Goal: Task Accomplishment & Management: Complete application form

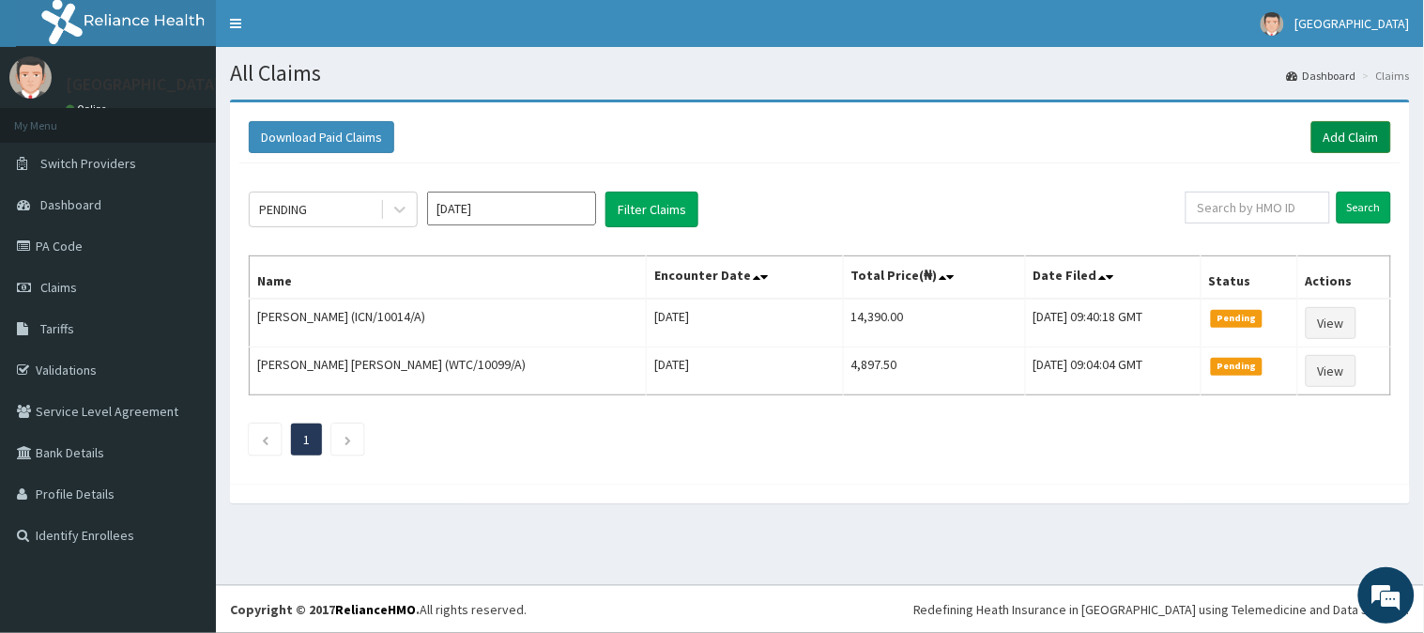
click at [1355, 145] on link "Add Claim" at bounding box center [1351, 137] width 80 height 32
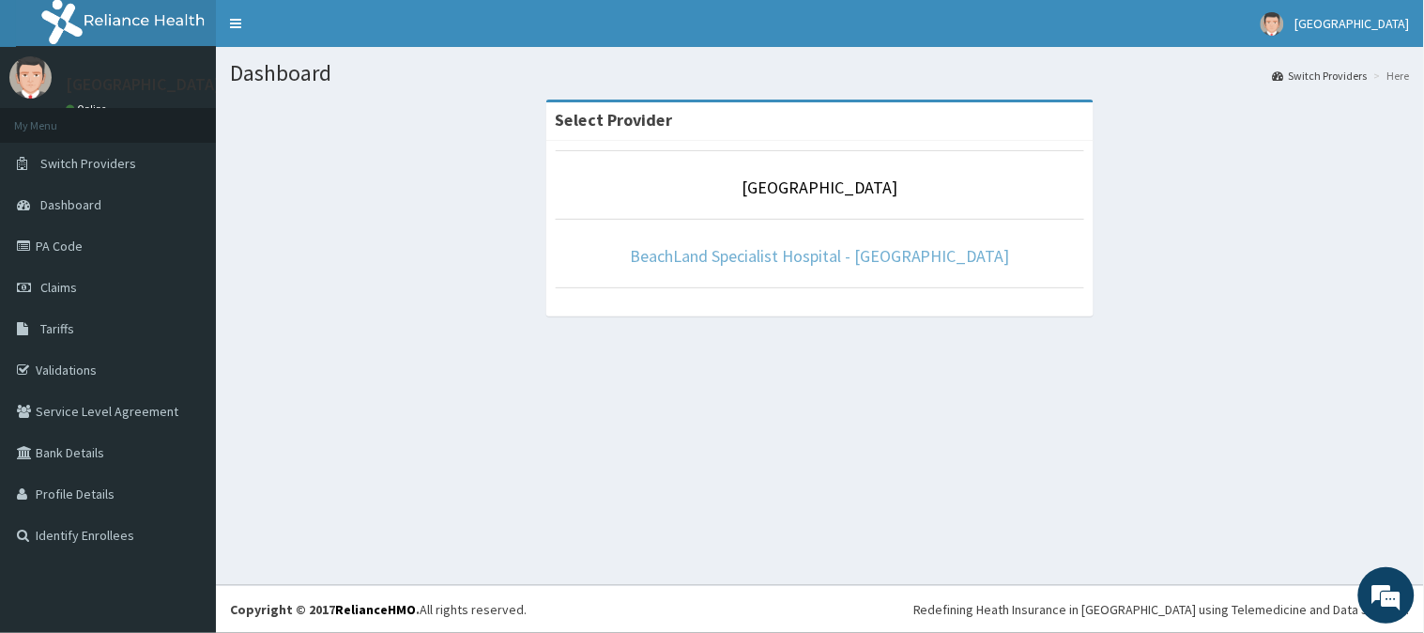
click at [793, 250] on link "BeachLand Specialist Hospital - [GEOGRAPHIC_DATA]" at bounding box center [820, 256] width 380 height 22
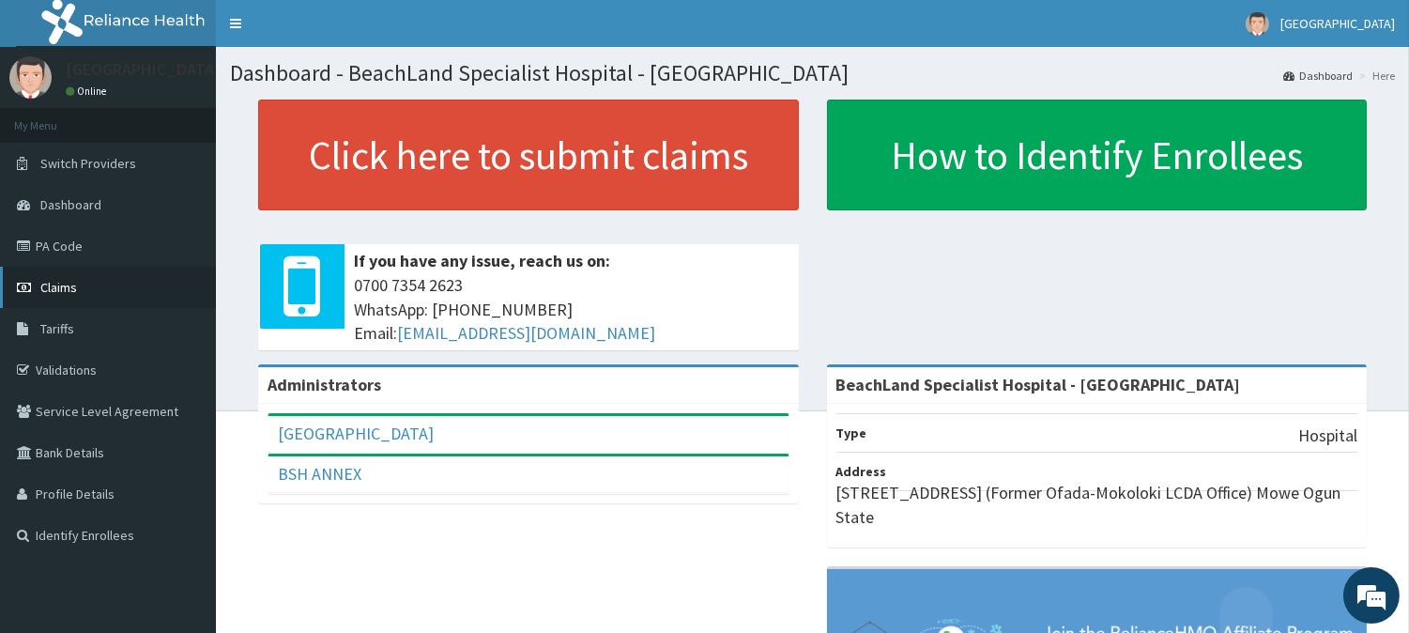
click at [81, 295] on link "Claims" at bounding box center [108, 287] width 216 height 41
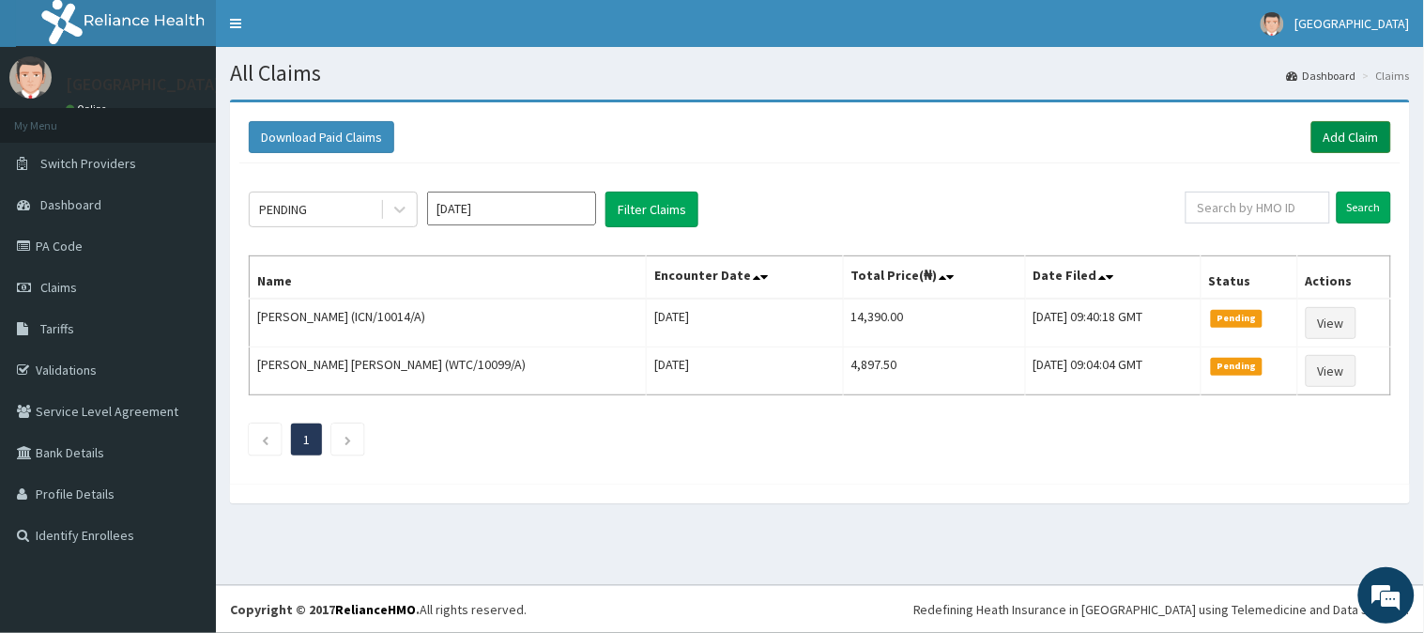
click at [1371, 138] on link "Add Claim" at bounding box center [1351, 137] width 80 height 32
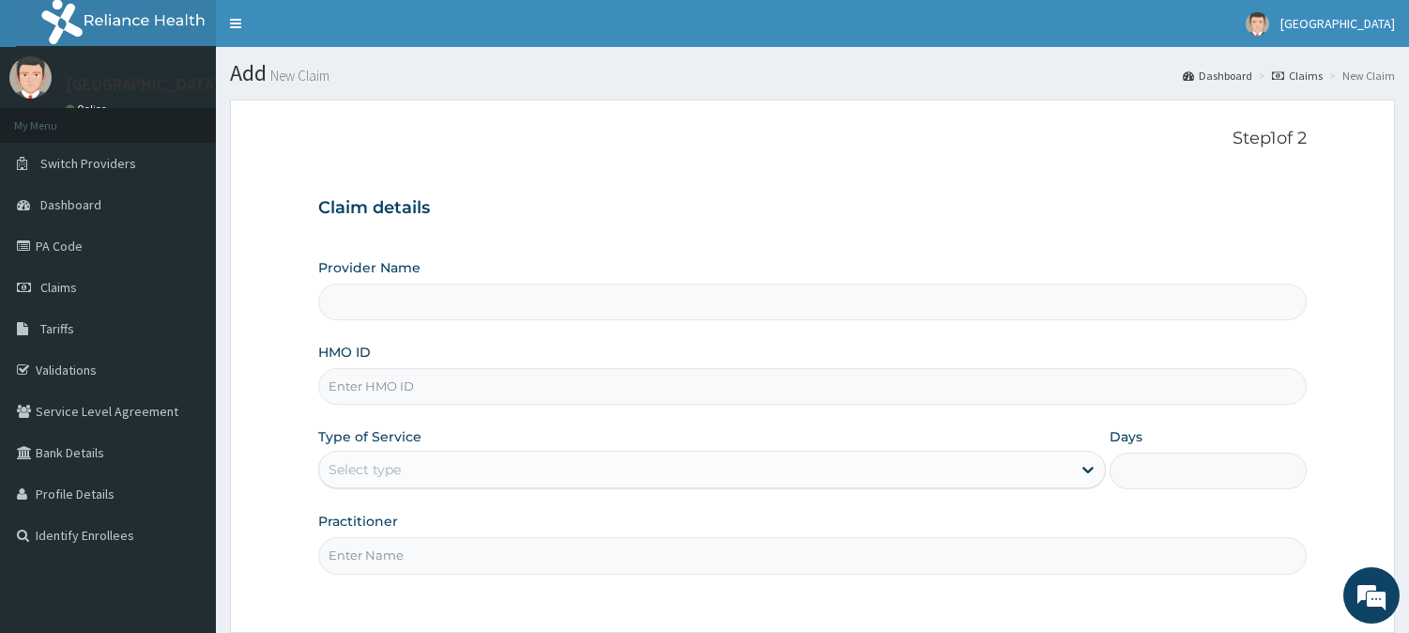
type input "BeachLand Specialist Hospital - [GEOGRAPHIC_DATA]"
click at [443, 362] on div "HMO ID" at bounding box center [812, 374] width 988 height 62
click at [428, 387] on input "HMO ID" at bounding box center [812, 386] width 988 height 37
type input "NNE/10002/C"
click at [435, 438] on div "Type of Service Select type" at bounding box center [712, 458] width 788 height 62
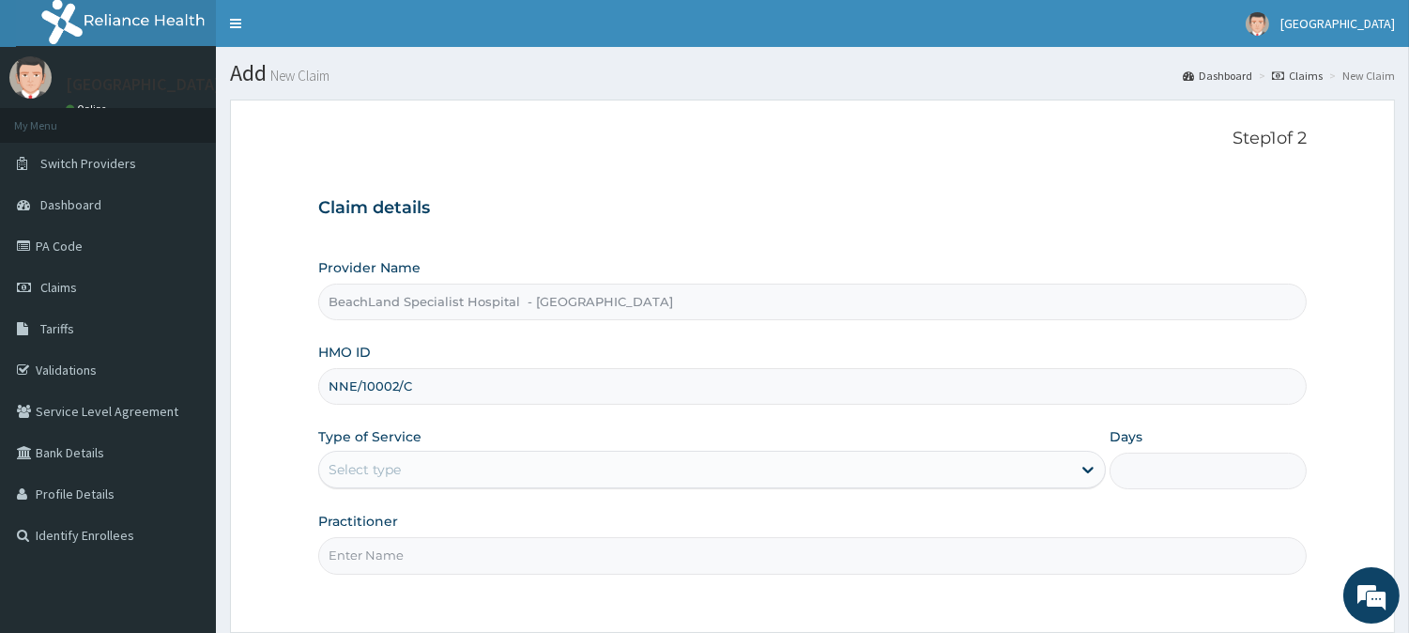
click at [432, 457] on div "Select type" at bounding box center [695, 469] width 752 height 30
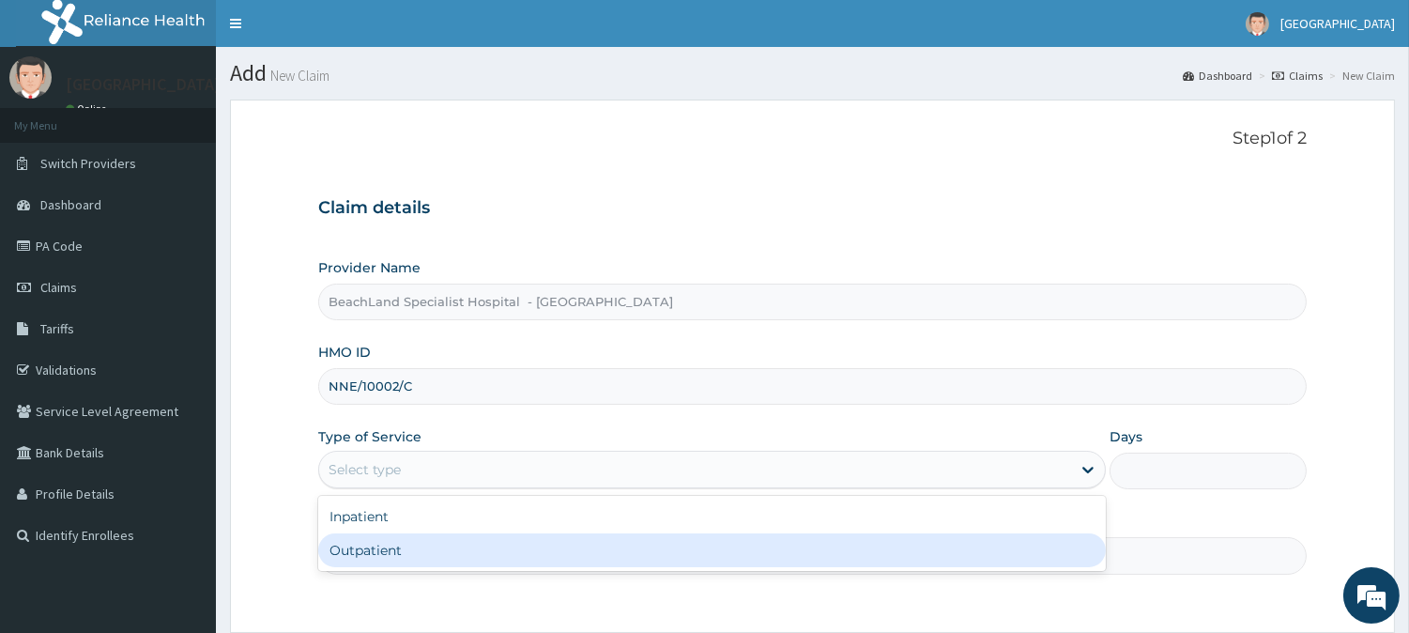
click at [398, 540] on div "Outpatient" at bounding box center [712, 550] width 788 height 34
type input "1"
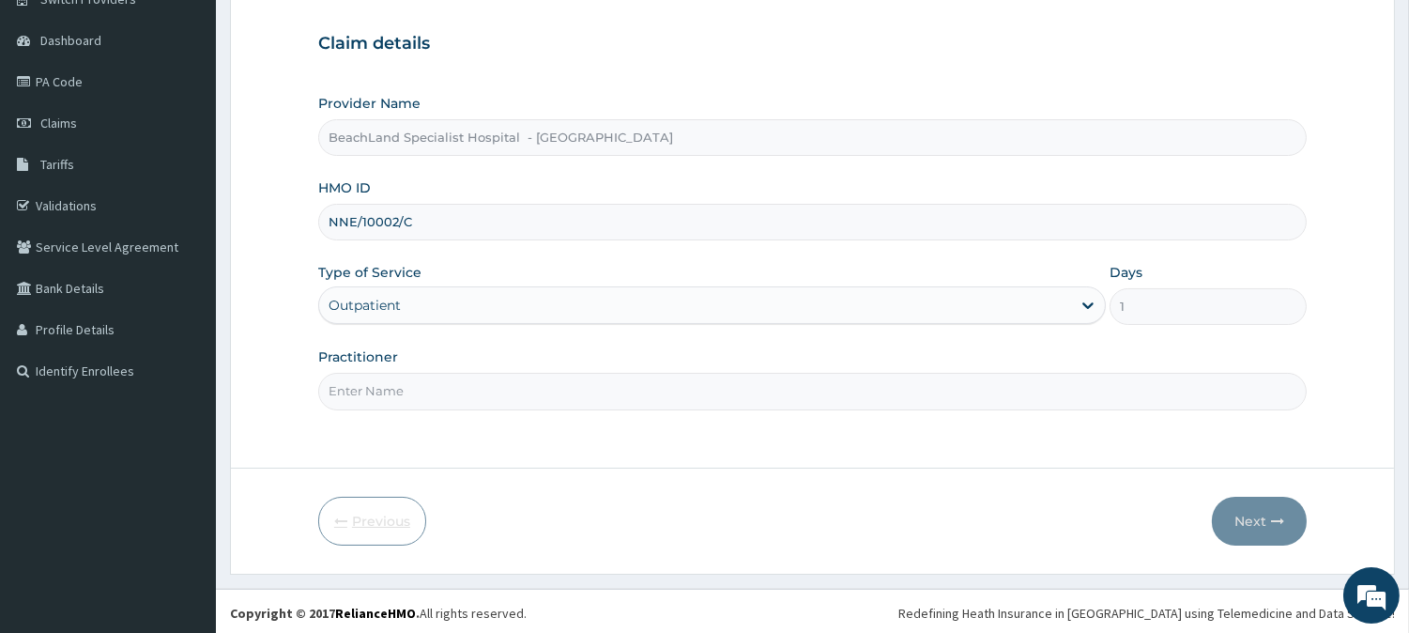
scroll to position [167, 0]
click at [432, 390] on input "Practitioner" at bounding box center [812, 388] width 988 height 37
type input "[PERSON_NAME]"
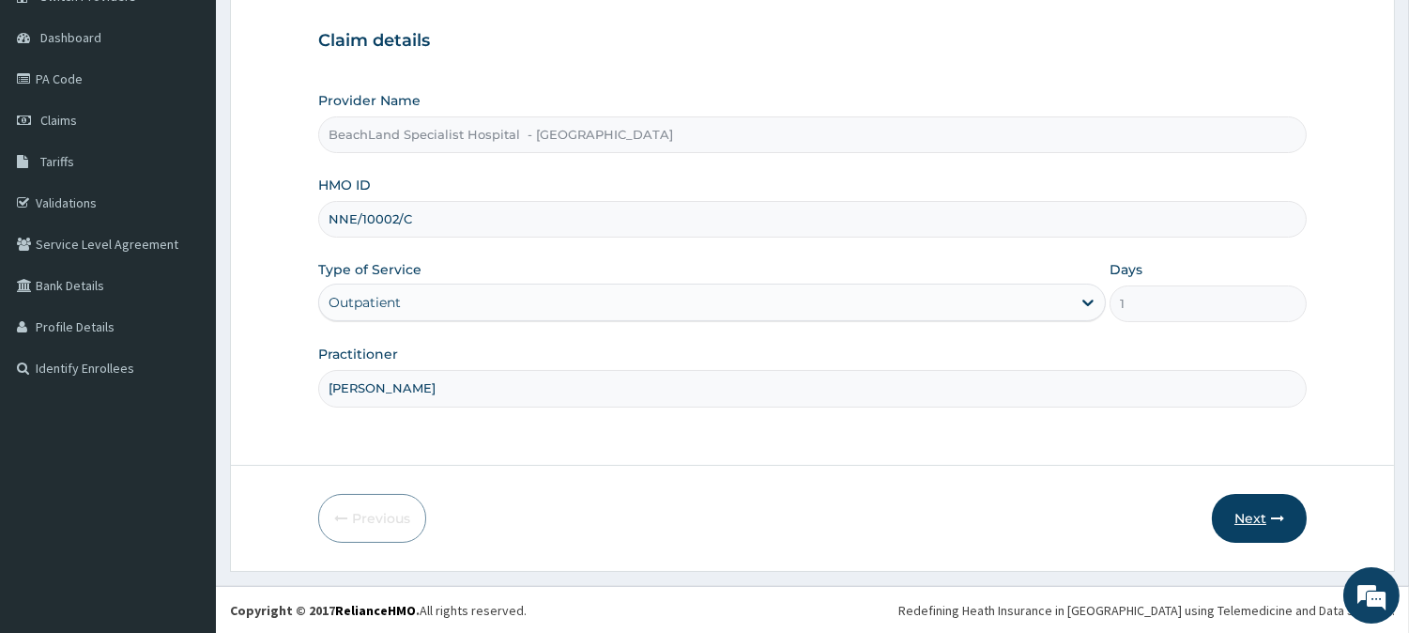
click at [1271, 523] on icon "button" at bounding box center [1277, 518] width 13 height 13
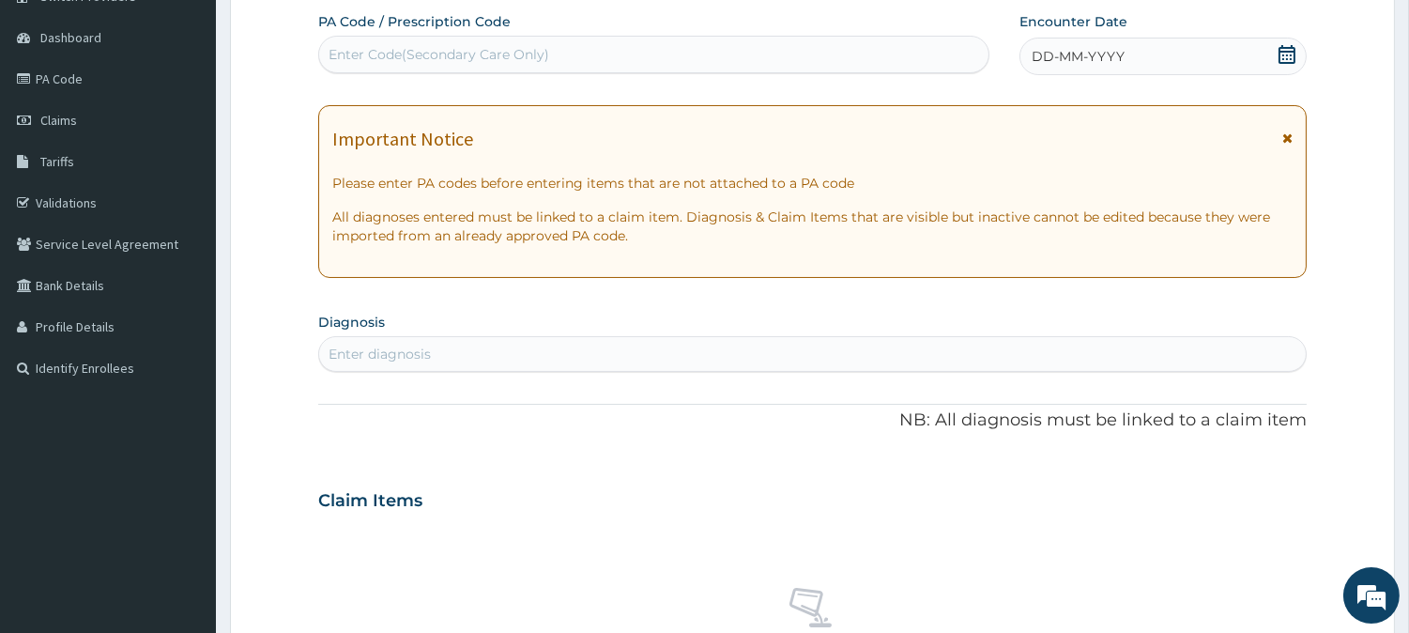
click at [410, 56] on div "Enter Code(Secondary Care Only)" at bounding box center [439, 54] width 221 height 19
paste input "PA/0272CE"
type input "PA/0272CE"
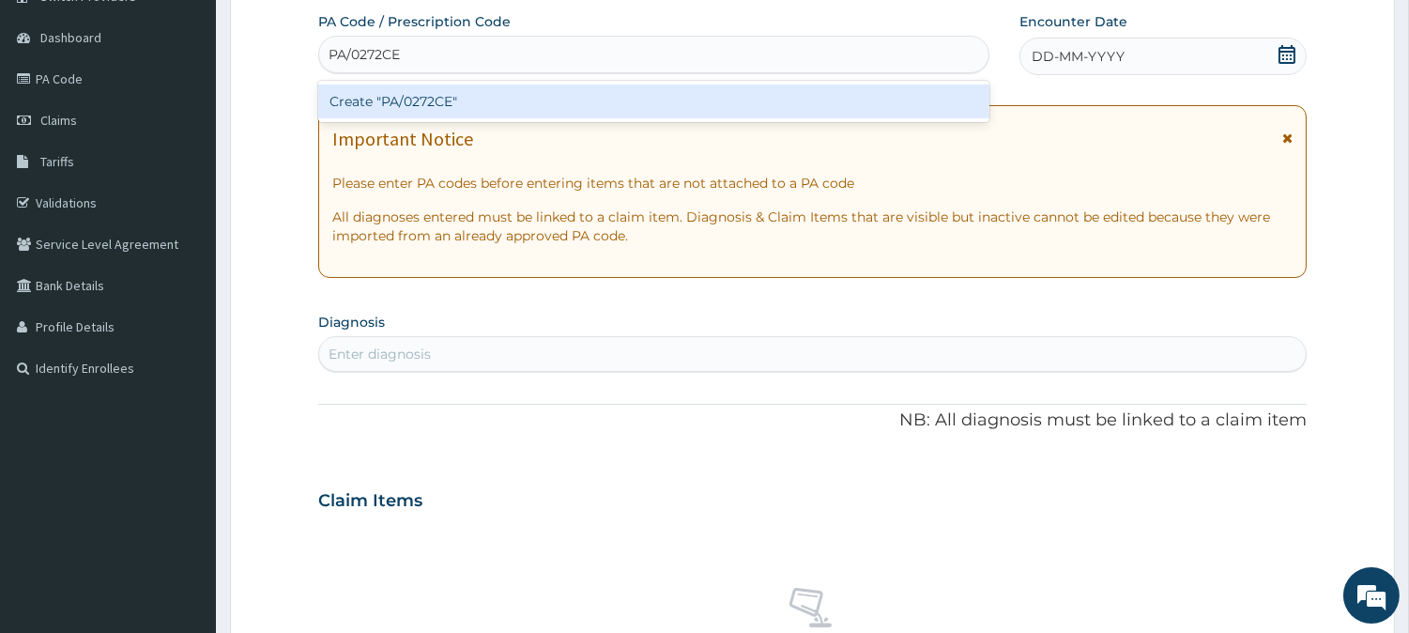
click at [467, 104] on div "Create "PA/0272CE"" at bounding box center [653, 101] width 671 height 34
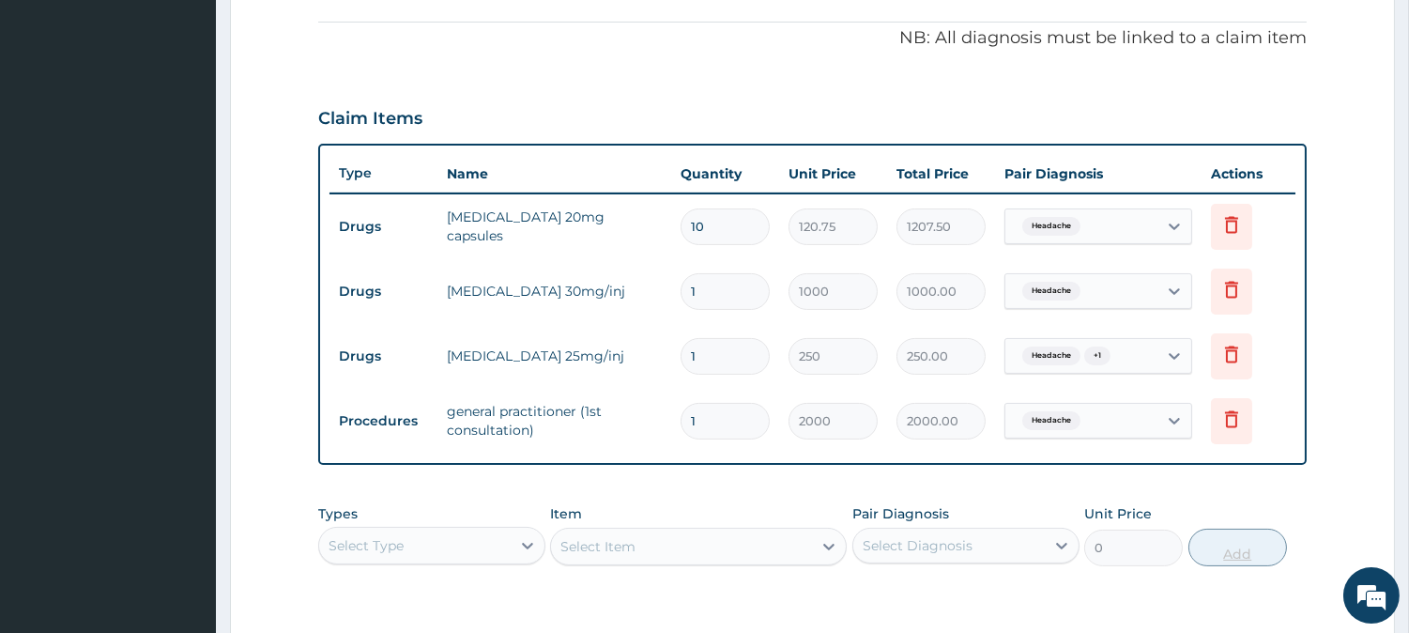
scroll to position [826, 0]
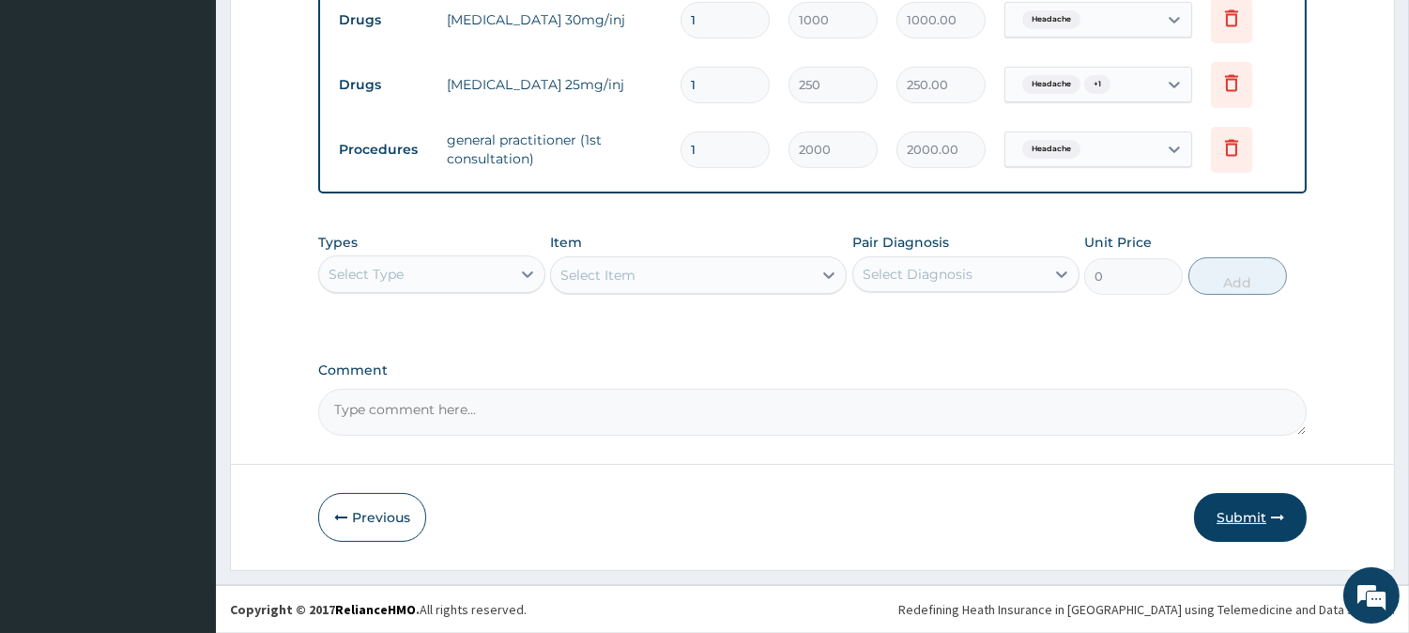
click at [1252, 528] on button "Submit" at bounding box center [1250, 517] width 113 height 49
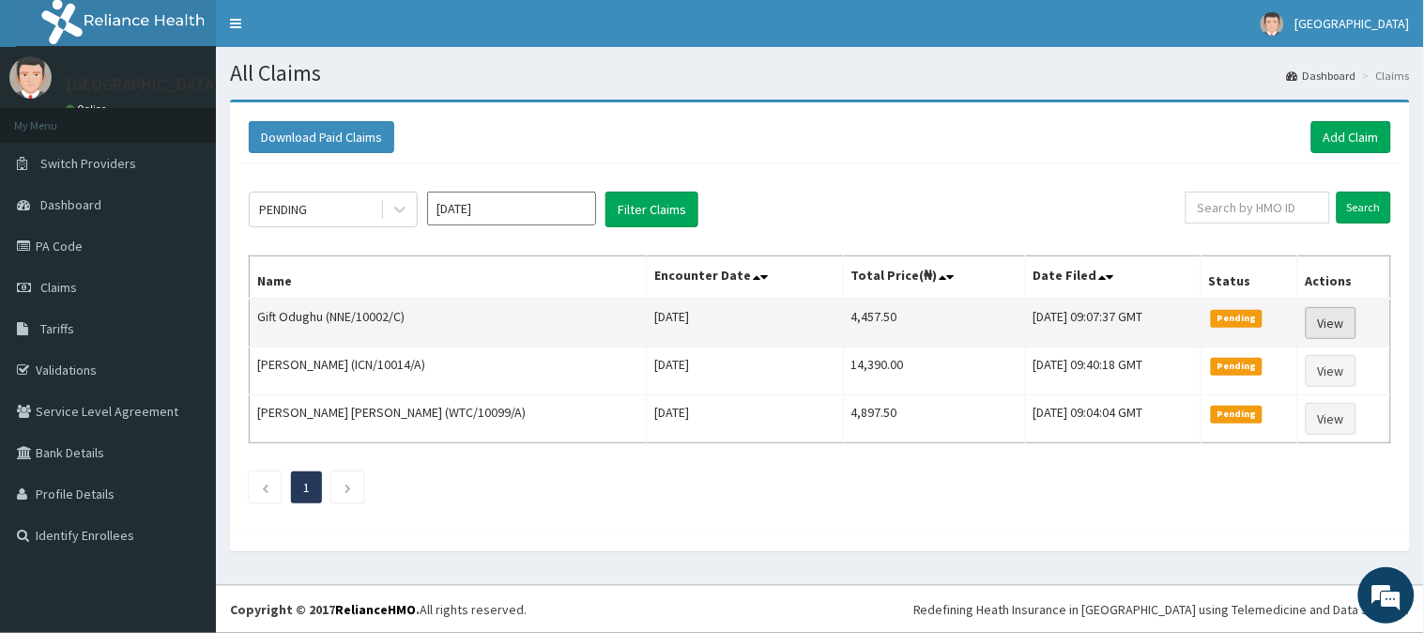
click at [1331, 326] on link "View" at bounding box center [1331, 323] width 51 height 32
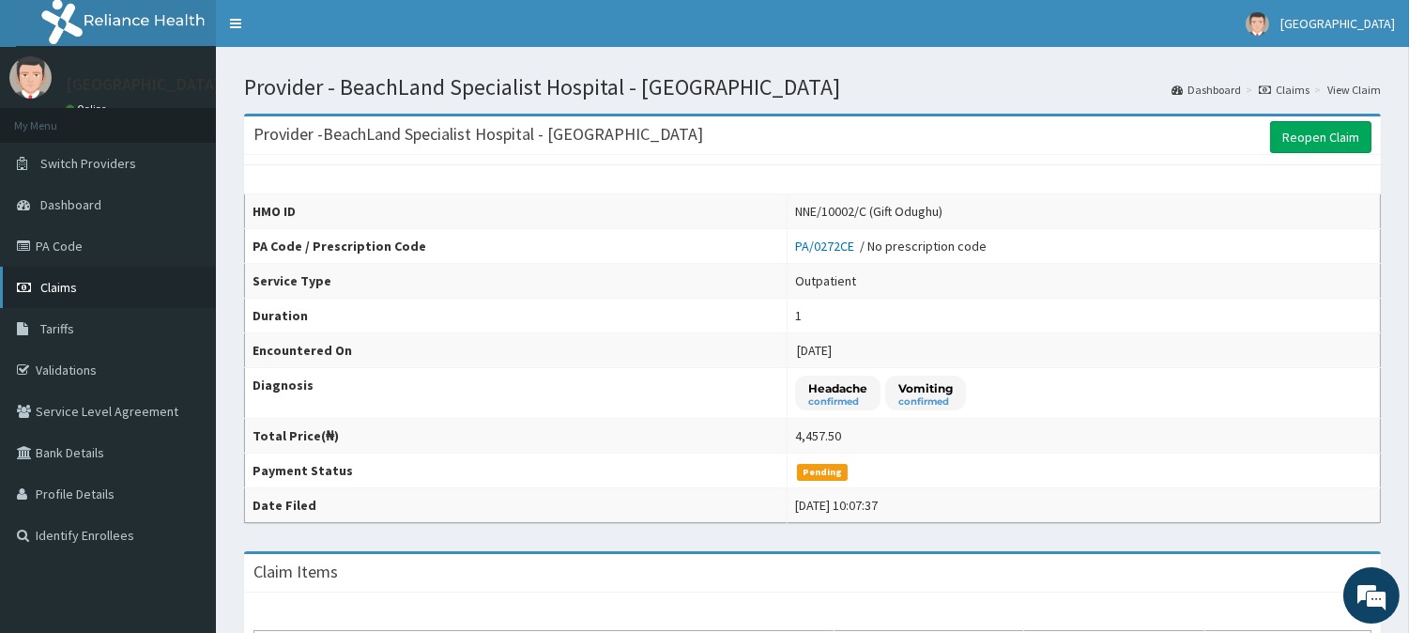
click at [80, 283] on link "Claims" at bounding box center [108, 287] width 216 height 41
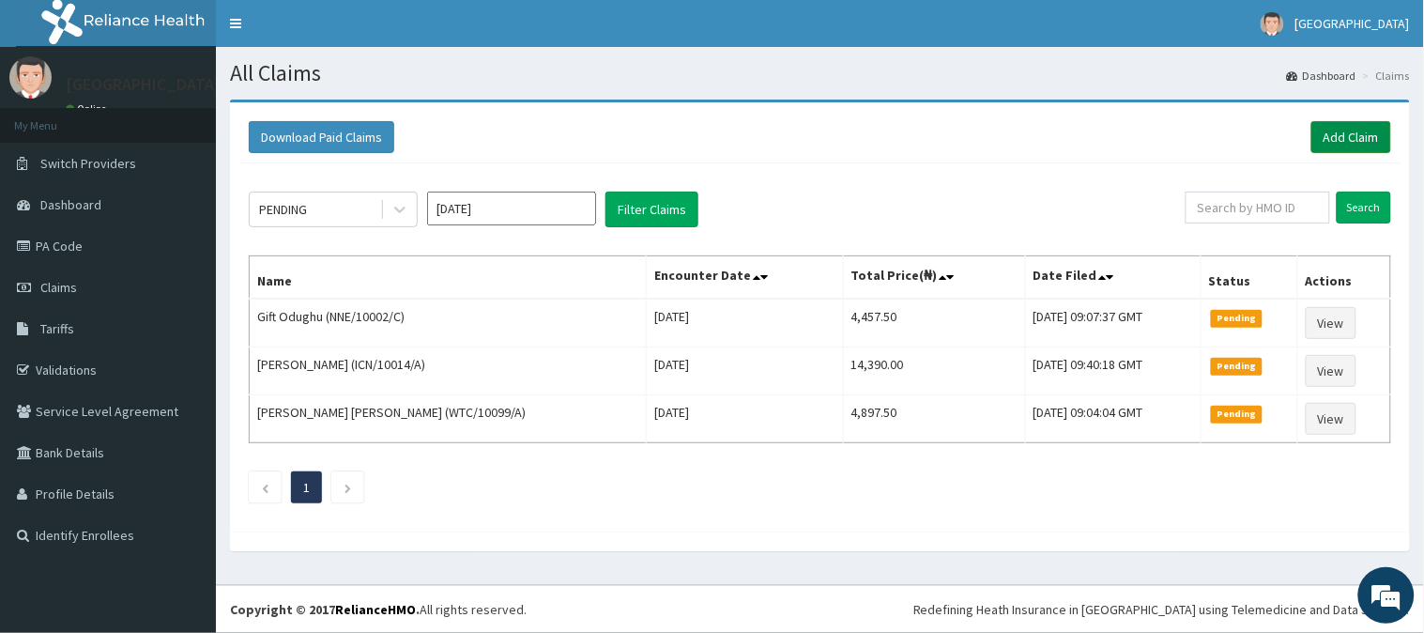
click at [1345, 133] on link "Add Claim" at bounding box center [1351, 137] width 80 height 32
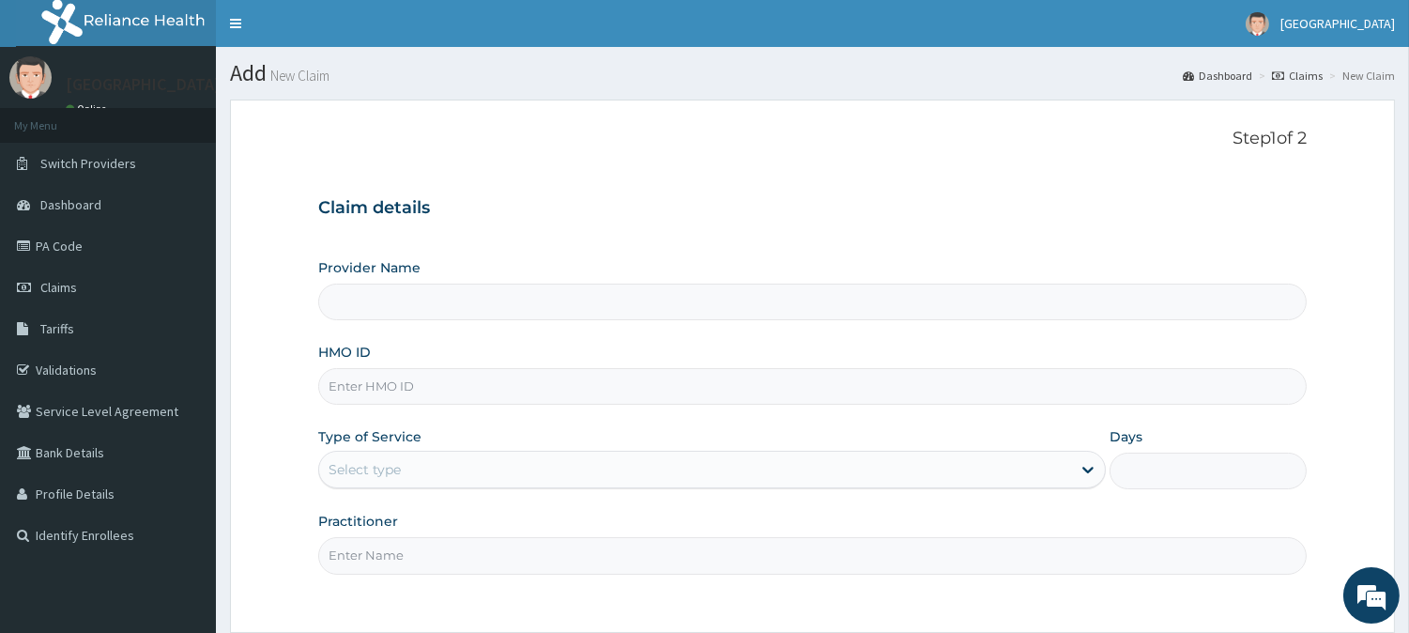
type input "BeachLand Specialist Hospital - [GEOGRAPHIC_DATA]"
click at [415, 386] on input "HMO ID" at bounding box center [812, 386] width 988 height 37
type input "NNE/10002/C"
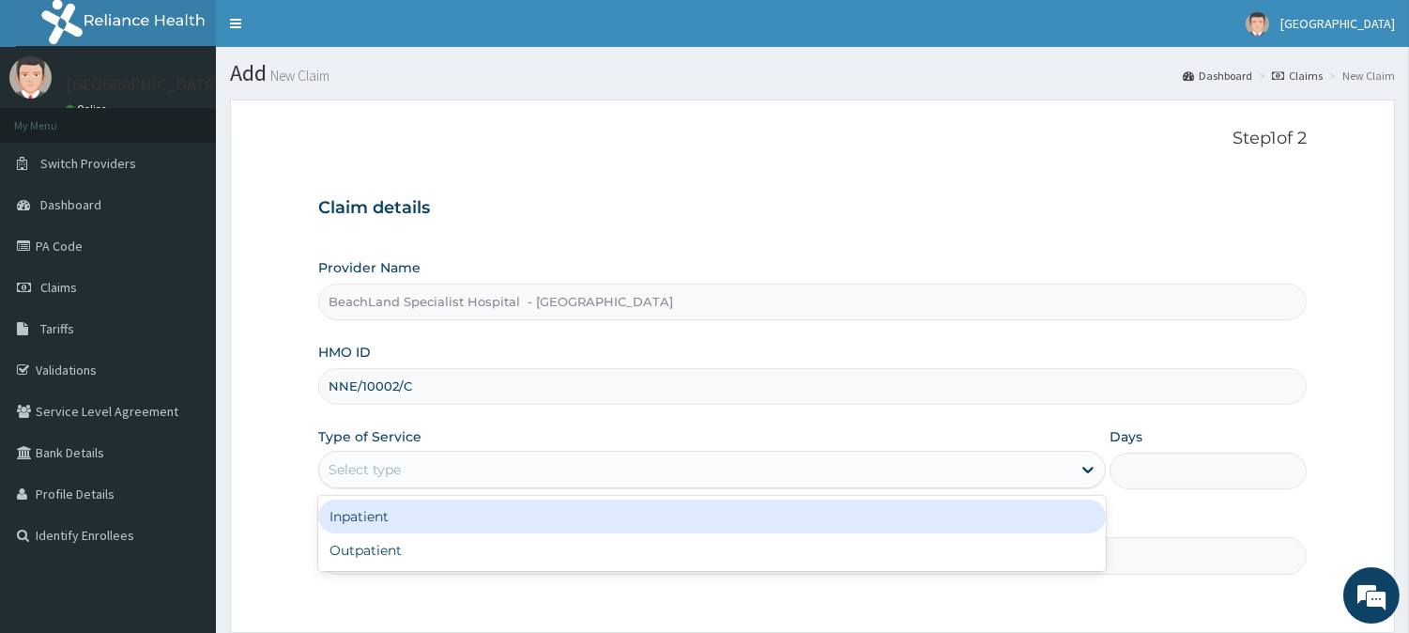
click at [447, 461] on div "Select type" at bounding box center [695, 469] width 752 height 30
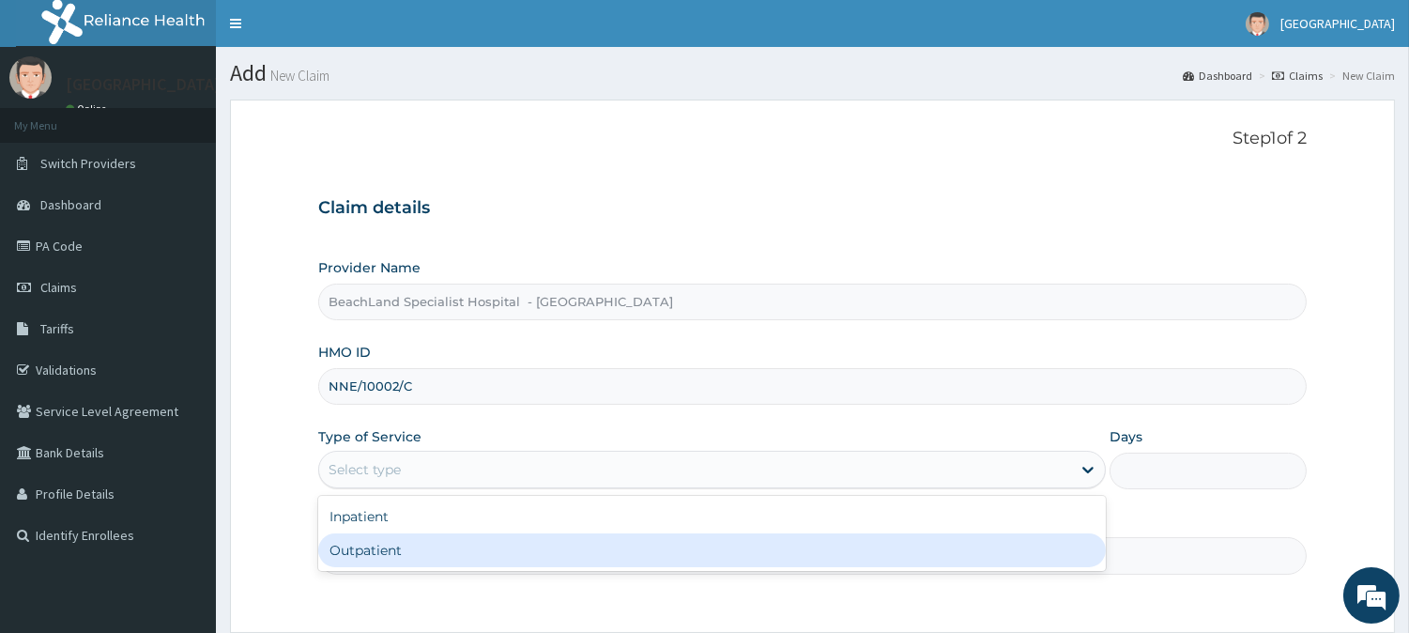
click at [438, 544] on div "Outpatient" at bounding box center [712, 550] width 788 height 34
type input "1"
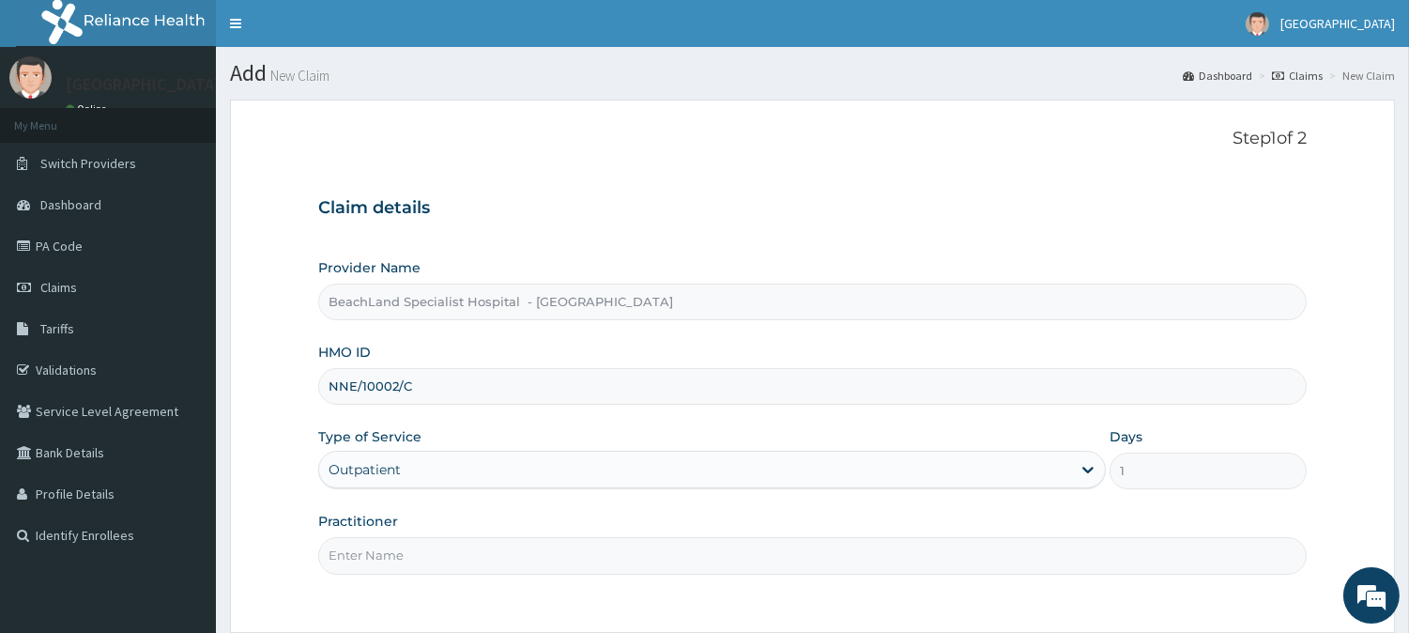
click at [449, 537] on input "Practitioner" at bounding box center [812, 555] width 988 height 37
type input "[PERSON_NAME]"
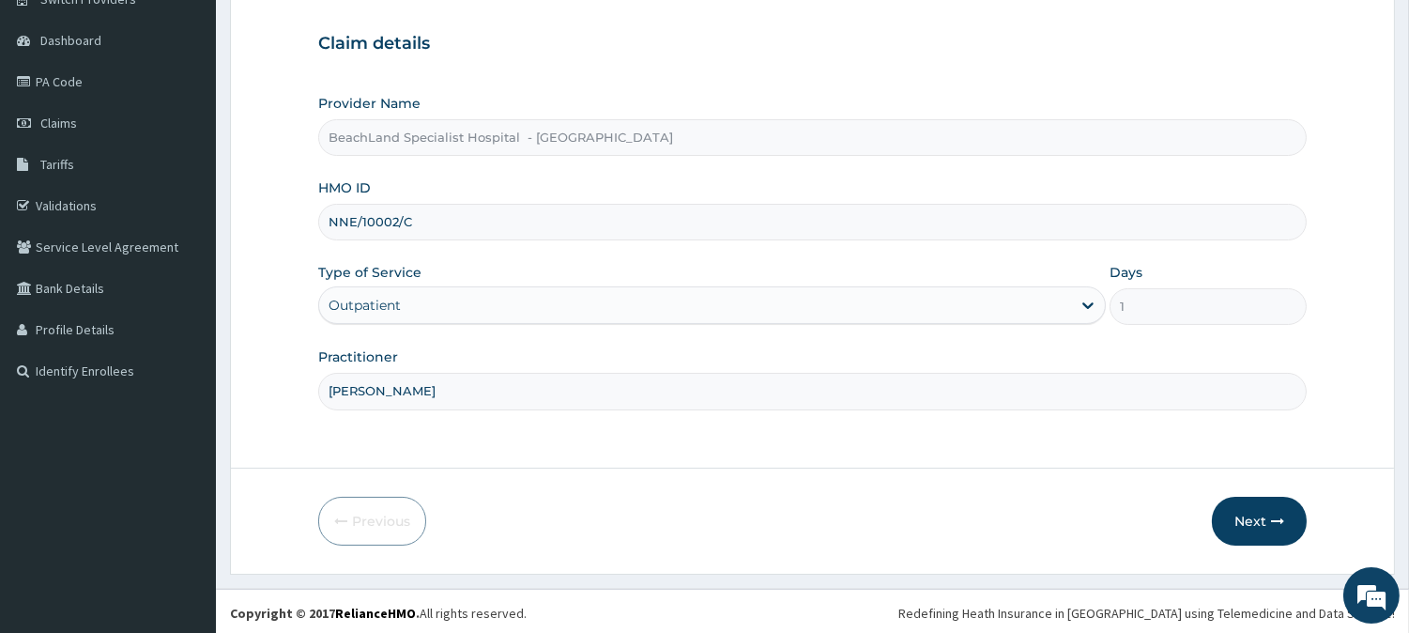
scroll to position [167, 0]
click at [1261, 521] on button "Next" at bounding box center [1259, 518] width 95 height 49
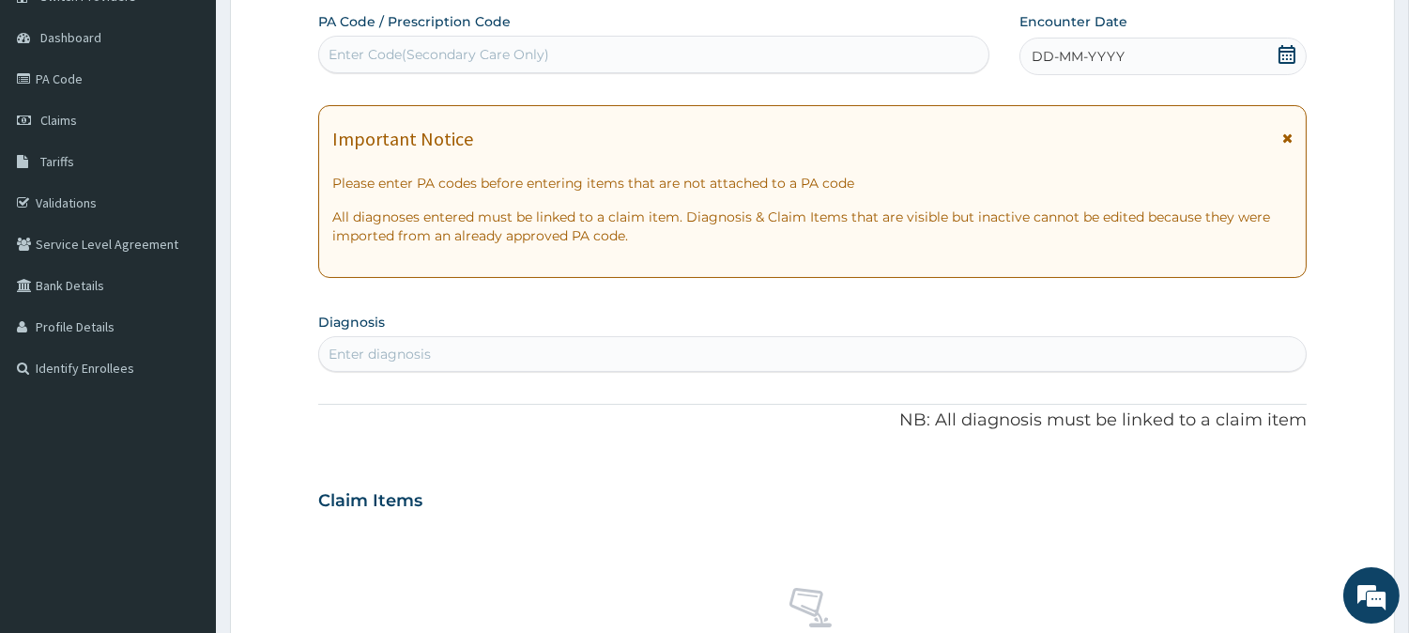
click at [1295, 53] on icon at bounding box center [1286, 54] width 19 height 19
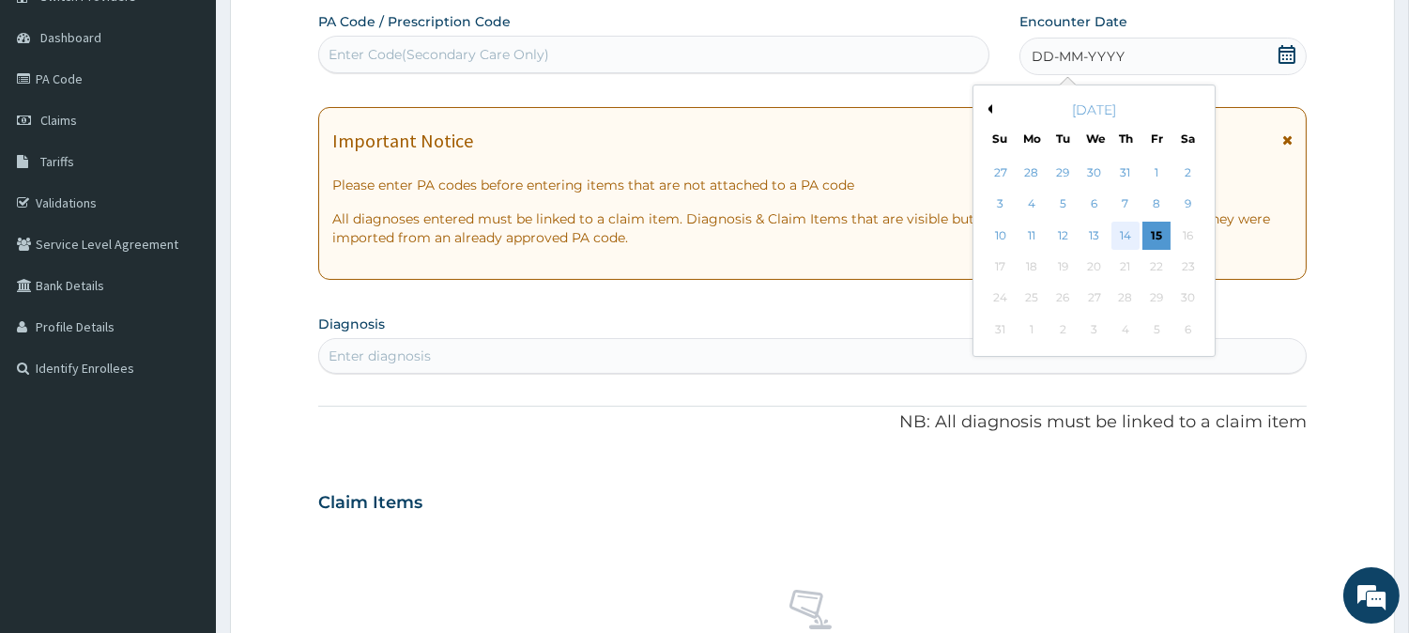
click at [1122, 235] on div "14" at bounding box center [1125, 236] width 28 height 28
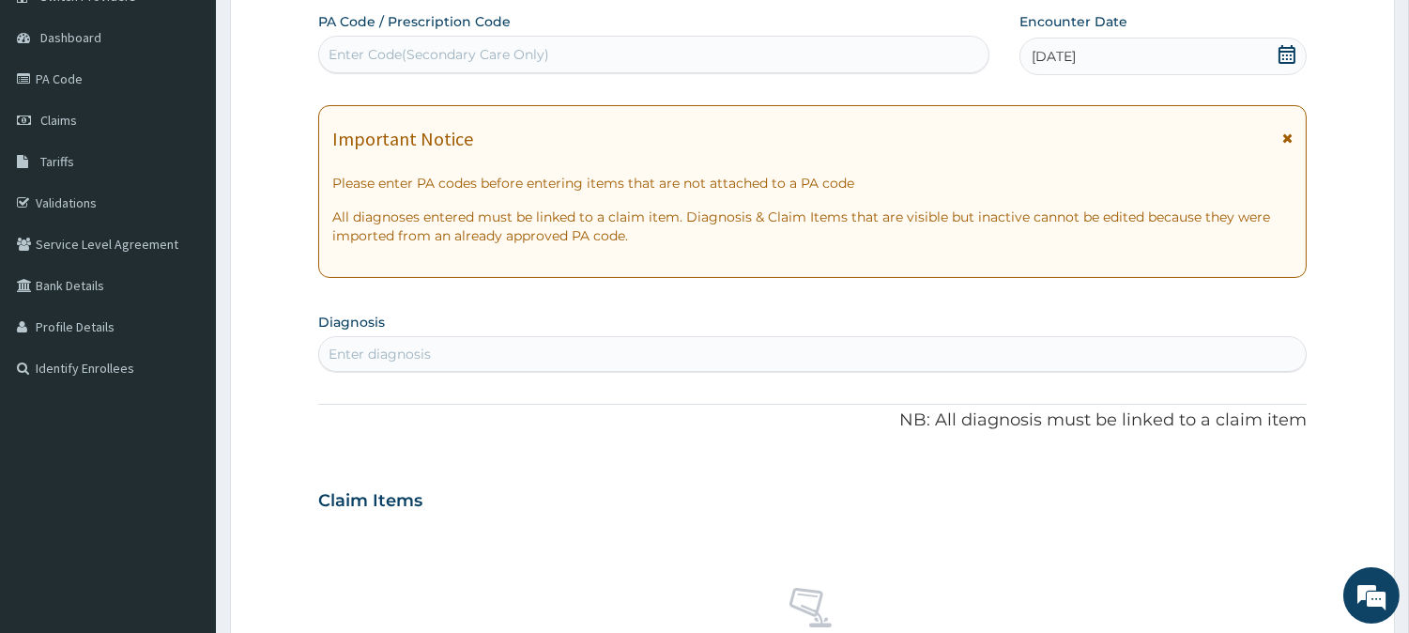
click at [392, 54] on div "Enter Code(Secondary Care Only)" at bounding box center [439, 54] width 221 height 19
paste input "PA/BB2F02"
type input "PA/BB2F02"
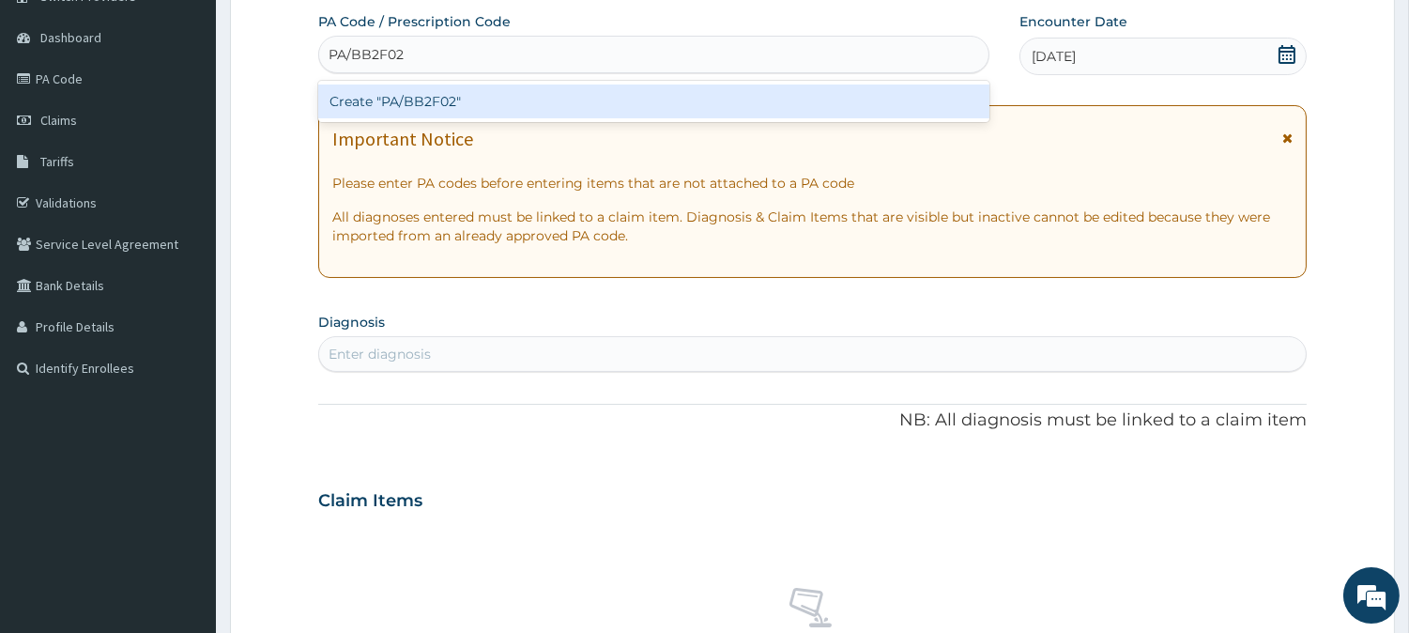
click at [410, 95] on div "Create "PA/BB2F02"" at bounding box center [653, 101] width 671 height 34
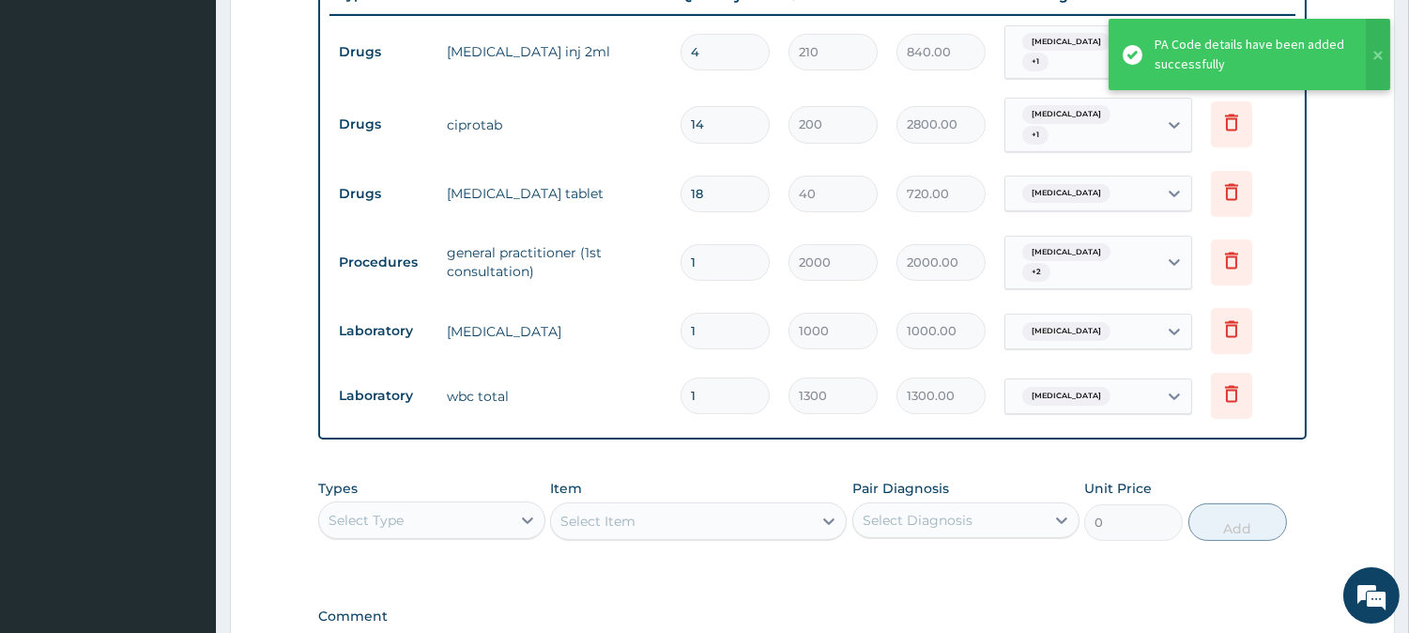
scroll to position [685, 0]
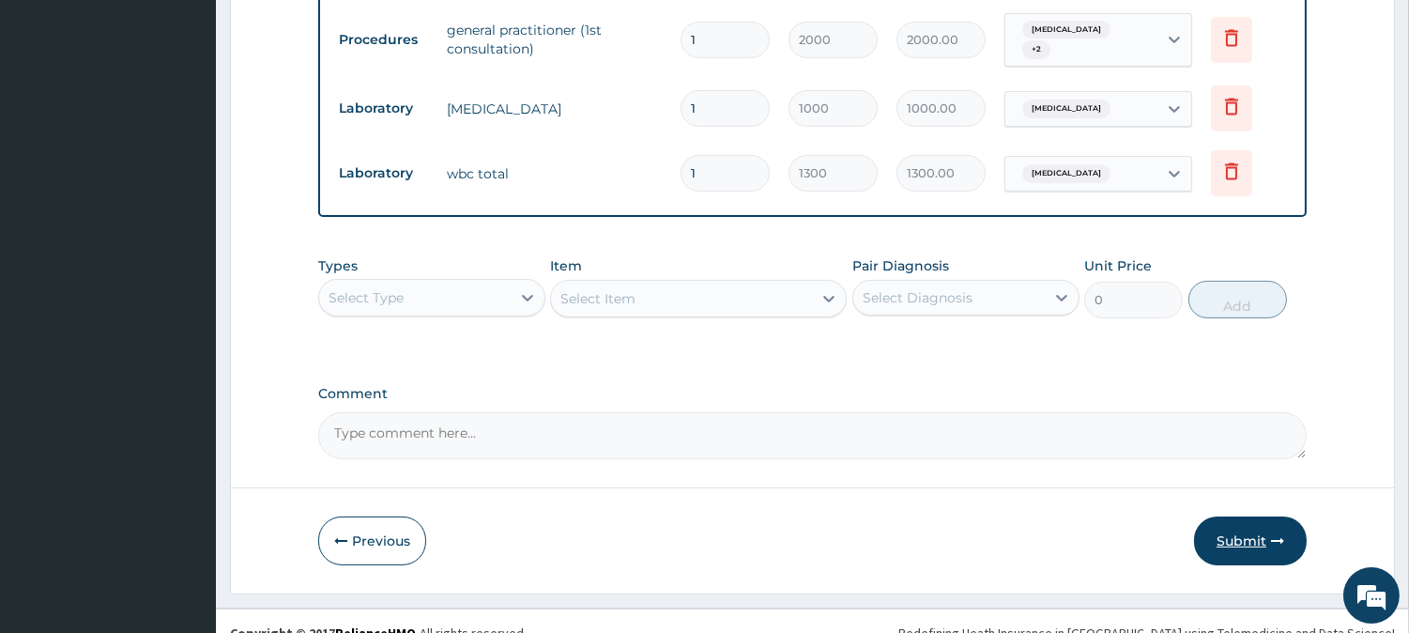
click at [1246, 518] on button "Submit" at bounding box center [1250, 540] width 113 height 49
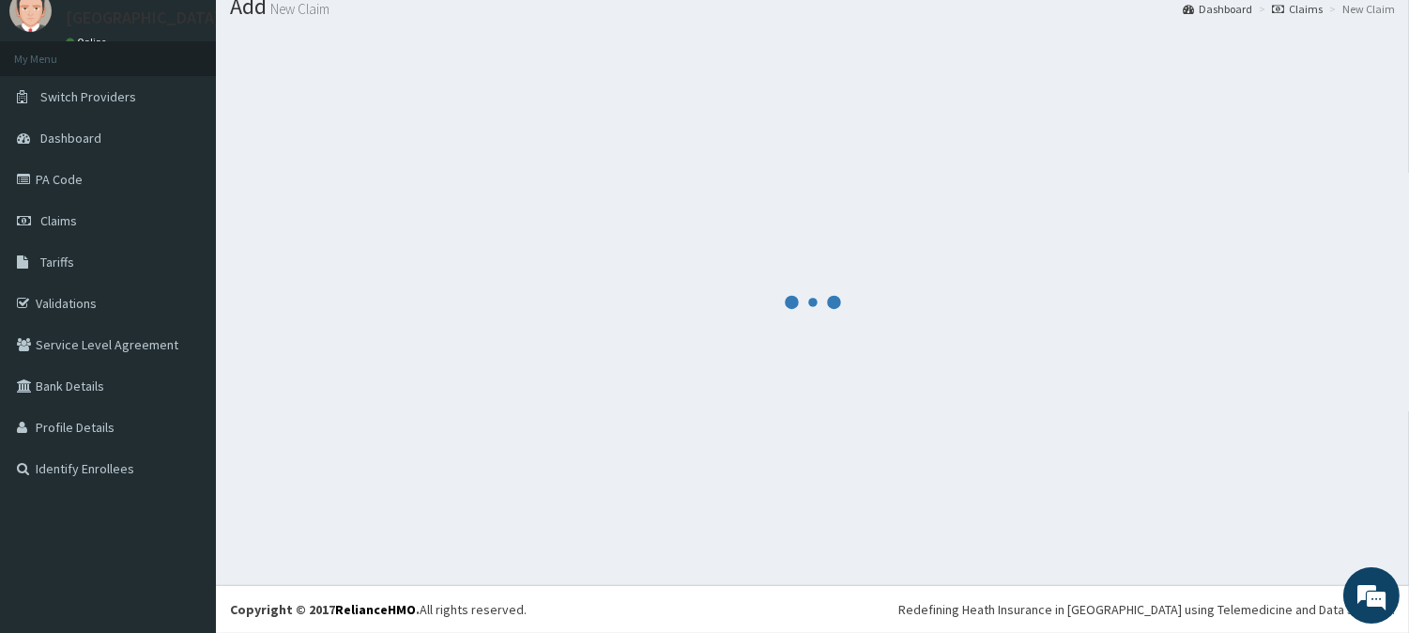
scroll to position [956, 0]
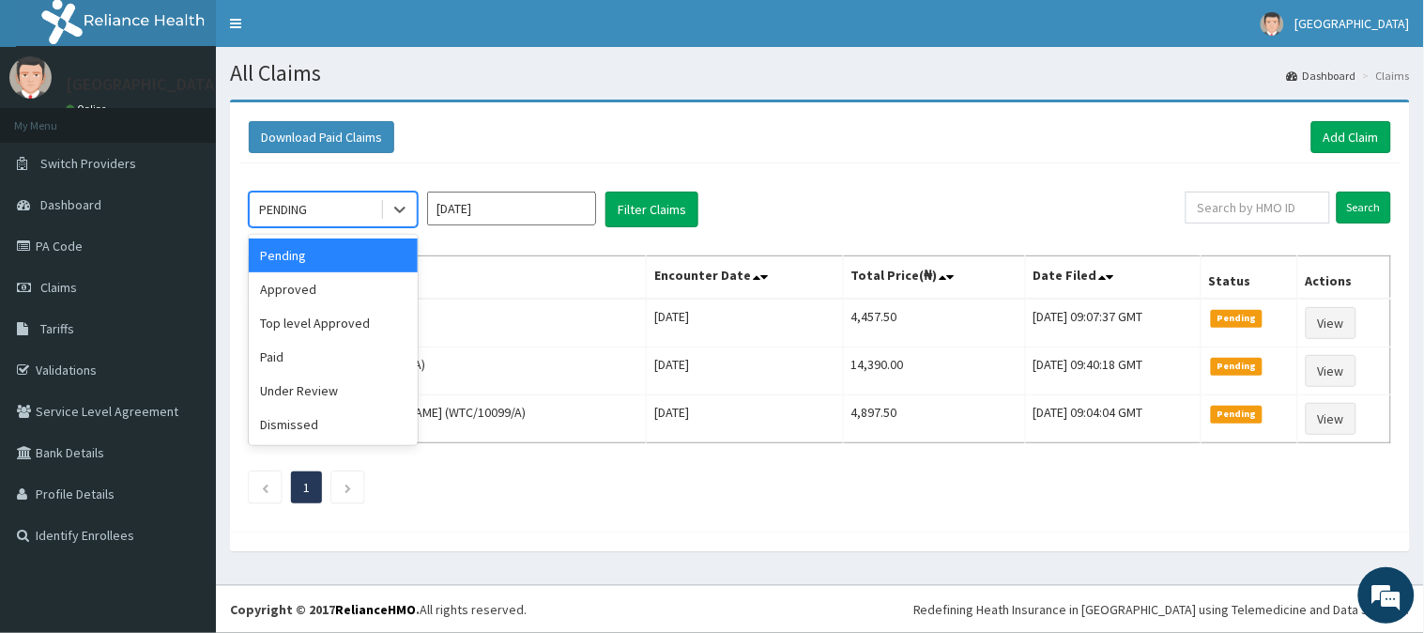
click at [345, 217] on div "PENDING" at bounding box center [315, 209] width 130 height 30
click at [319, 296] on div "Approved" at bounding box center [333, 289] width 169 height 34
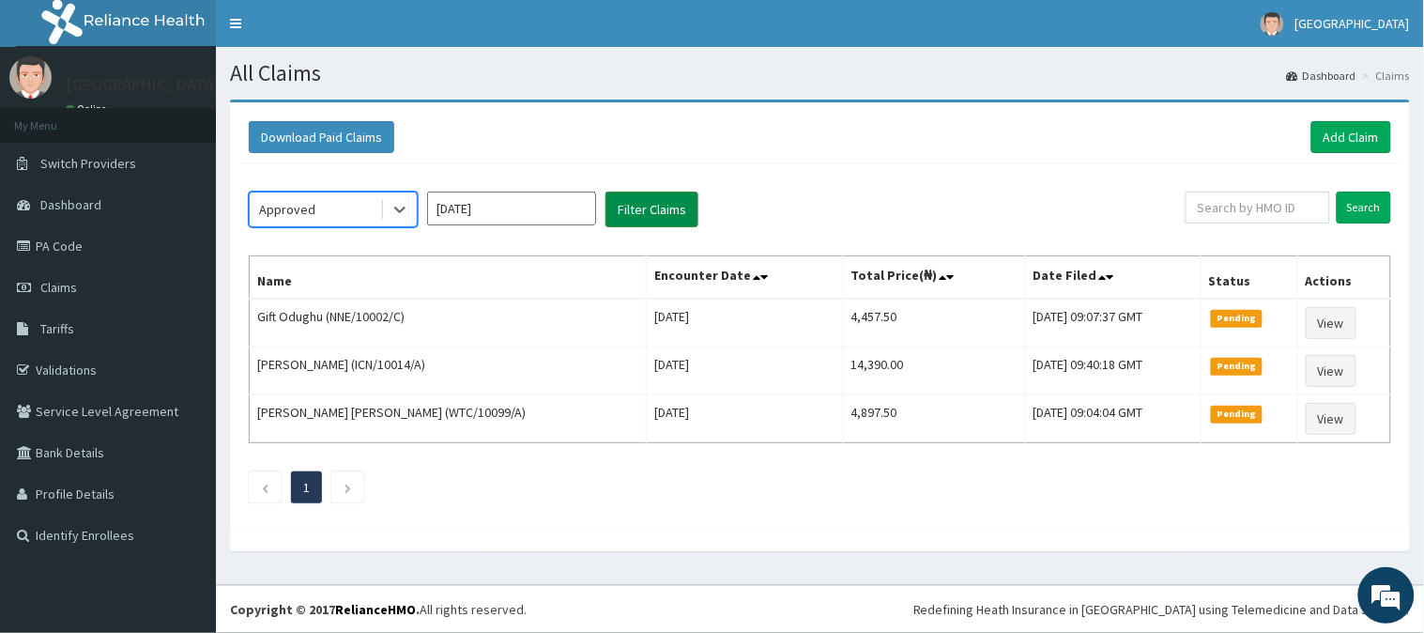
click at [655, 210] on button "Filter Claims" at bounding box center [651, 209] width 93 height 36
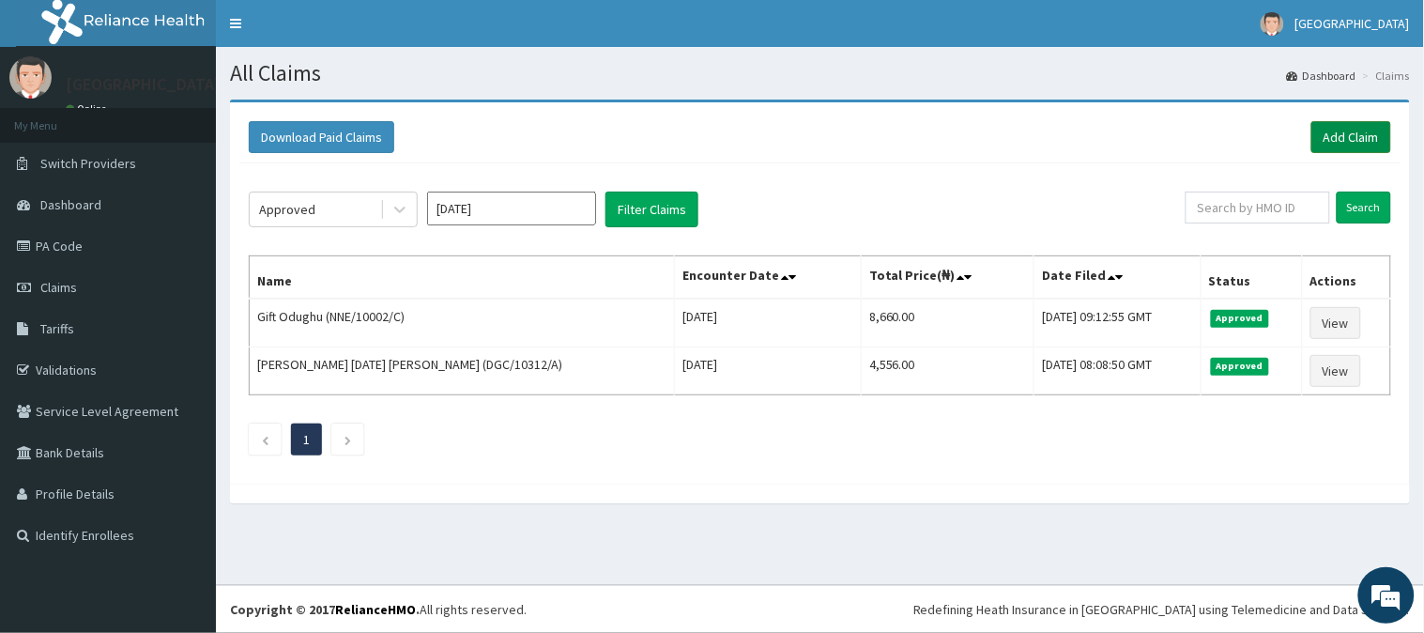
click at [1367, 139] on link "Add Claim" at bounding box center [1351, 137] width 80 height 32
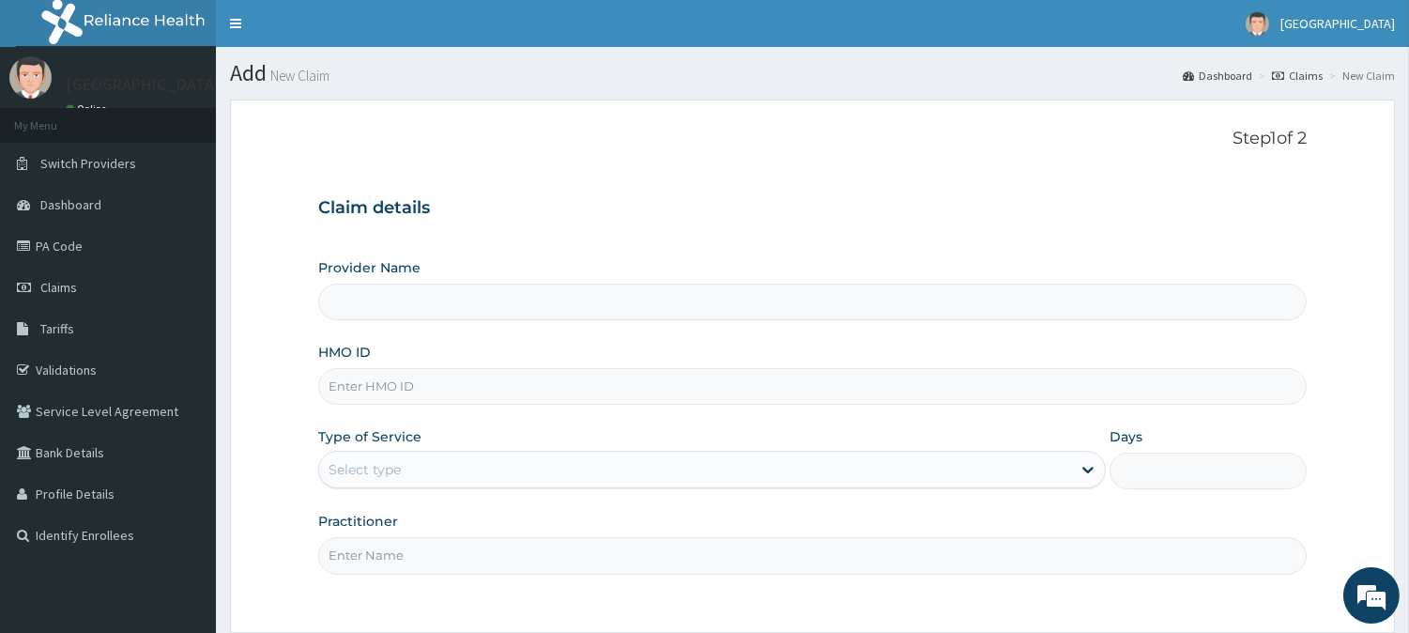
click at [353, 347] on label "HMO ID" at bounding box center [344, 352] width 53 height 19
click at [353, 368] on input "HMO ID" at bounding box center [812, 386] width 988 height 37
type input "BeachLand Specialist Hospital - [GEOGRAPHIC_DATA]"
type input "NNE/10002/C"
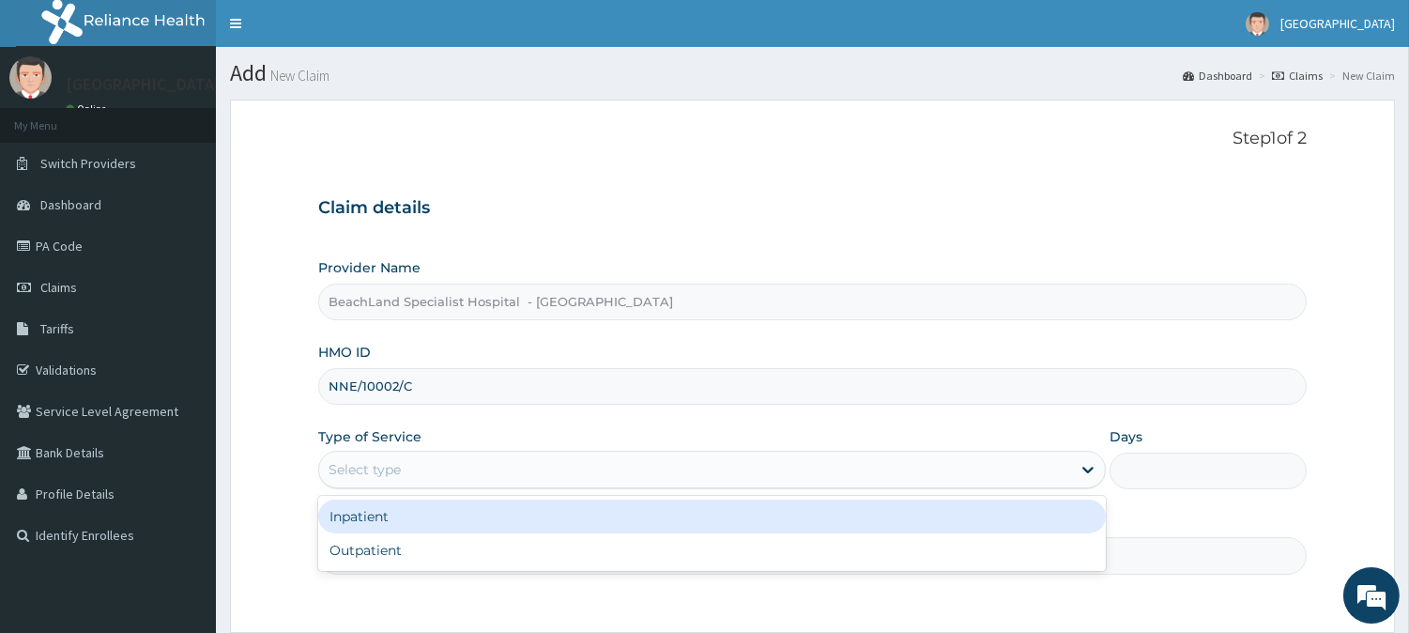
click at [502, 479] on div "Select type" at bounding box center [695, 469] width 752 height 30
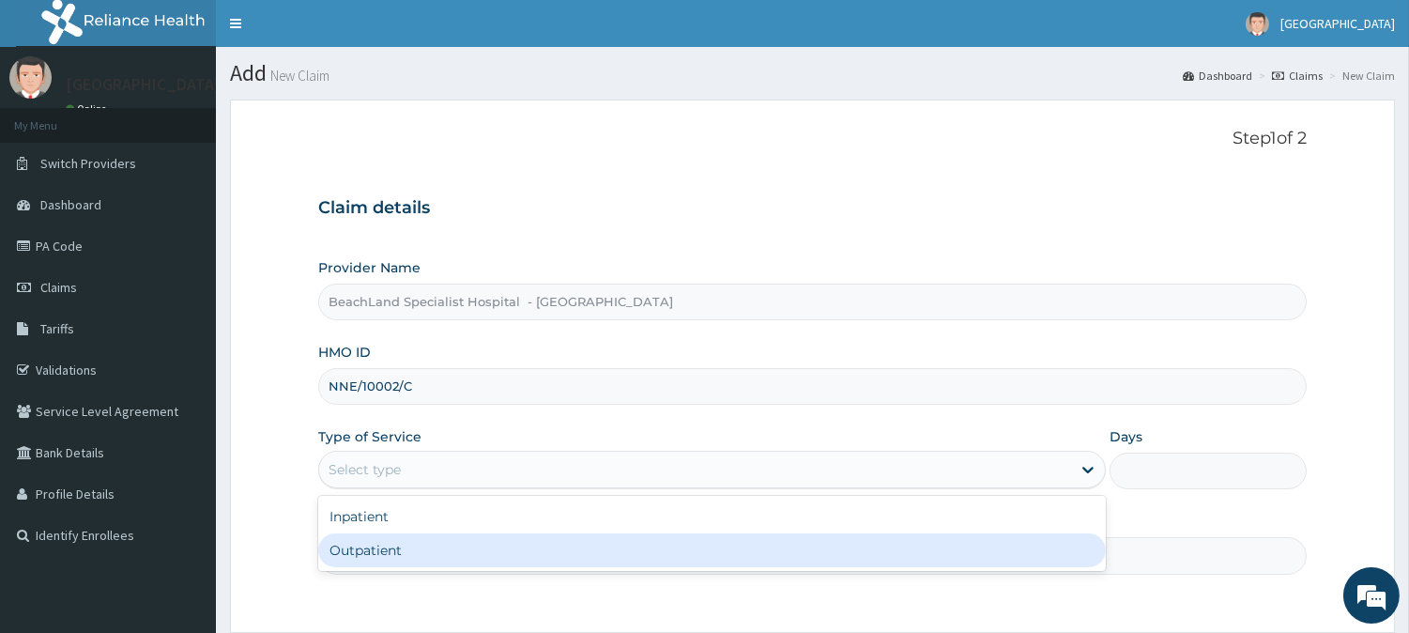
click at [446, 538] on div "Outpatient" at bounding box center [712, 550] width 788 height 34
type input "1"
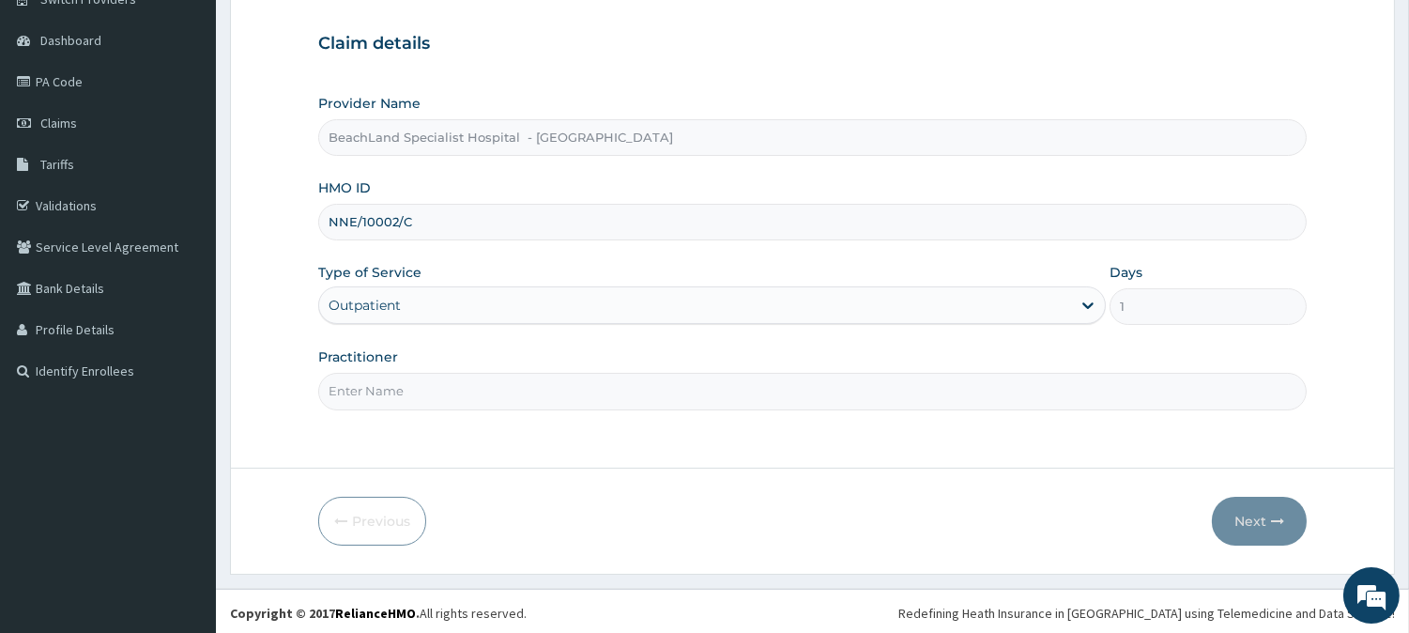
scroll to position [167, 0]
click at [471, 377] on input "Practitioner" at bounding box center [812, 388] width 988 height 37
type input "[PERSON_NAME]"
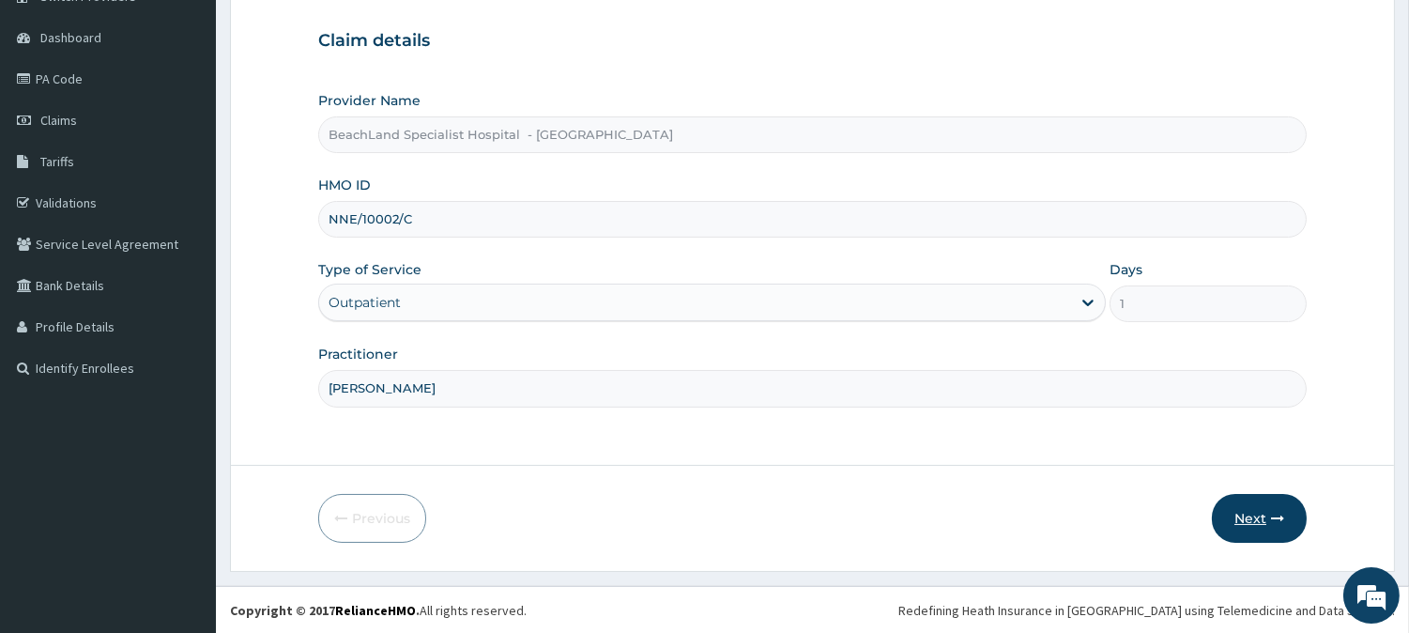
click at [1261, 507] on button "Next" at bounding box center [1259, 518] width 95 height 49
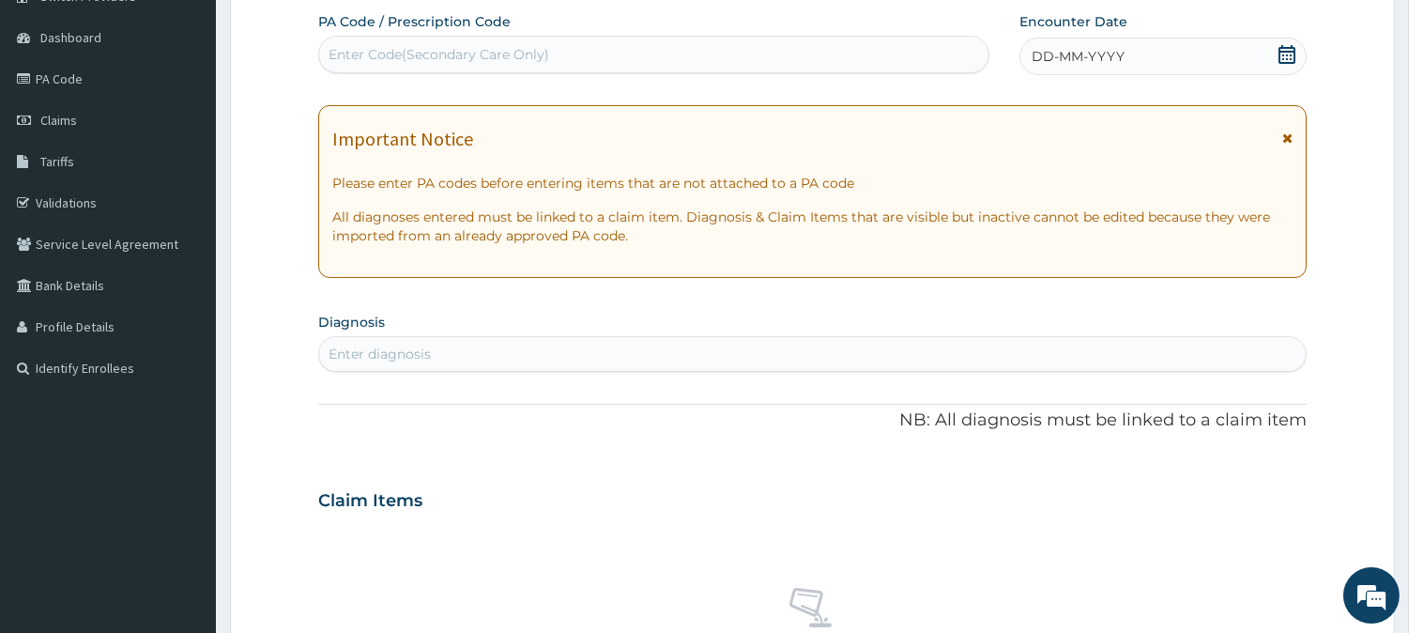
scroll to position [0, 0]
click at [1282, 51] on icon at bounding box center [1286, 54] width 17 height 19
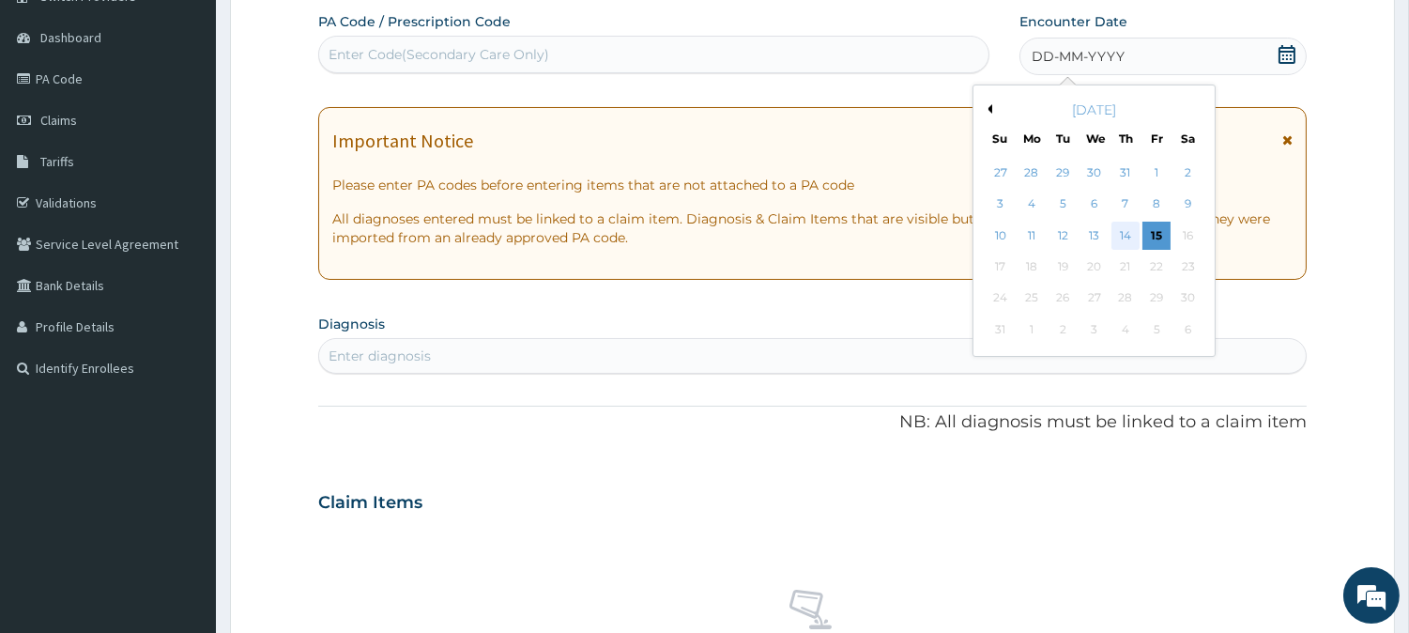
click at [1121, 233] on div "14" at bounding box center [1125, 236] width 28 height 28
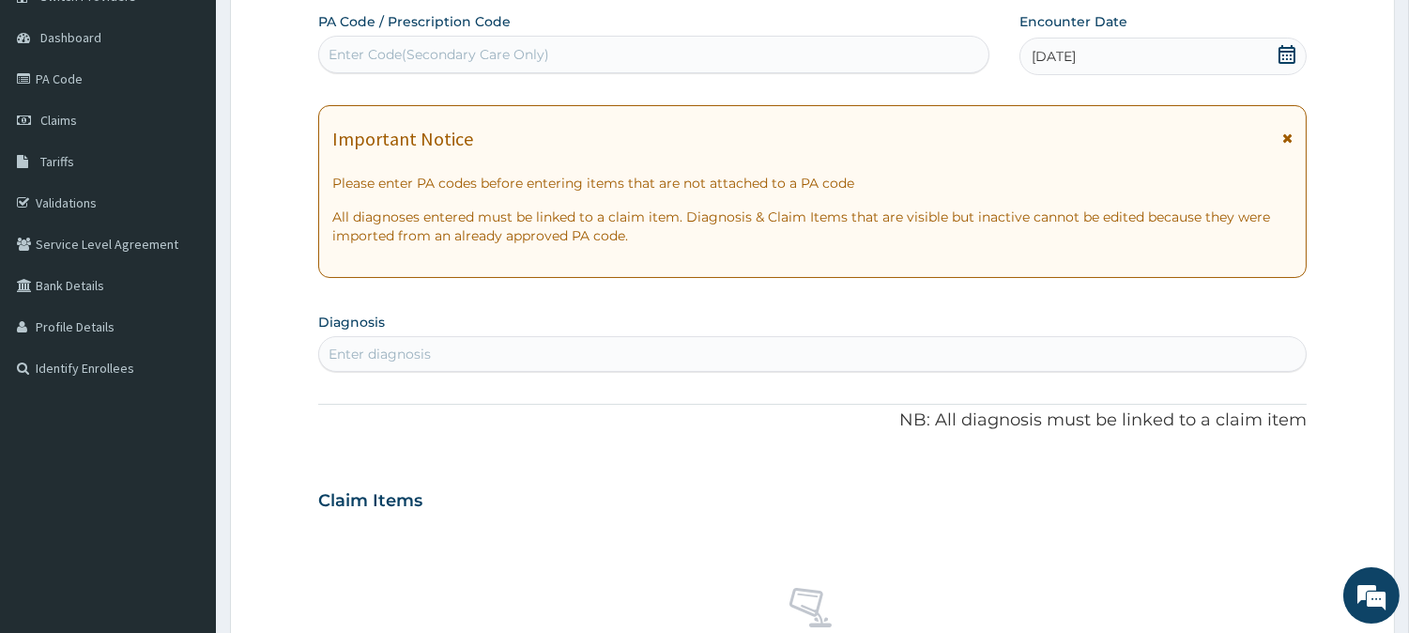
click at [392, 56] on div "Enter Code(Secondary Care Only)" at bounding box center [439, 54] width 221 height 19
paste input "PA/F86064"
type input "PA/F86064"
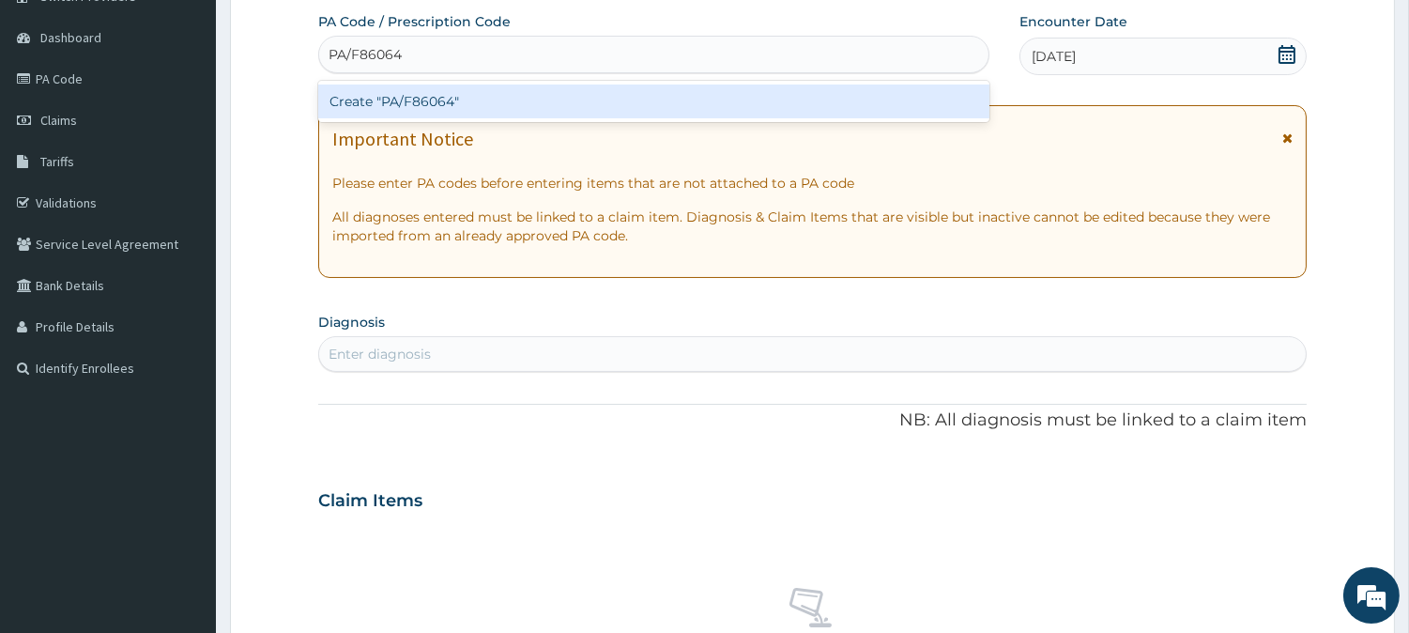
click at [479, 97] on div "Create "PA/F86064"" at bounding box center [653, 101] width 671 height 34
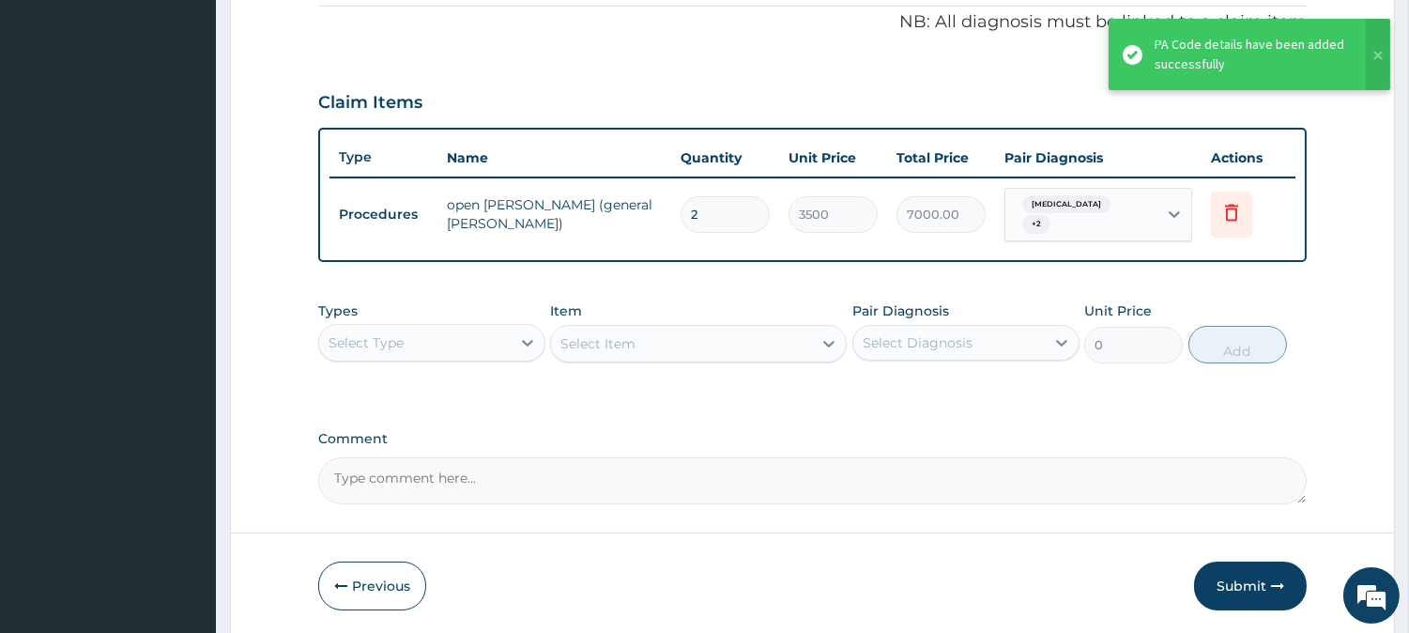
scroll to position [585, 0]
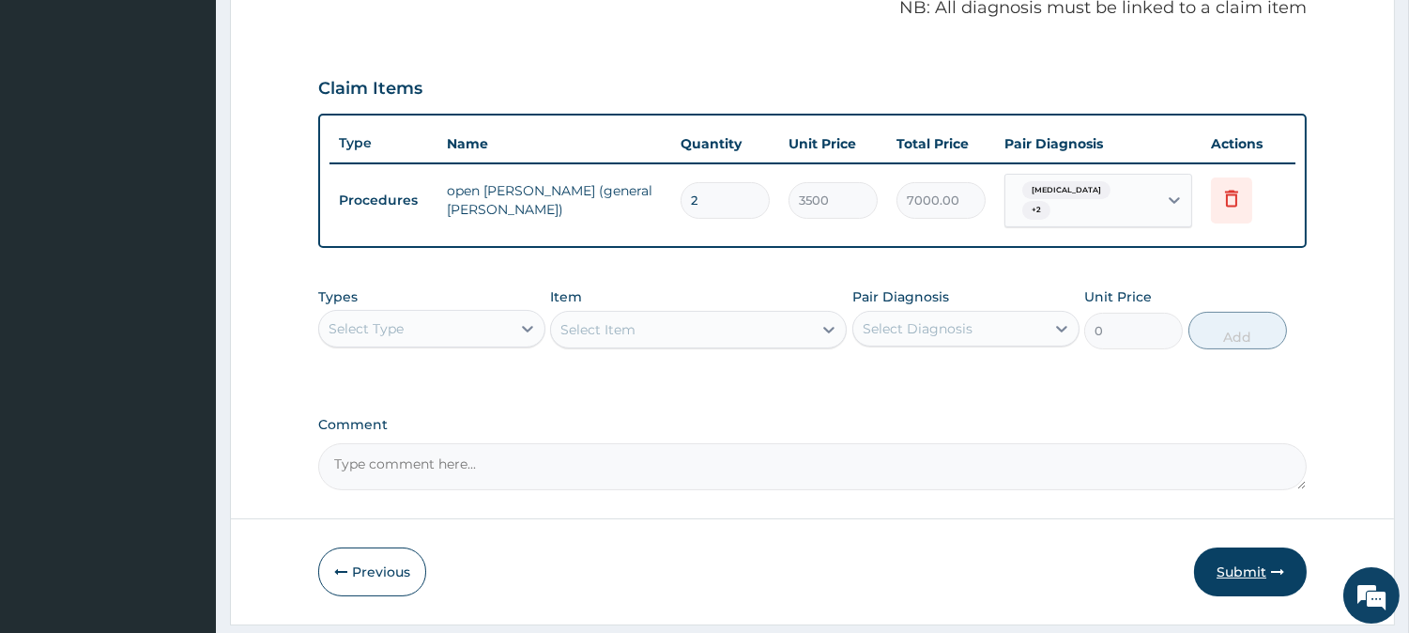
click at [1248, 566] on button "Submit" at bounding box center [1250, 571] width 113 height 49
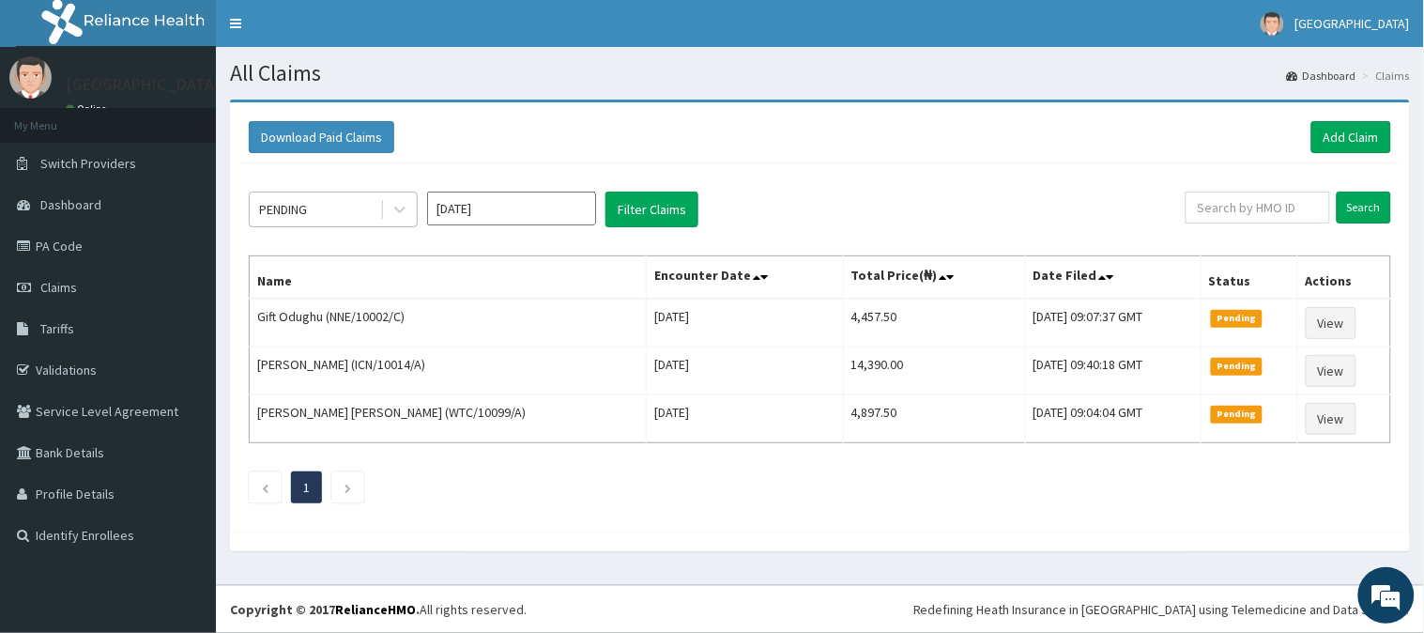
click at [358, 197] on div "PENDING" at bounding box center [315, 209] width 130 height 30
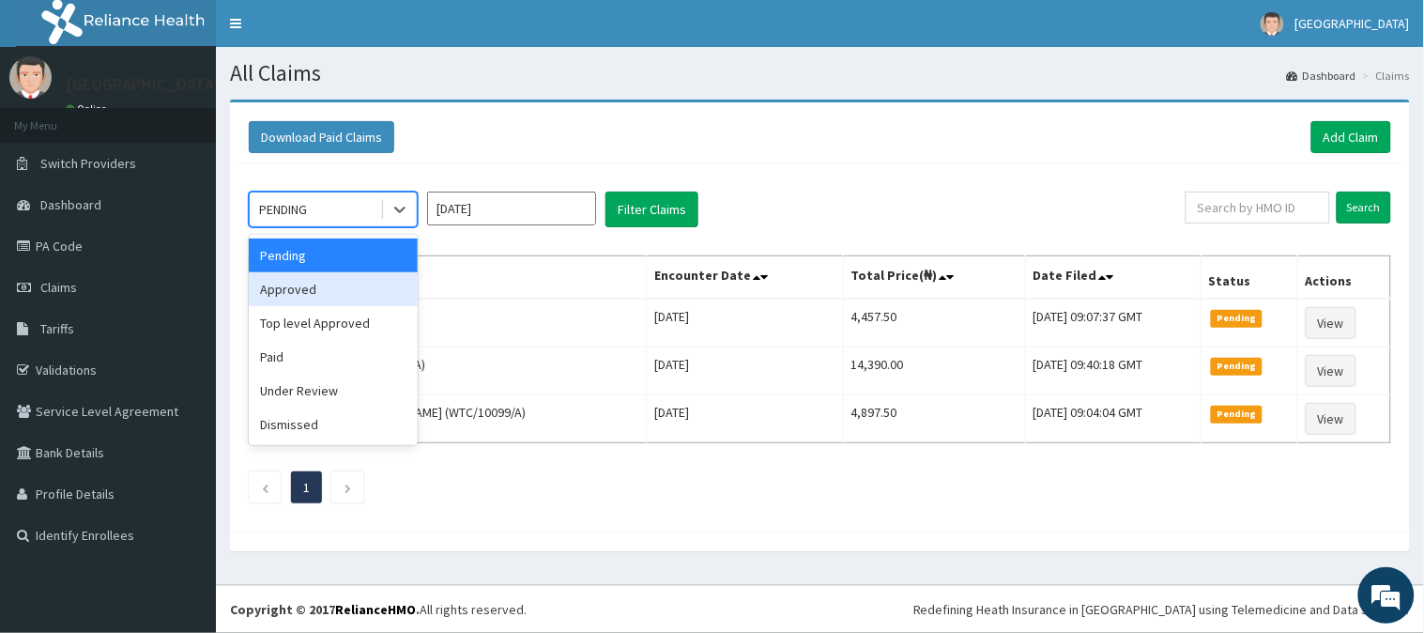
click at [331, 295] on div "Approved" at bounding box center [333, 289] width 169 height 34
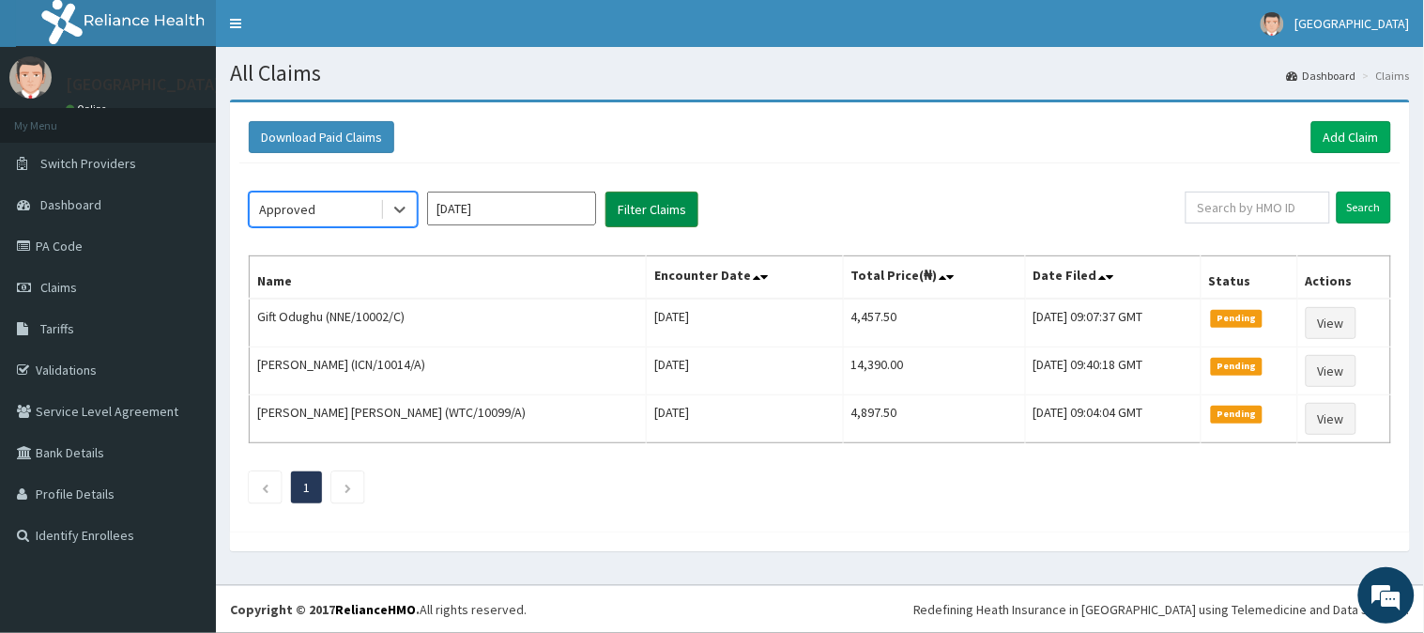
click at [665, 214] on button "Filter Claims" at bounding box center [651, 209] width 93 height 36
click at [665, 213] on button "Filter Claims" at bounding box center [651, 209] width 93 height 36
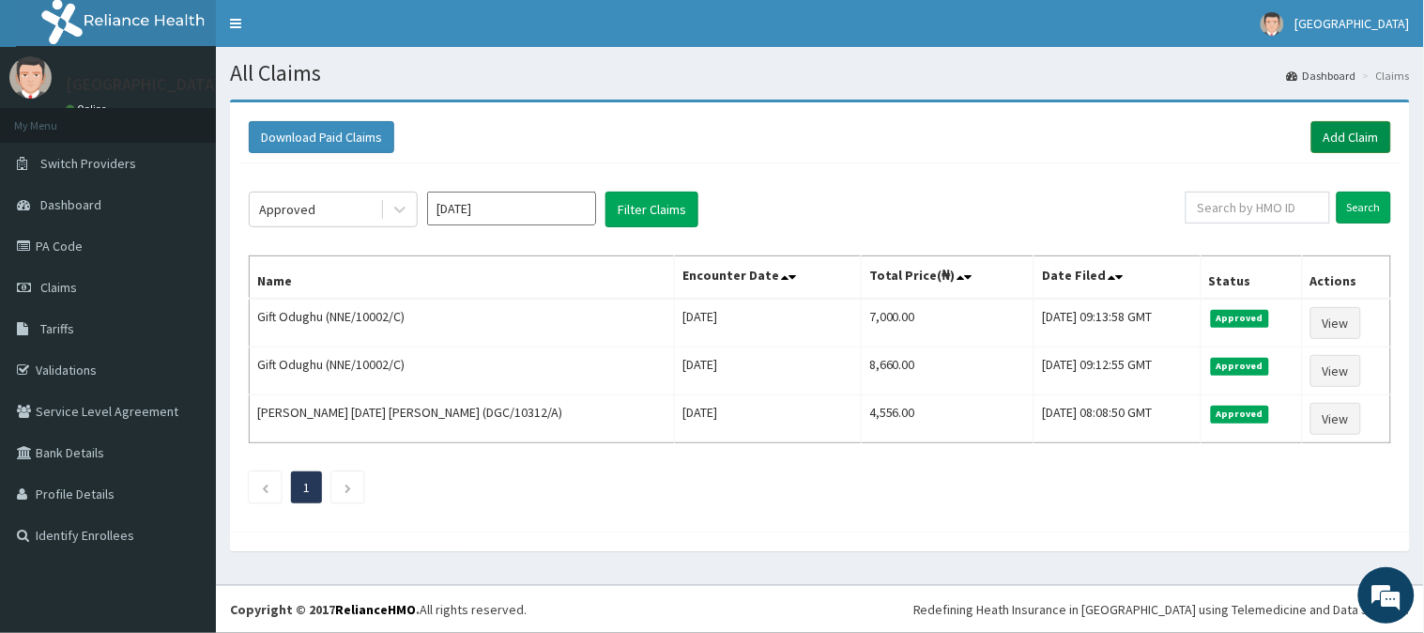
click at [1355, 138] on link "Add Claim" at bounding box center [1351, 137] width 80 height 32
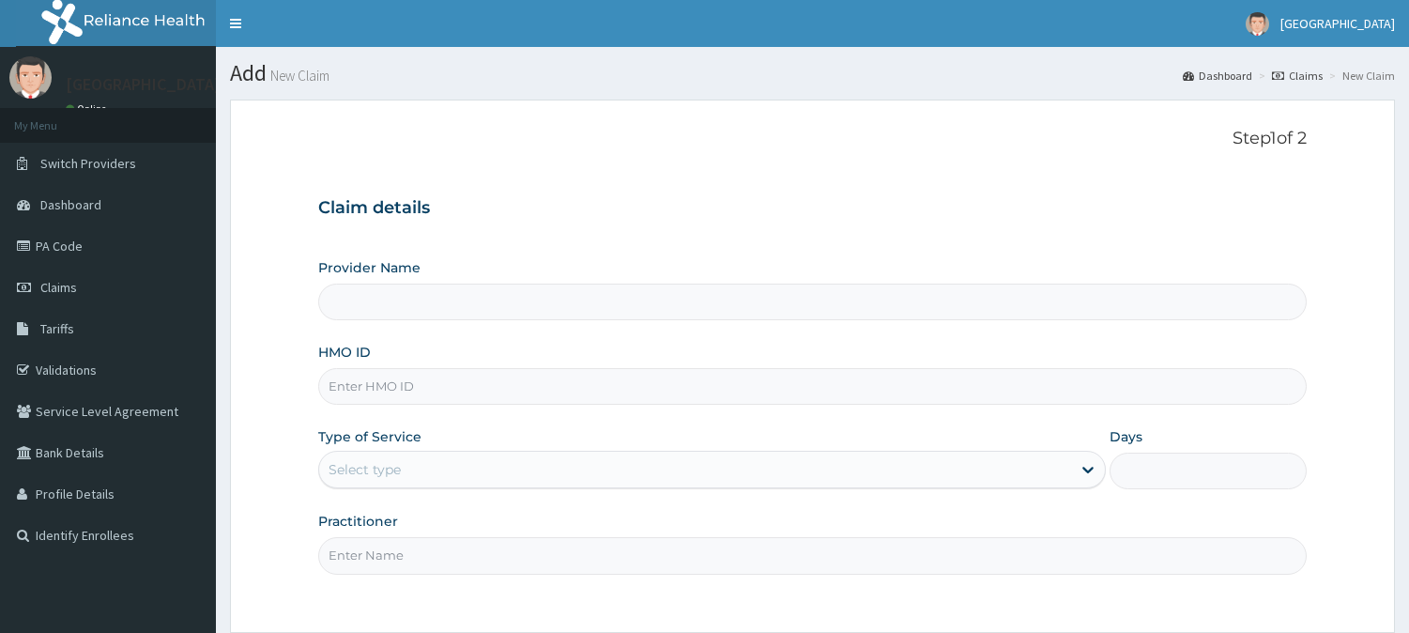
drag, startPoint x: 0, startPoint y: 0, endPoint x: 391, endPoint y: 380, distance: 545.6
click at [391, 380] on input "HMO ID" at bounding box center [812, 386] width 988 height 37
type input "BeachLand Specialist Hospital - [GEOGRAPHIC_DATA]"
type input "NNE/10002/C"
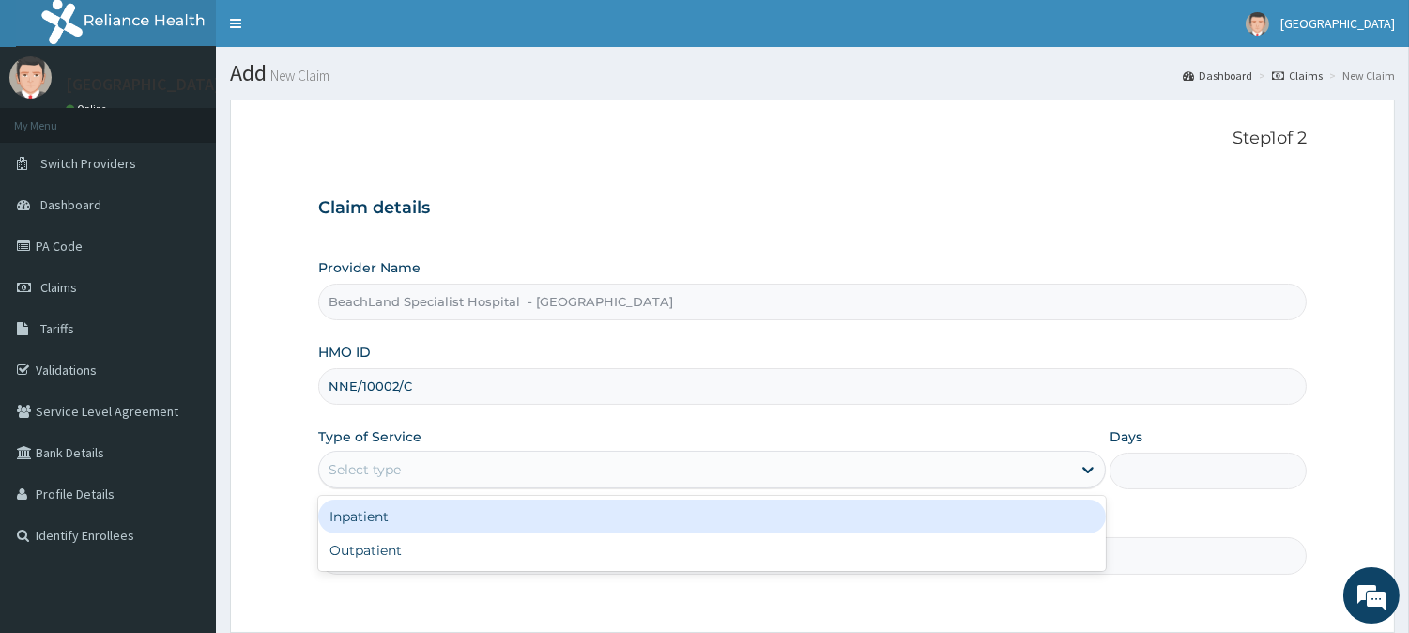
drag, startPoint x: 423, startPoint y: 465, endPoint x: 404, endPoint y: 559, distance: 96.8
click at [422, 470] on div "Select type" at bounding box center [695, 469] width 752 height 30
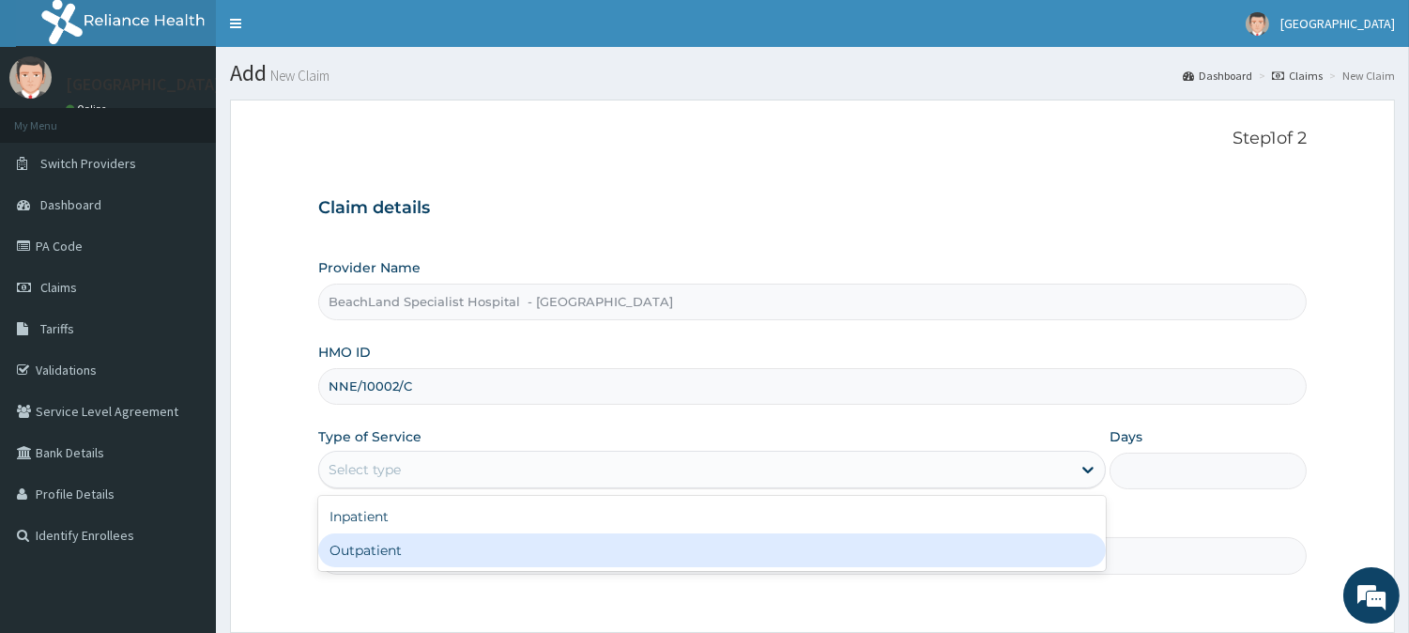
click at [402, 558] on div "Outpatient" at bounding box center [712, 550] width 788 height 34
type input "1"
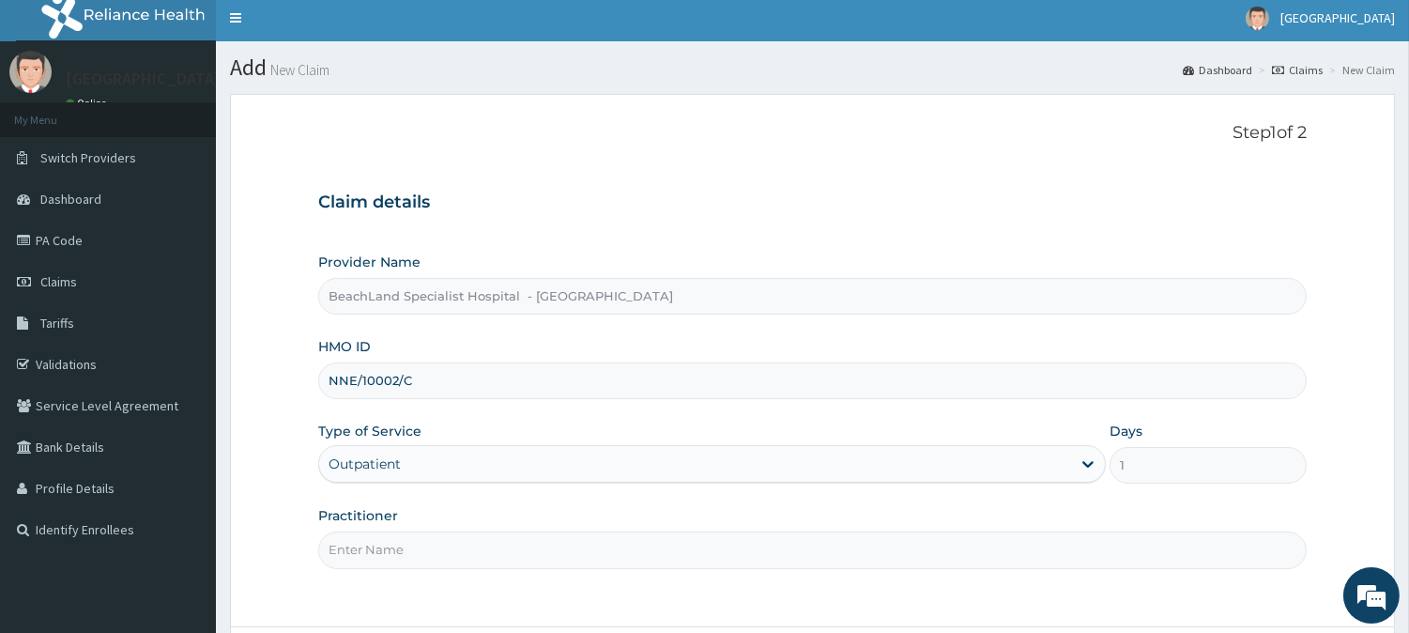
scroll to position [167, 0]
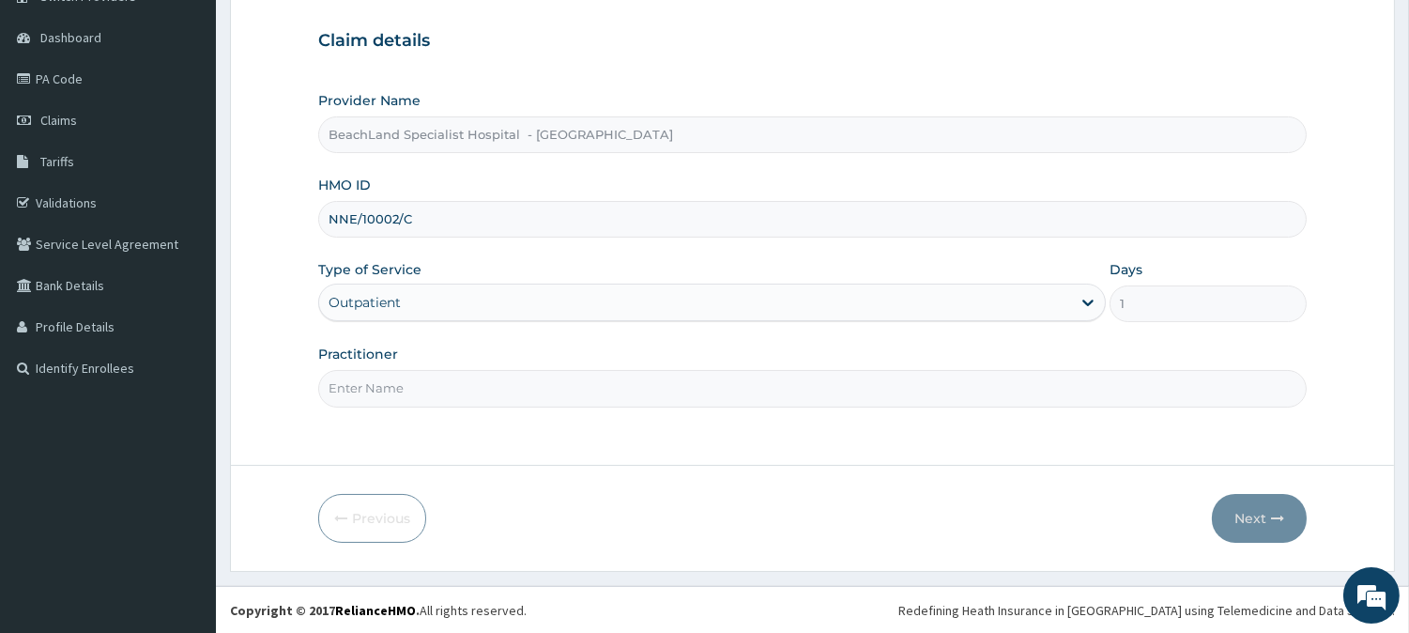
click at [427, 376] on input "Practitioner" at bounding box center [812, 388] width 988 height 37
type input "DR AJALA"
click at [1271, 512] on icon "button" at bounding box center [1277, 518] width 13 height 13
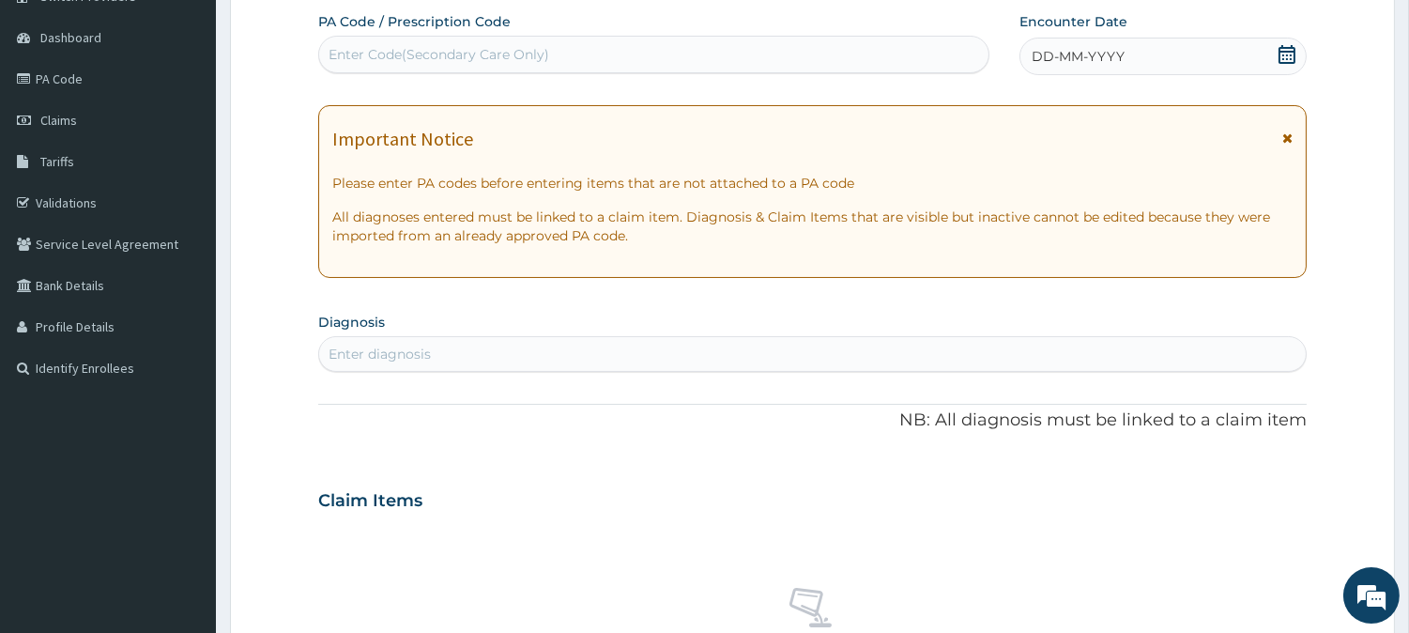
click at [1277, 50] on icon at bounding box center [1286, 54] width 19 height 19
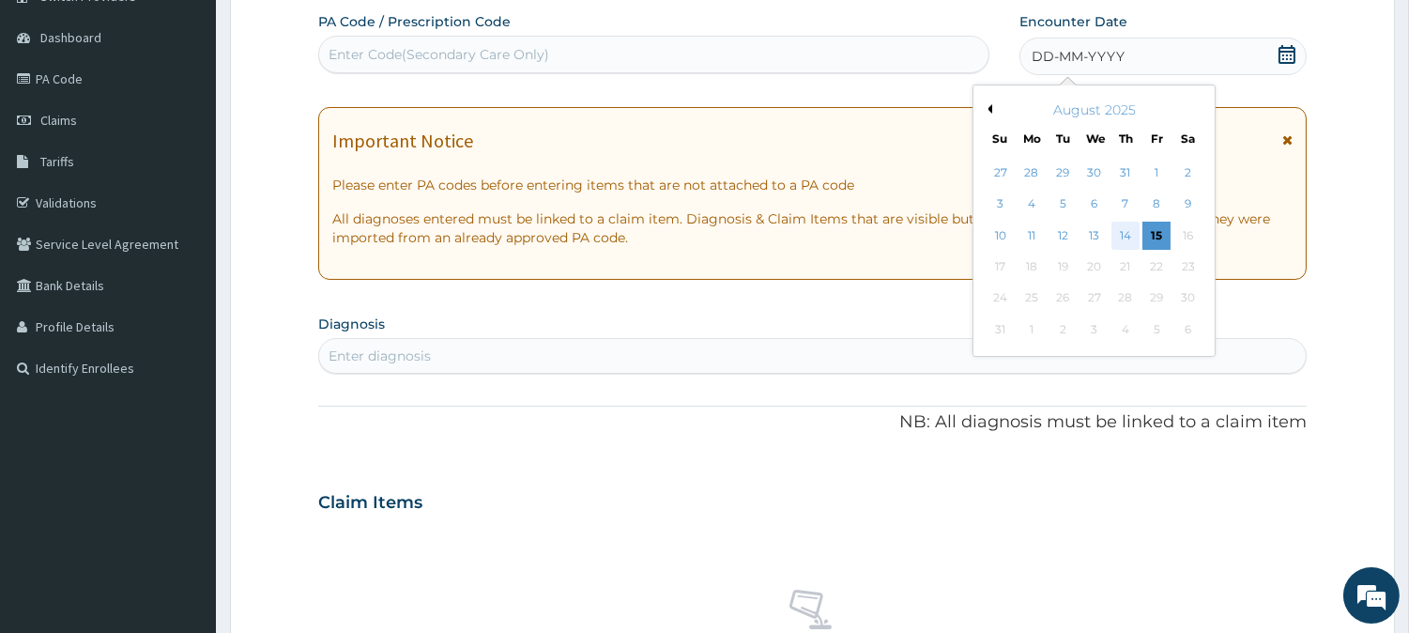
click at [1123, 230] on div "14" at bounding box center [1125, 236] width 28 height 28
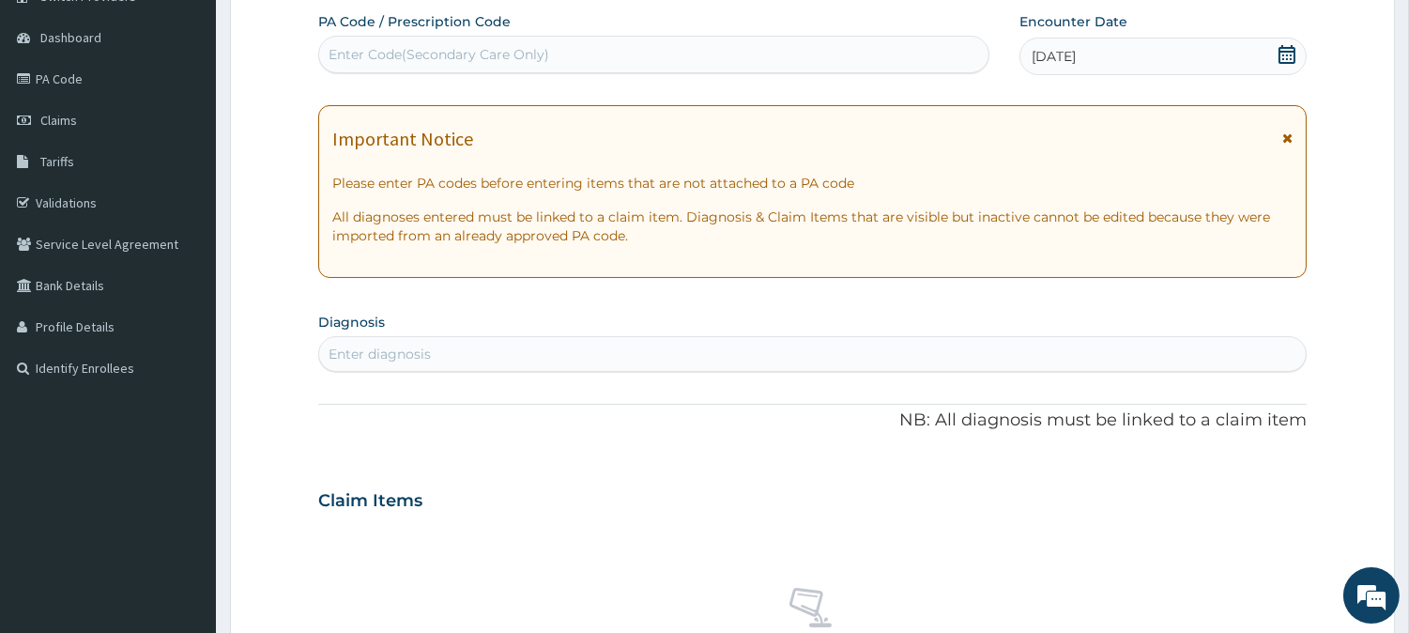
click at [387, 59] on div "Enter Code(Secondary Care Only)" at bounding box center [439, 54] width 221 height 19
paste input "PA/7BFA14"
type input "PA/7BFA14"
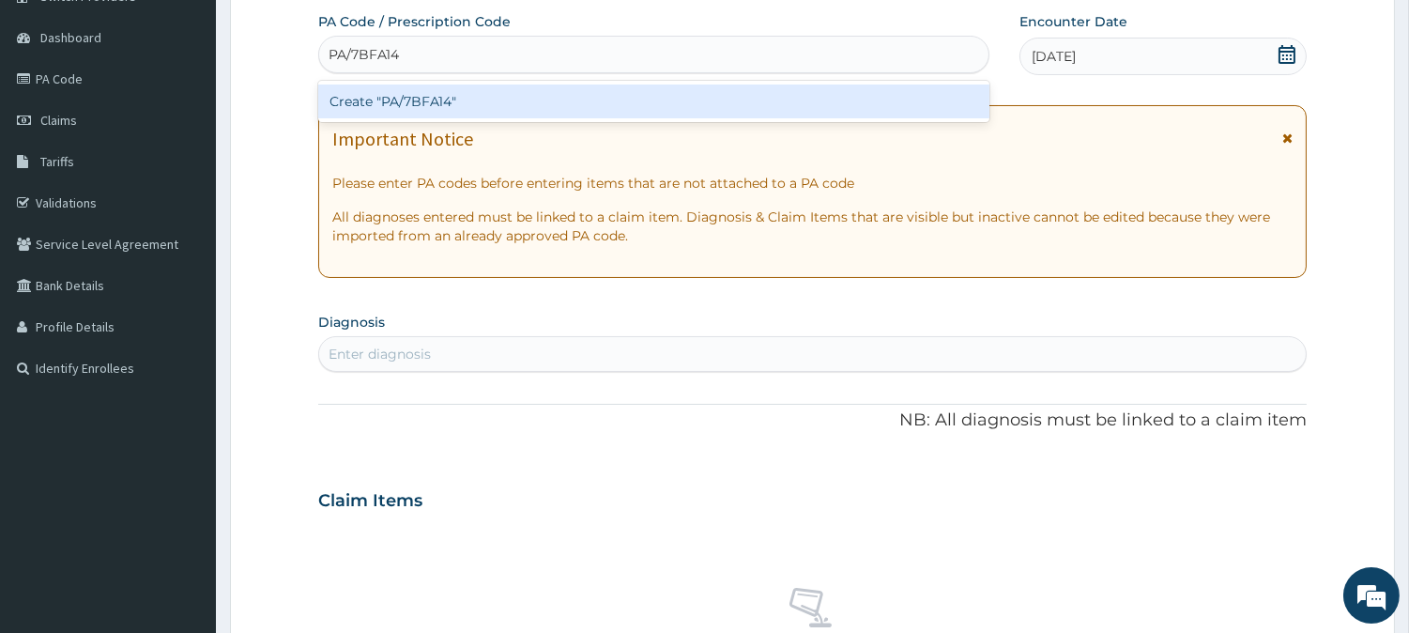
click at [407, 114] on div "Create "PA/7BFA14"" at bounding box center [653, 101] width 671 height 34
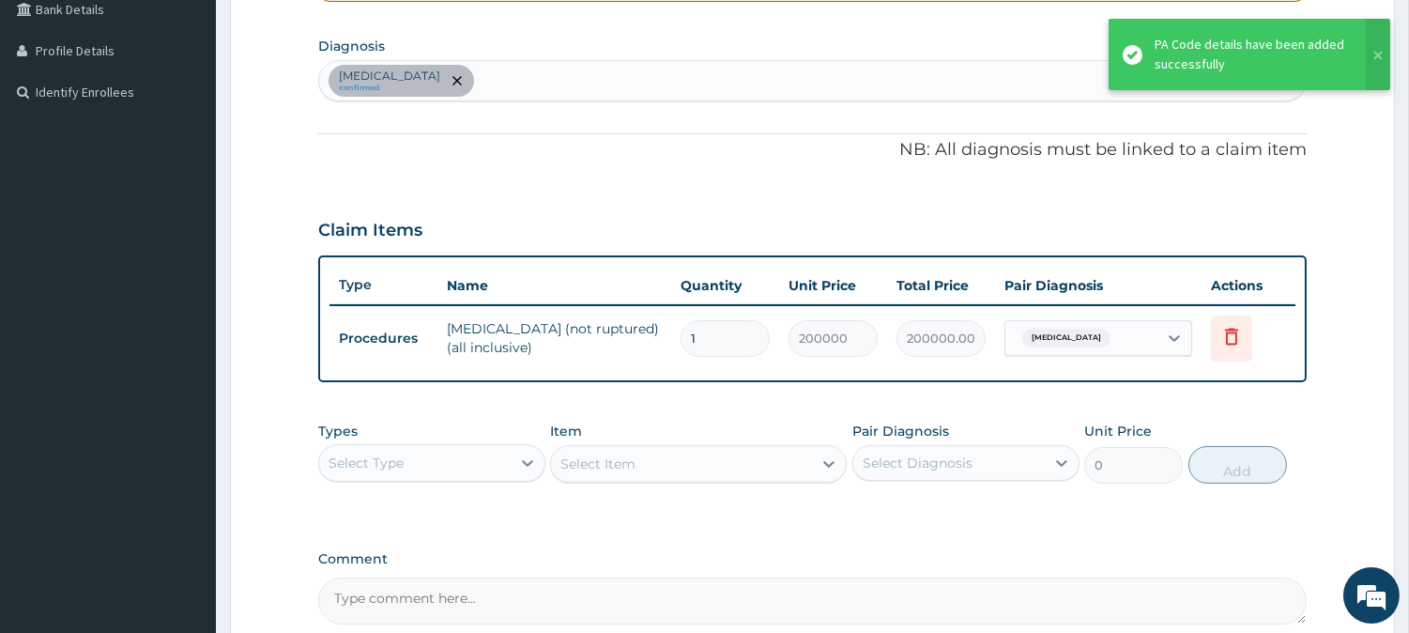
scroll to position [585, 0]
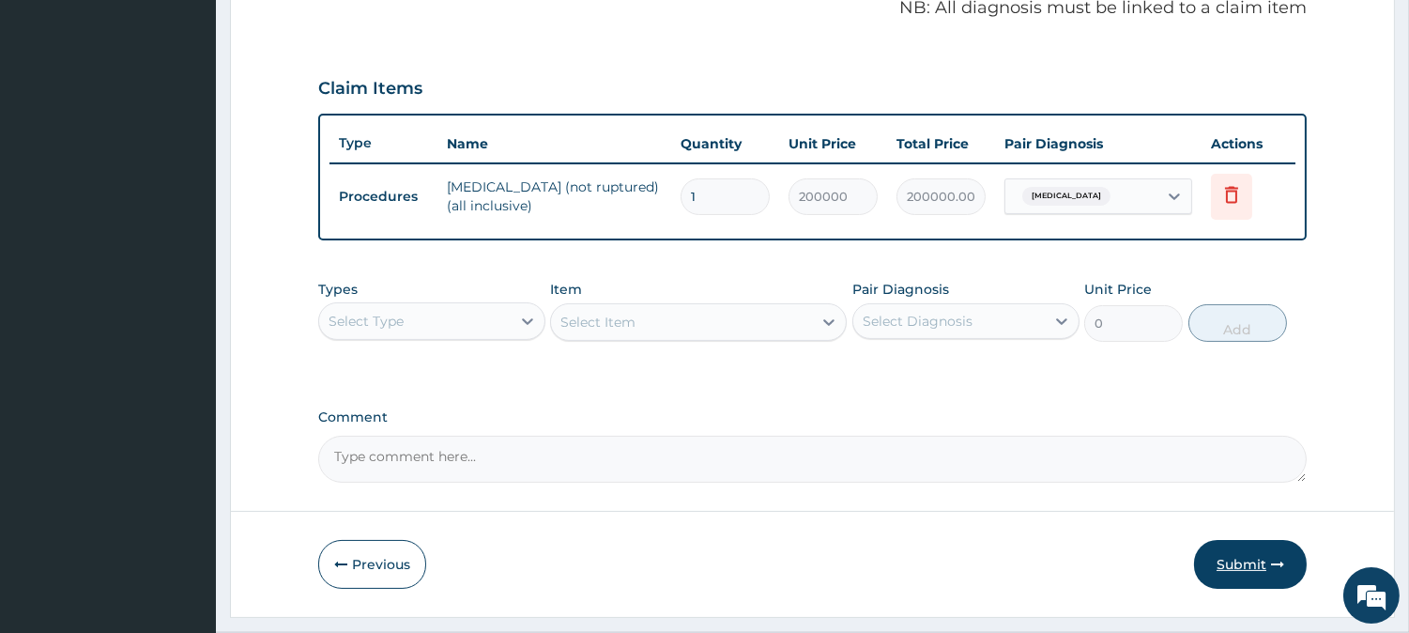
click at [1236, 559] on button "Submit" at bounding box center [1250, 564] width 113 height 49
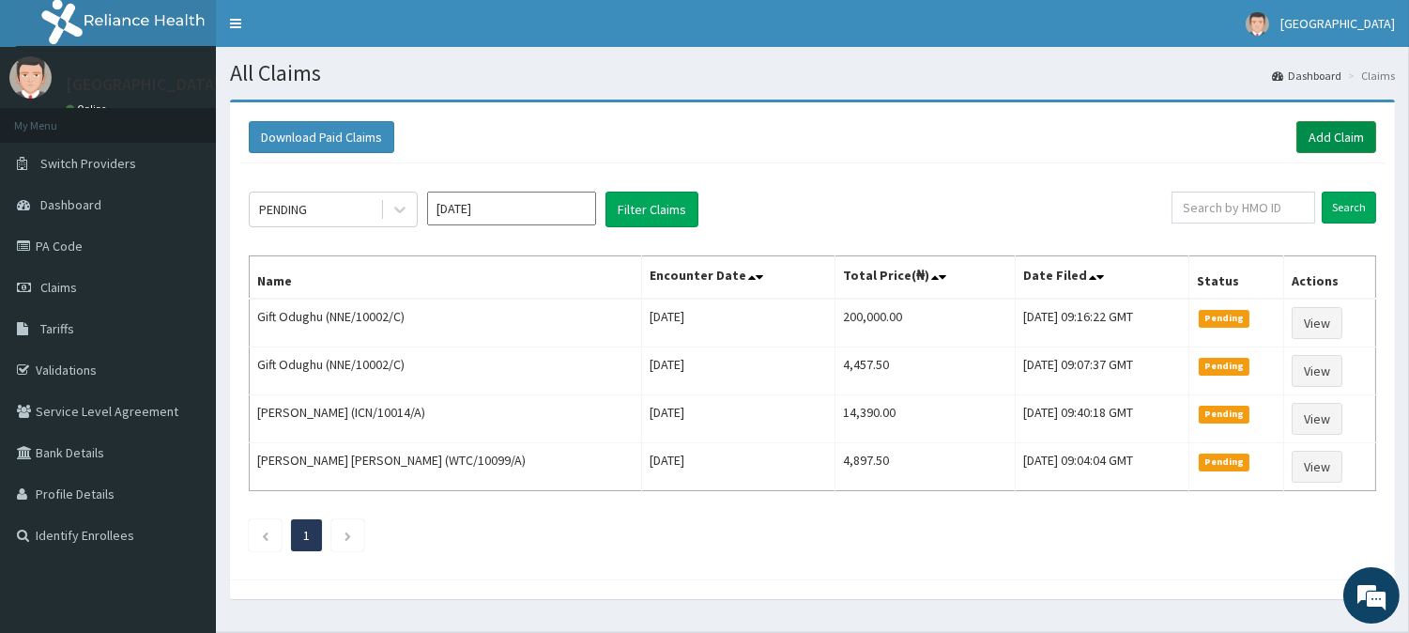
click at [1322, 141] on link "Add Claim" at bounding box center [1336, 137] width 80 height 32
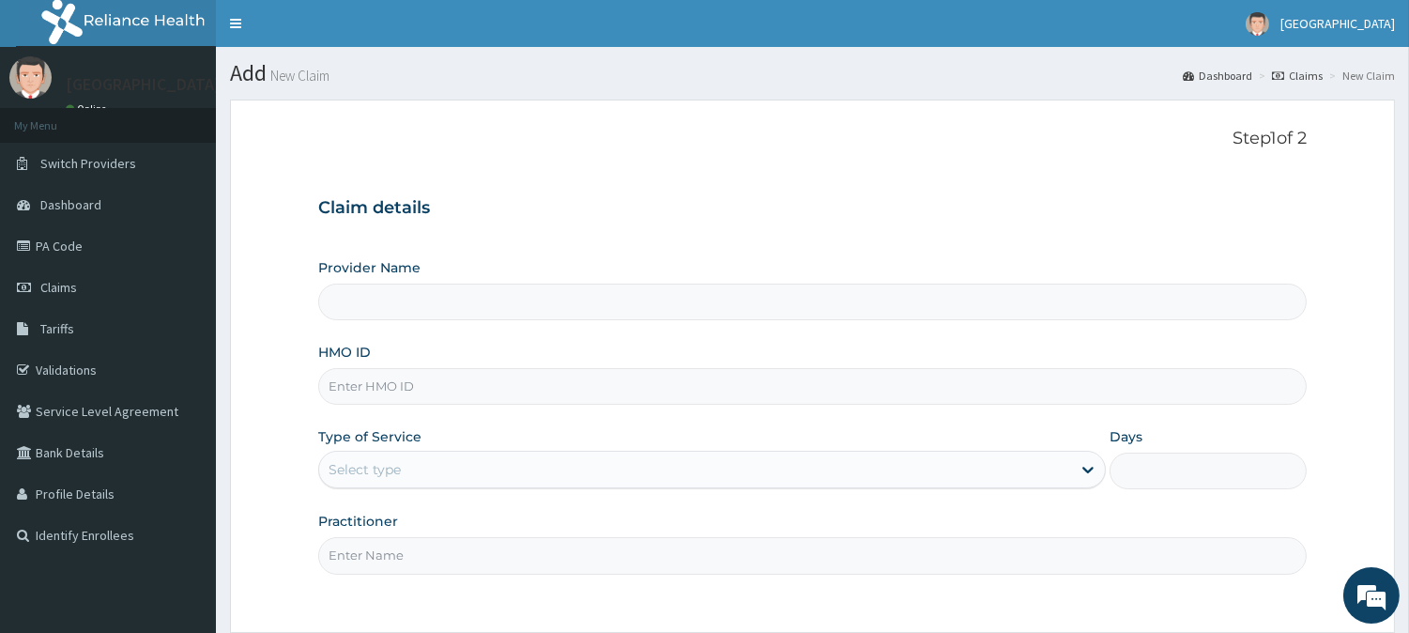
type input "BeachLand Specialist Hospital - [GEOGRAPHIC_DATA]"
click at [369, 381] on input "HMO ID" at bounding box center [812, 386] width 988 height 37
type input "NNE/10002/C"
click at [447, 469] on div "Select type" at bounding box center [695, 469] width 752 height 30
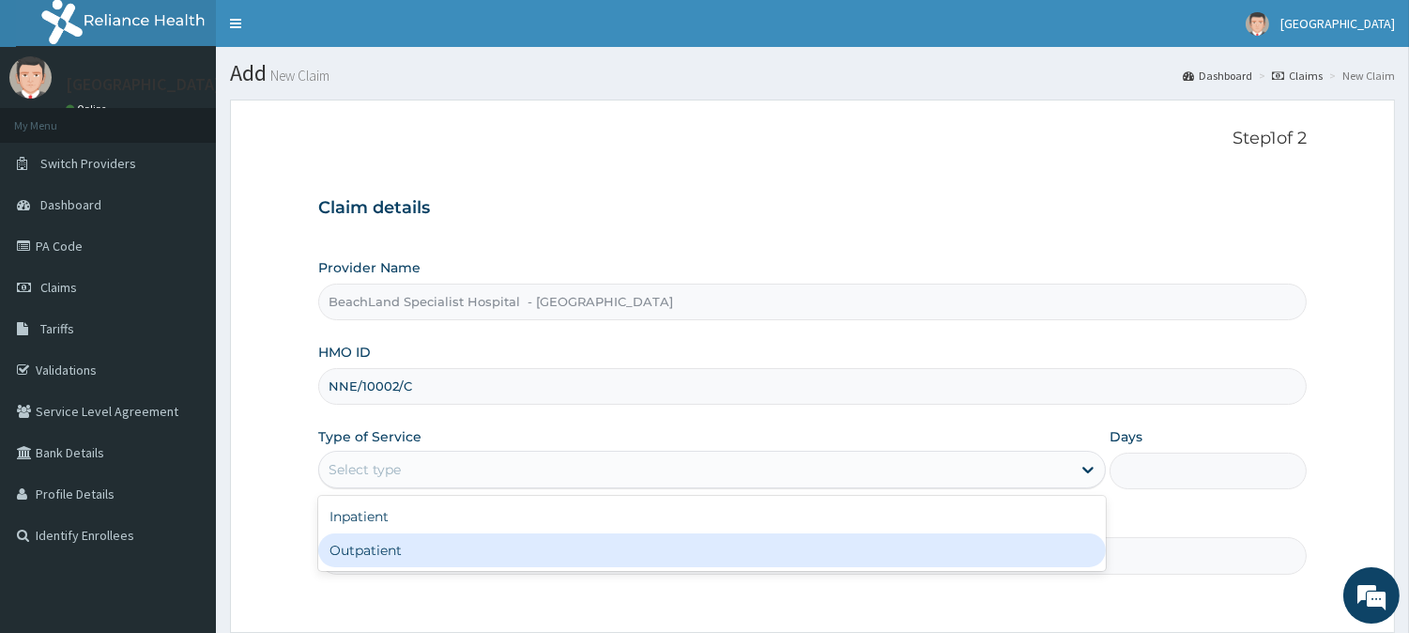
click at [423, 541] on div "Outpatient" at bounding box center [712, 550] width 788 height 34
type input "1"
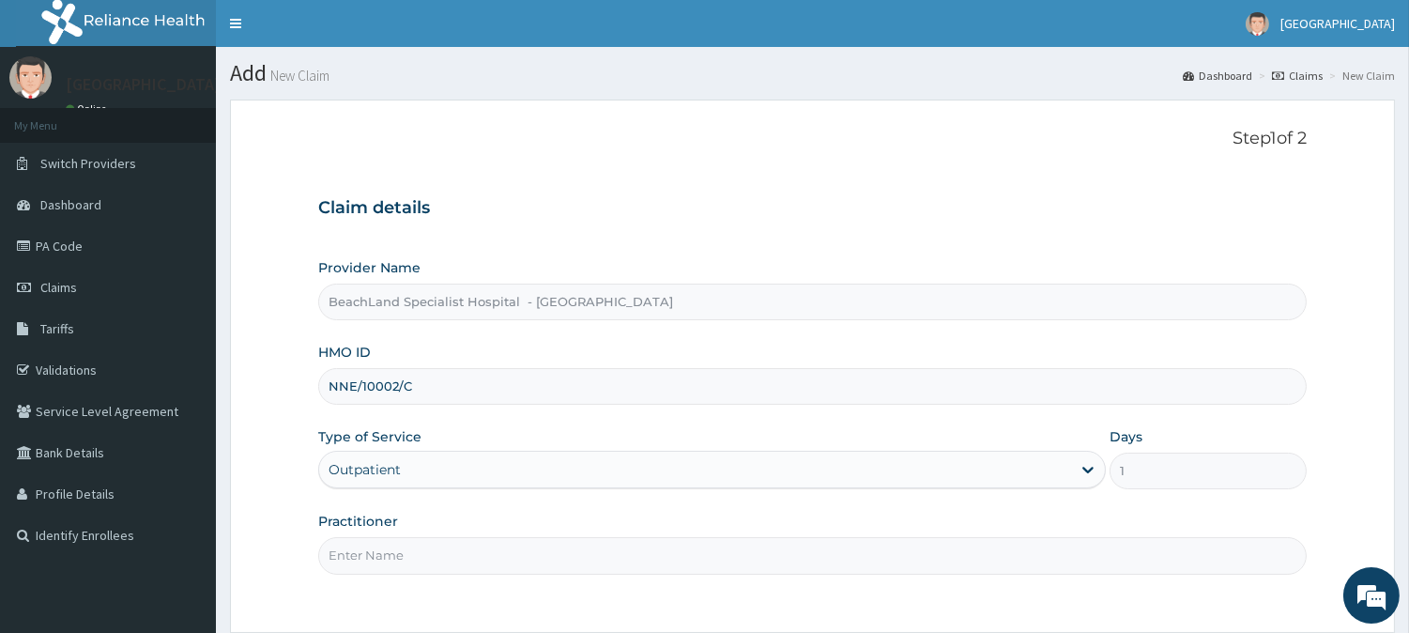
click at [427, 540] on input "Practitioner" at bounding box center [812, 555] width 988 height 37
type input "[PERSON_NAME]"
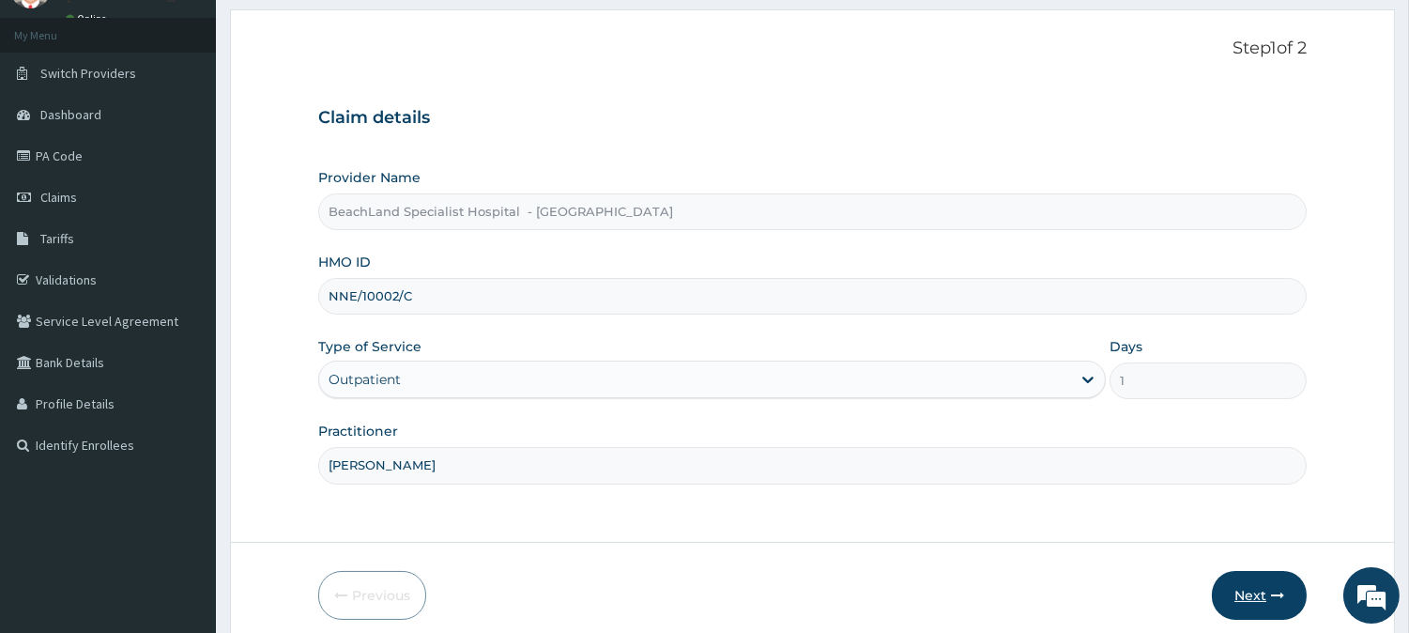
scroll to position [167, 0]
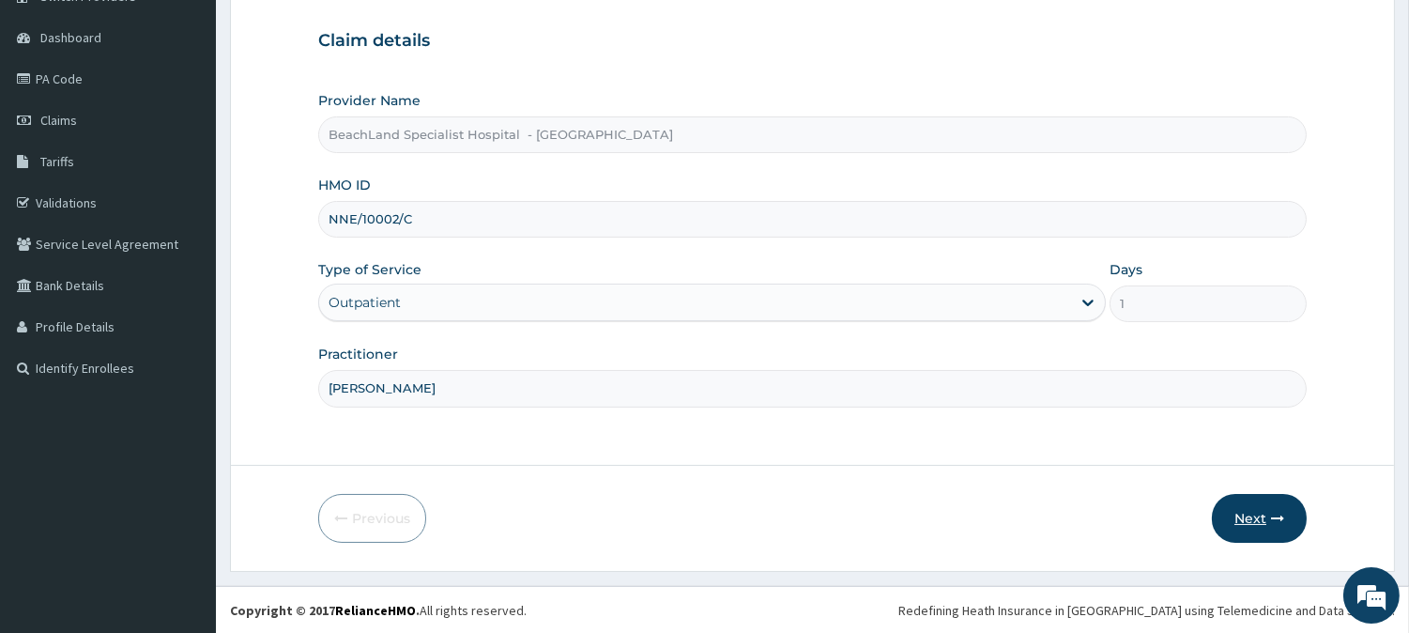
click at [1259, 508] on button "Next" at bounding box center [1259, 518] width 95 height 49
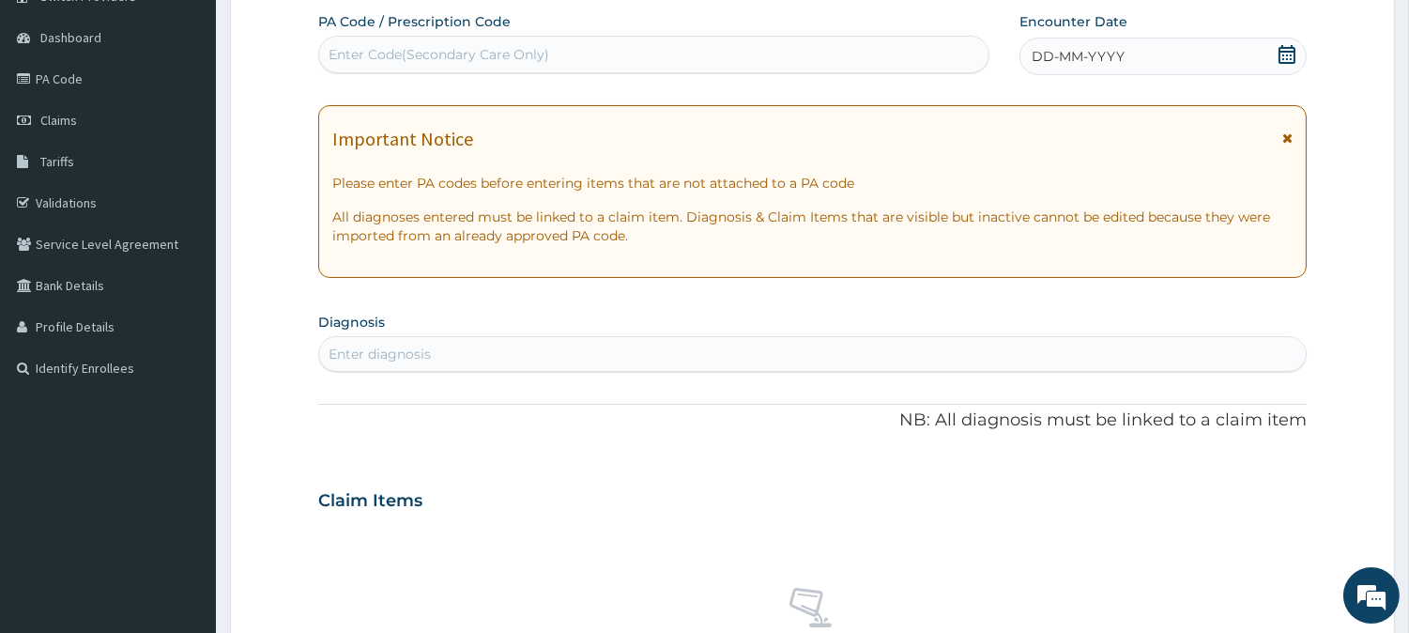
click at [1295, 54] on icon at bounding box center [1286, 54] width 19 height 19
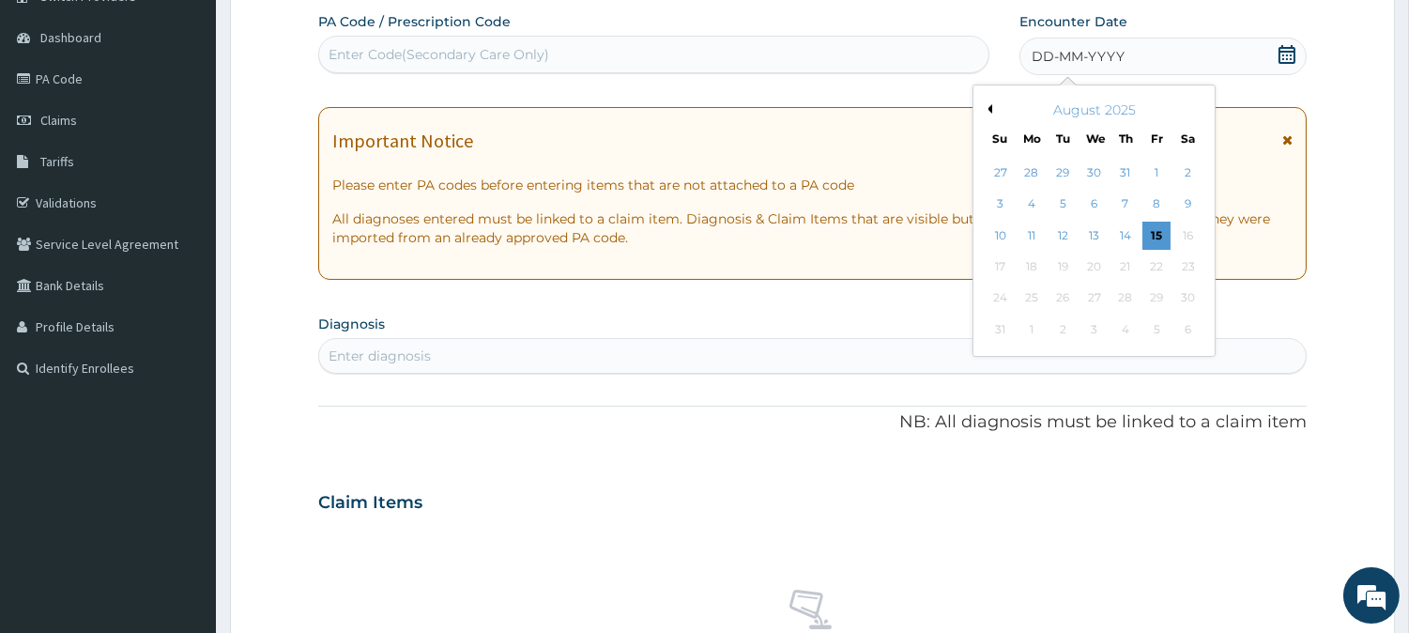
scroll to position [0, 0]
click at [1124, 239] on div "14" at bounding box center [1125, 236] width 28 height 28
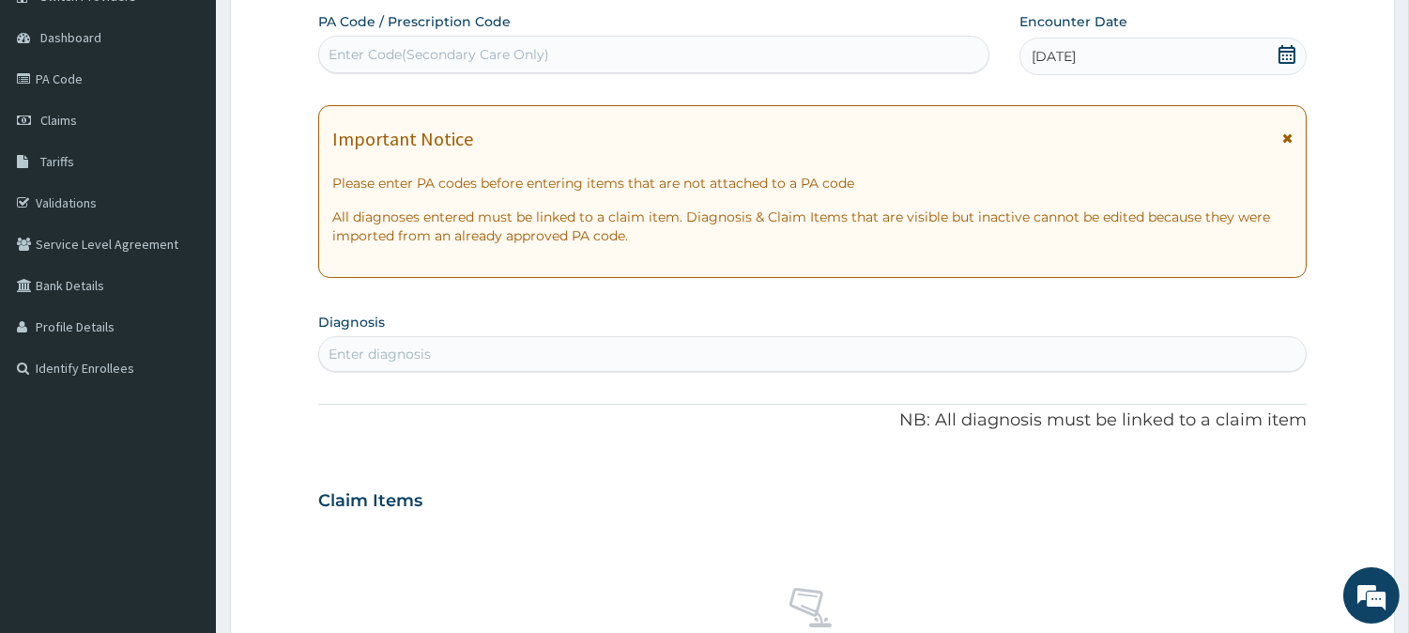
click at [492, 59] on div "Enter Code(Secondary Care Only)" at bounding box center [439, 54] width 221 height 19
click at [385, 367] on div "Enter diagnosis" at bounding box center [812, 354] width 986 height 30
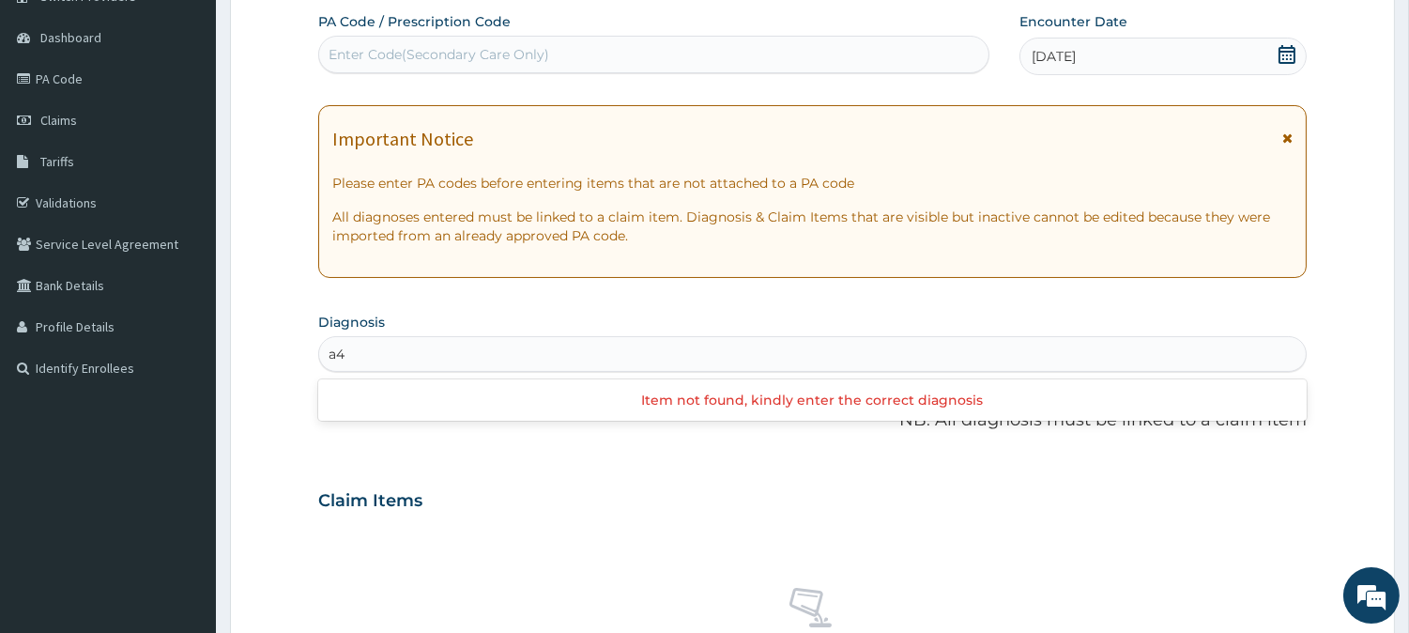
type input "a"
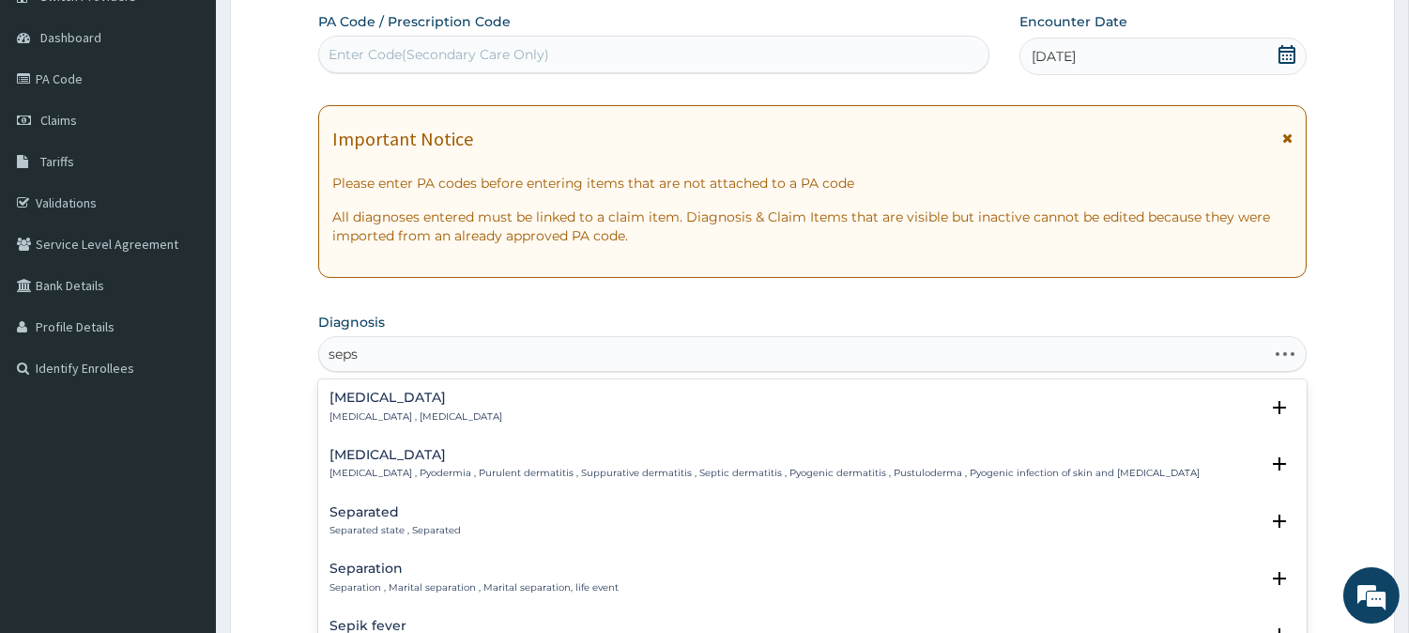
type input "sepsi"
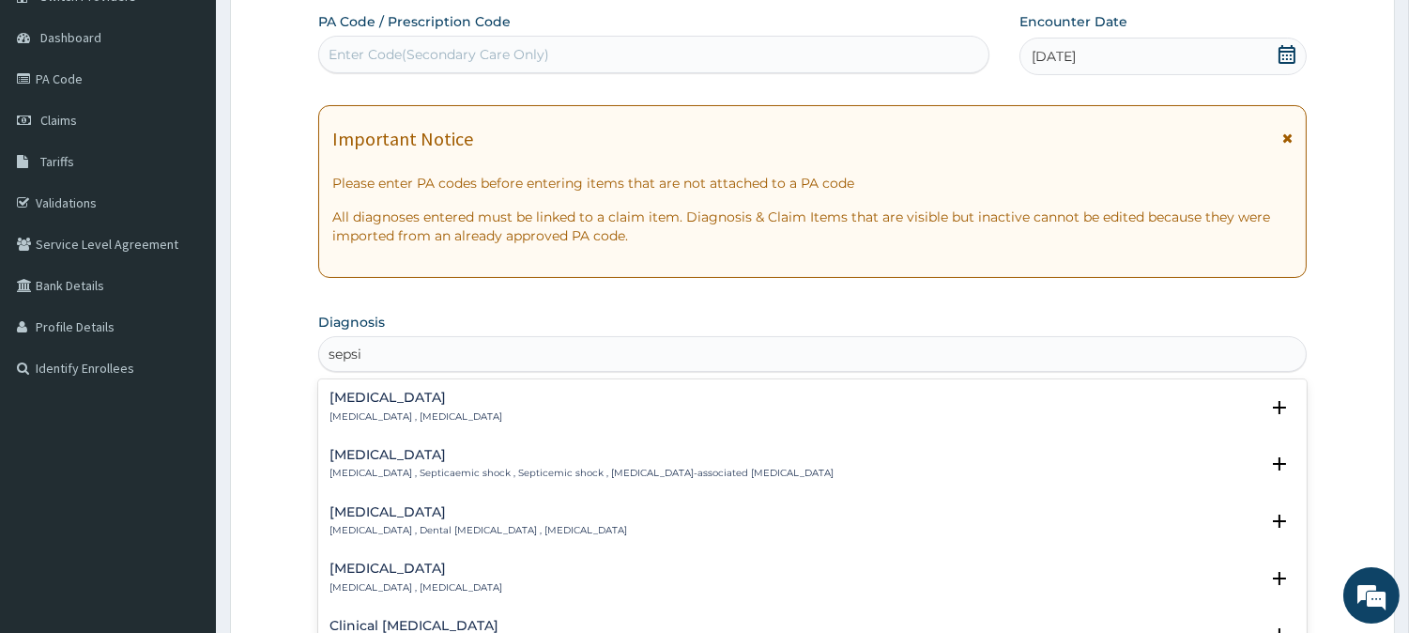
click at [355, 405] on div "Sepsis Systemic infection , Sepsis" at bounding box center [415, 406] width 173 height 33
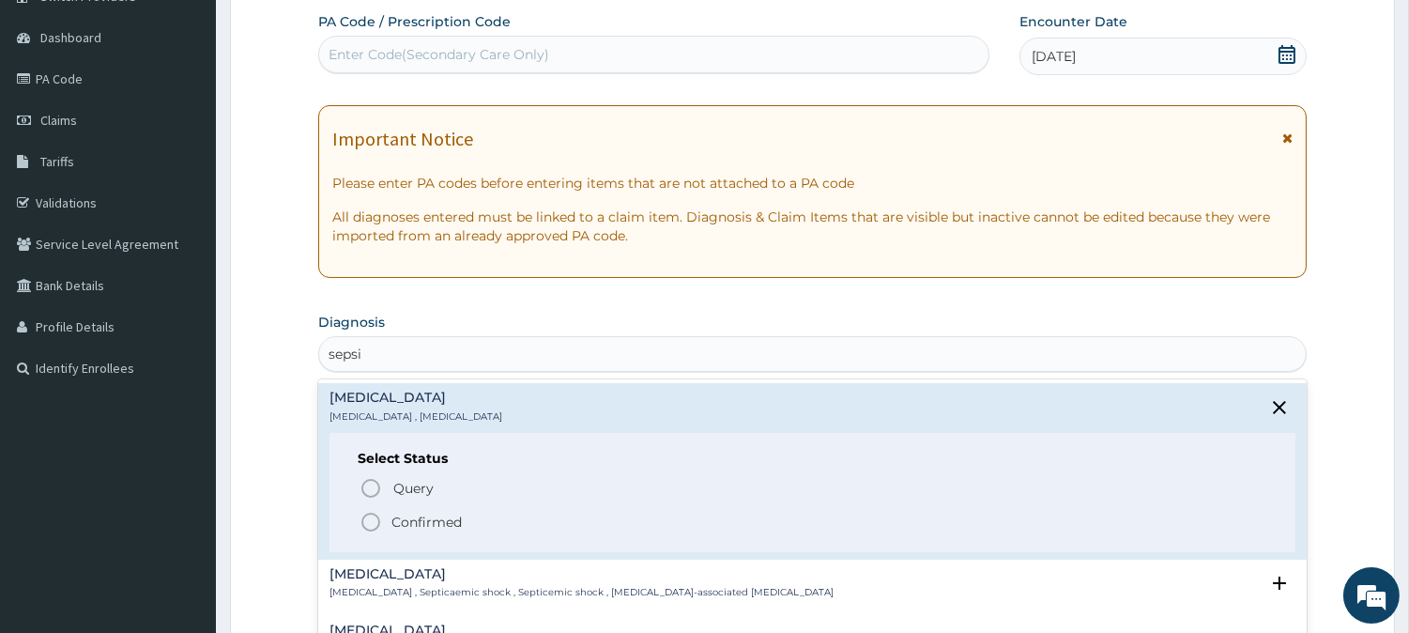
click at [385, 521] on span "Confirmed" at bounding box center [813, 522] width 908 height 23
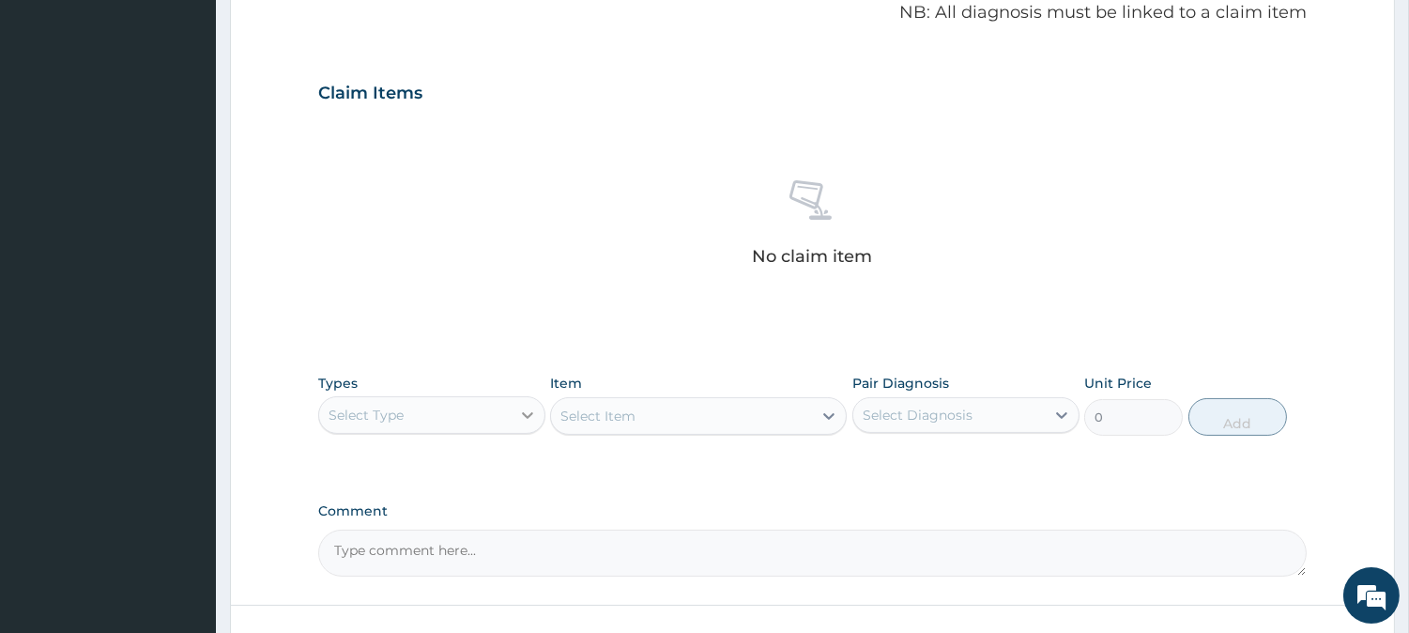
scroll to position [481, 0]
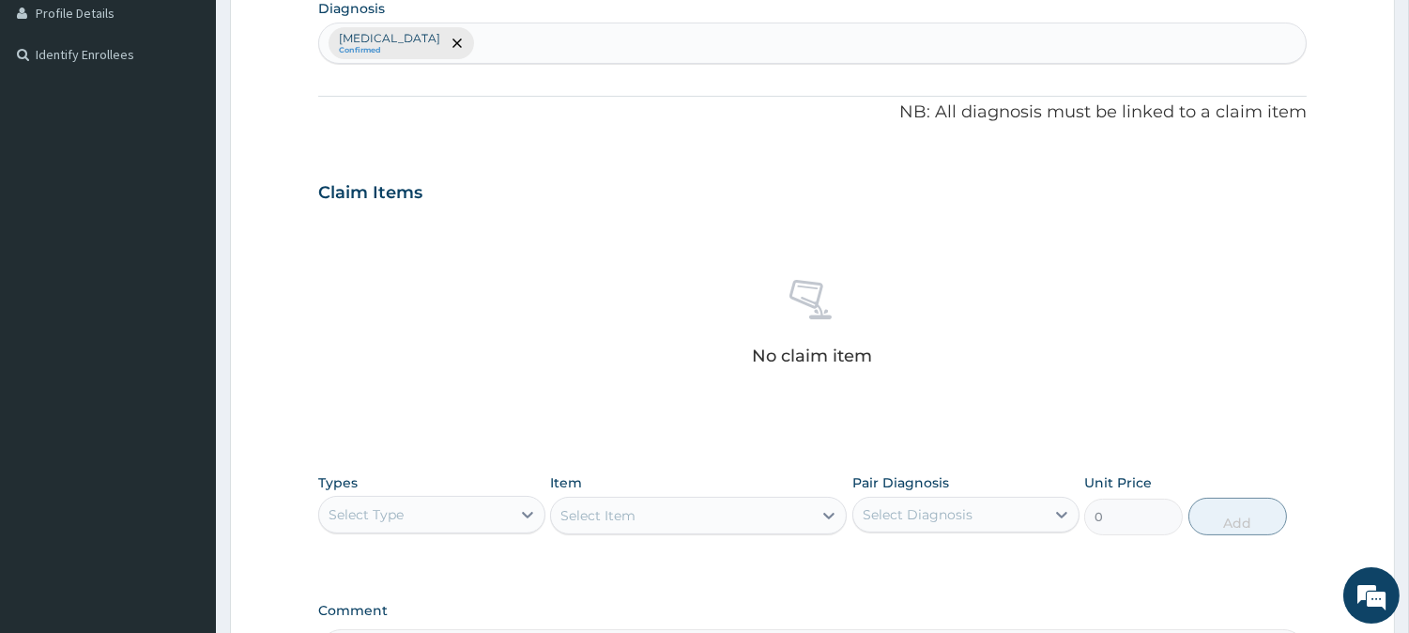
click at [446, 52] on div "Sepsis Confirmed" at bounding box center [812, 42] width 986 height 39
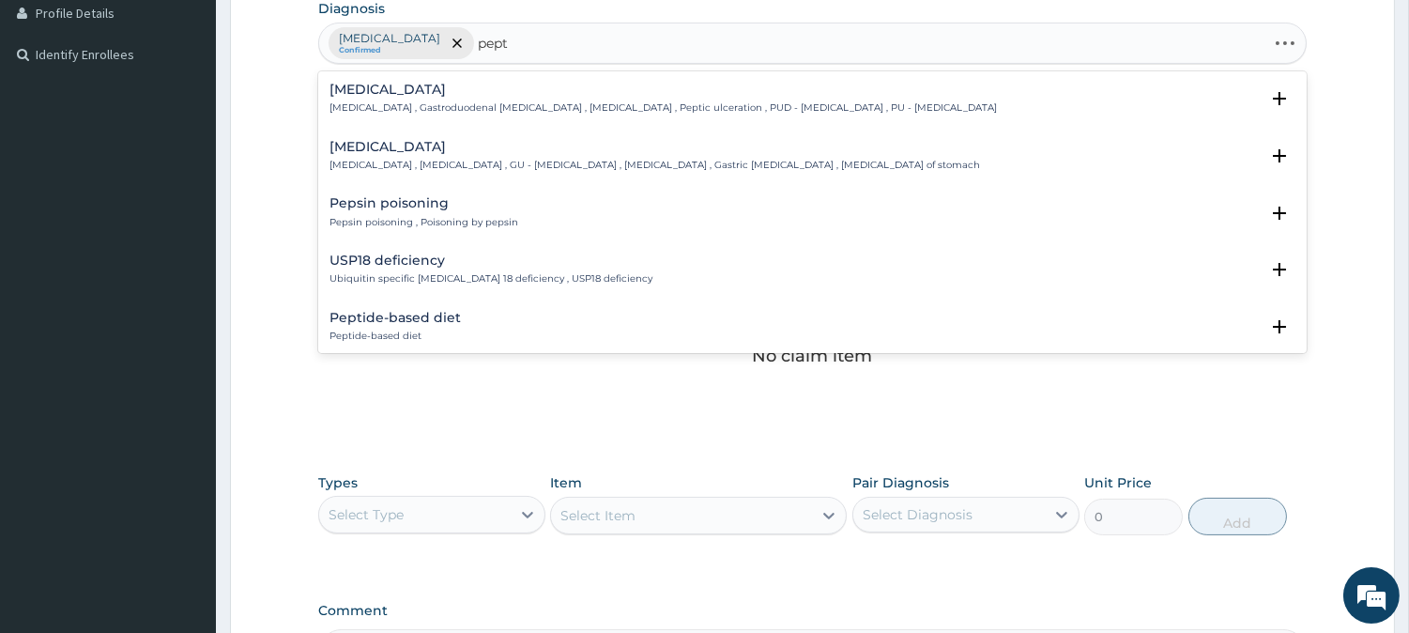
type input "pepti"
click at [383, 99] on div "Peptic ulcer Peptic ulcer , Gastroduodenal ulcer , Peptic ulcer disease , Pepti…" at bounding box center [662, 99] width 667 height 33
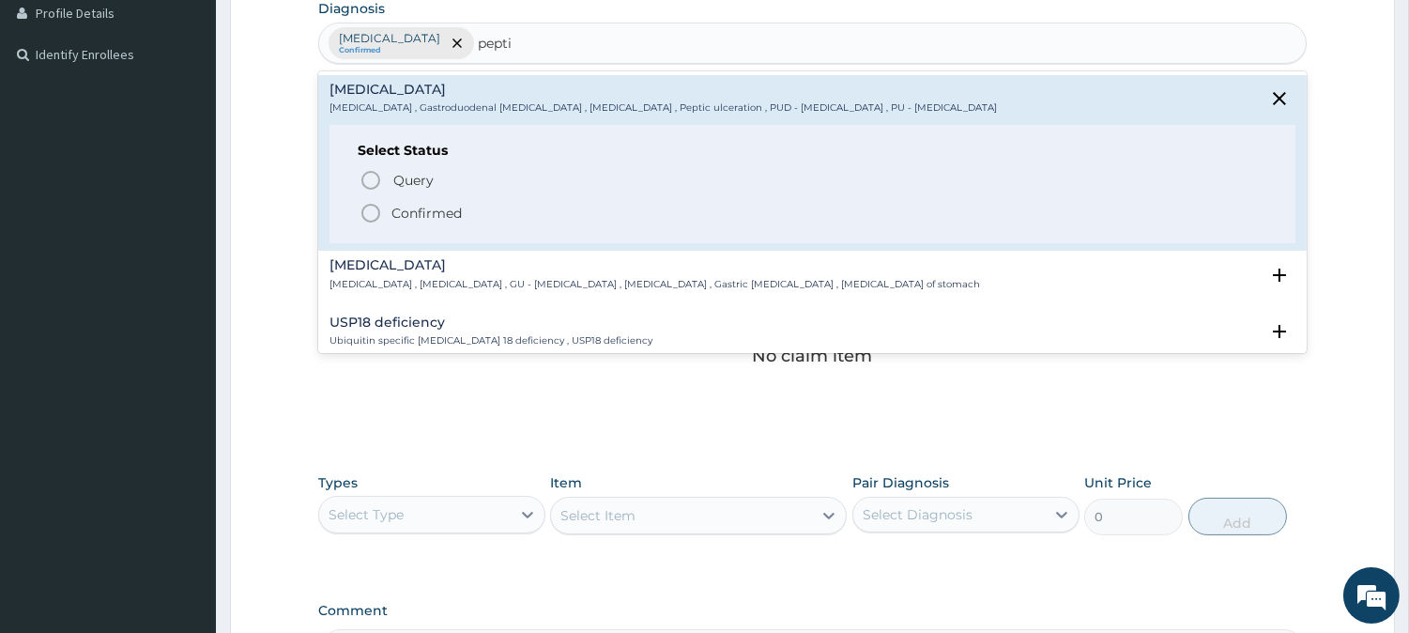
click at [376, 204] on icon "status option filled" at bounding box center [370, 213] width 23 height 23
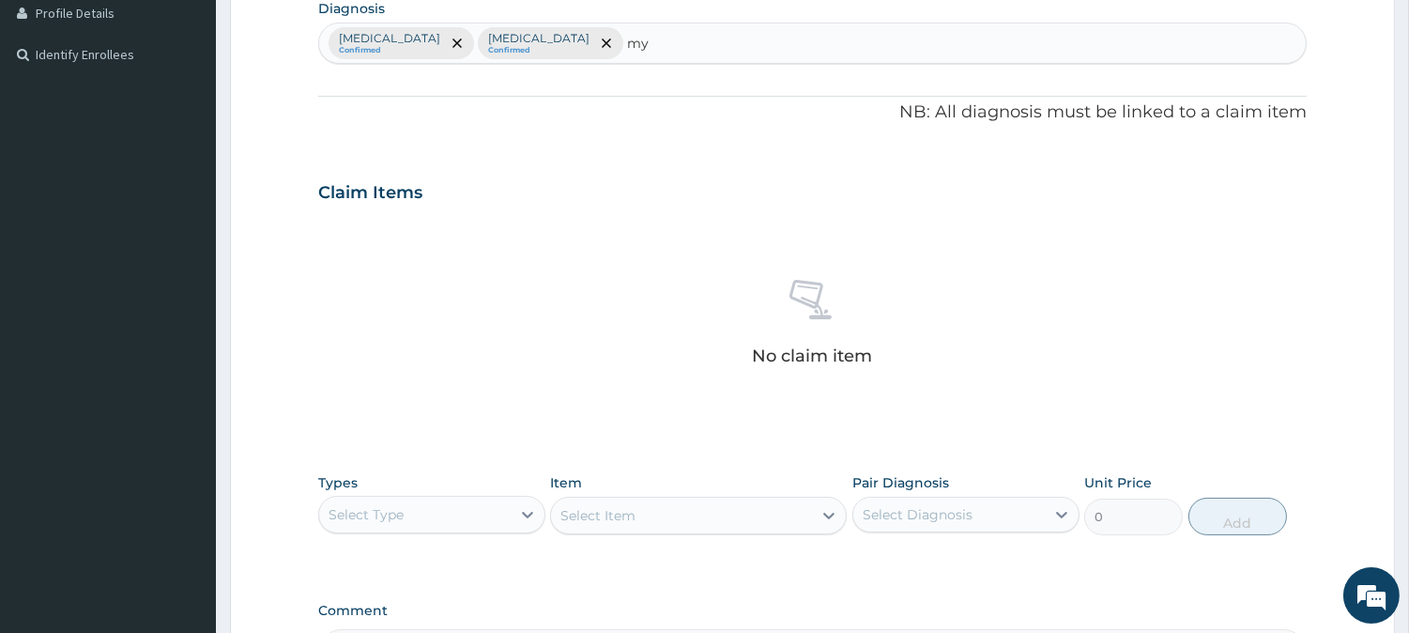
type input "mya"
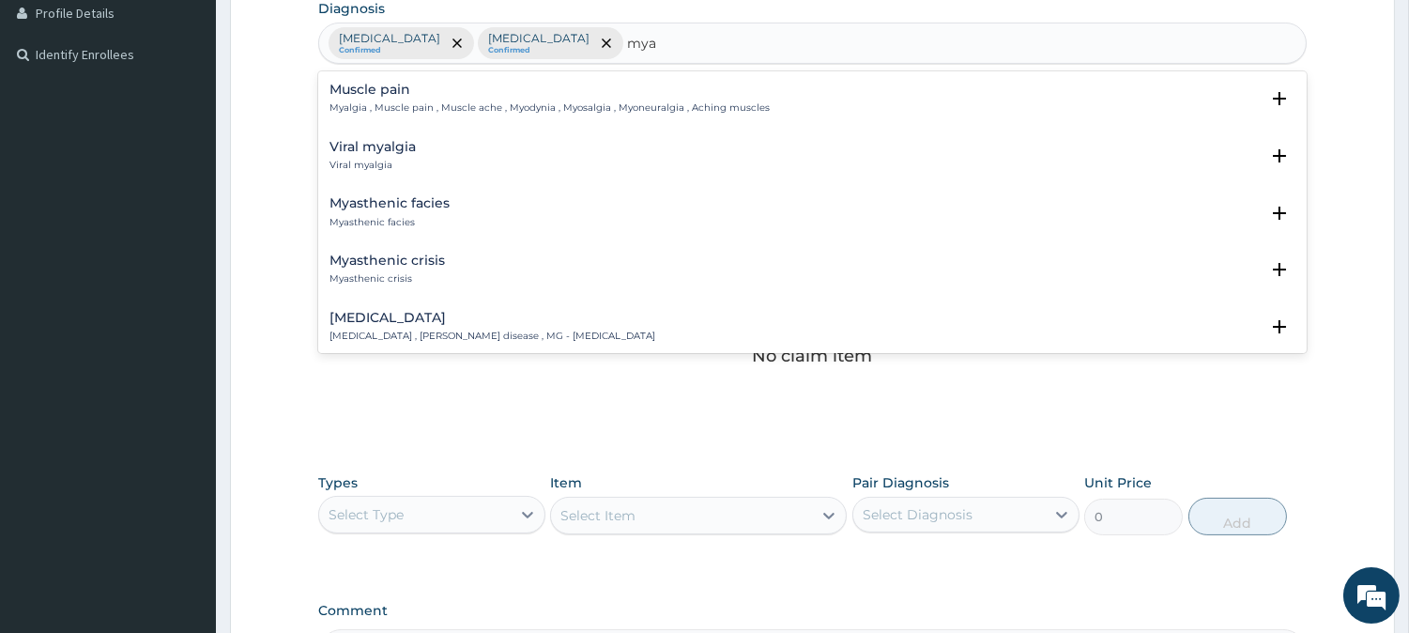
click at [482, 99] on div "Muscle pain Myalgia , Muscle pain , Muscle ache , Myodynia , Myosalgia , Myoneu…" at bounding box center [549, 99] width 440 height 33
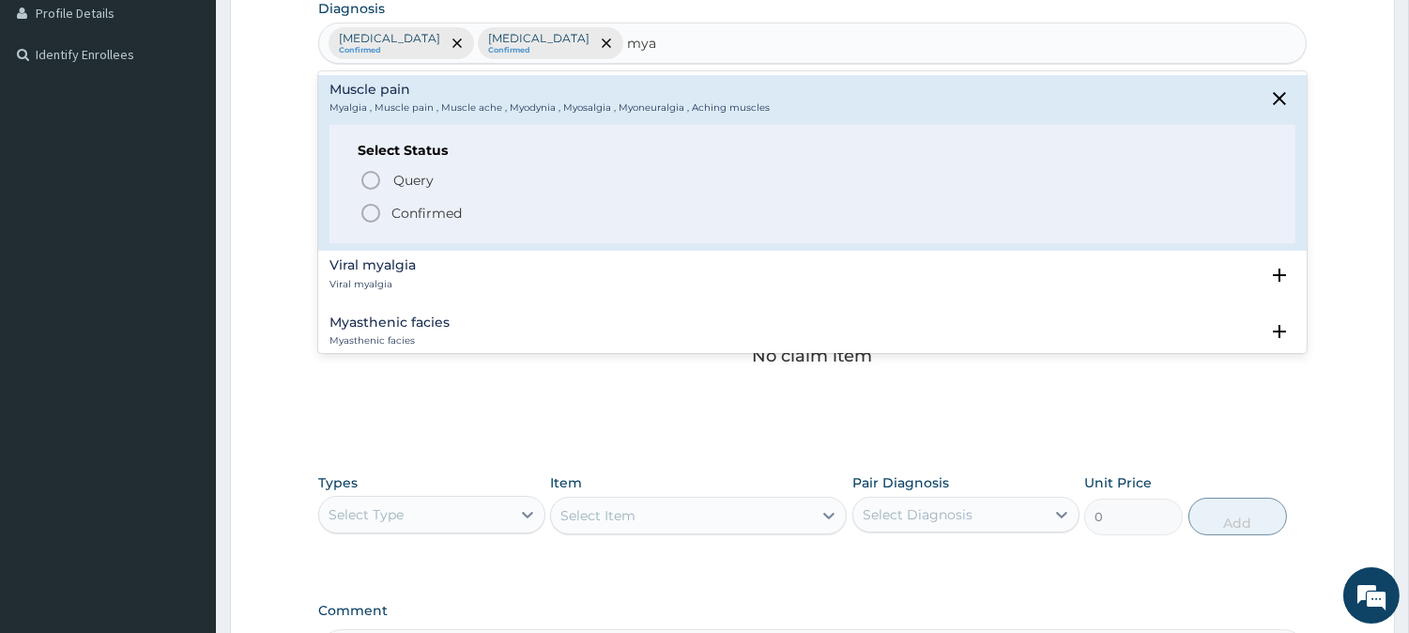
click at [410, 212] on p "Confirmed" at bounding box center [426, 213] width 70 height 19
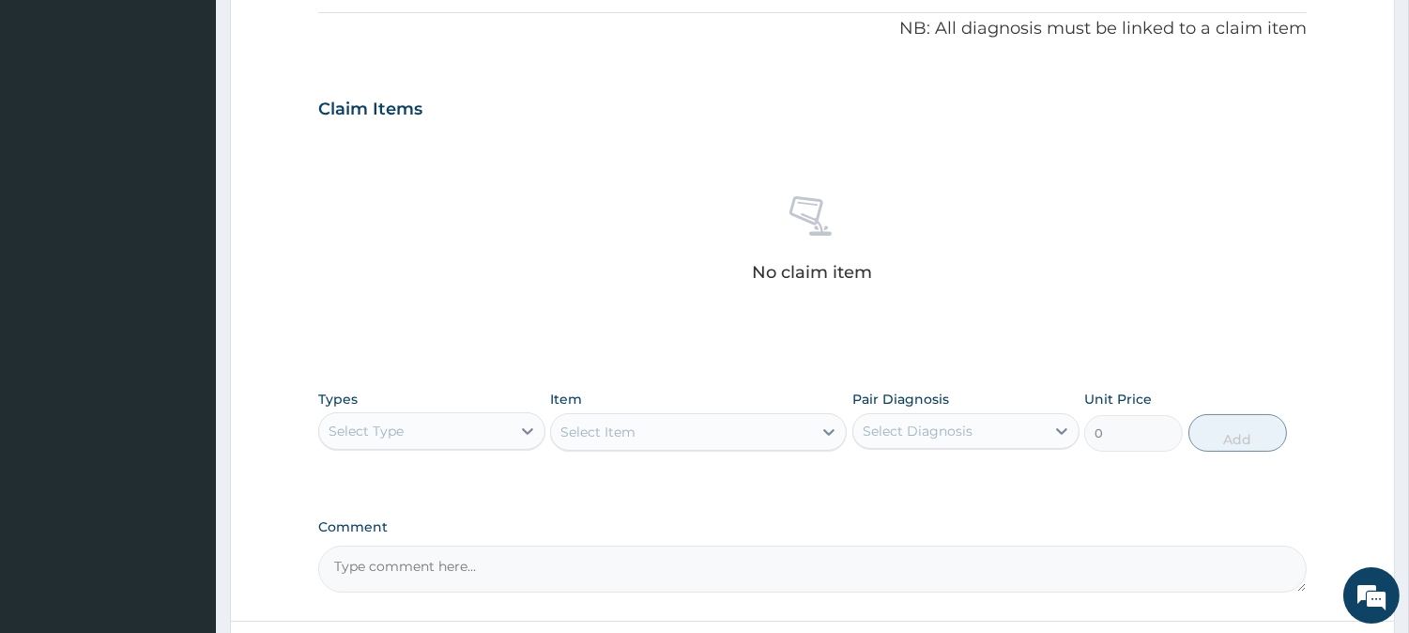
scroll to position [720, 0]
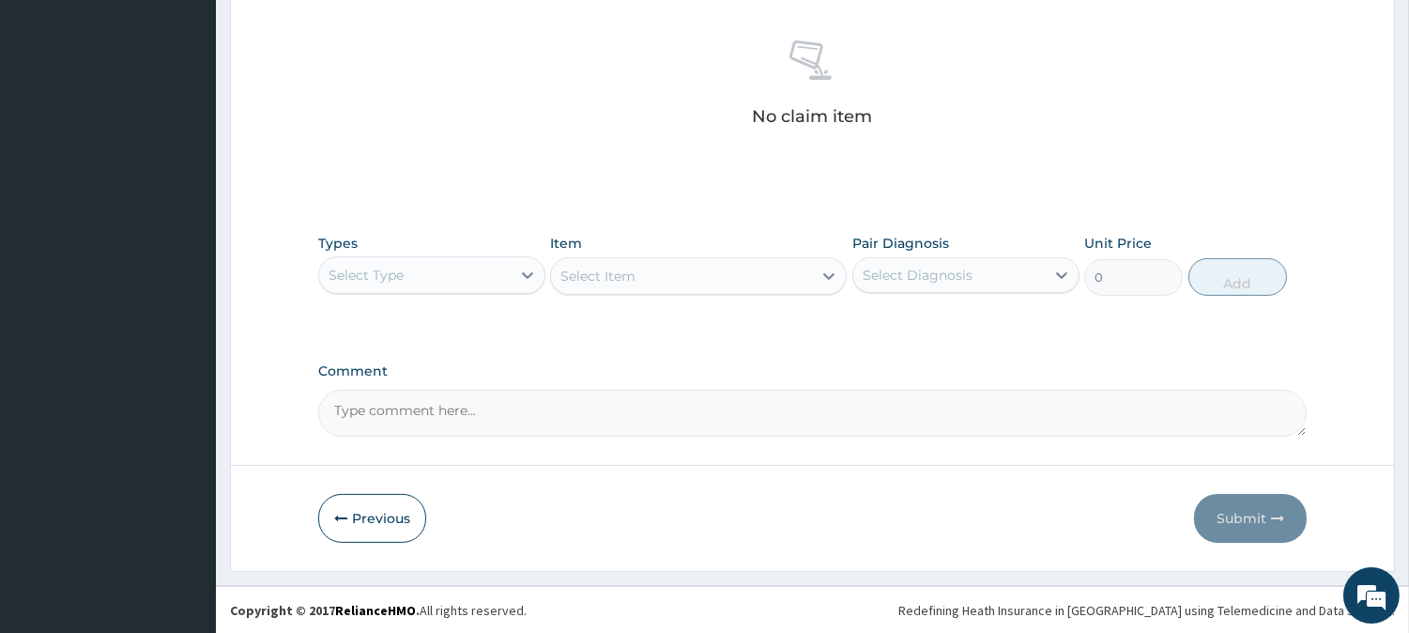
click at [424, 274] on div "Select Type" at bounding box center [414, 275] width 191 height 30
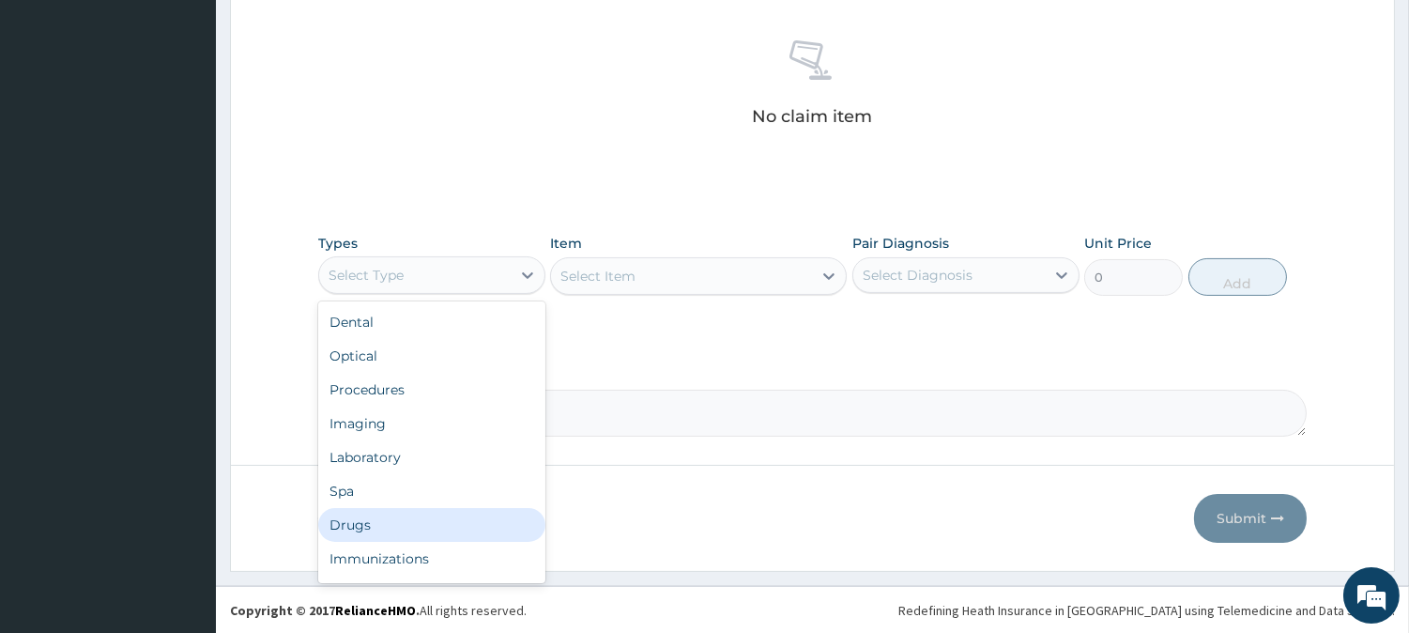
click at [370, 521] on div "Drugs" at bounding box center [431, 525] width 227 height 34
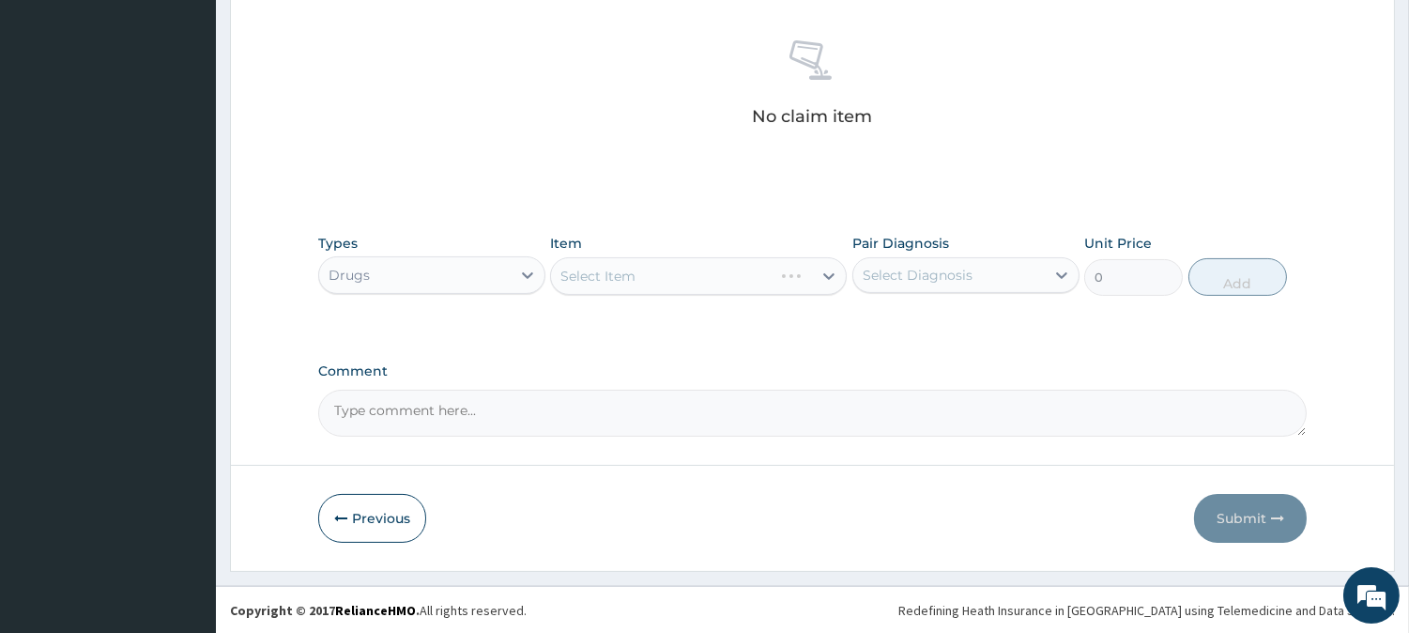
click at [570, 279] on div "Select Item" at bounding box center [698, 276] width 297 height 38
click at [571, 278] on div "Select Item" at bounding box center [698, 276] width 297 height 38
click at [569, 282] on div "Select Item" at bounding box center [698, 276] width 297 height 38
click at [571, 275] on div "Select Item" at bounding box center [597, 276] width 75 height 19
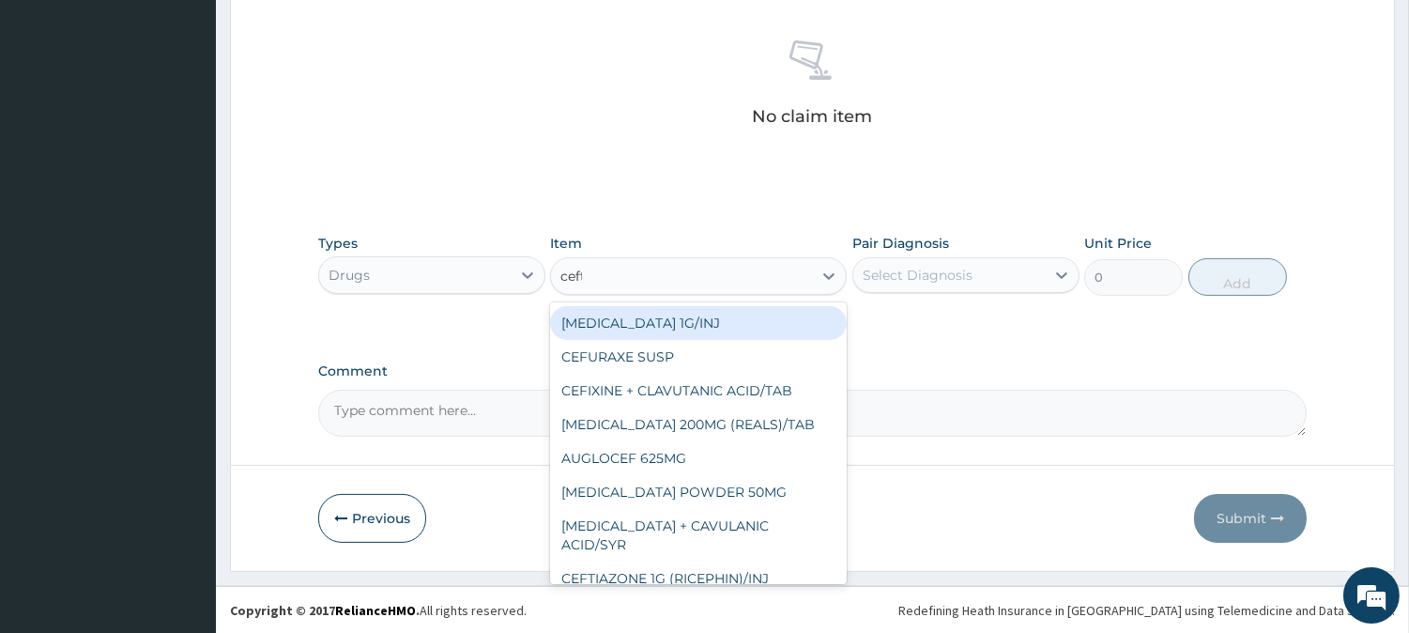
type input "ceftr"
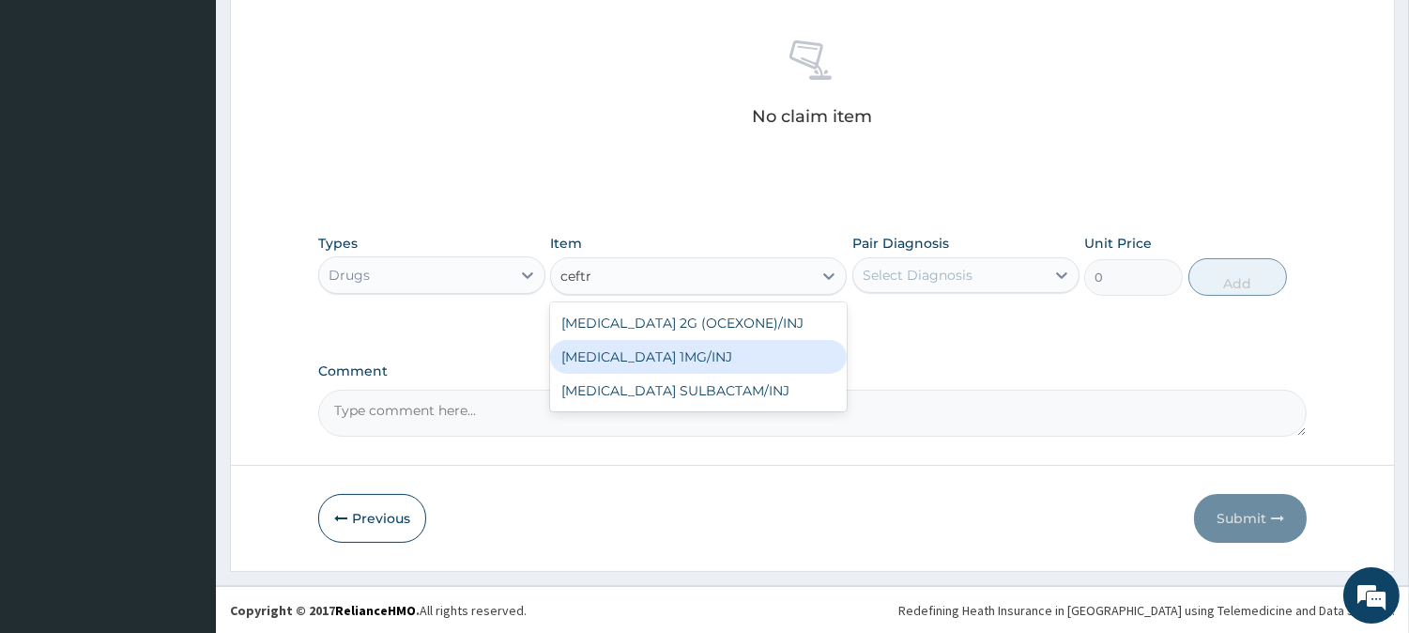
click at [631, 362] on div "CEFTRIAXONE 1MG/INJ" at bounding box center [698, 357] width 297 height 34
type input "446.25"
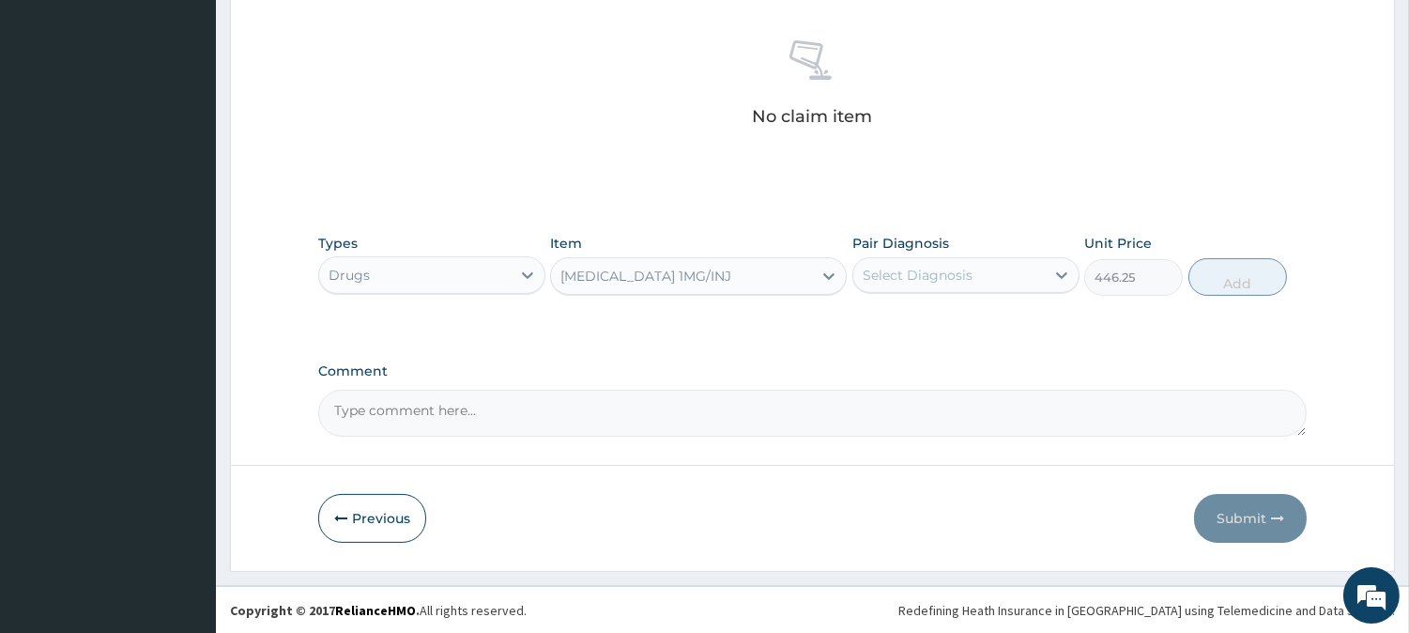
click at [585, 272] on div "CEFTRIAXONE 1MG/INJ" at bounding box center [645, 276] width 171 height 19
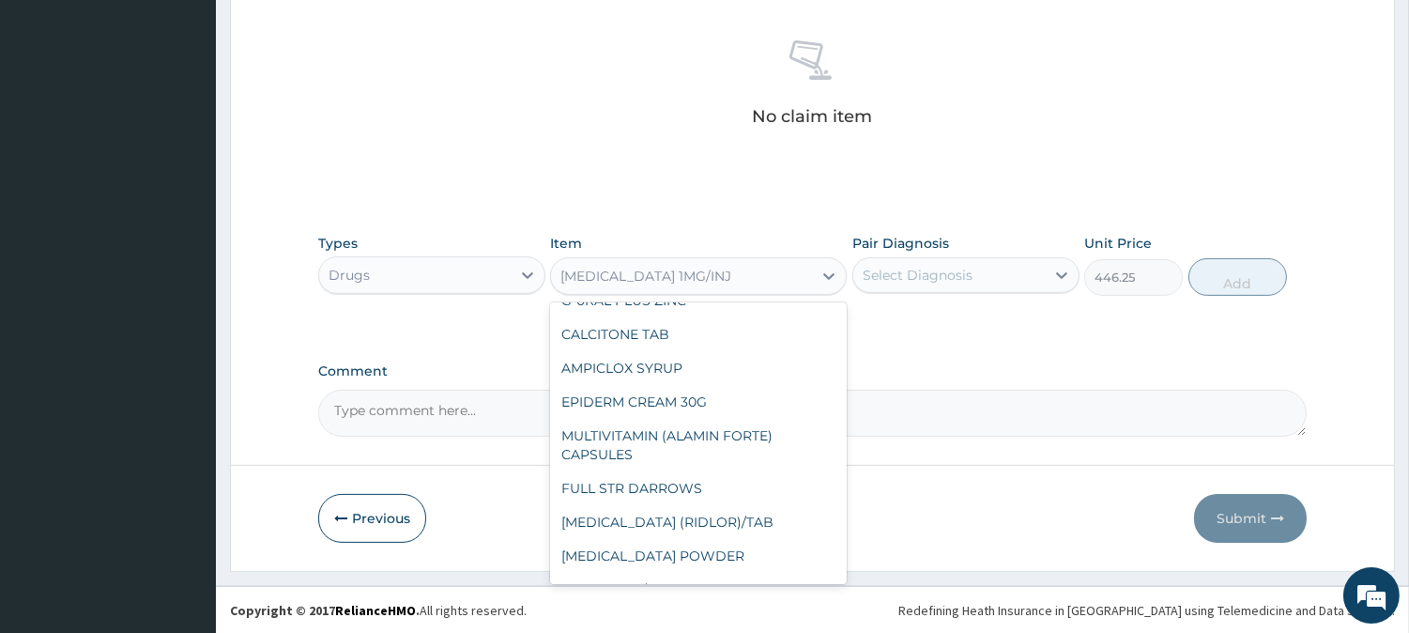
scroll to position [33387, 0]
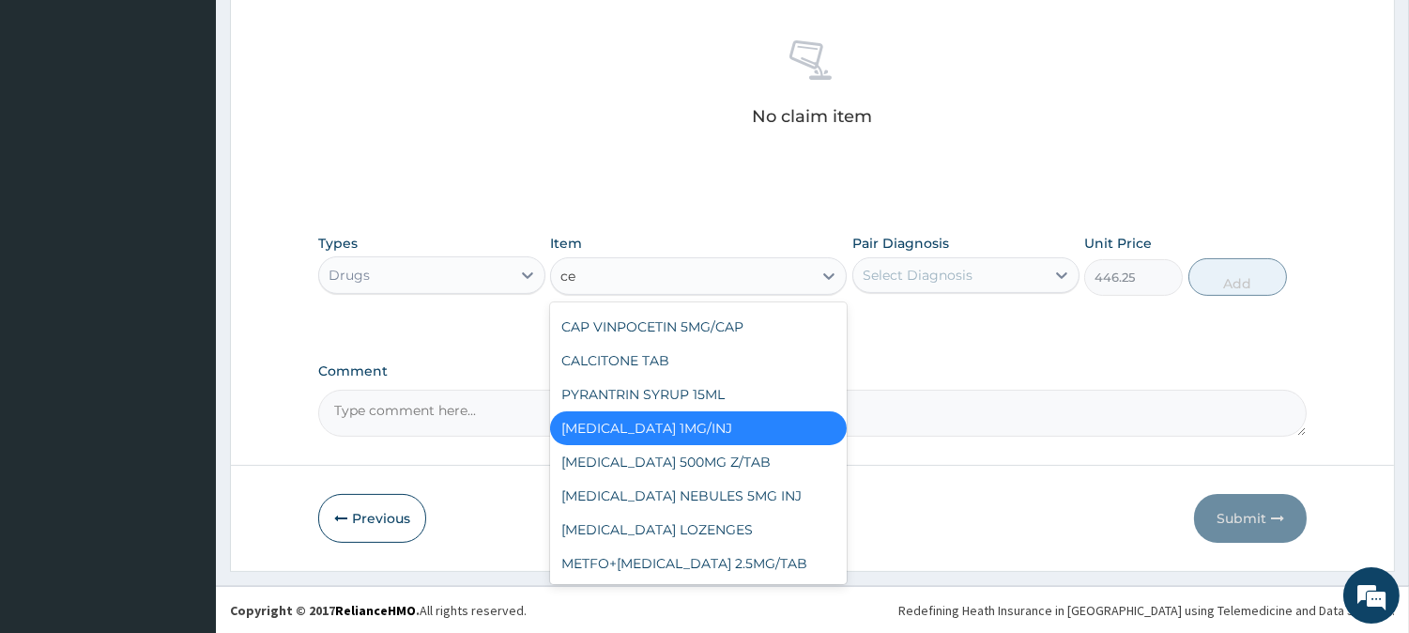
type input "cef"
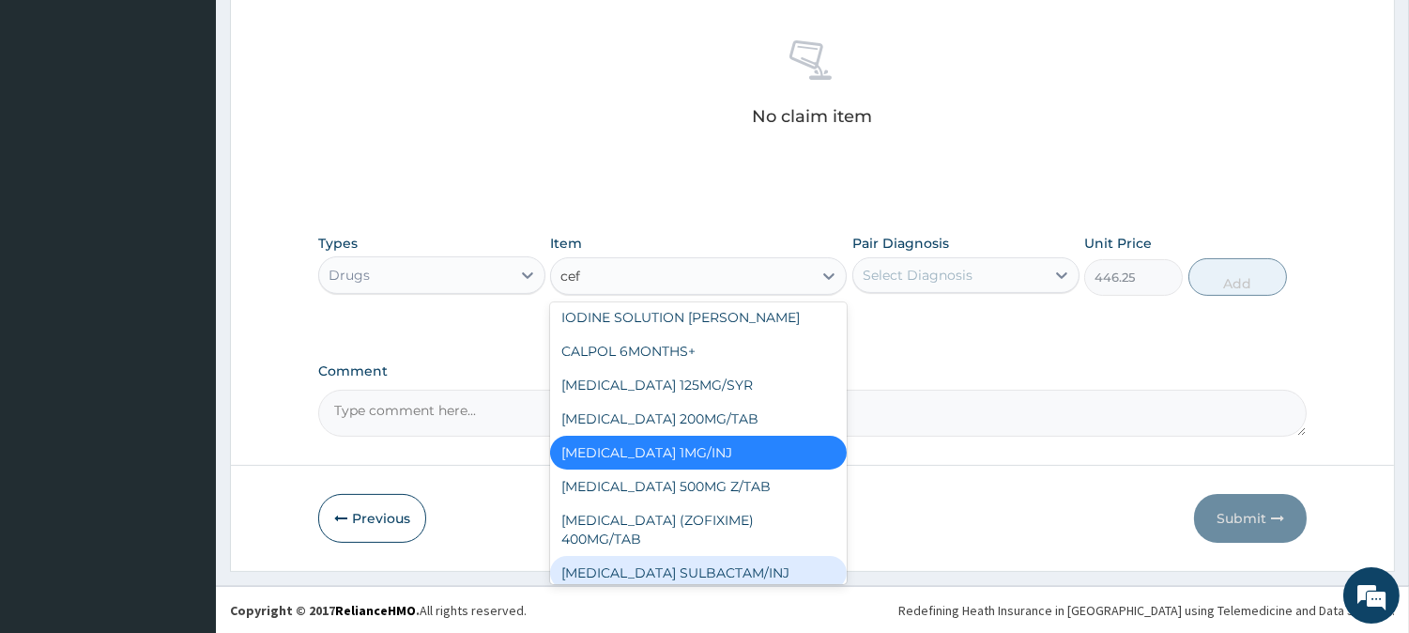
click at [650, 556] on div "CEFTRIAXONE SULBACTAM/INJ" at bounding box center [698, 573] width 297 height 34
type input "630"
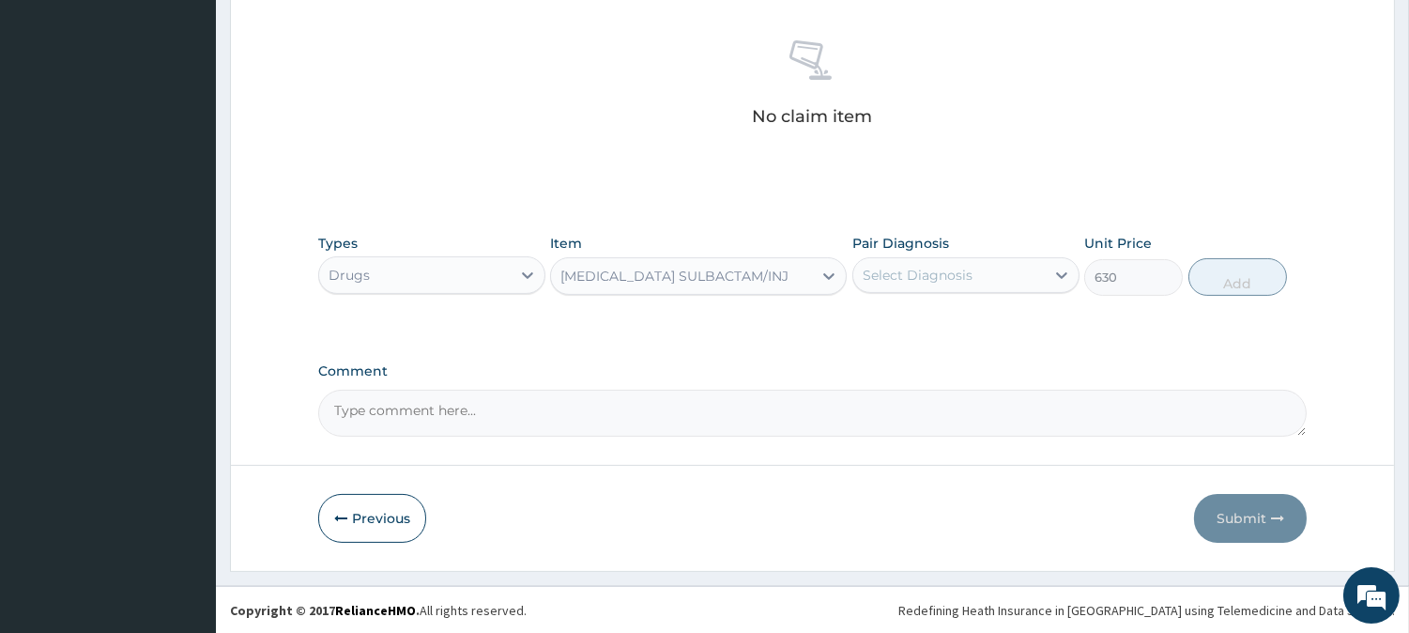
click at [569, 276] on div "CEFTRIAXONE SULBACTAM/INJ" at bounding box center [674, 276] width 228 height 19
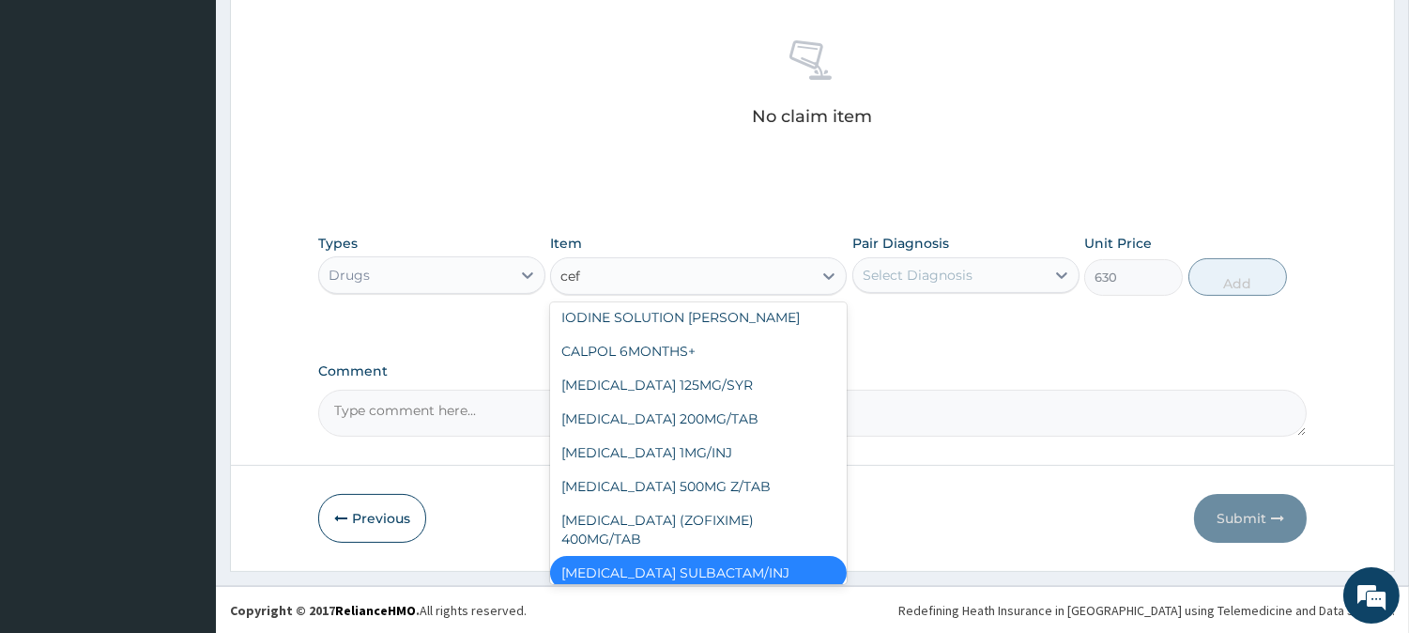
type input "ceft"
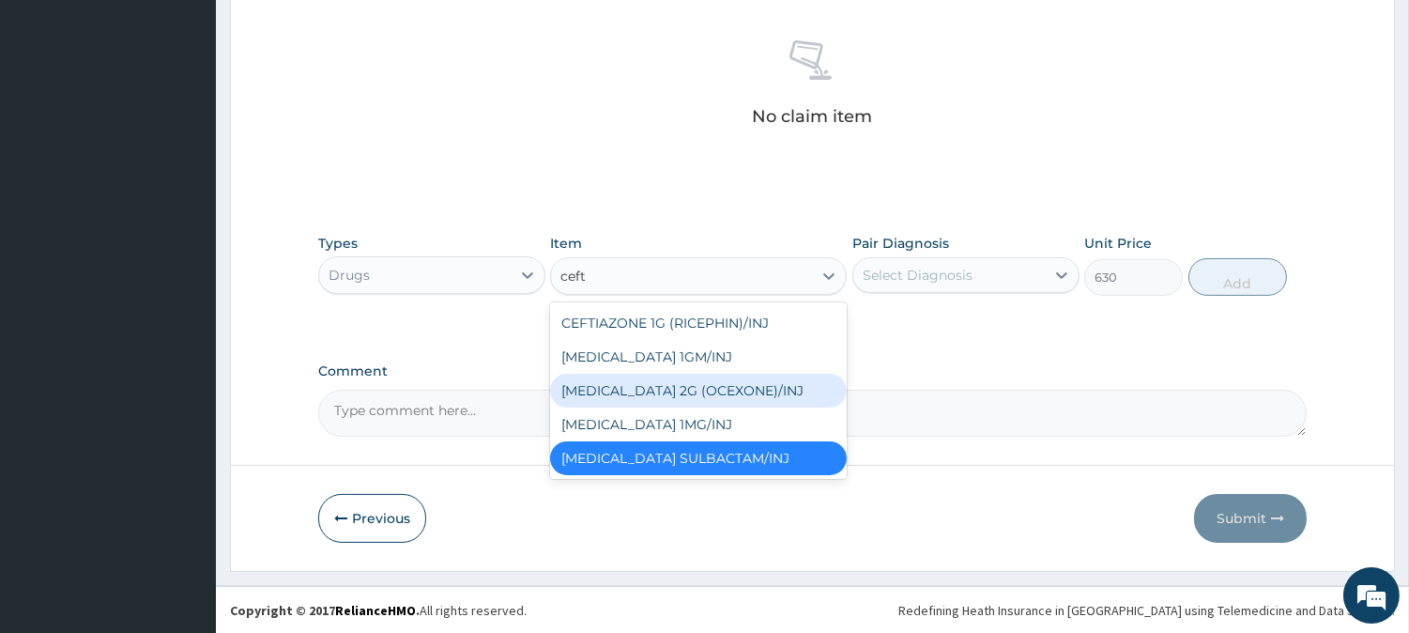
click at [655, 388] on div "CEFTRIAXONE 2G (OCEXONE)/INJ" at bounding box center [698, 391] width 297 height 34
type input "3000"
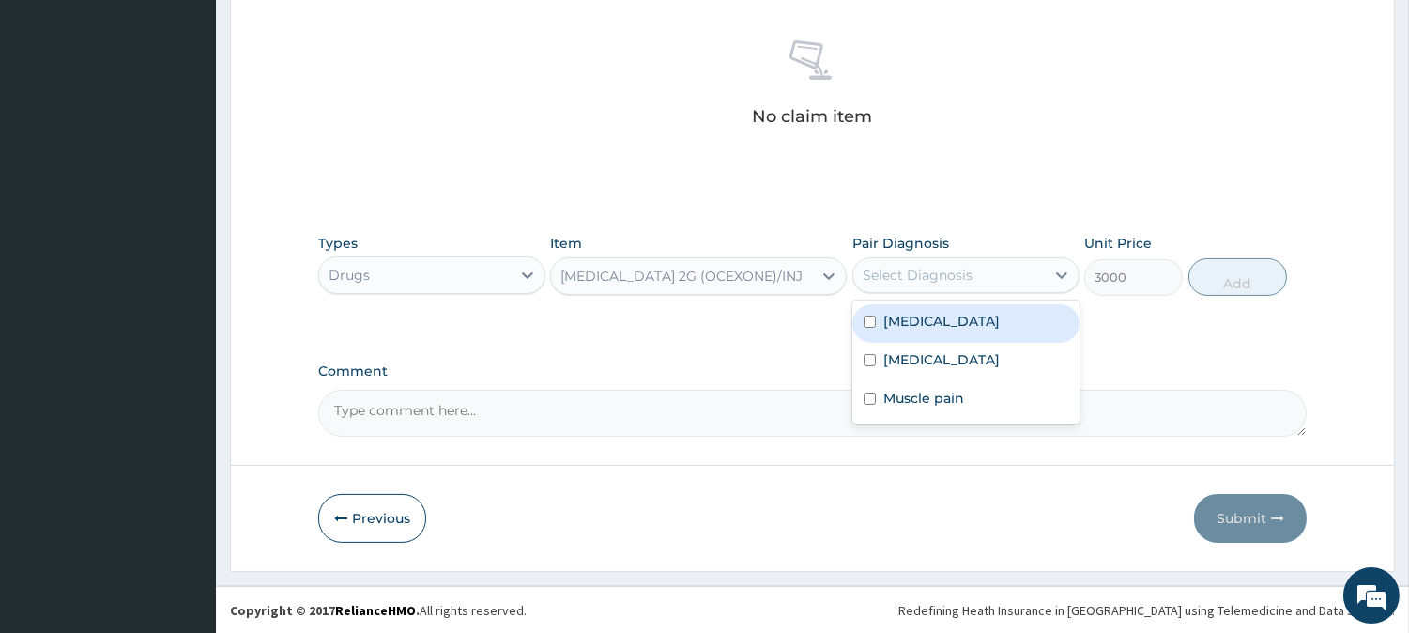
click at [984, 282] on div "Select Diagnosis" at bounding box center [948, 275] width 191 height 30
click at [957, 327] on div "Sepsis" at bounding box center [965, 323] width 227 height 38
checkbox input "true"
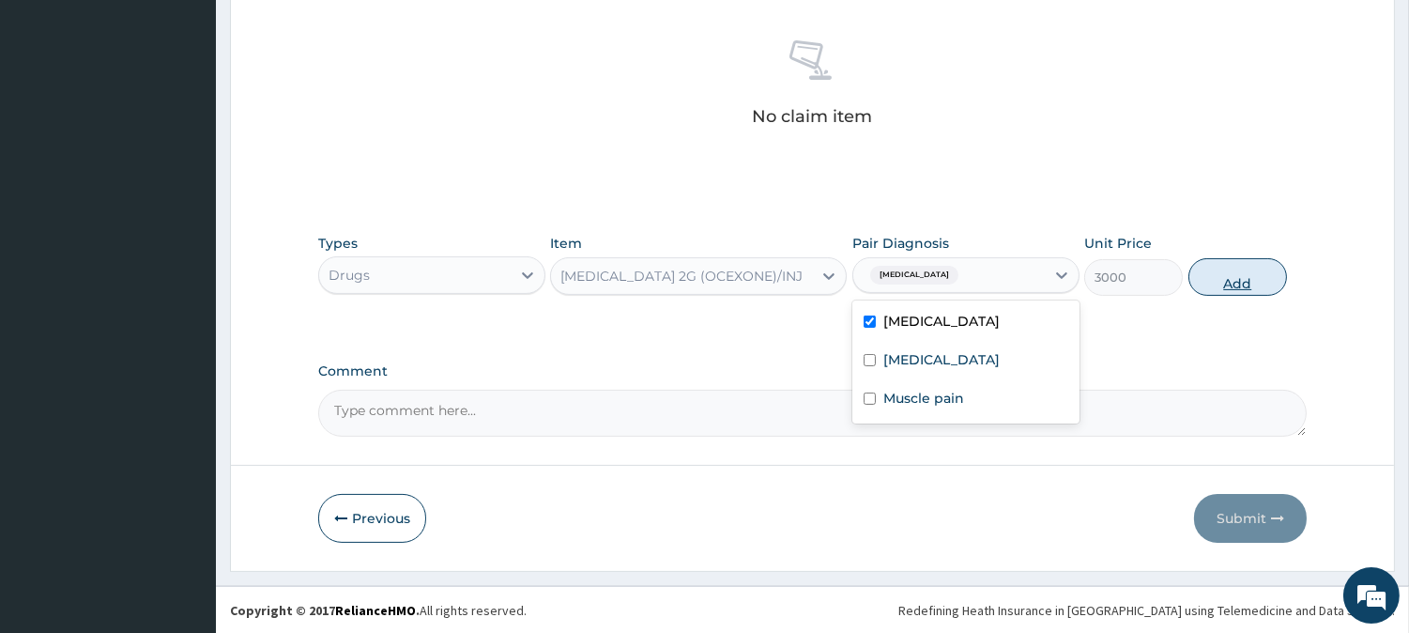
click at [1241, 279] on button "Add" at bounding box center [1237, 277] width 99 height 38
type input "0"
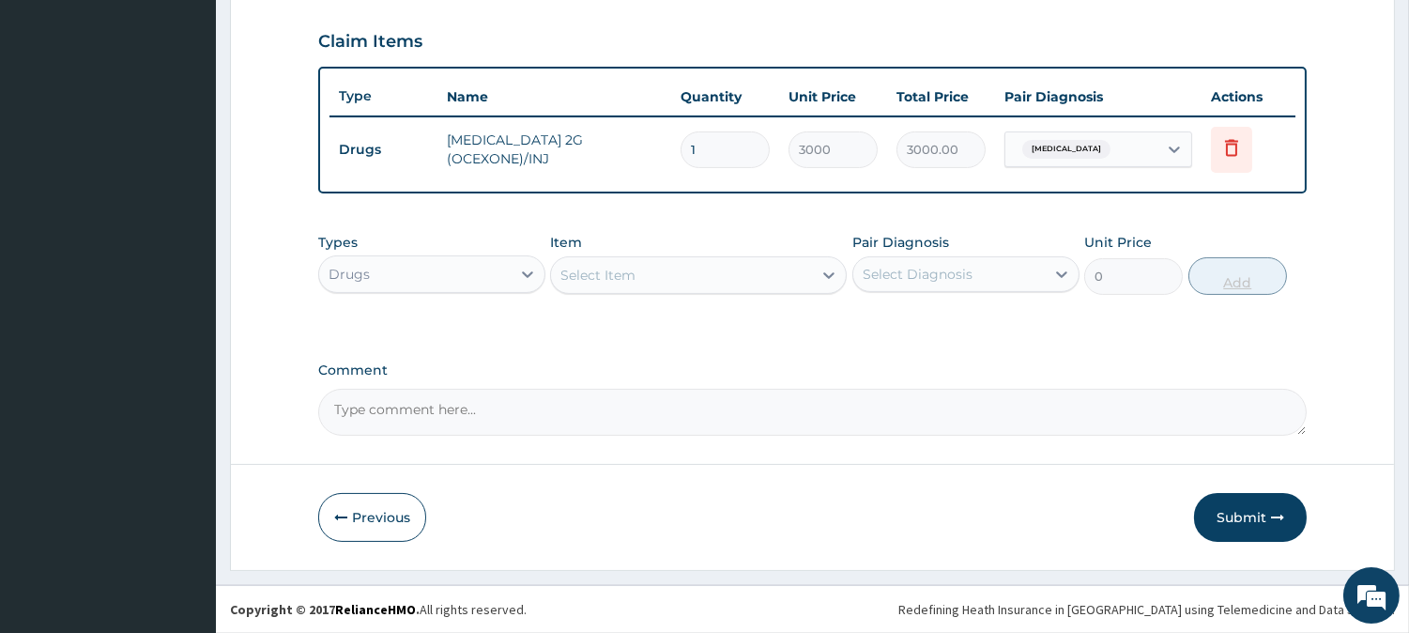
scroll to position [630, 0]
type input "0.00"
type input "3"
type input "9000.00"
type input "3"
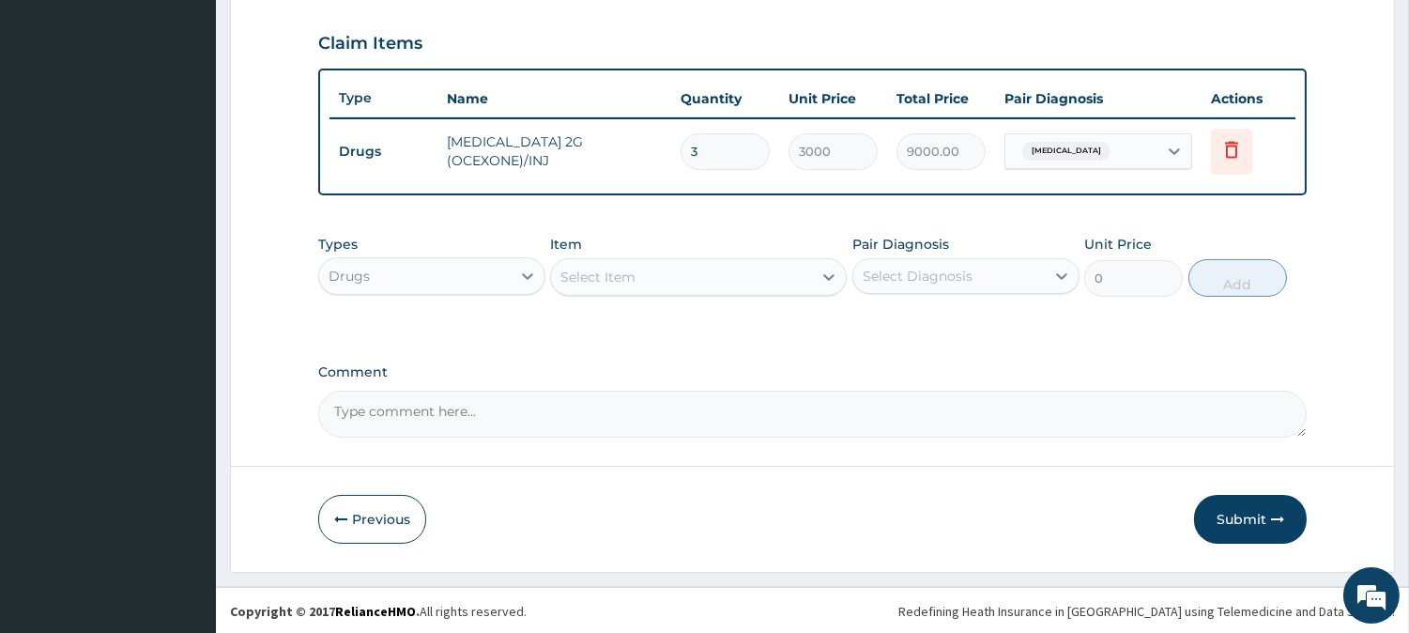
click at [588, 278] on div "Select Item" at bounding box center [597, 277] width 75 height 19
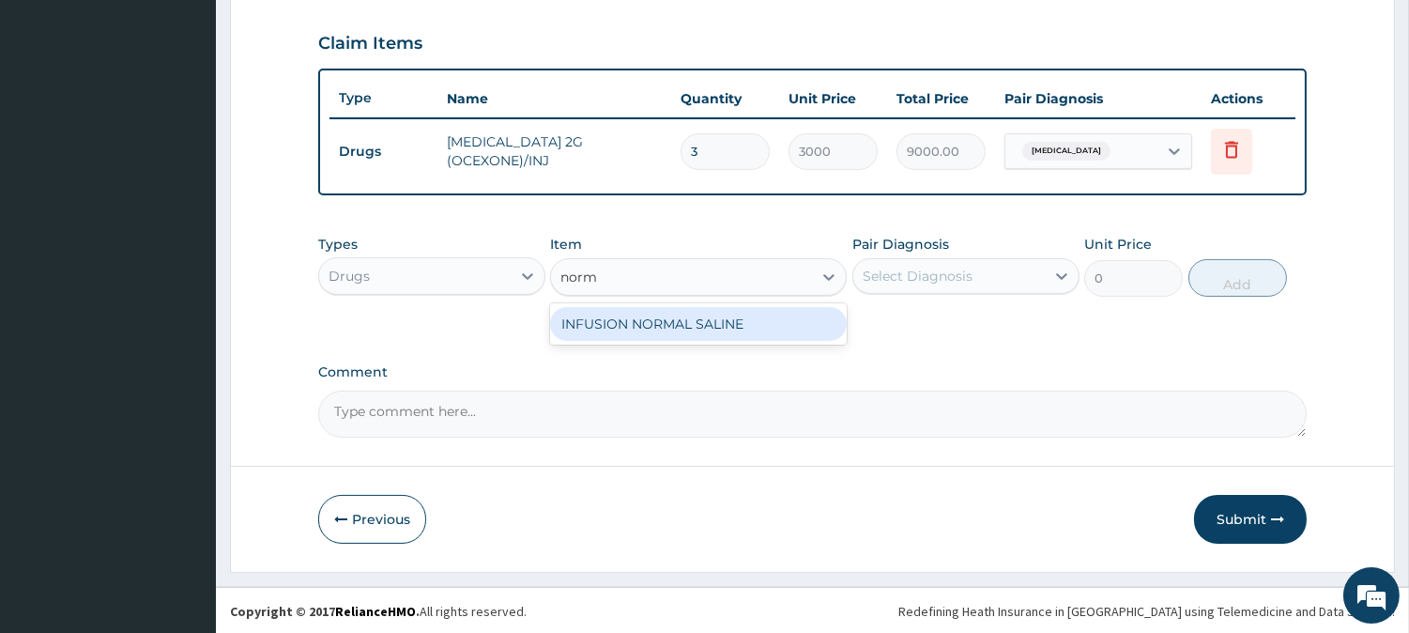
type input "norma"
click at [745, 324] on div "INFUSION NORMAL SALINE" at bounding box center [698, 324] width 297 height 34
type input "1500"
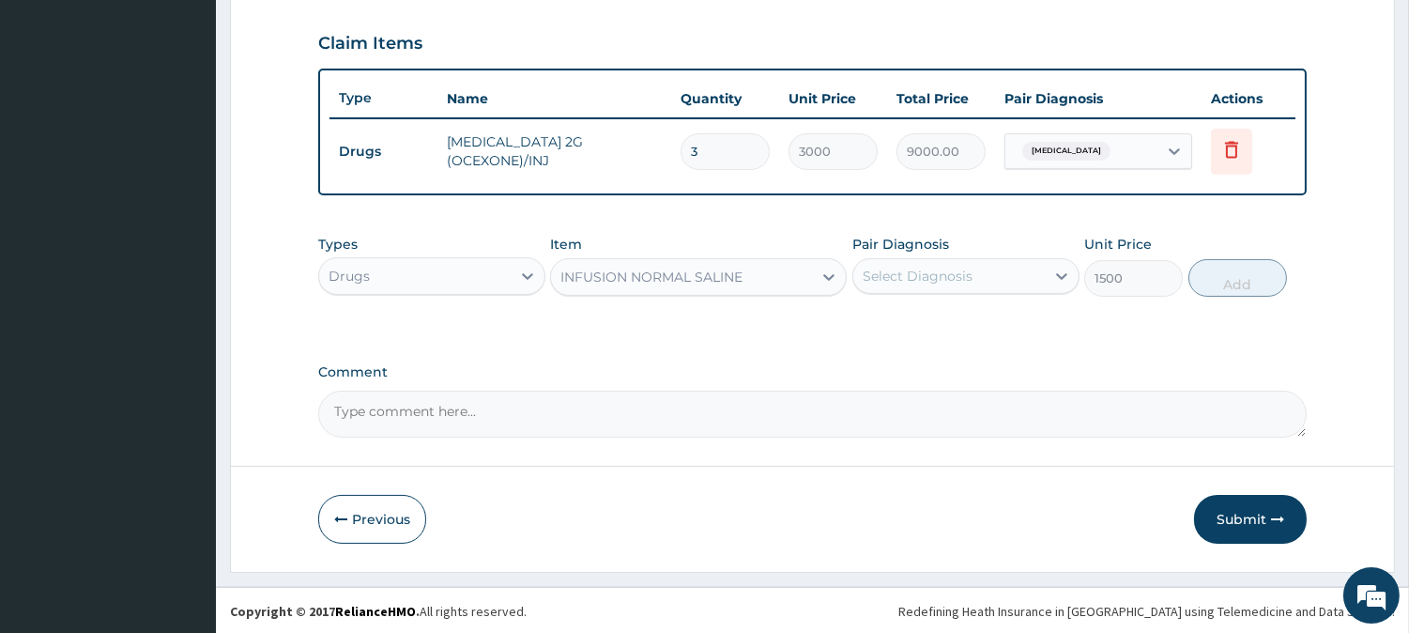
click at [897, 275] on div "Select Diagnosis" at bounding box center [918, 276] width 110 height 19
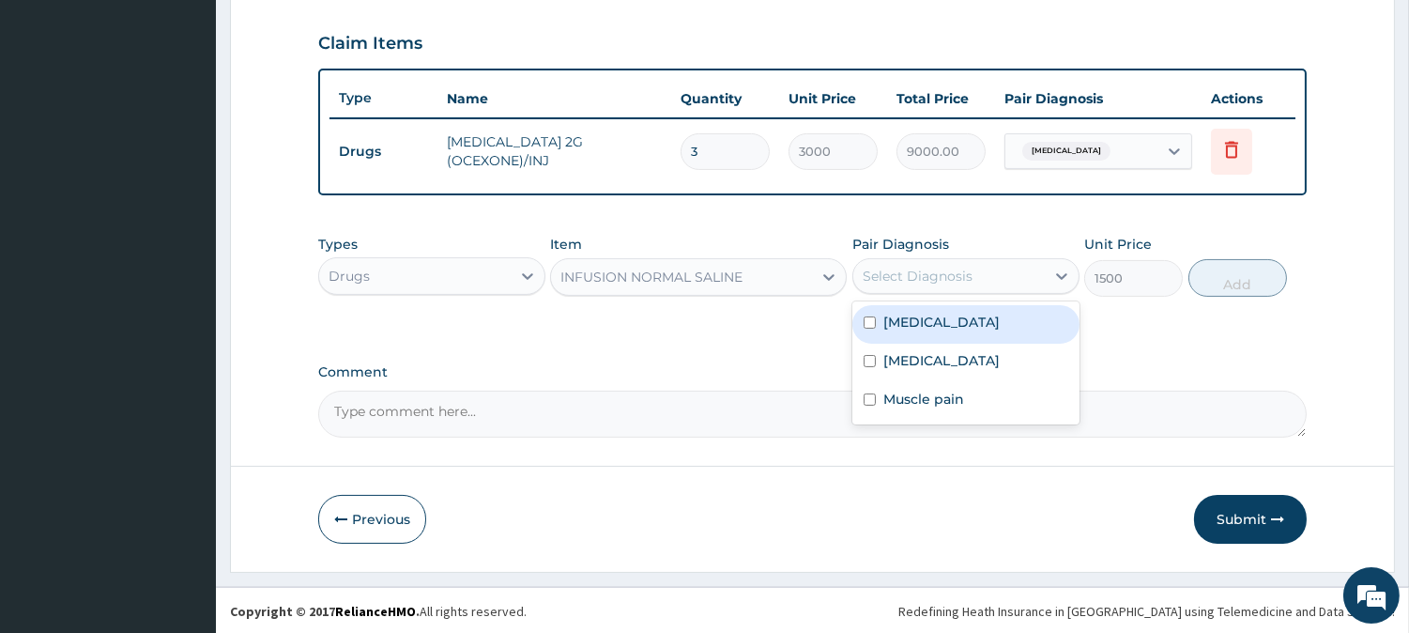
click at [903, 315] on label "Sepsis" at bounding box center [941, 322] width 116 height 19
checkbox input "true"
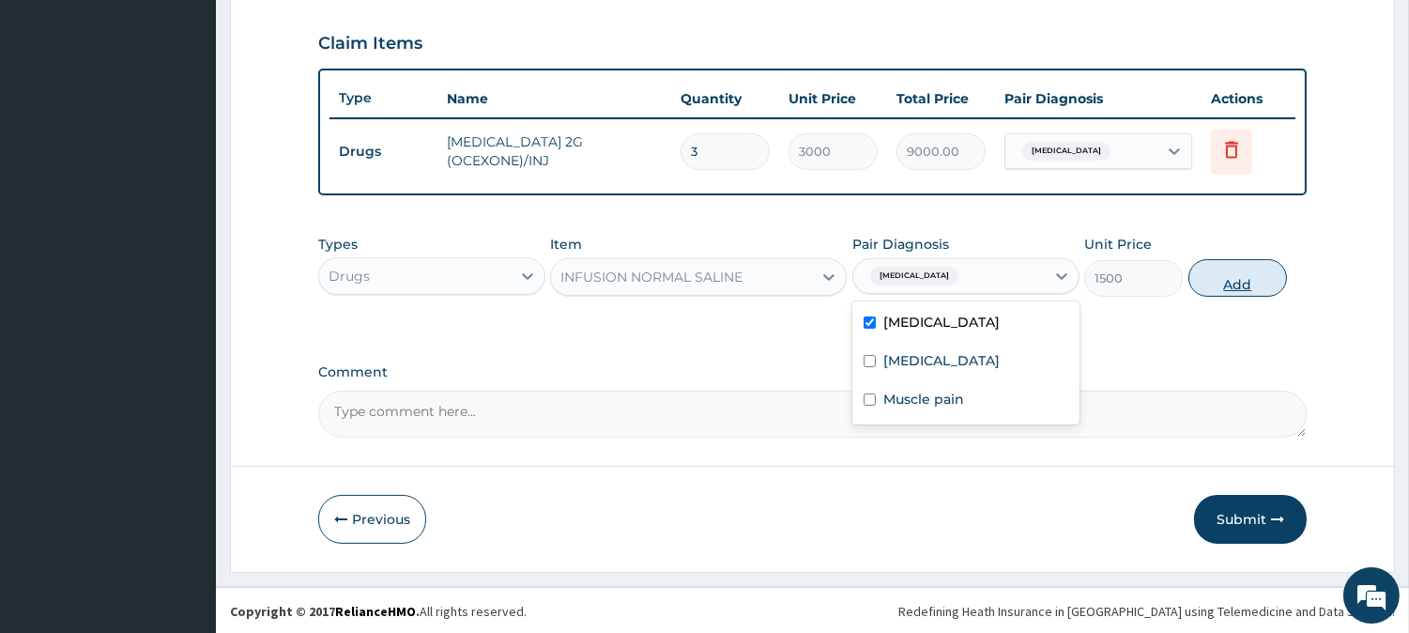
click at [1228, 291] on button "Add" at bounding box center [1237, 278] width 99 height 38
type input "0"
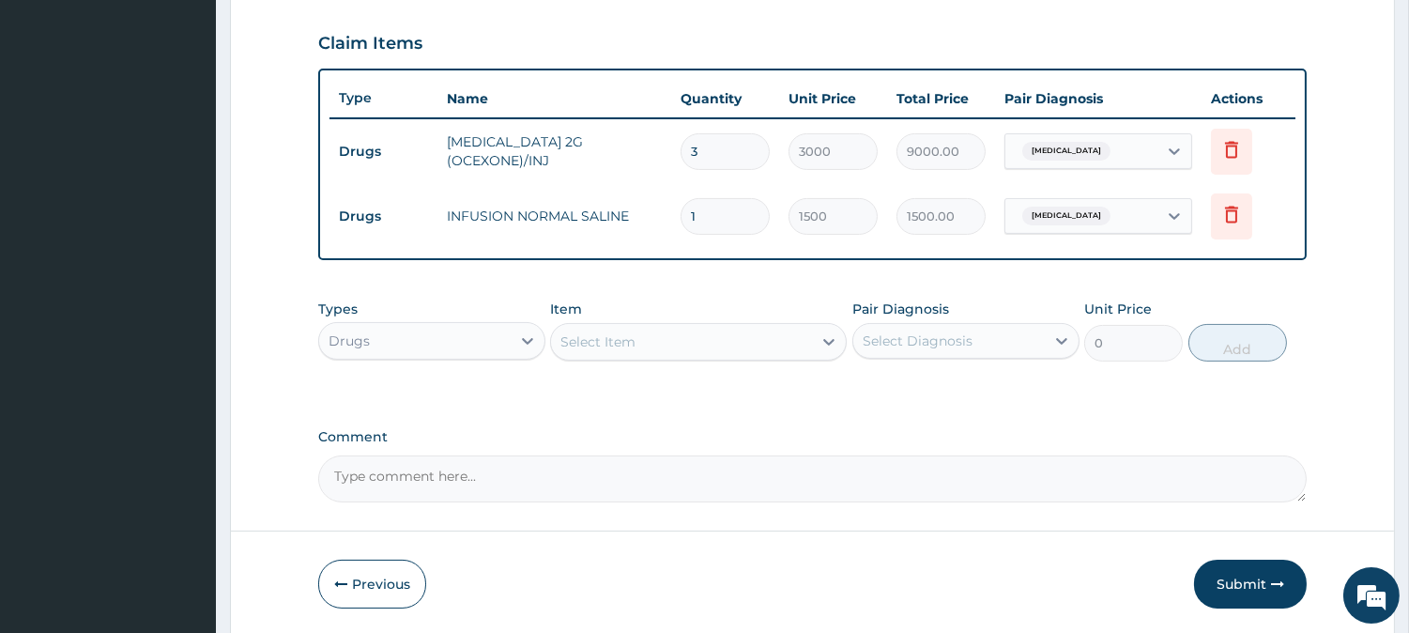
type input "0.00"
type input "3"
type input "4500.00"
type input "0.00"
type input "2"
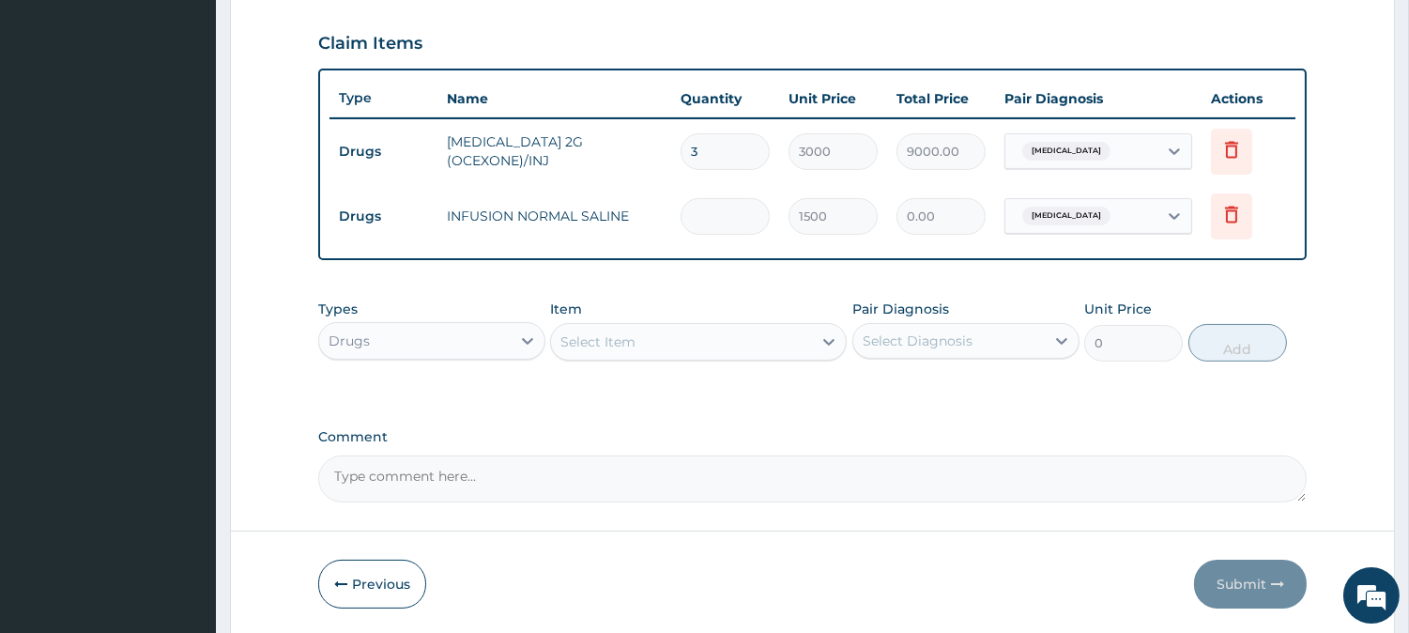
type input "3000.00"
type input "1"
type input "1500.00"
type input "0"
type input "0.00"
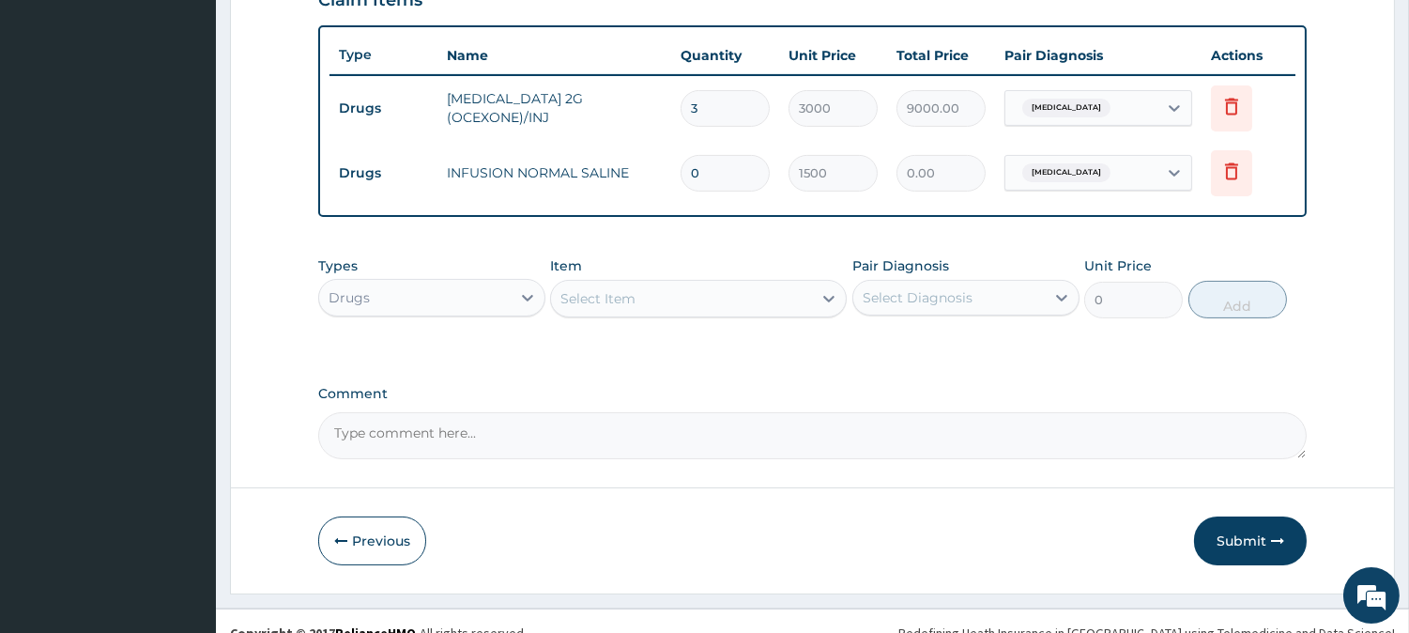
scroll to position [695, 0]
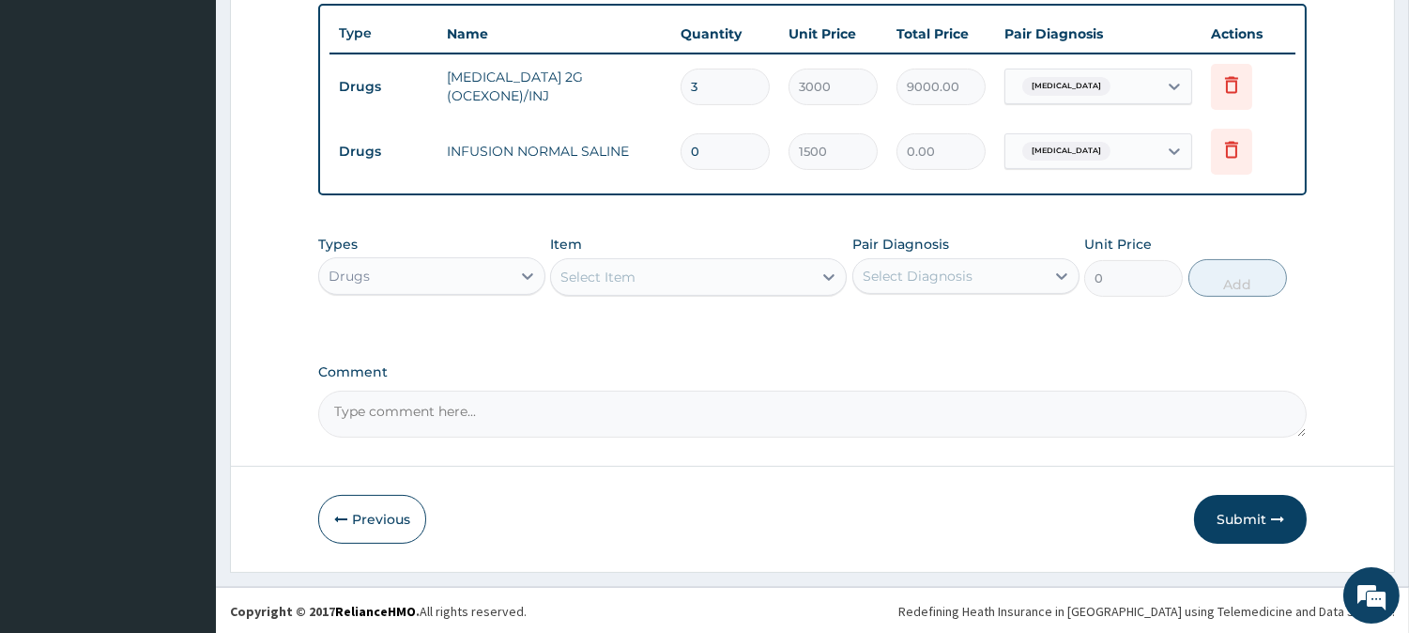
type input "0"
click at [578, 282] on div "Select Item" at bounding box center [597, 277] width 75 height 19
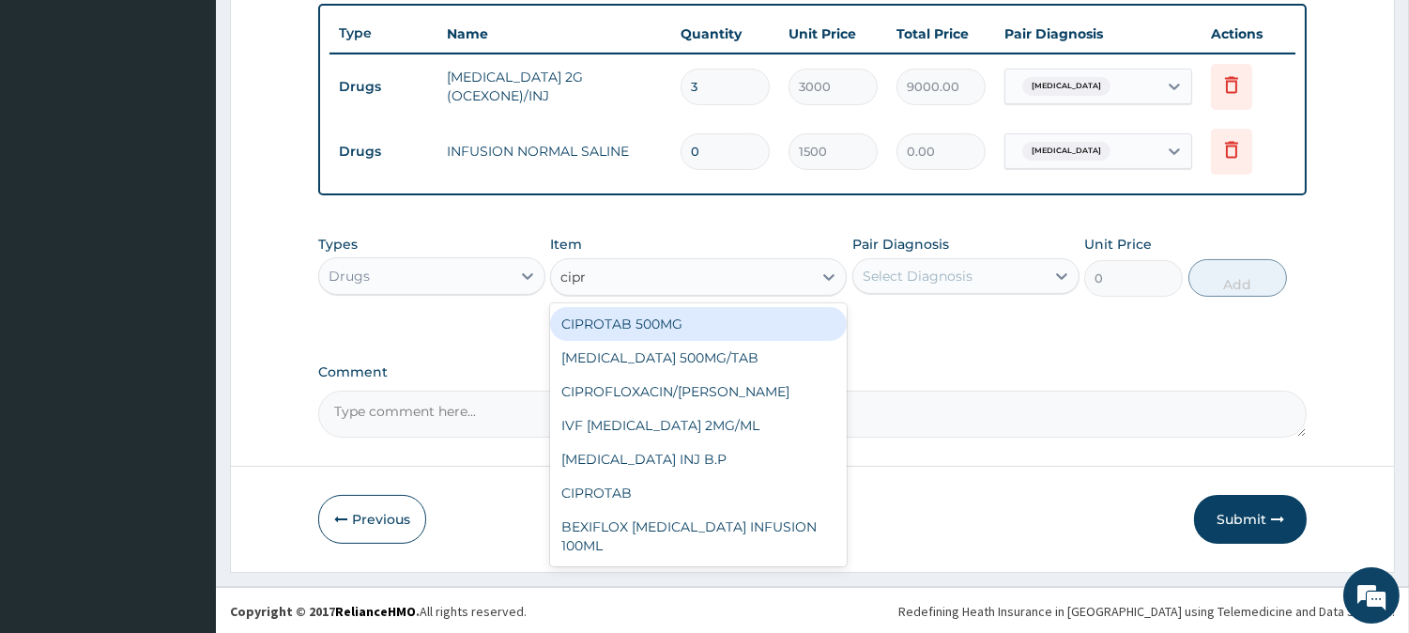
type input "cipro"
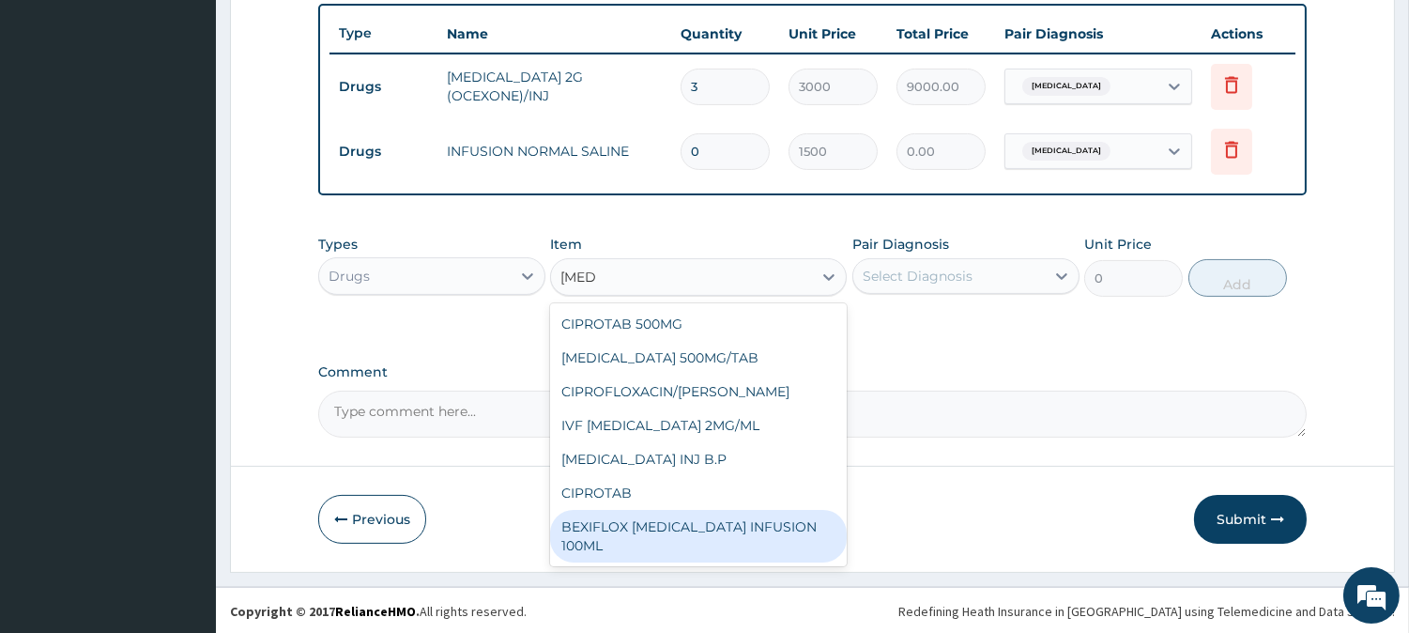
click at [723, 511] on div "BEXIFLOX CIPRO INFUSION 100ML" at bounding box center [698, 536] width 297 height 53
type input "183.75"
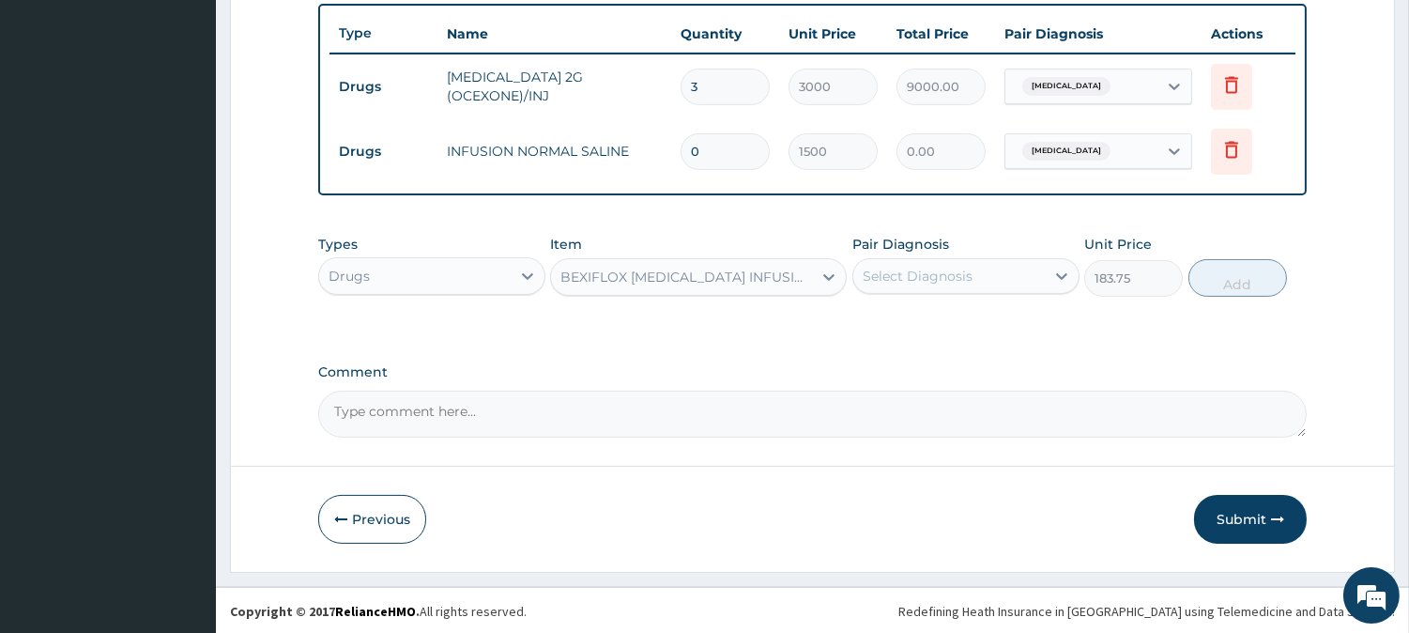
click at [922, 279] on div "Select Diagnosis" at bounding box center [918, 276] width 110 height 19
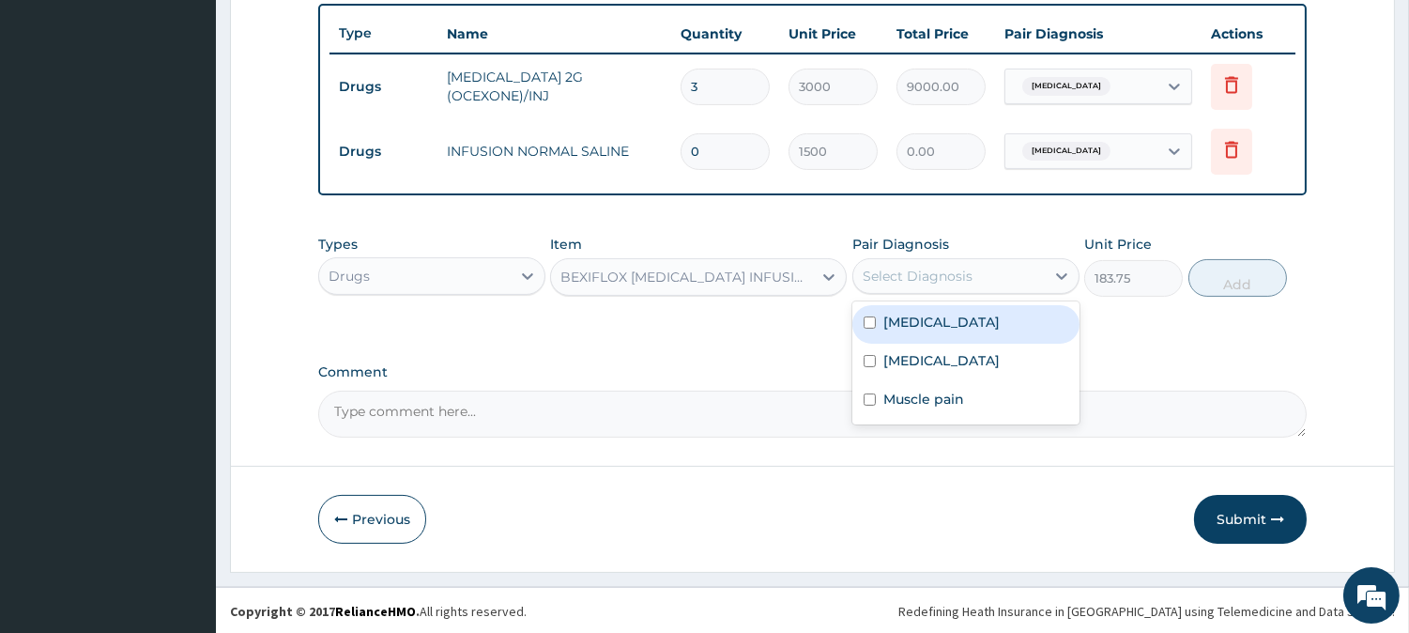
click at [923, 329] on label "Sepsis" at bounding box center [941, 322] width 116 height 19
checkbox input "true"
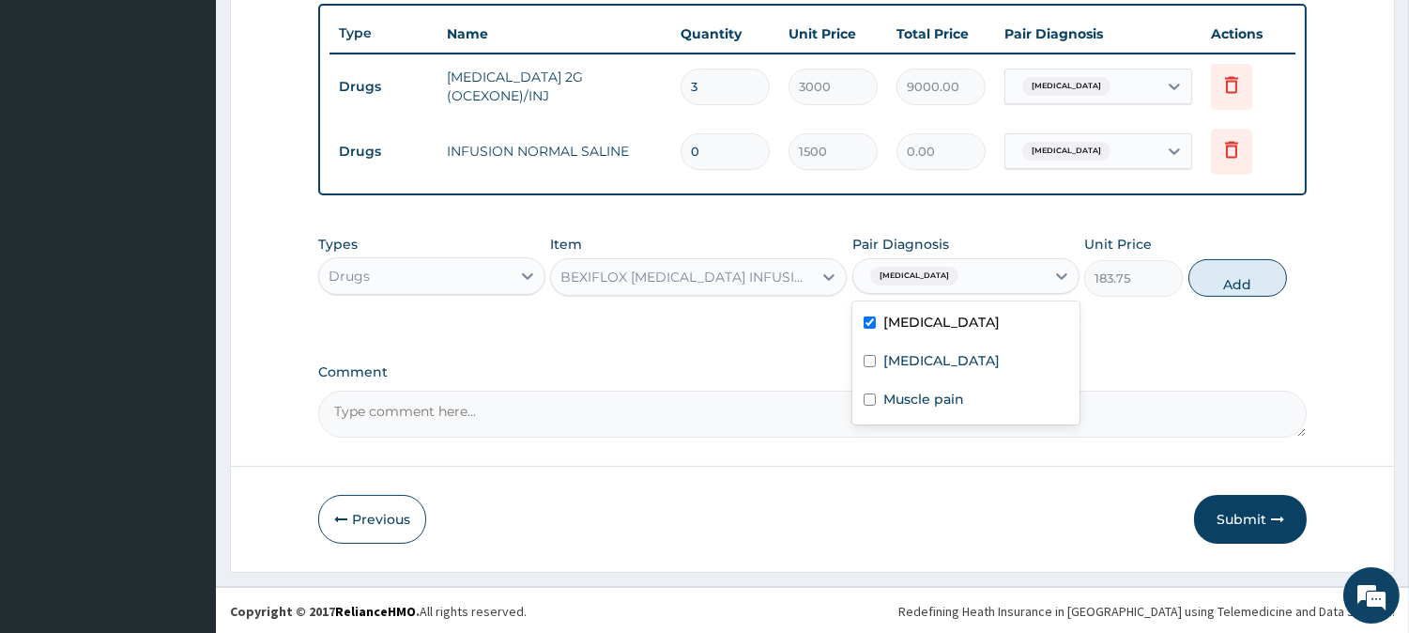
click at [1256, 276] on button "Add" at bounding box center [1237, 278] width 99 height 38
type input "0"
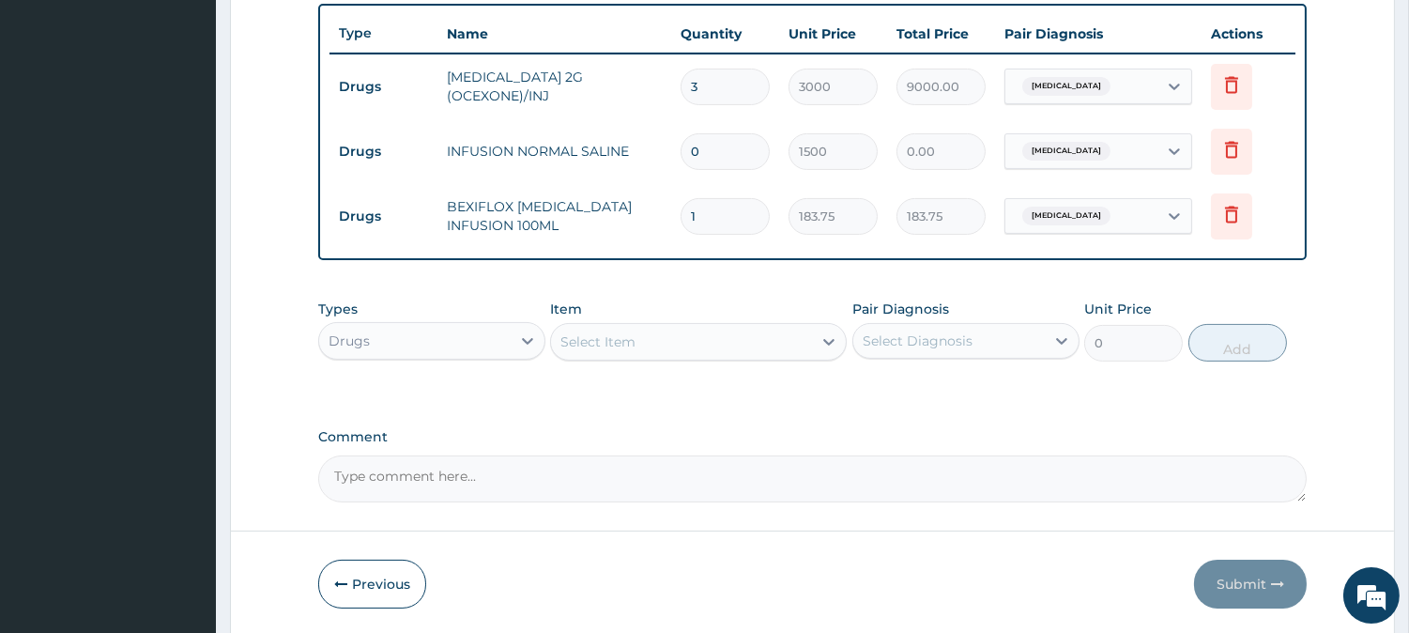
click at [726, 150] on input "0" at bounding box center [725, 151] width 89 height 37
type input "02"
type input "3000.00"
type input "0"
type input "0.00"
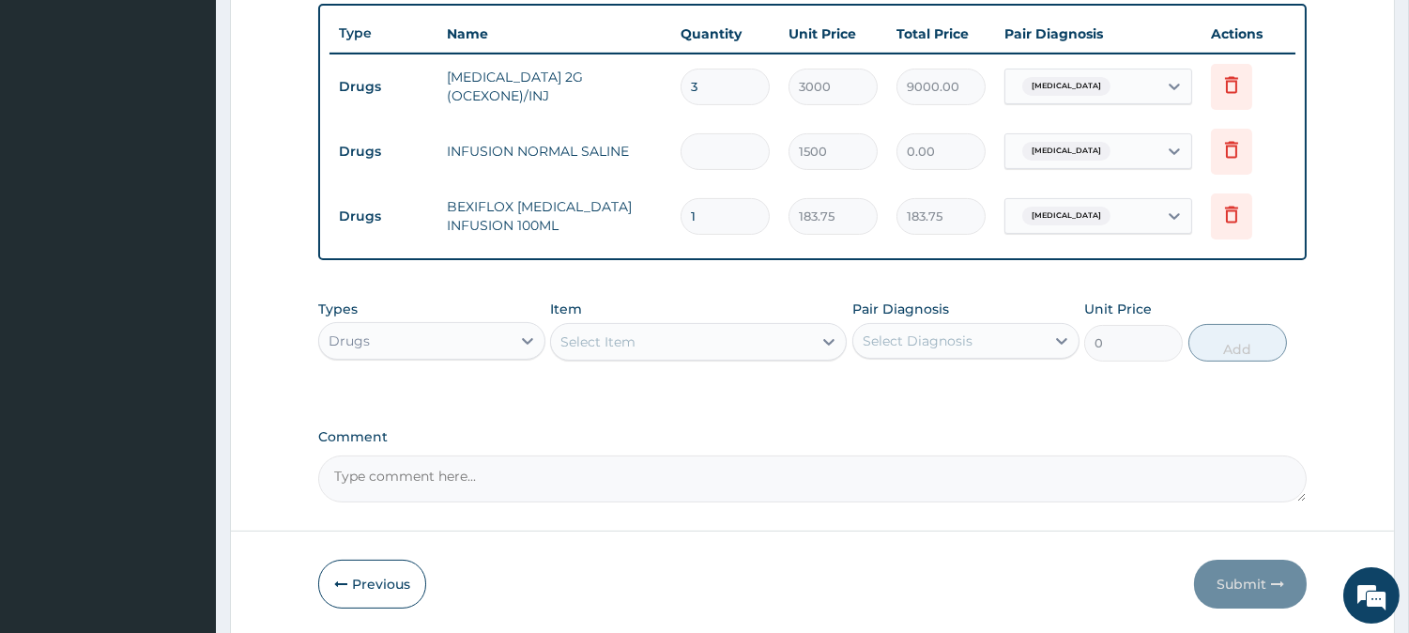
type input "2"
type input "3000.00"
type input "1"
type input "1500.00"
type input "0"
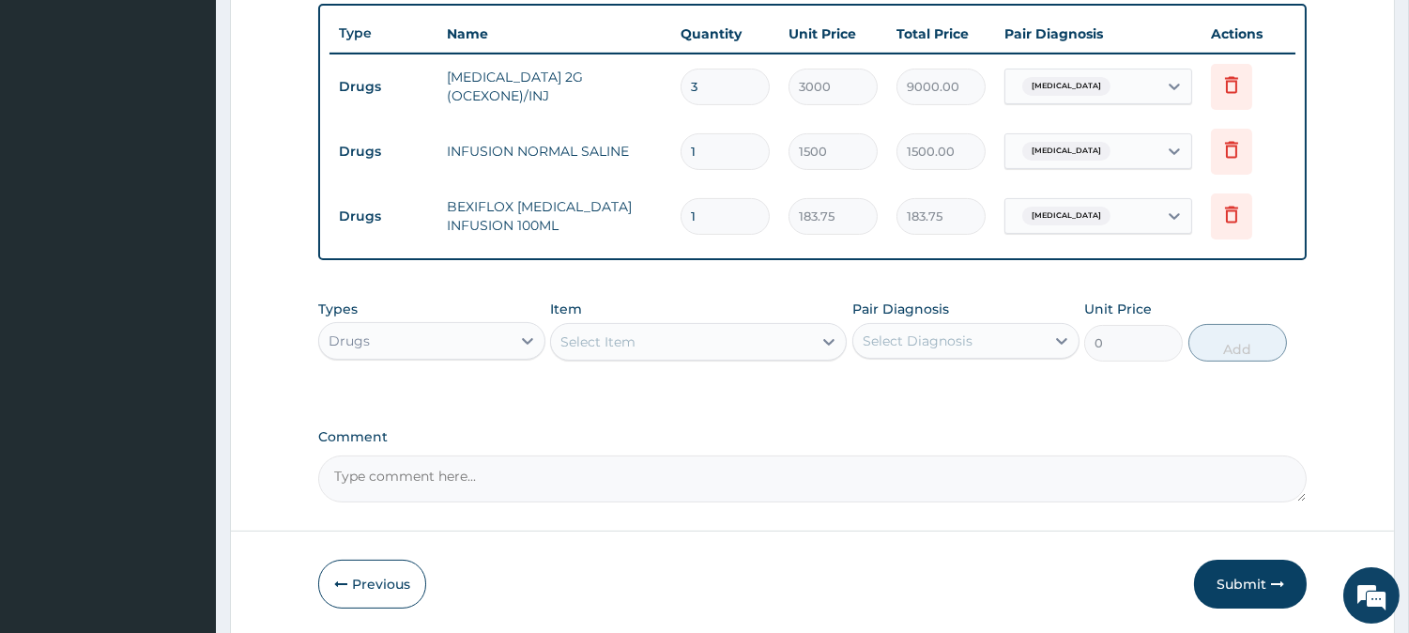
type input "0.00"
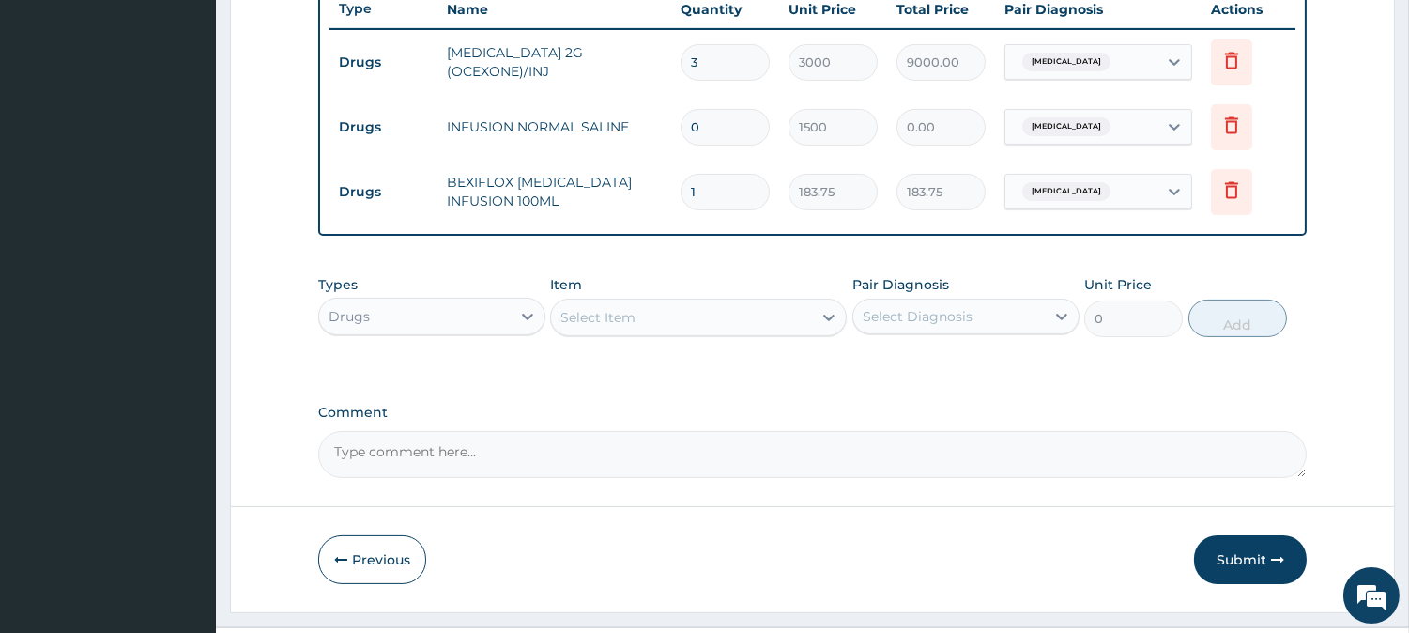
scroll to position [760, 0]
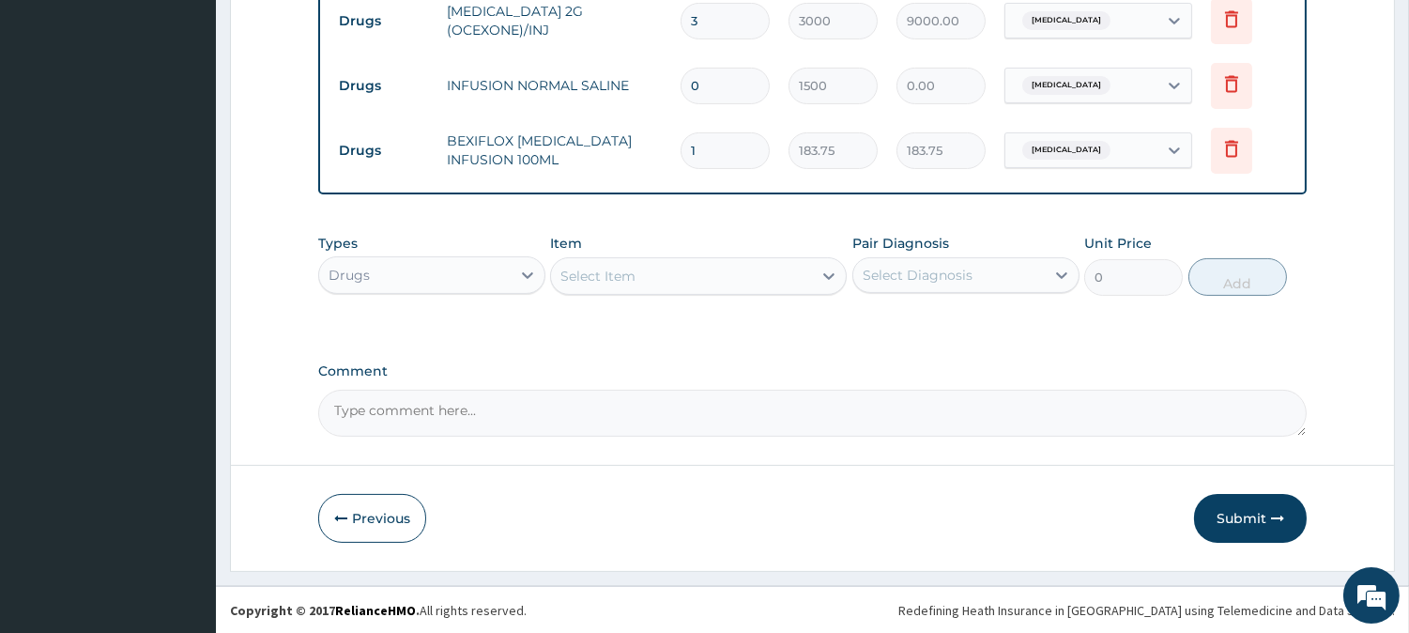
drag, startPoint x: 537, startPoint y: 263, endPoint x: 561, endPoint y: 284, distance: 32.6
click at [550, 276] on div "Types Drugs Item Select Item Pair Diagnosis Select Diagnosis Unit Price 0 Add" at bounding box center [812, 264] width 988 height 81
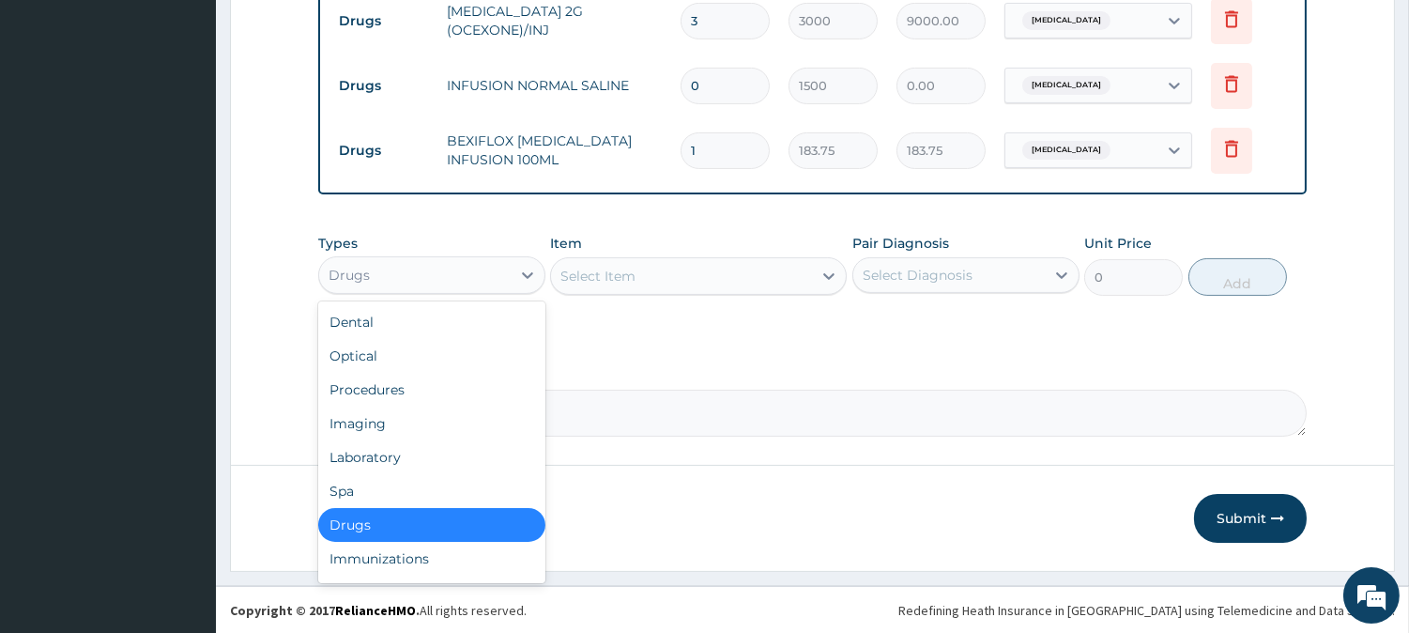
click at [582, 280] on div "Select Item" at bounding box center [597, 276] width 75 height 19
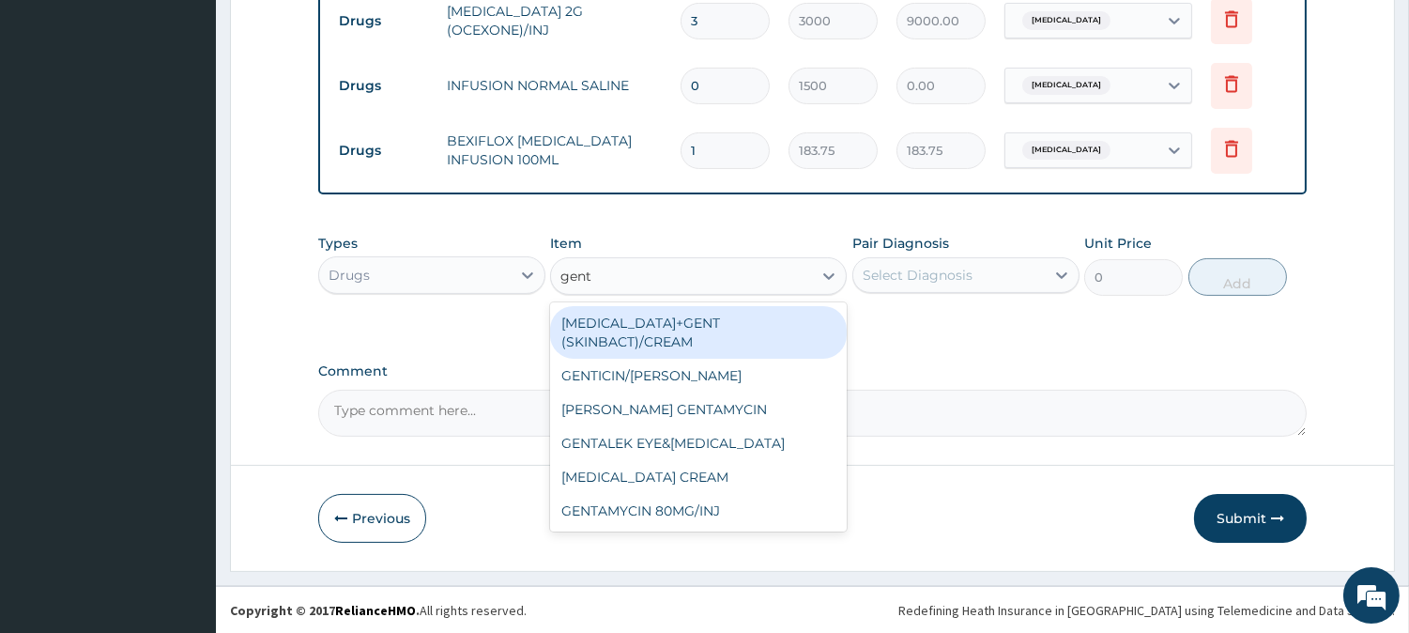
type input "genta"
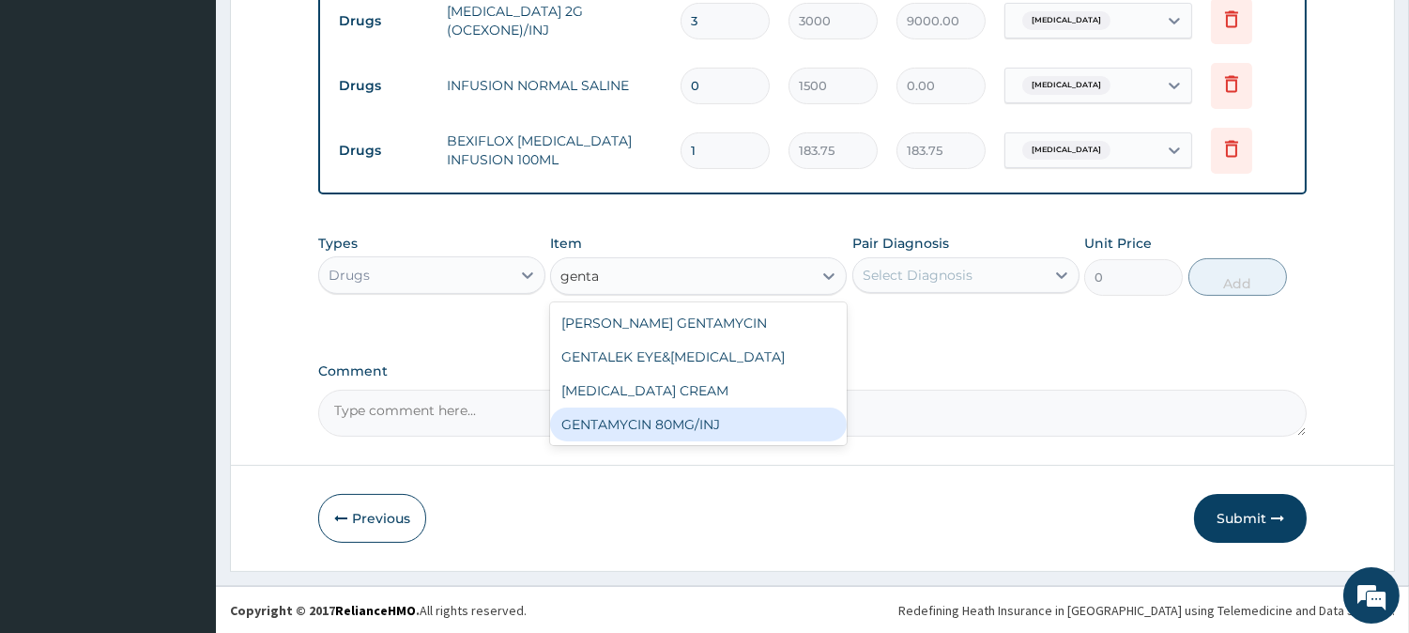
click at [674, 417] on div "GENTAMYCIN 80MG/INJ" at bounding box center [698, 424] width 297 height 34
type input "500"
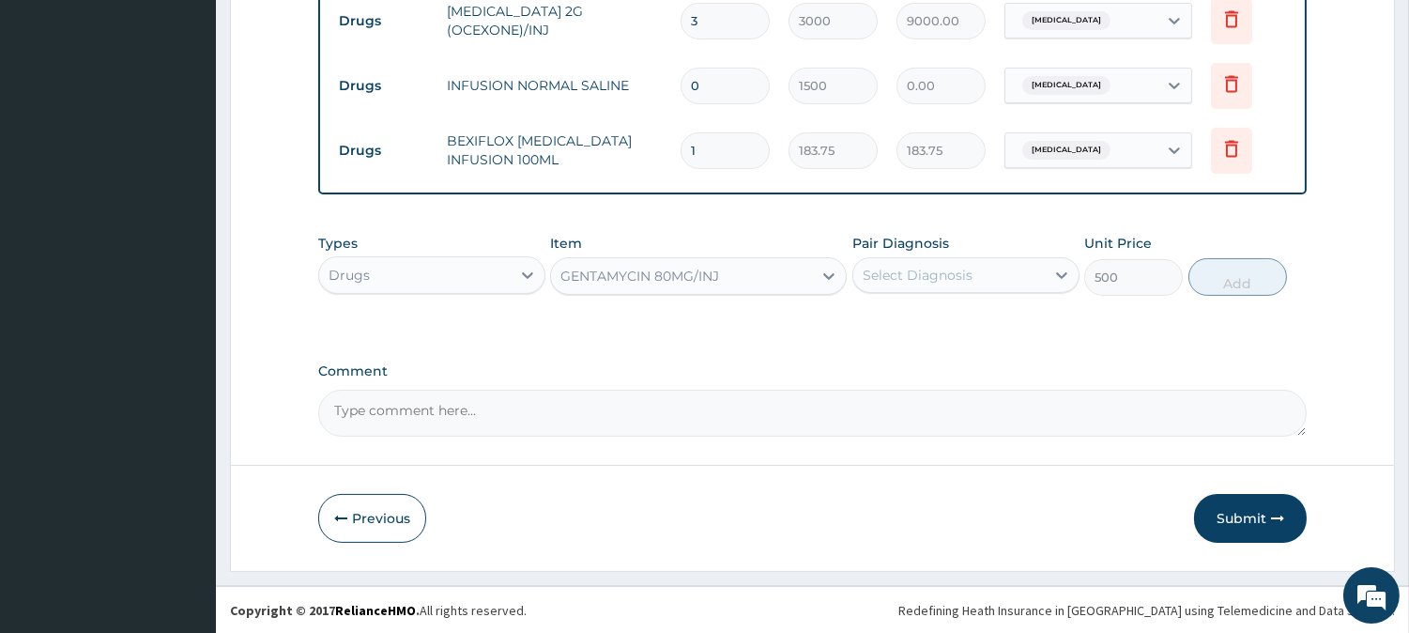
click at [952, 266] on div "Select Diagnosis" at bounding box center [918, 275] width 110 height 19
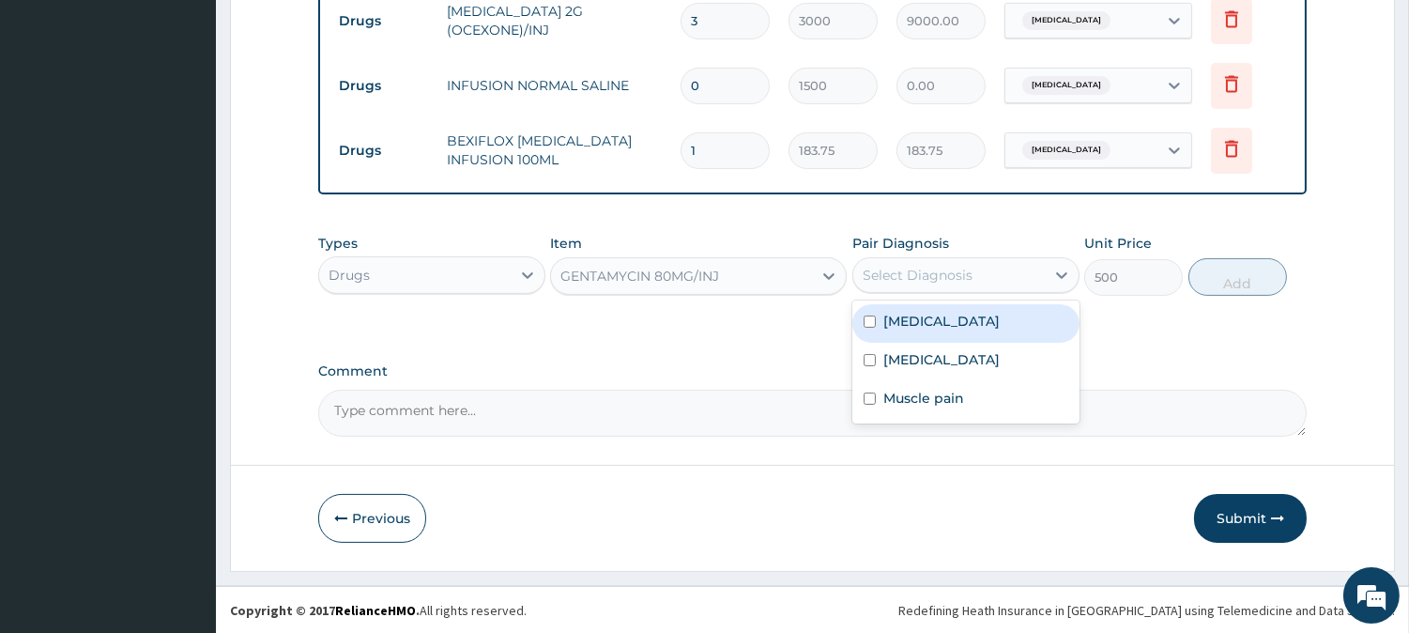
click at [933, 314] on div "Sepsis" at bounding box center [965, 323] width 227 height 38
checkbox input "true"
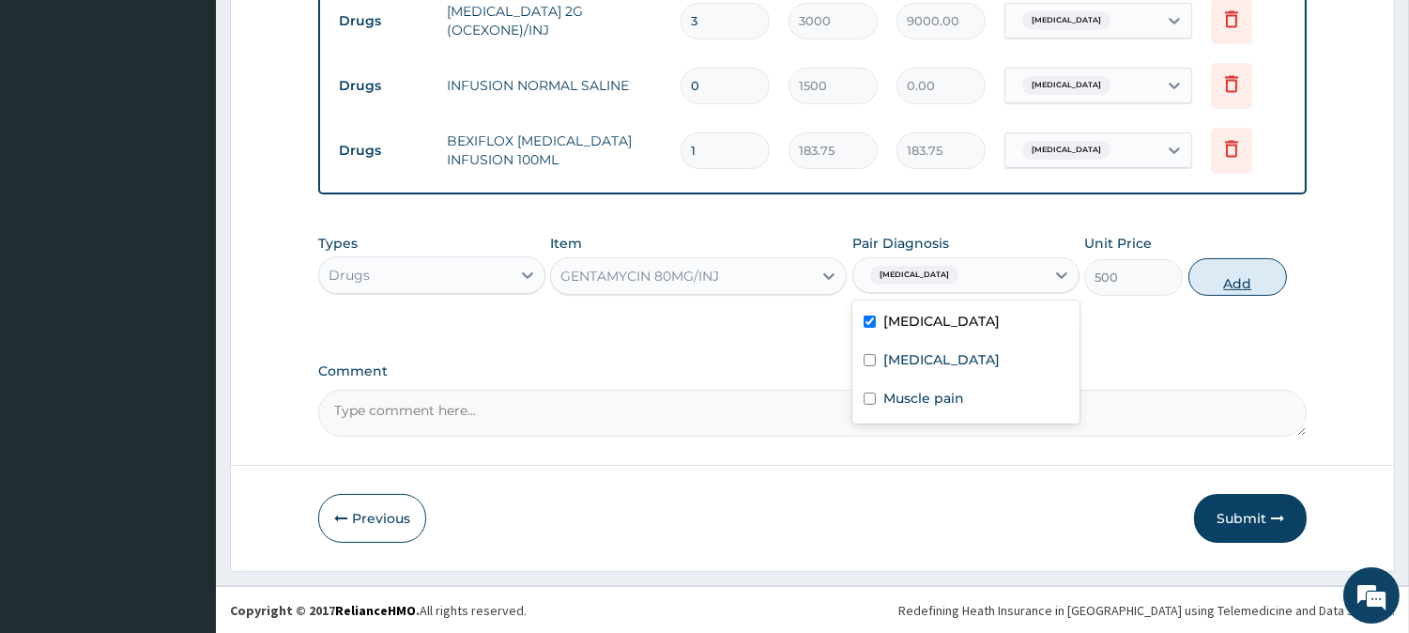
click at [1246, 283] on button "Add" at bounding box center [1237, 277] width 99 height 38
type input "0"
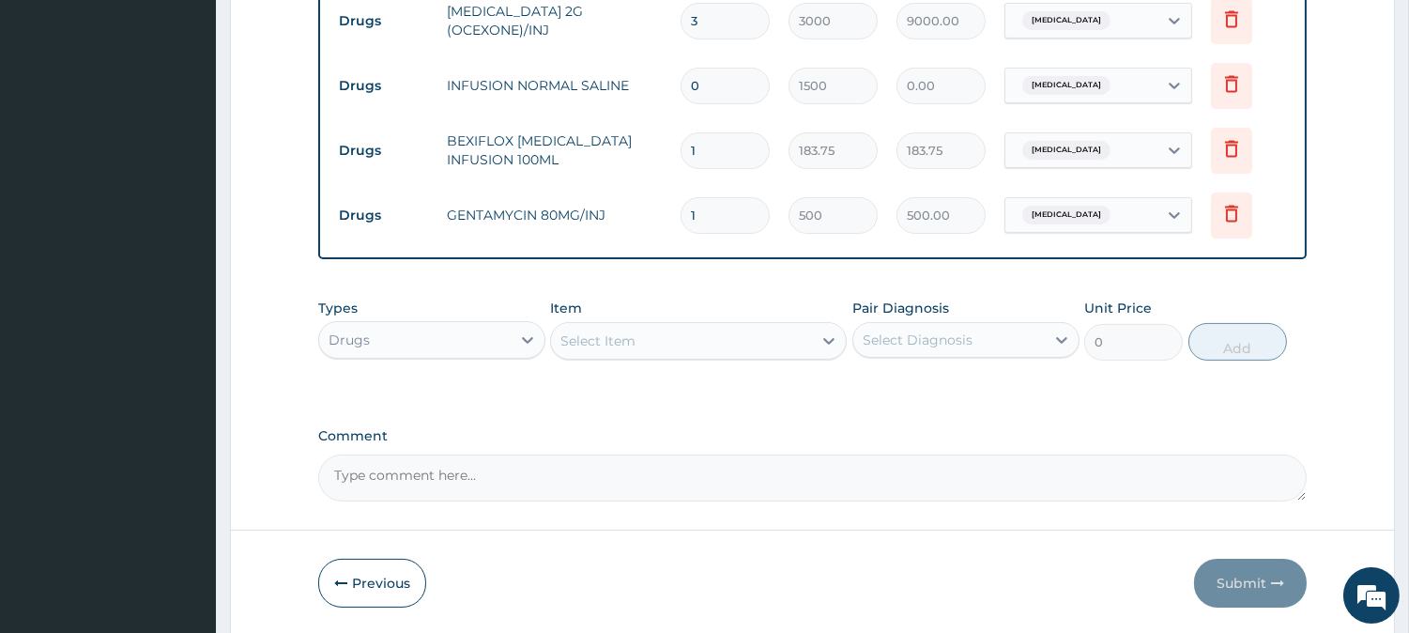
type input "0.00"
type input "4"
type input "2000.00"
type input "4"
click at [596, 340] on div "Select Item" at bounding box center [597, 340] width 75 height 19
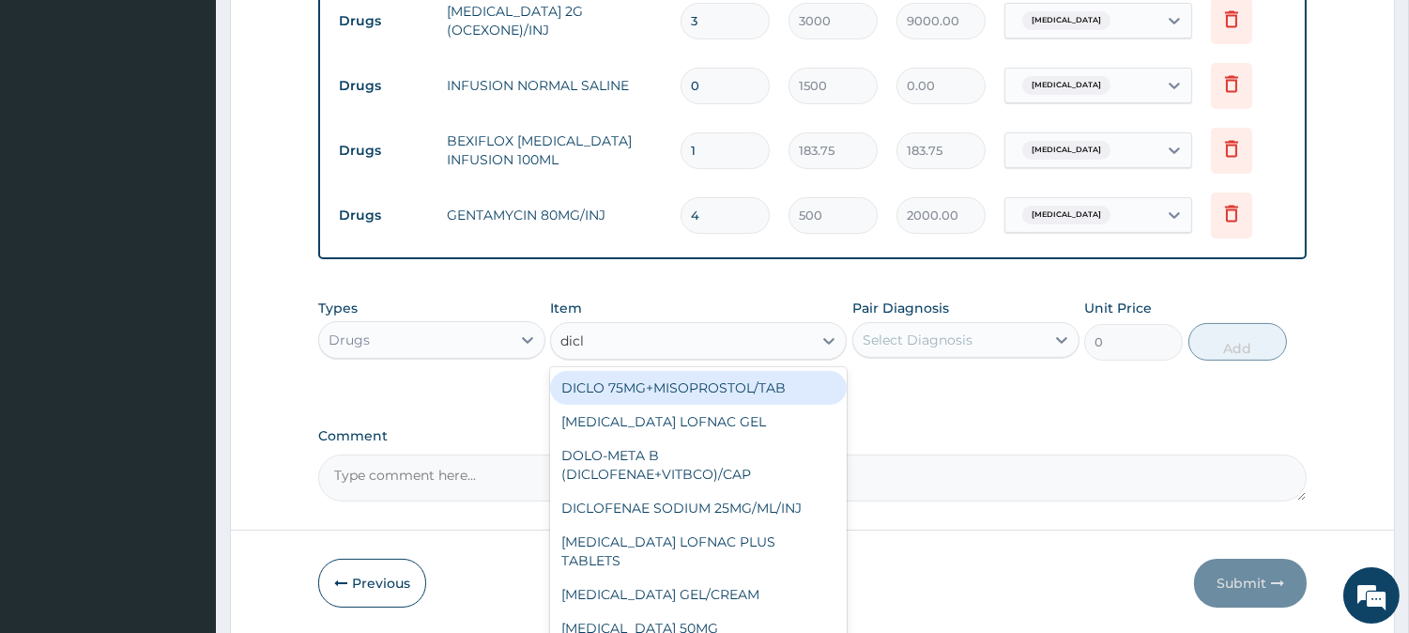
type input "diclo"
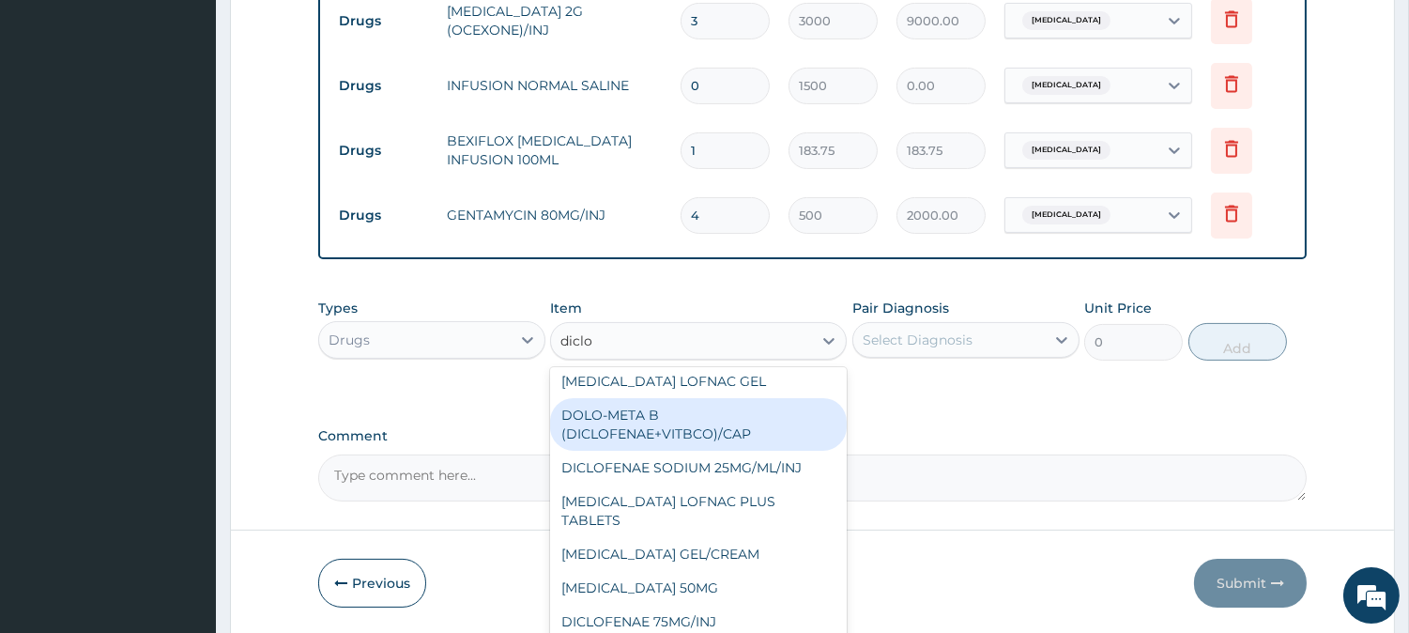
scroll to position [104, 0]
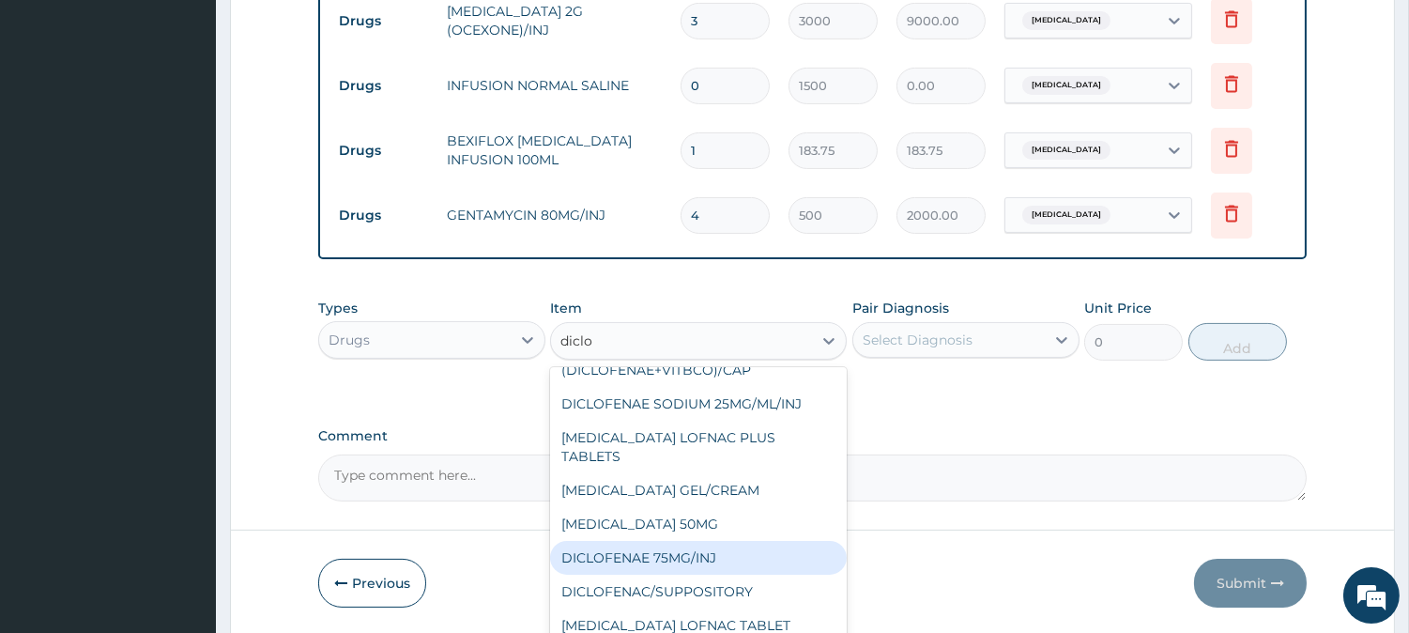
click at [748, 541] on div "DICLOFENAE 75MG/INJ" at bounding box center [698, 558] width 297 height 34
type input "250"
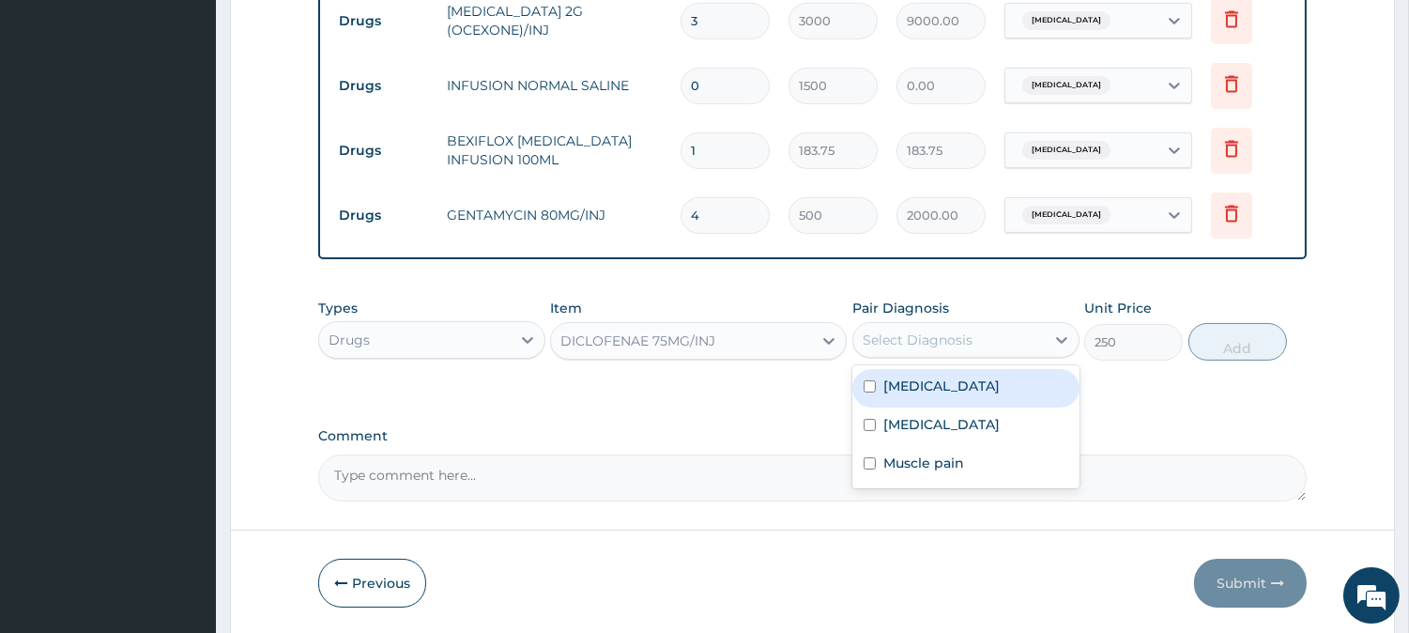
click at [936, 347] on div "Select Diagnosis" at bounding box center [918, 339] width 110 height 19
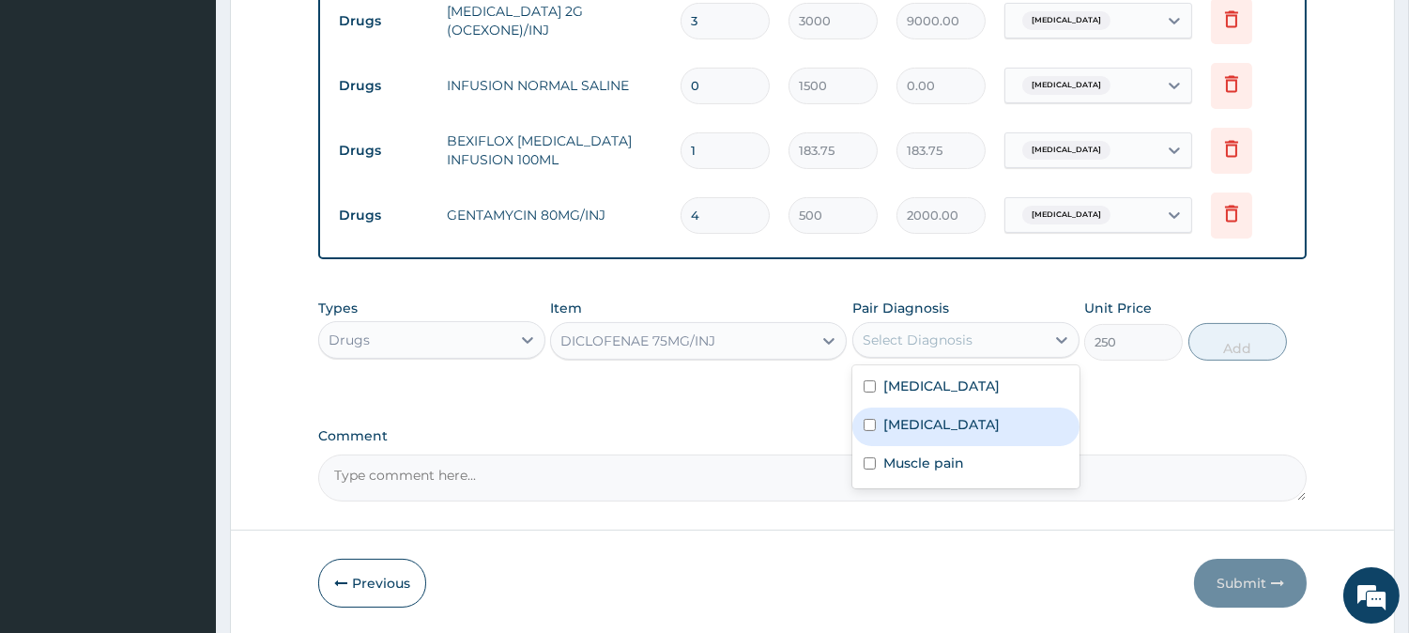
click at [934, 418] on label "Peptic ulcer" at bounding box center [941, 424] width 116 height 19
checkbox input "true"
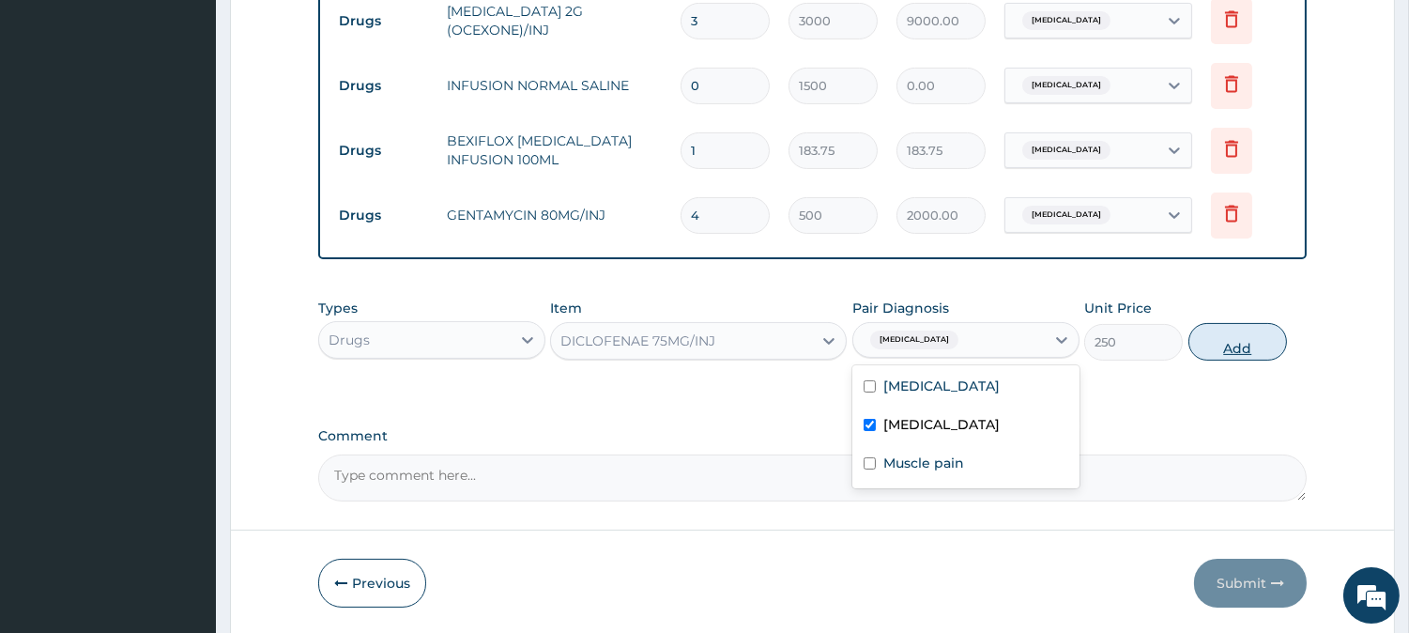
click at [1249, 341] on button "Add" at bounding box center [1237, 342] width 99 height 38
type input "0"
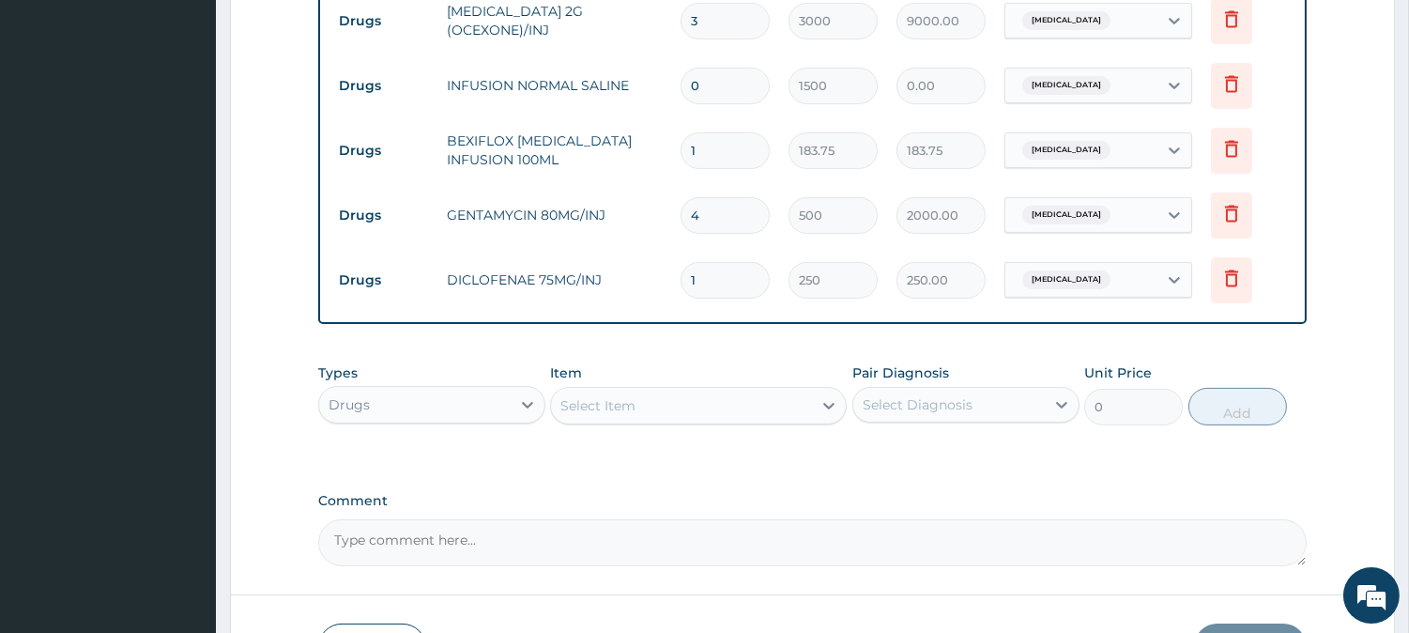
click at [573, 405] on div "Select Item" at bounding box center [597, 405] width 75 height 19
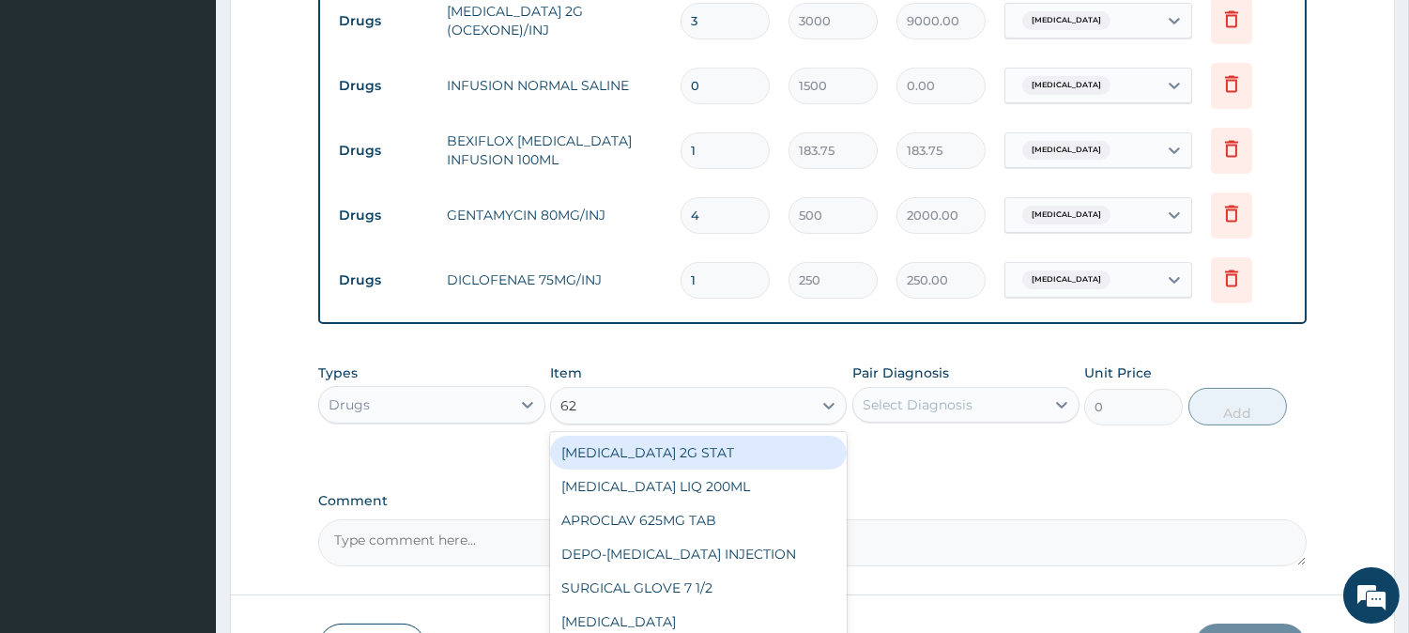
type input "625"
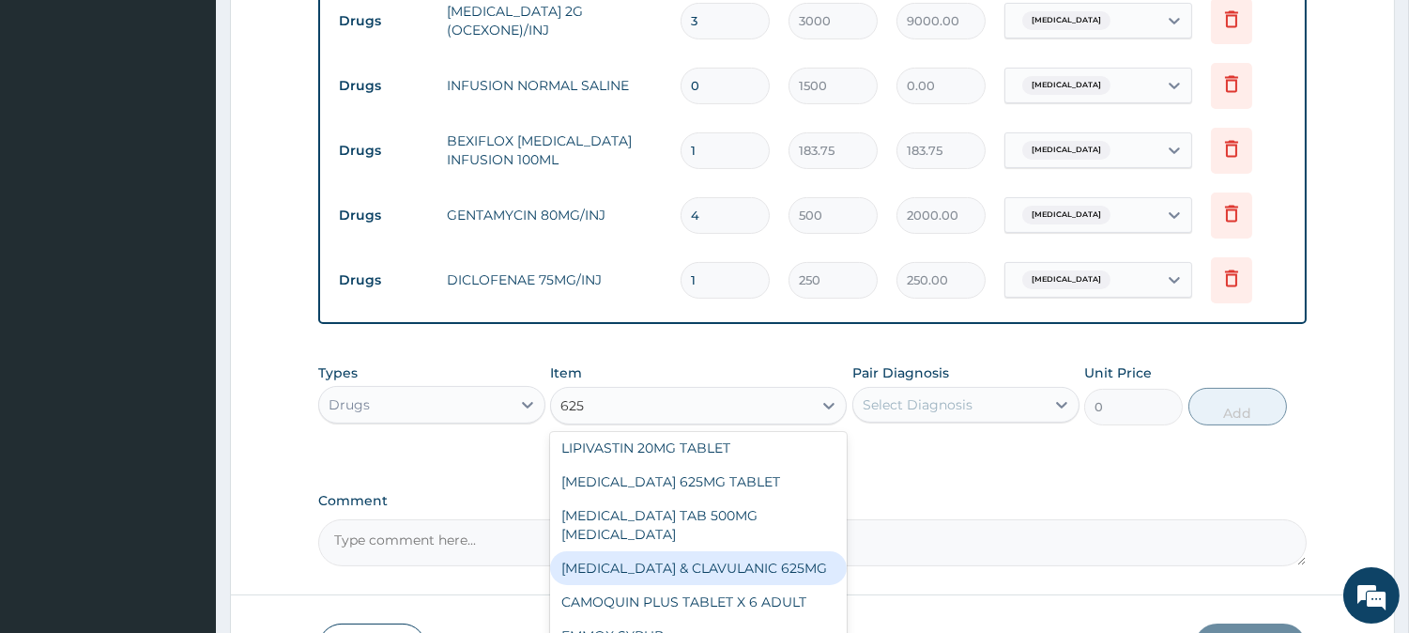
scroll to position [164, 0]
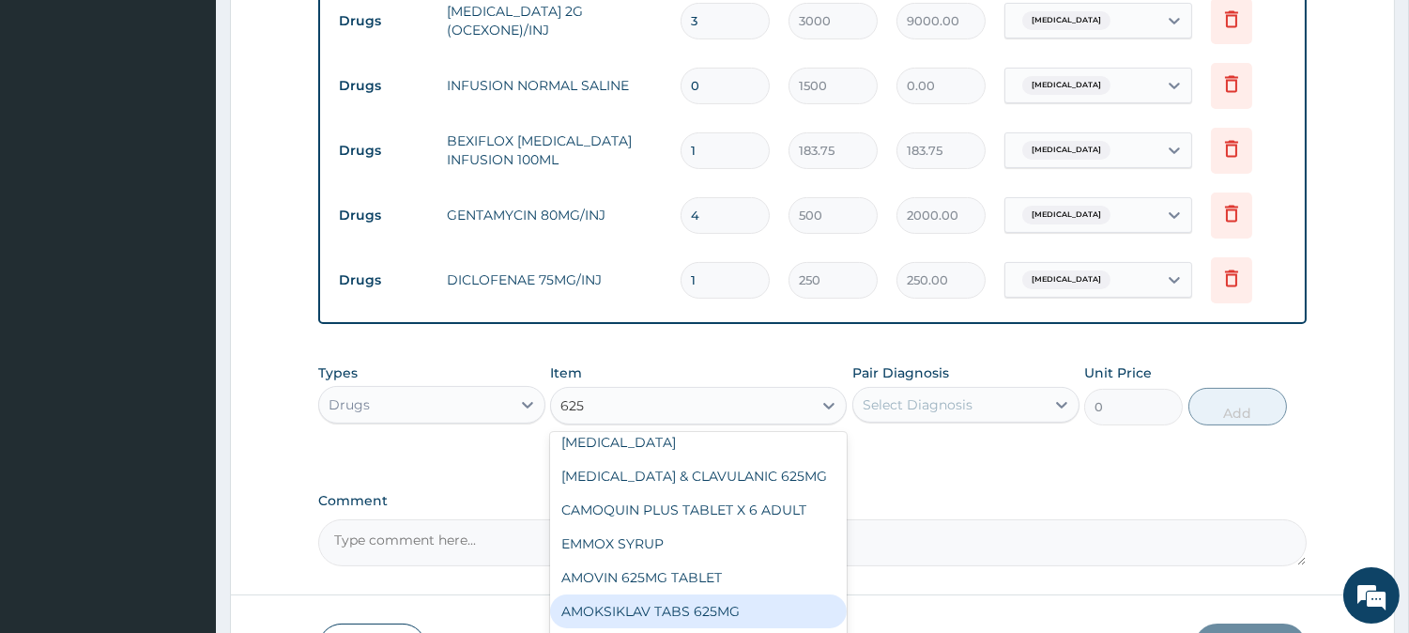
click at [692, 594] on div "AMOKSIKLAV TABS 625MG" at bounding box center [698, 611] width 297 height 34
type input "280"
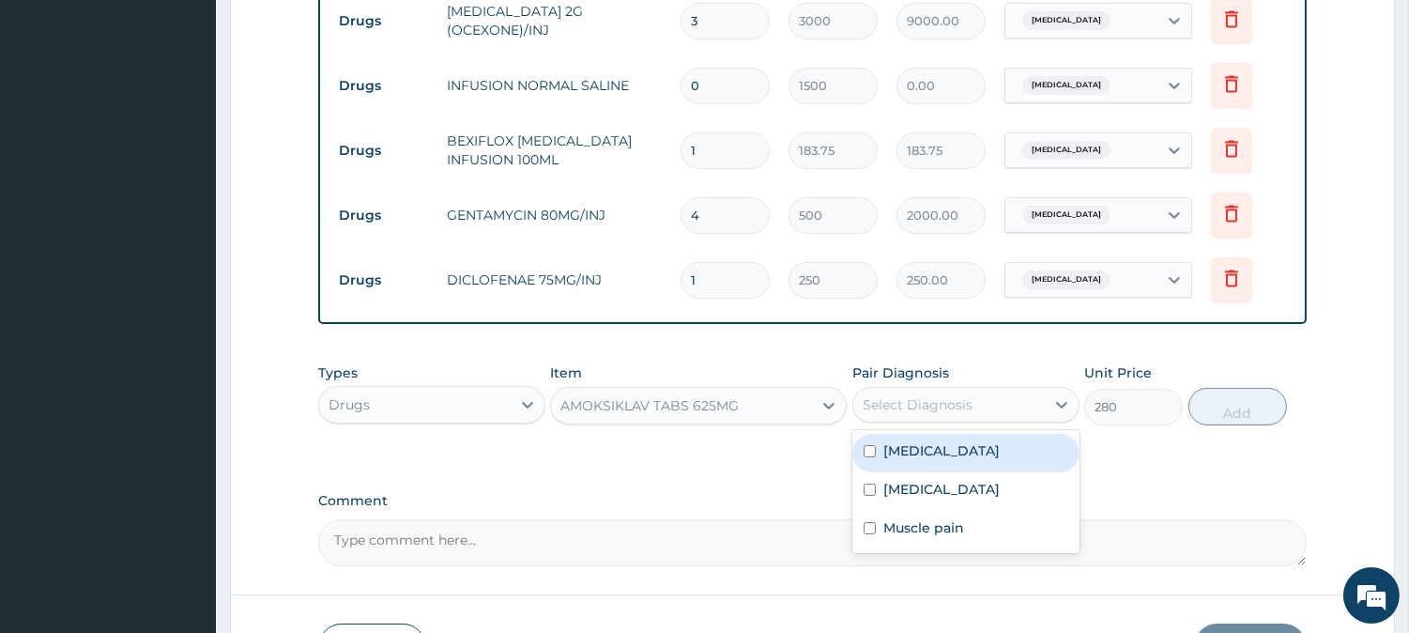
click at [878, 401] on div "Select Diagnosis" at bounding box center [918, 404] width 110 height 19
click at [911, 461] on div "Sepsis" at bounding box center [965, 453] width 227 height 38
checkbox input "true"
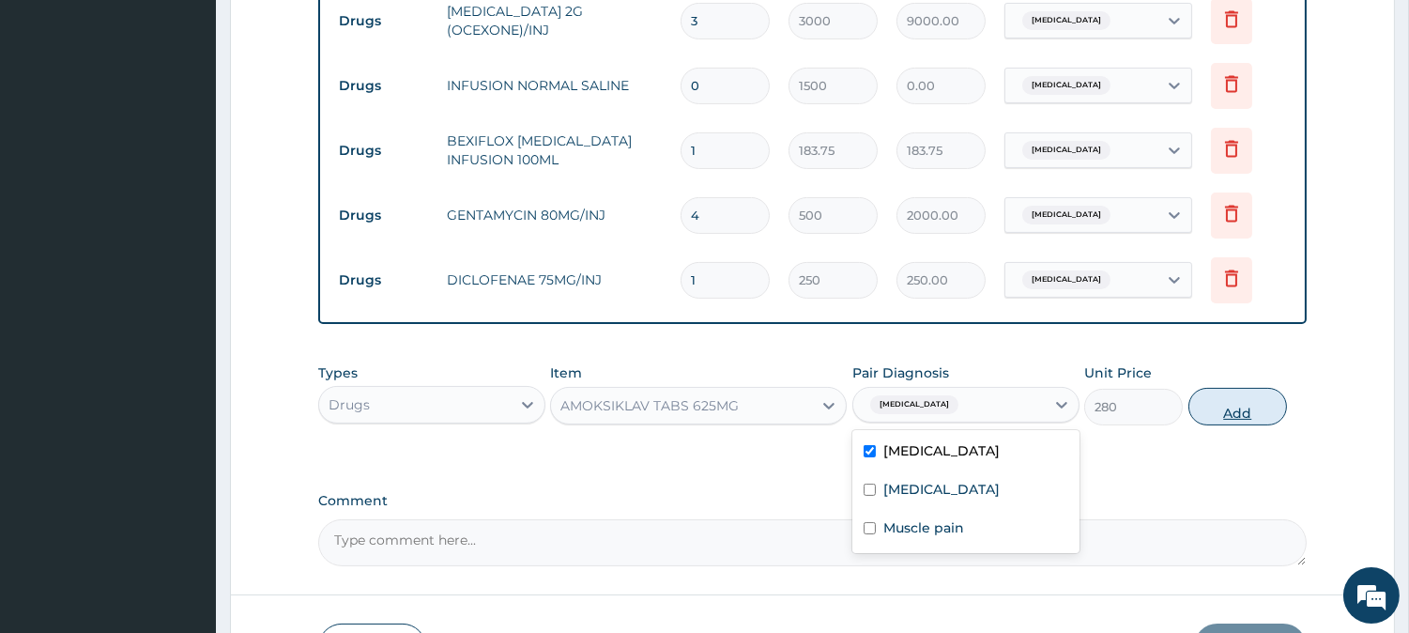
click at [1240, 408] on button "Add" at bounding box center [1237, 407] width 99 height 38
type input "0"
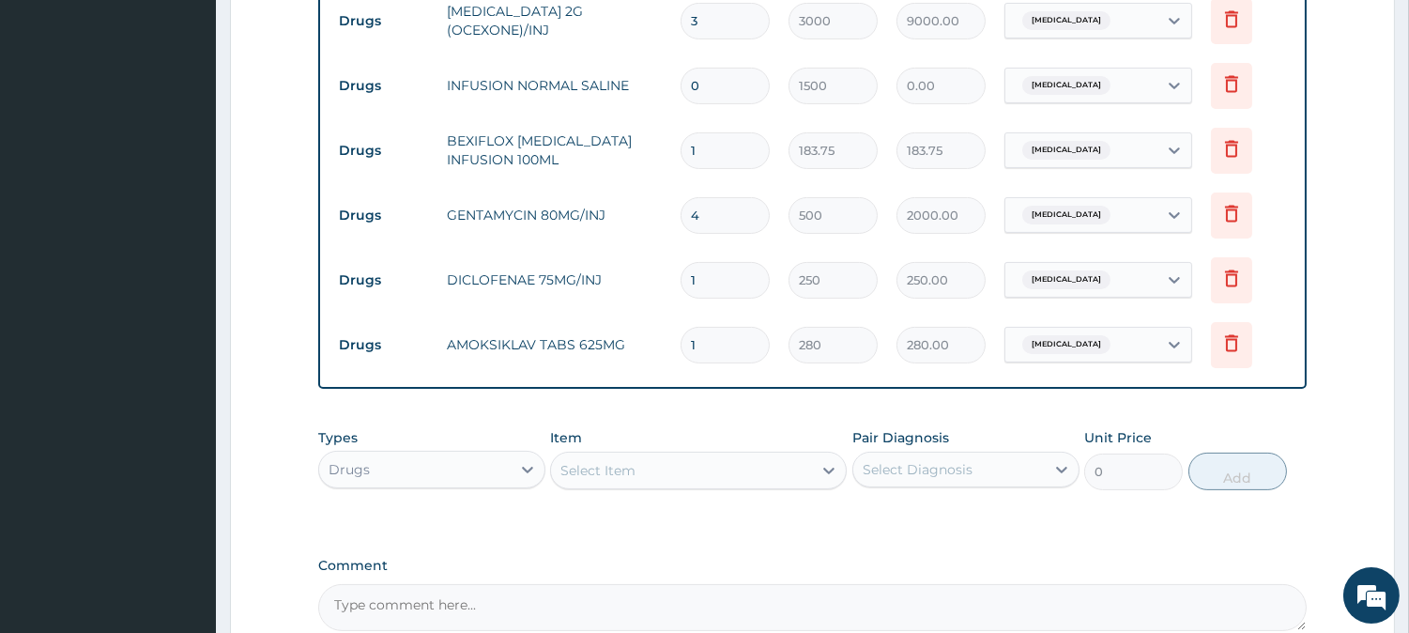
type input "14"
type input "3920.00"
type input "14"
click at [578, 473] on div "Select Item" at bounding box center [597, 470] width 75 height 19
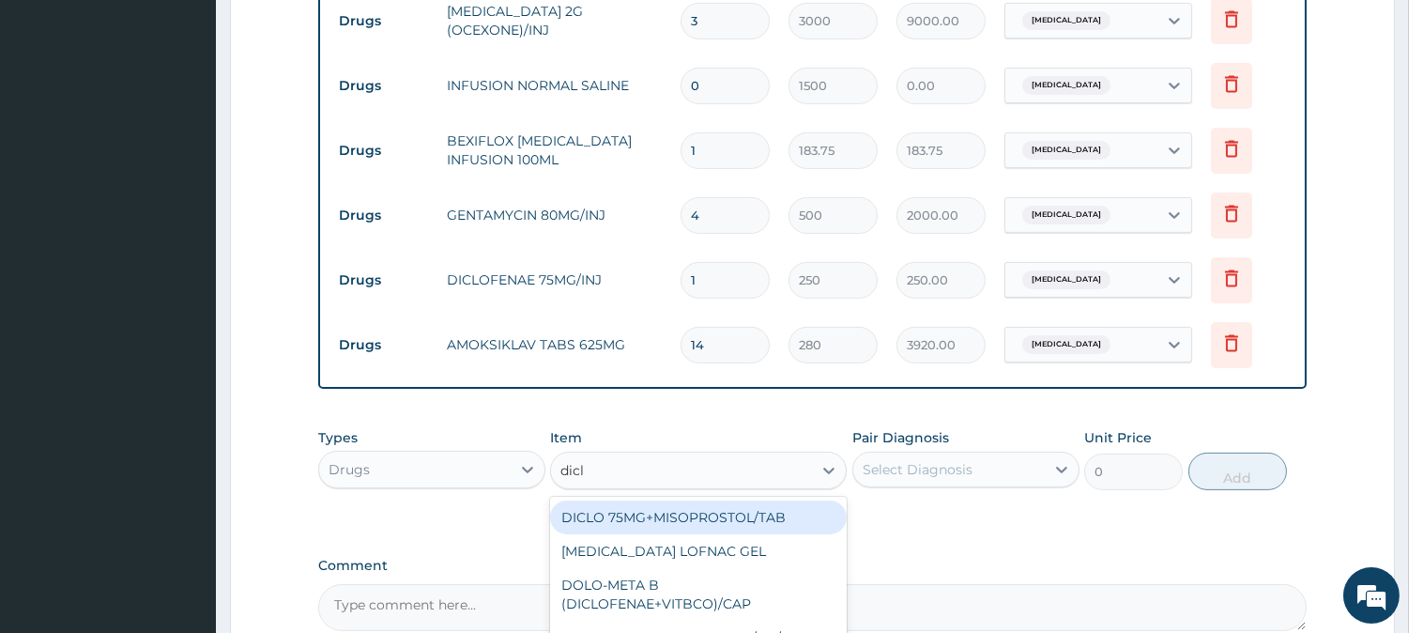
type input "diclo"
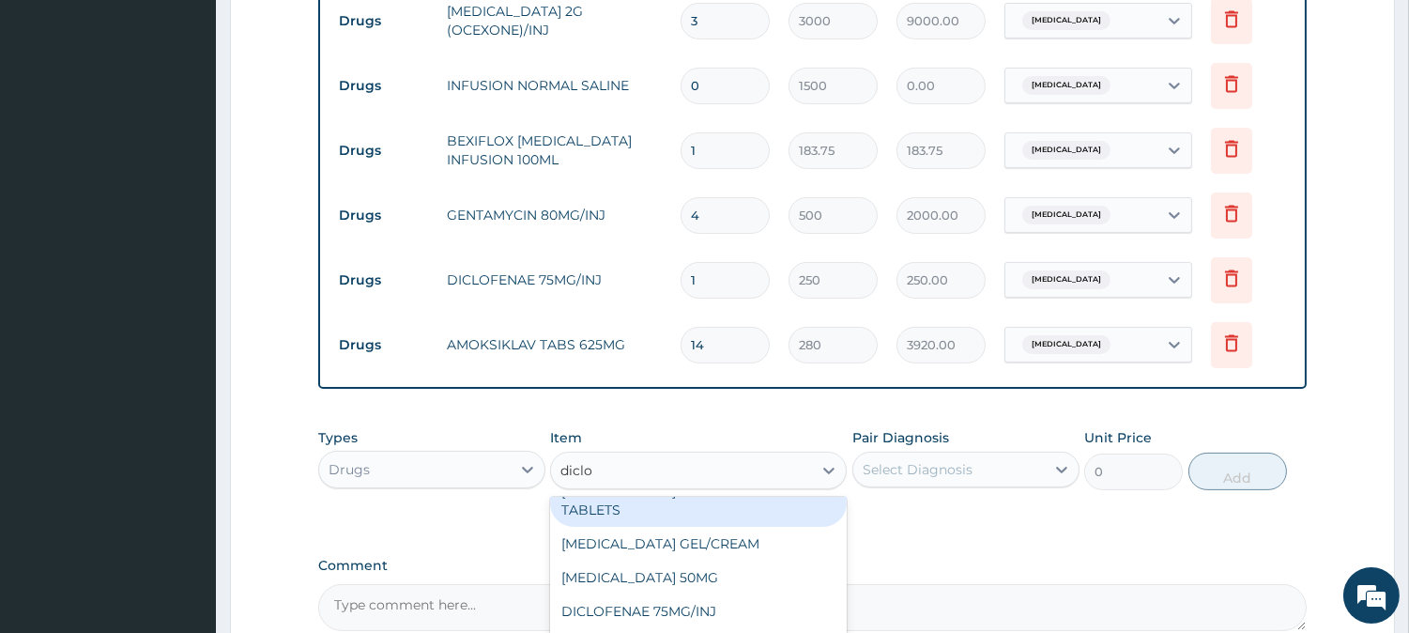
scroll to position [208, 0]
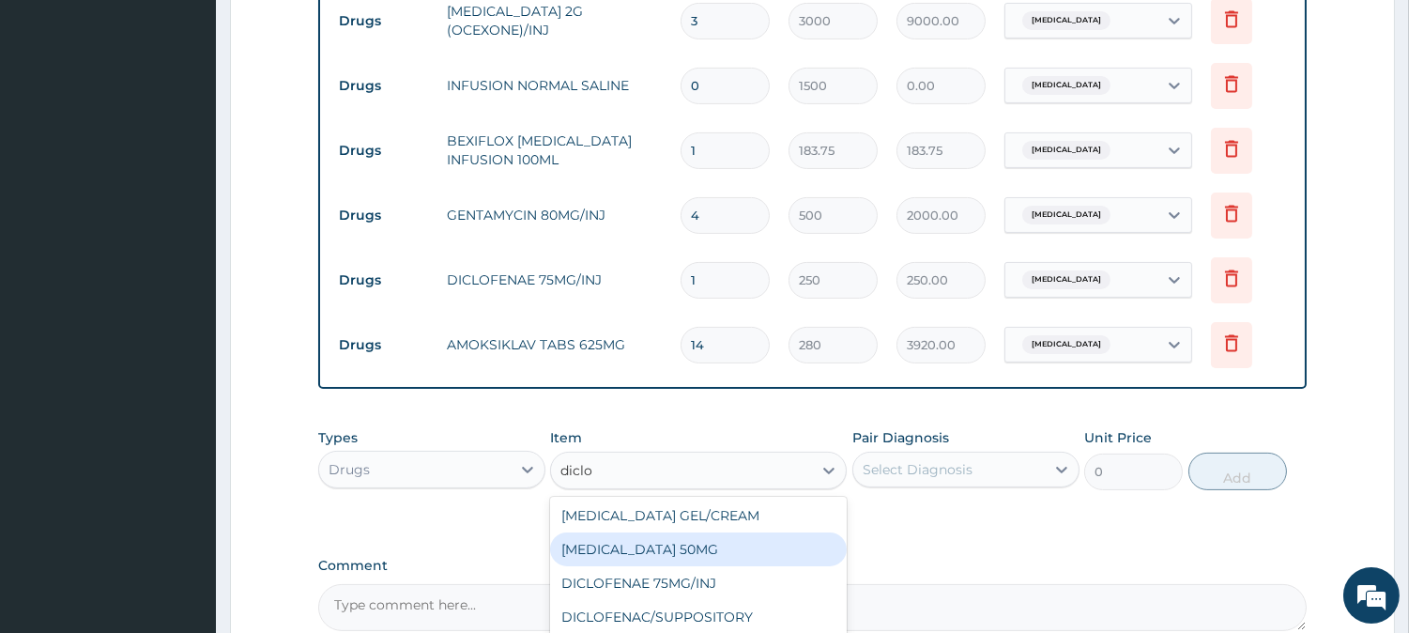
click at [700, 535] on div "DICLOFENAC SODIUM 50MG" at bounding box center [698, 549] width 297 height 34
type input "50"
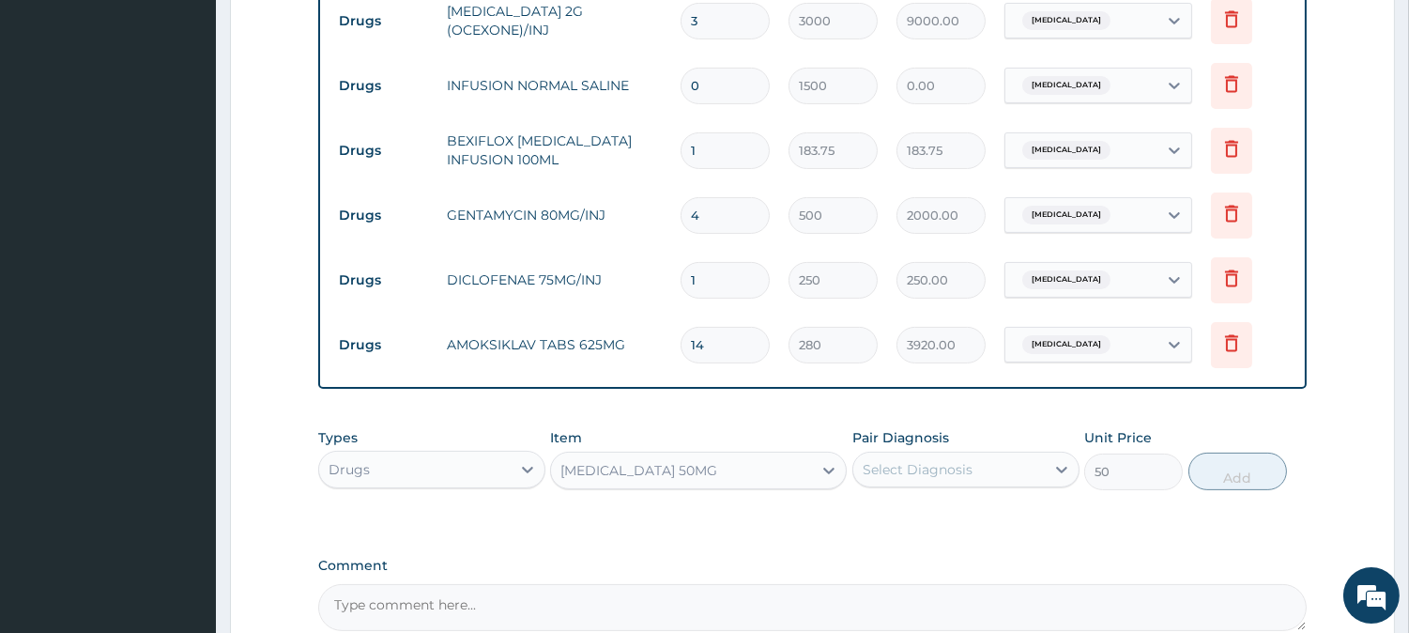
click at [867, 465] on div "Select Diagnosis" at bounding box center [918, 469] width 110 height 19
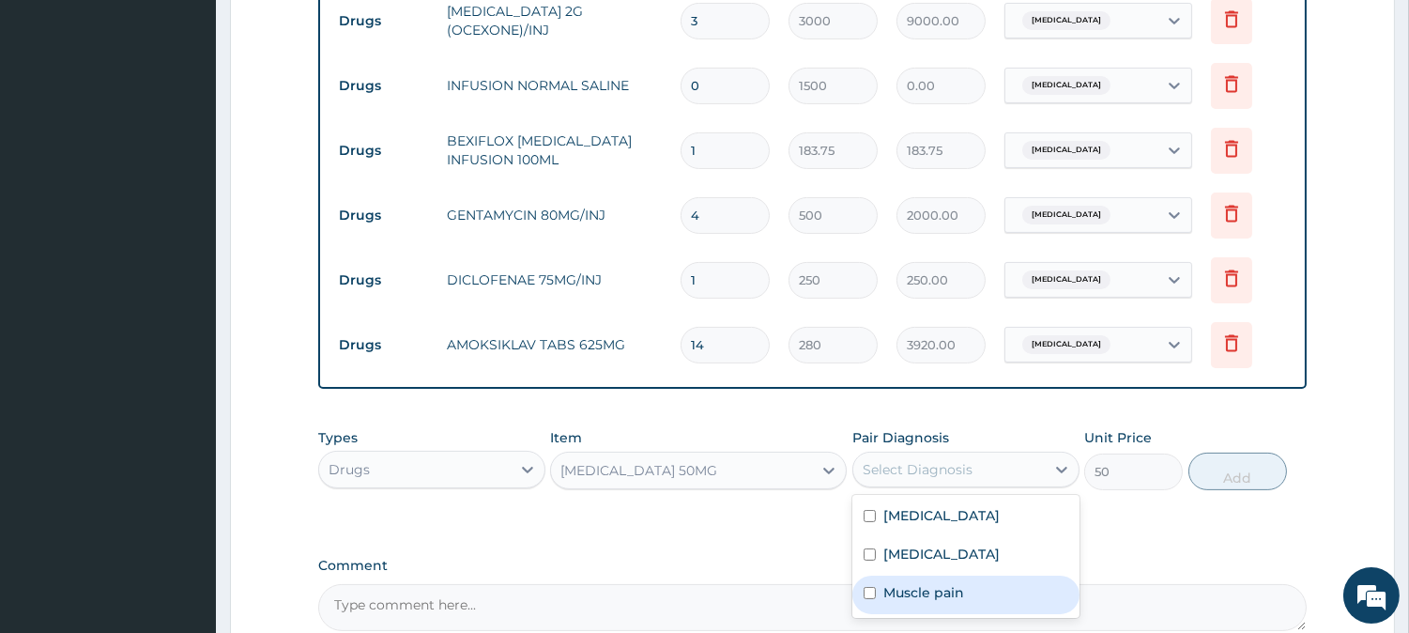
click at [894, 588] on label "Muscle pain" at bounding box center [923, 592] width 81 height 19
checkbox input "true"
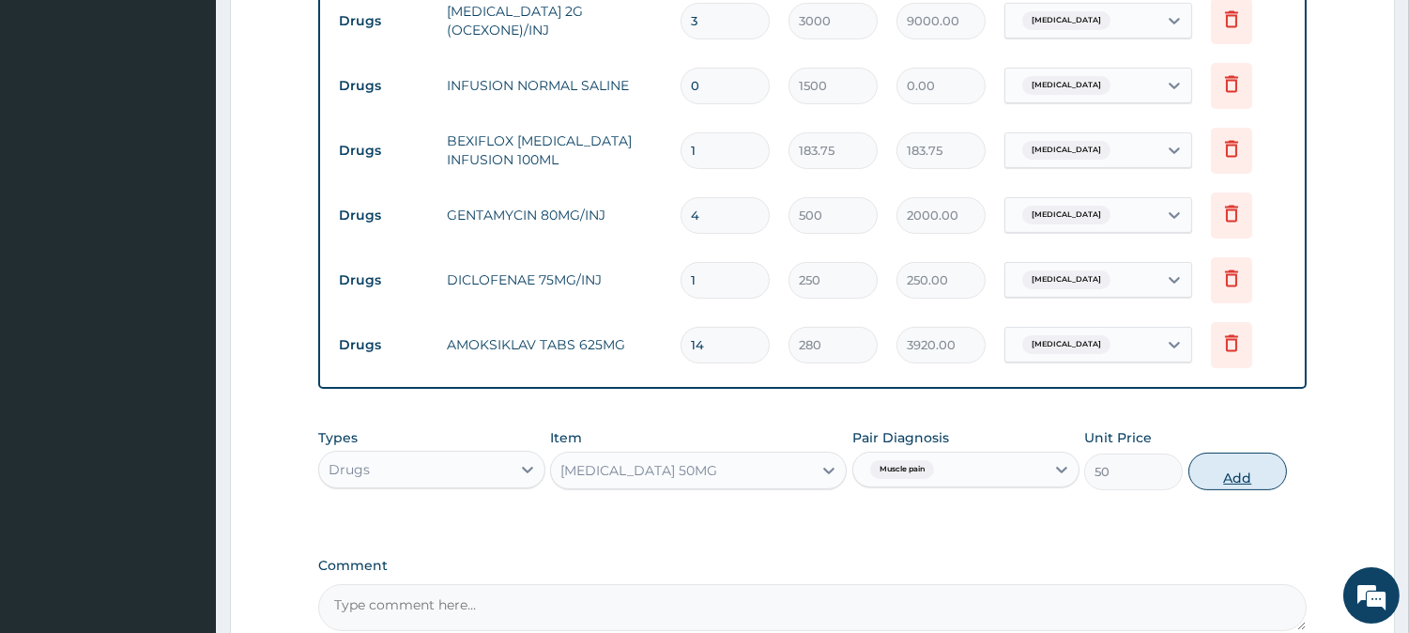
click at [1220, 472] on button "Add" at bounding box center [1237, 471] width 99 height 38
type input "0"
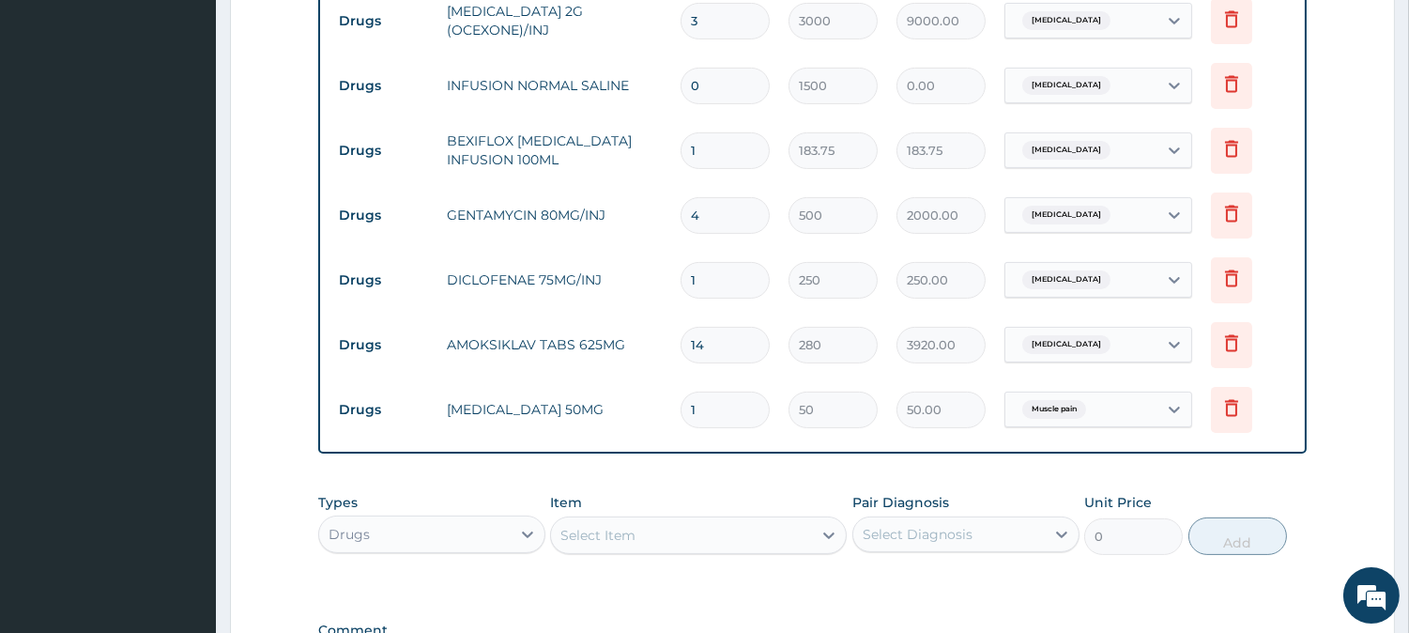
type input "10"
type input "500.00"
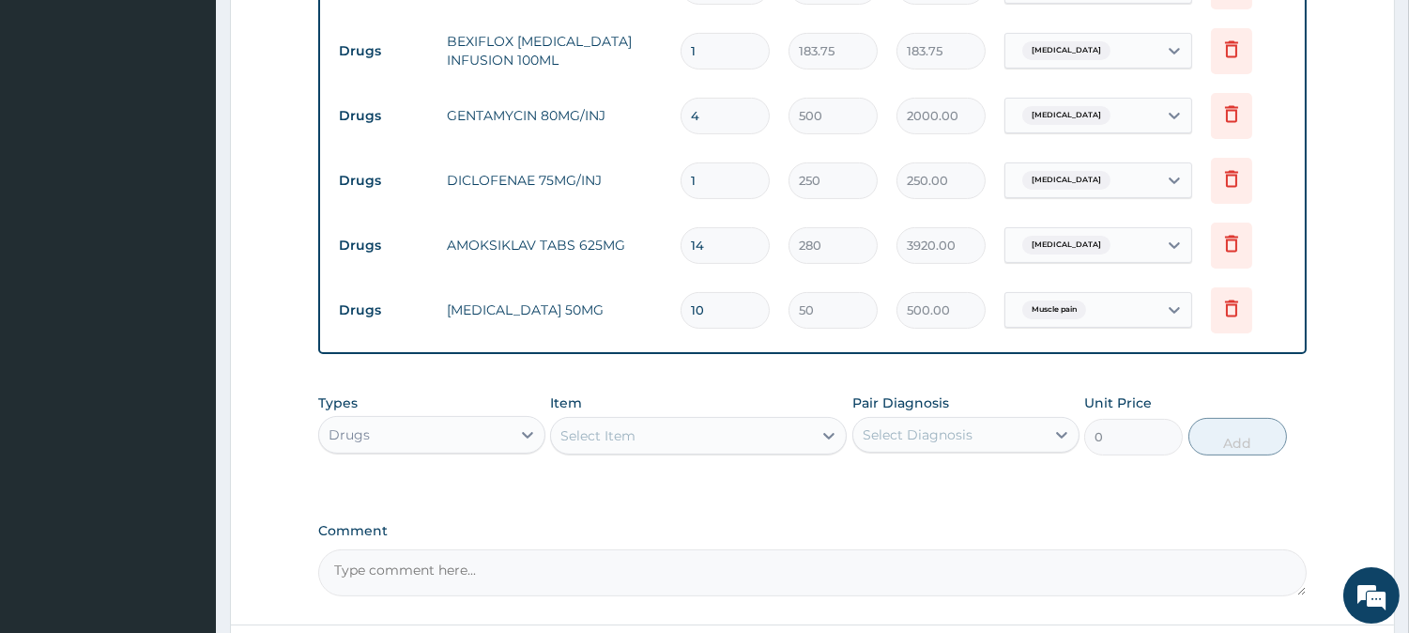
scroll to position [1020, 0]
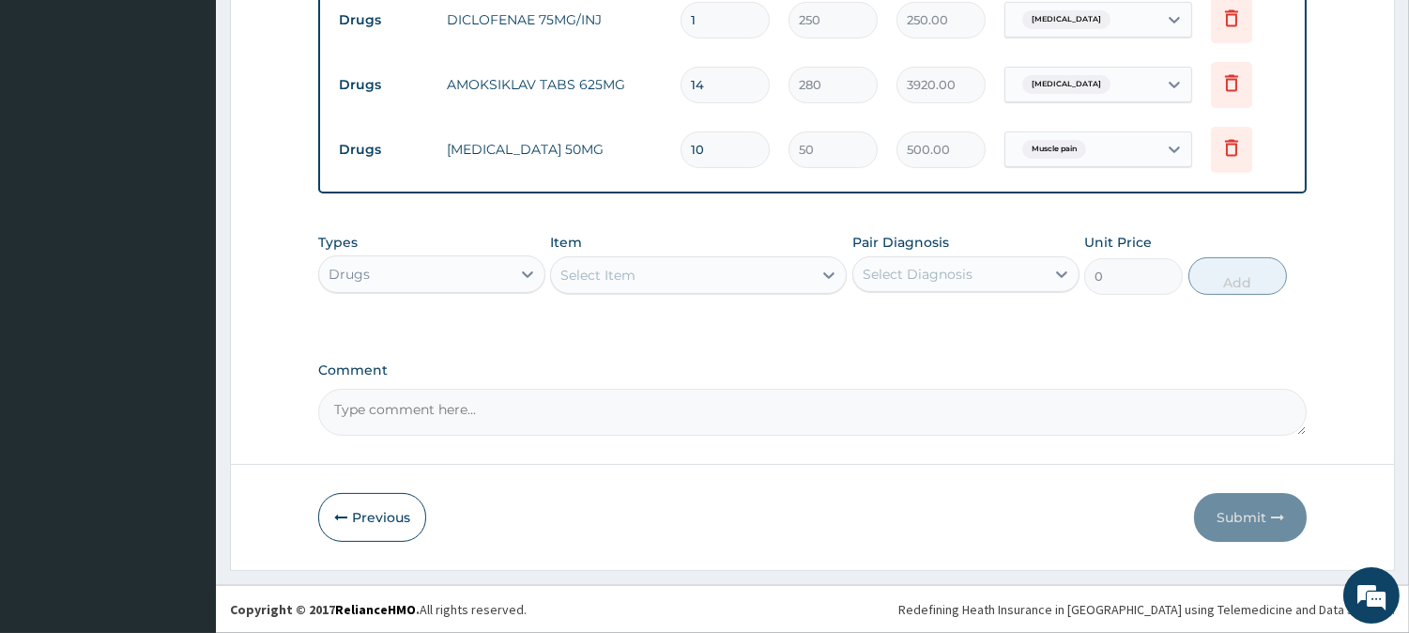
type input "10"
click at [573, 274] on div "Select Item" at bounding box center [597, 275] width 75 height 19
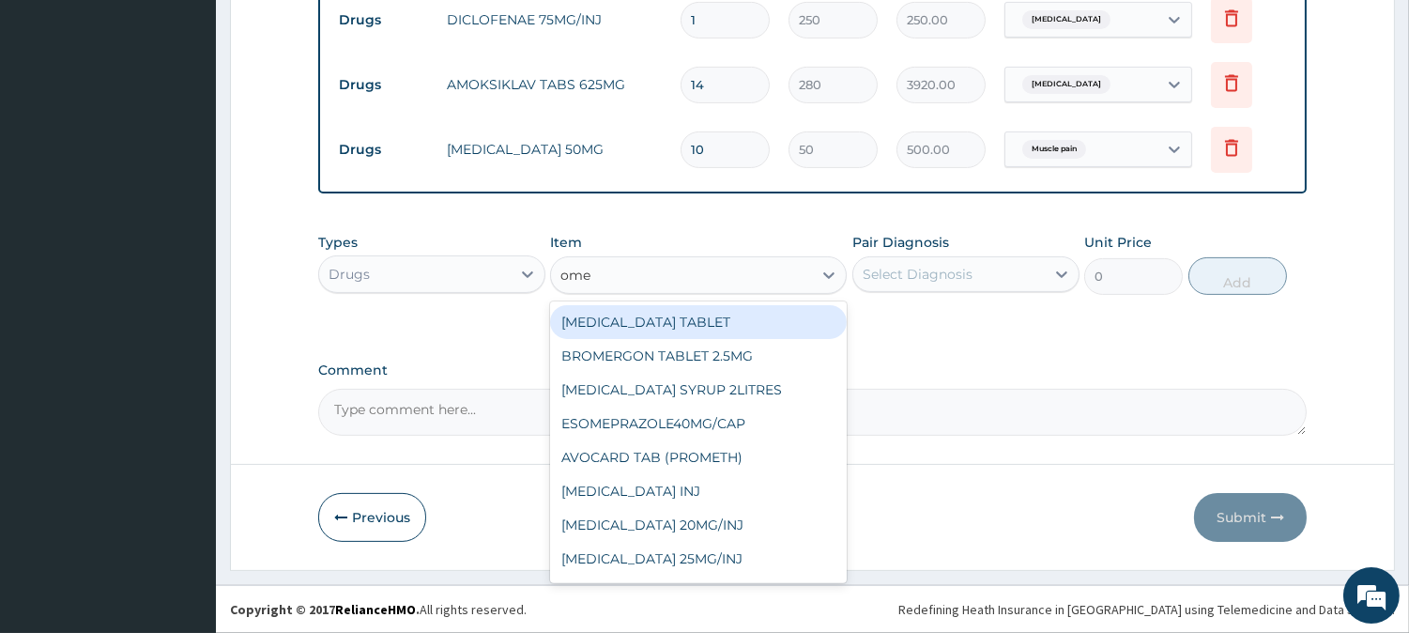
type input "omep"
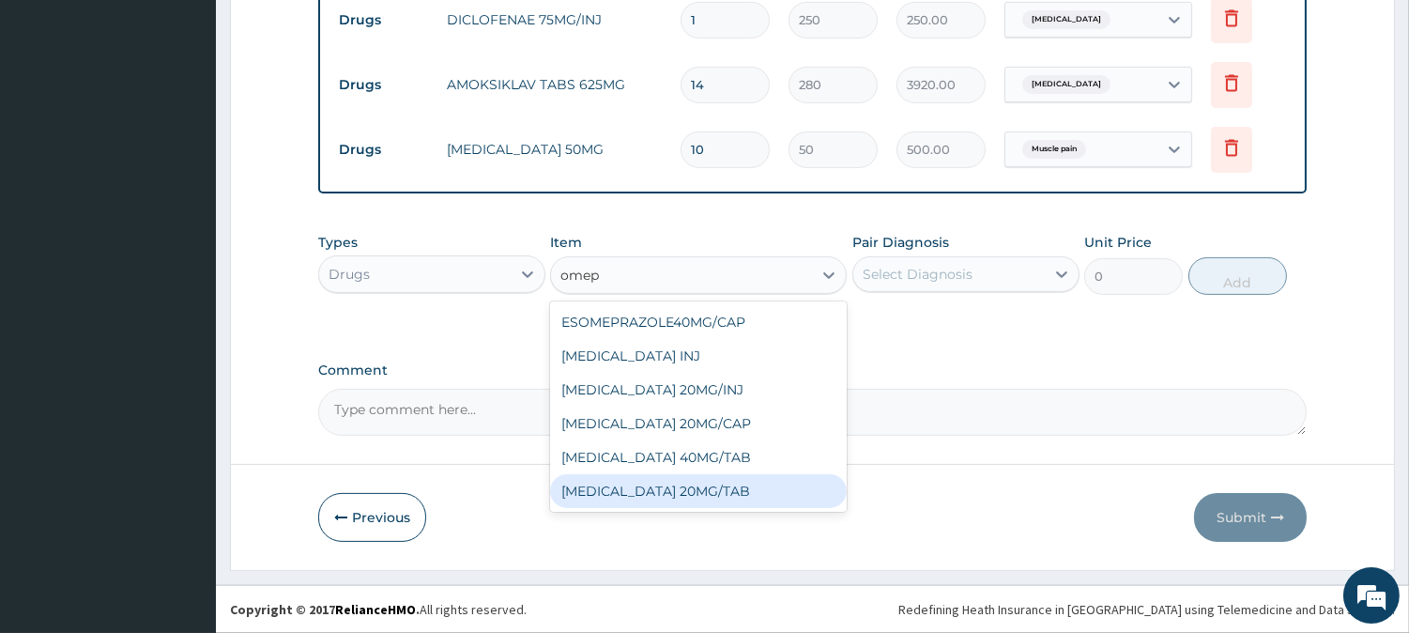
click at [673, 482] on div "OMEPRAZOLE 20MG/TAB" at bounding box center [698, 491] width 297 height 34
type input "78.75"
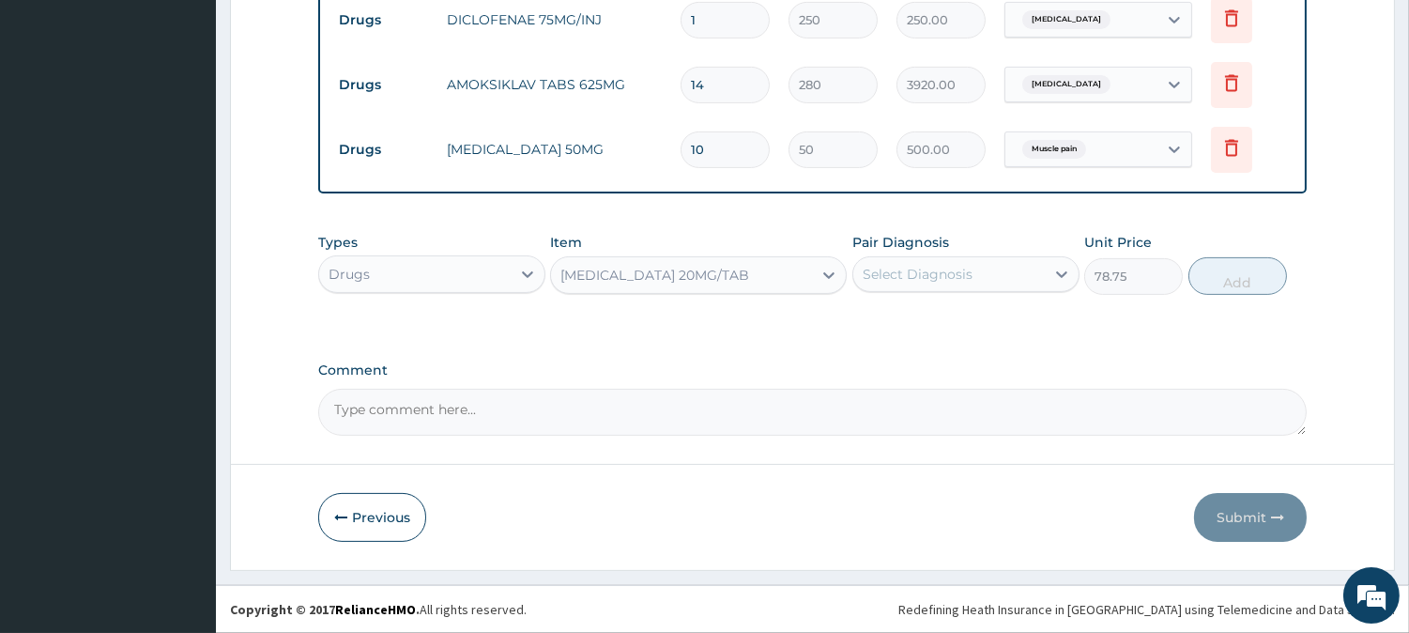
click at [907, 279] on div "Select Diagnosis" at bounding box center [918, 274] width 110 height 19
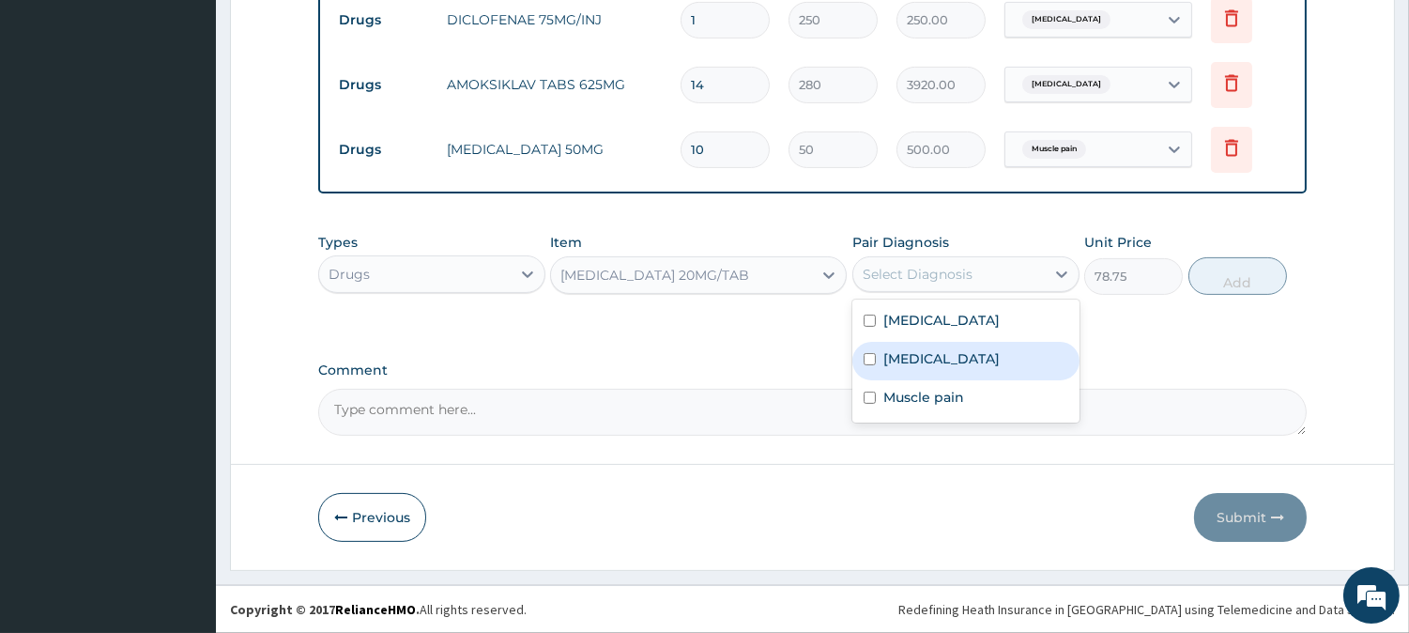
click at [905, 360] on label "Peptic ulcer" at bounding box center [941, 358] width 116 height 19
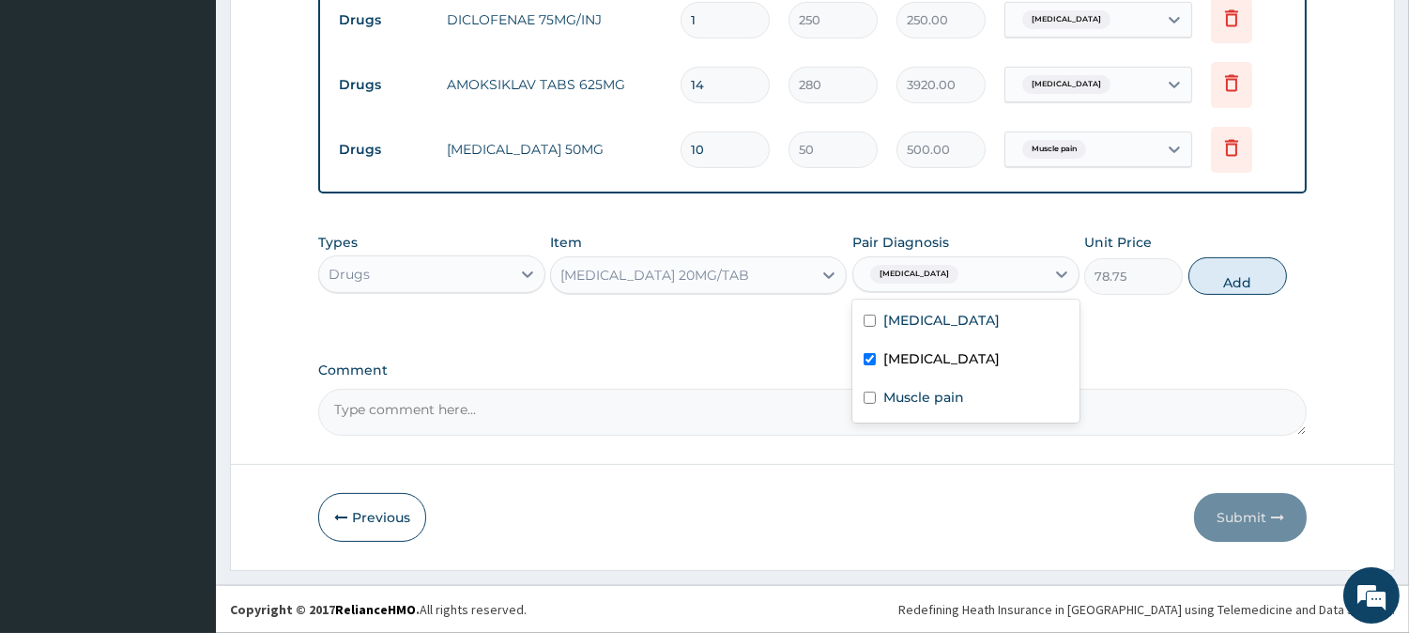
checkbox input "true"
click at [1218, 277] on button "Add" at bounding box center [1237, 276] width 99 height 38
type input "0"
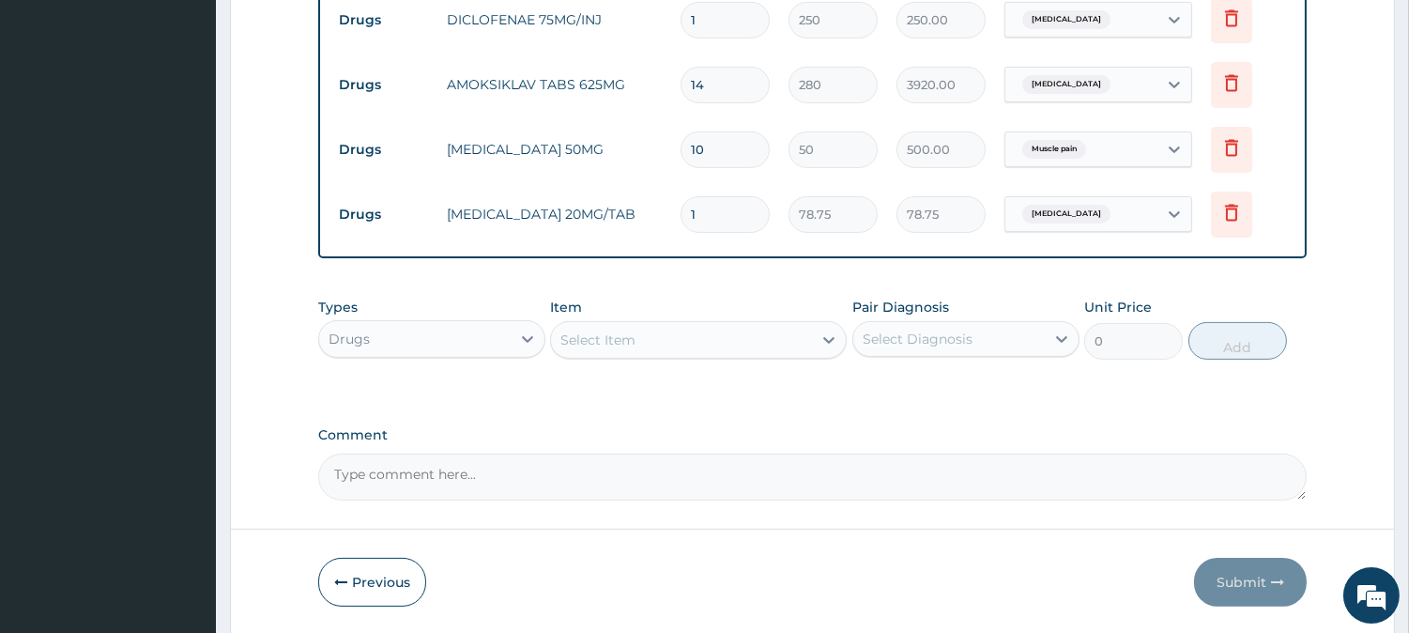
type input "10"
type input "787.50"
type input "10"
click at [584, 338] on div "Select Item" at bounding box center [597, 339] width 75 height 19
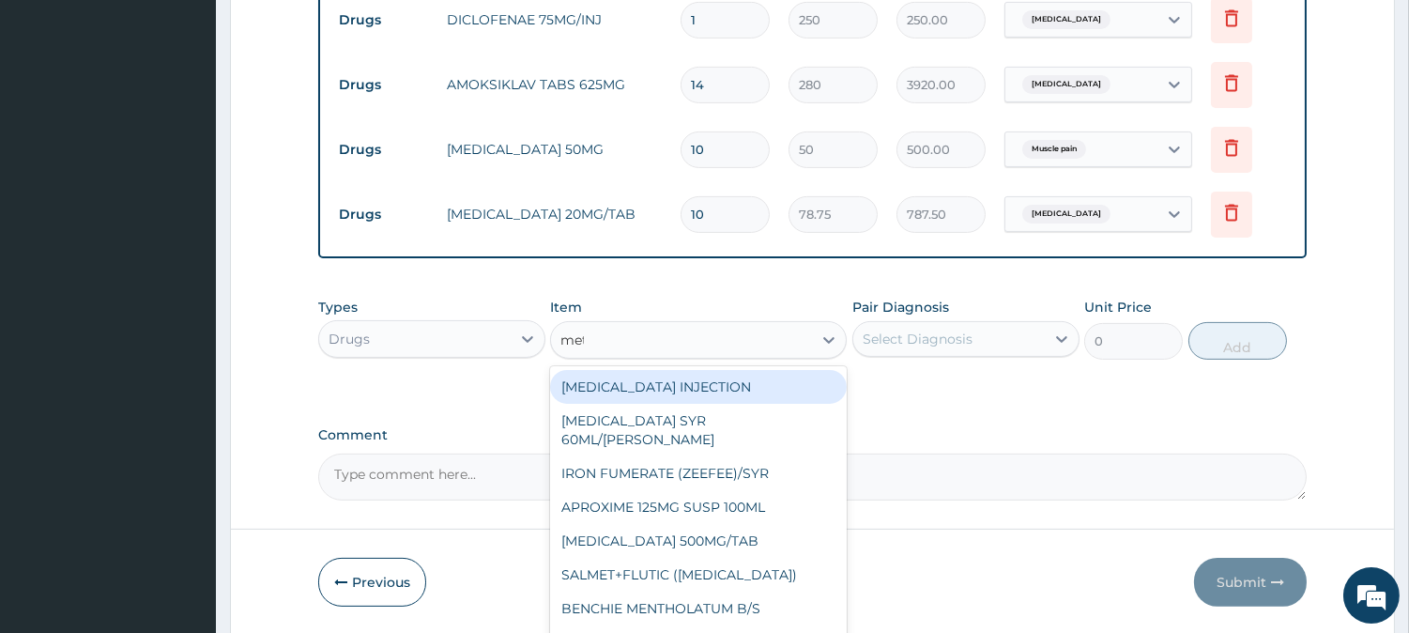
type input "metr"
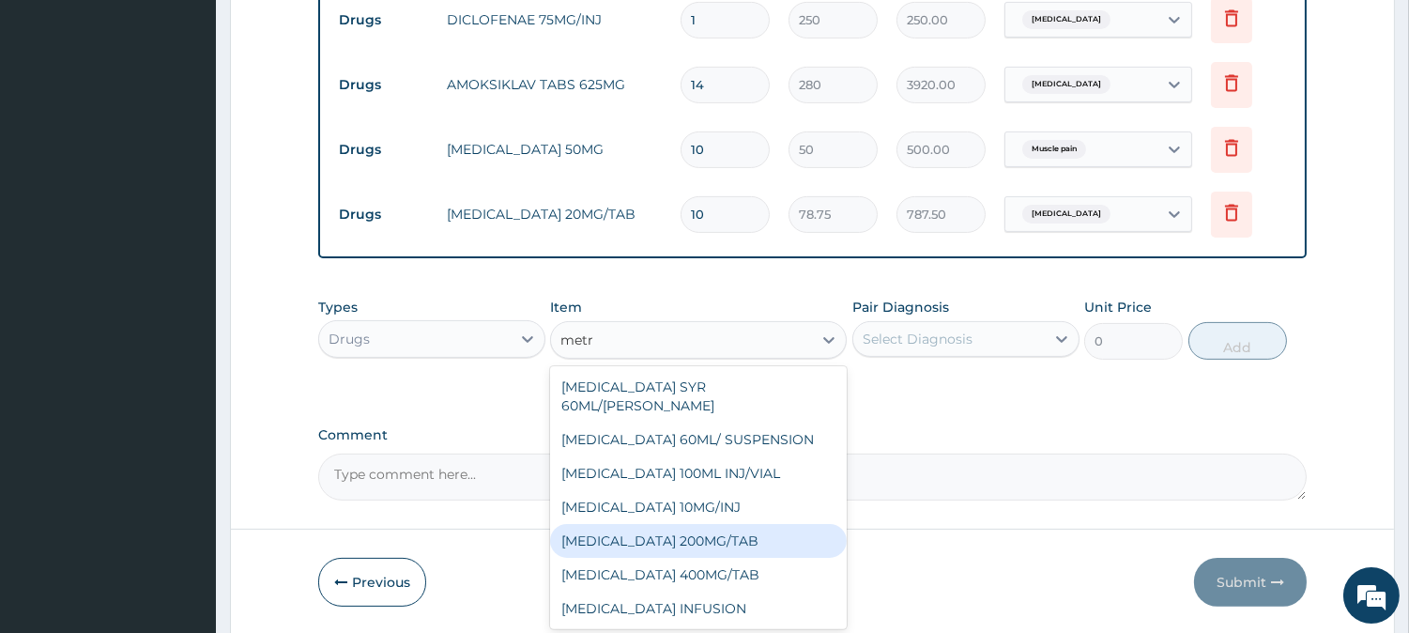
click at [707, 524] on div "METRONIDAZOLE 200MG/TAB" at bounding box center [698, 541] width 297 height 34
type input "50"
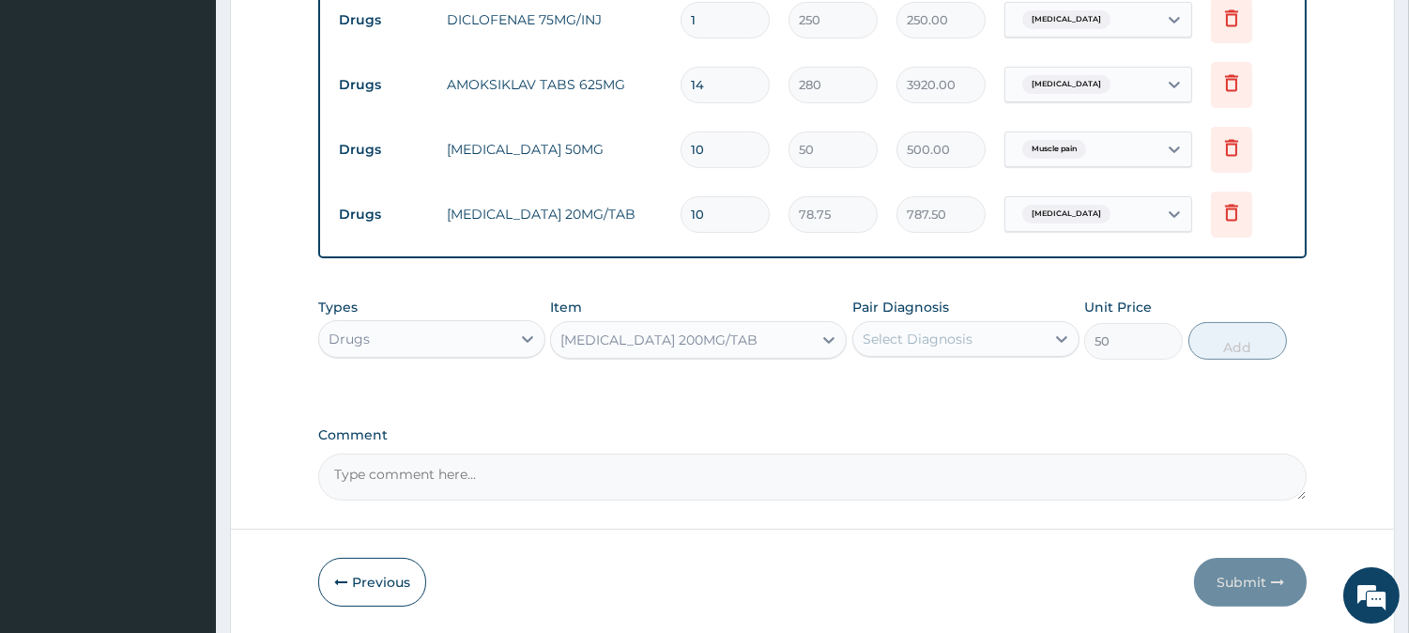
click at [929, 340] on div "Select Diagnosis" at bounding box center [918, 338] width 110 height 19
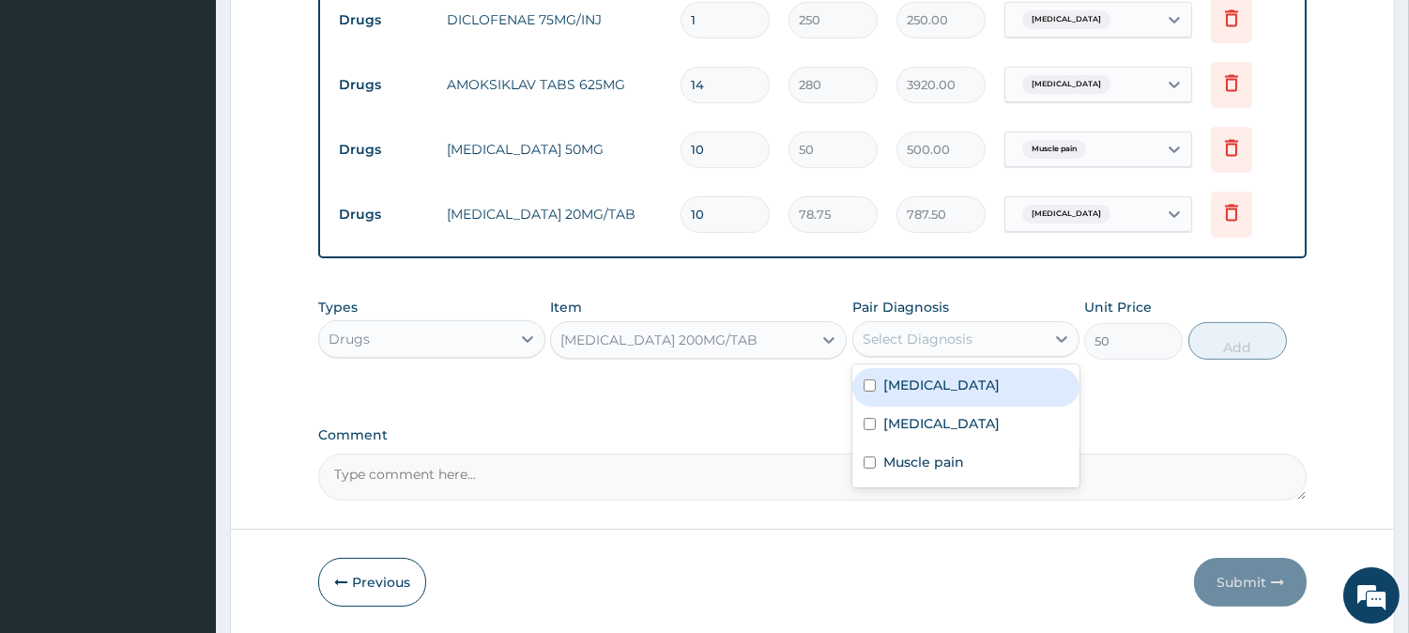
click at [926, 391] on div "Sepsis" at bounding box center [965, 387] width 227 height 38
checkbox input "true"
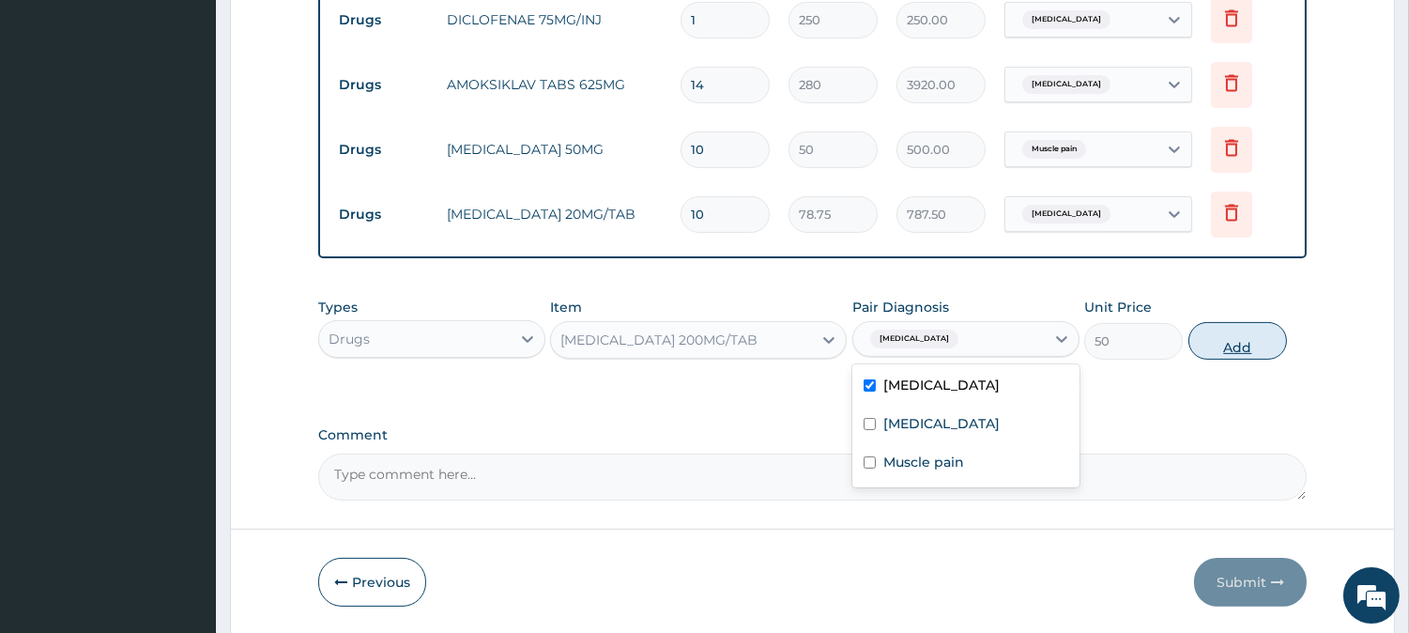
click at [1255, 343] on button "Add" at bounding box center [1237, 341] width 99 height 38
type input "0"
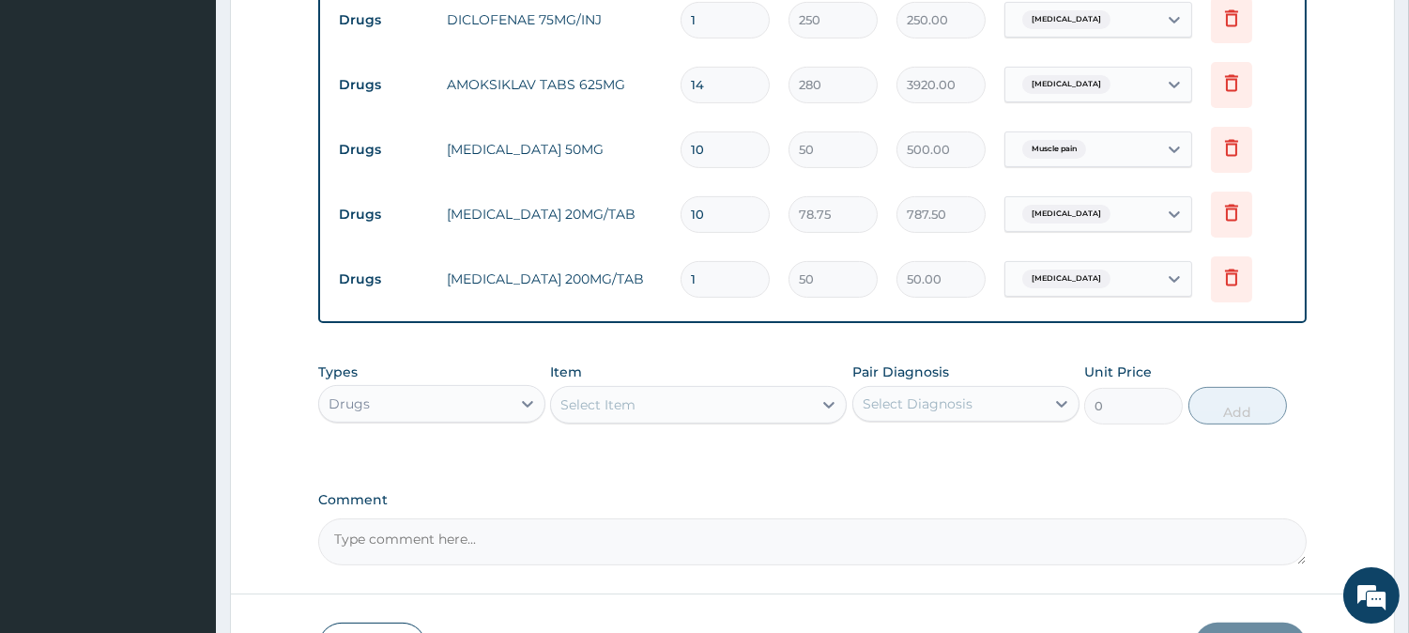
type input "0.00"
type input "3"
type input "150.00"
type input "30"
type input "1500.00"
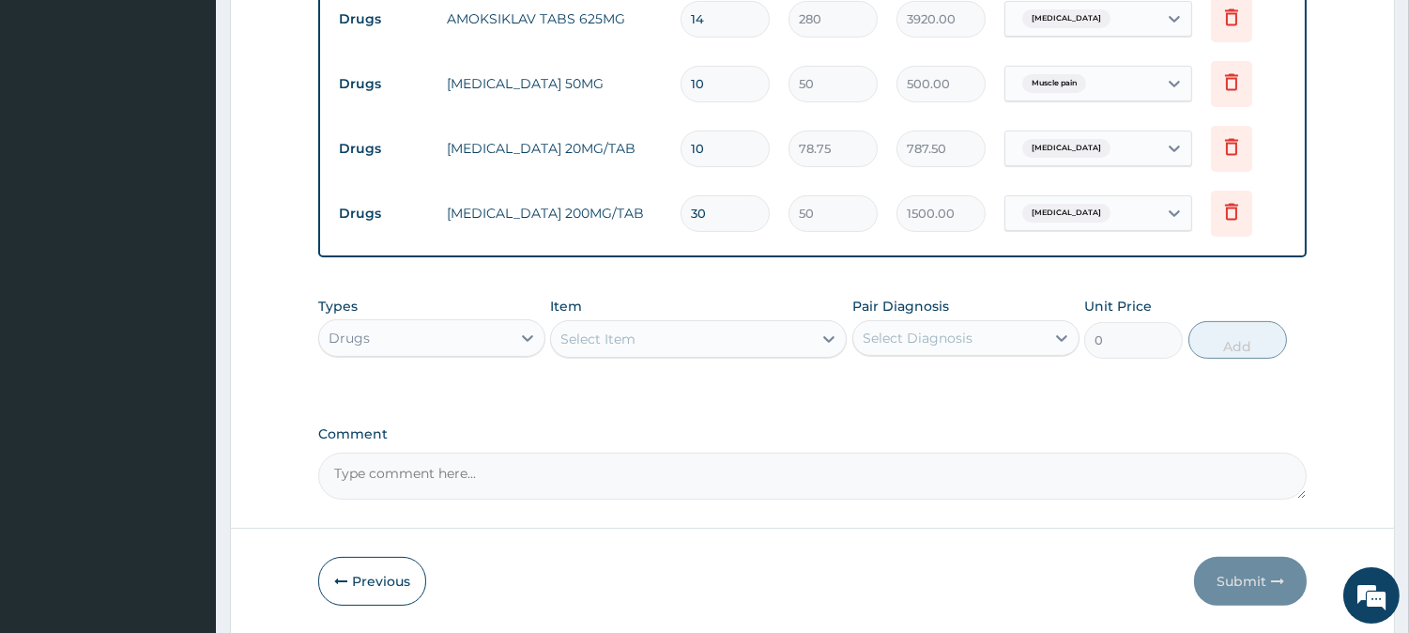
scroll to position [1152, 0]
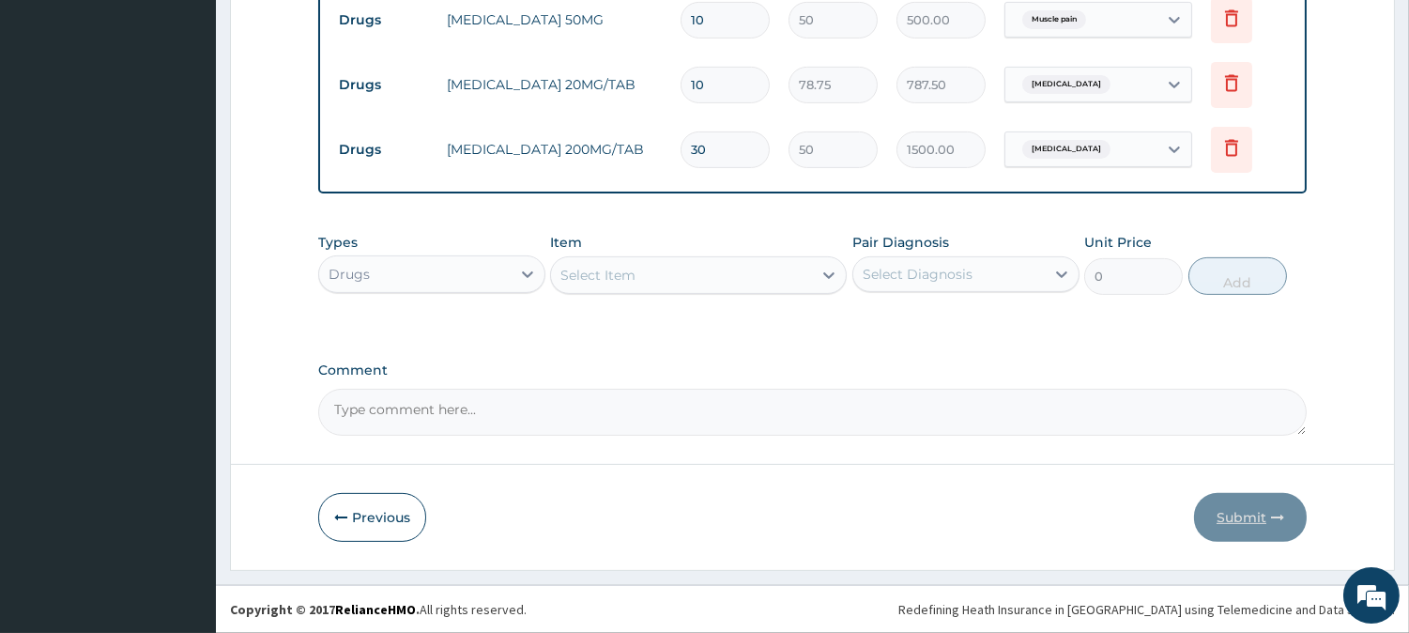
type input "30"
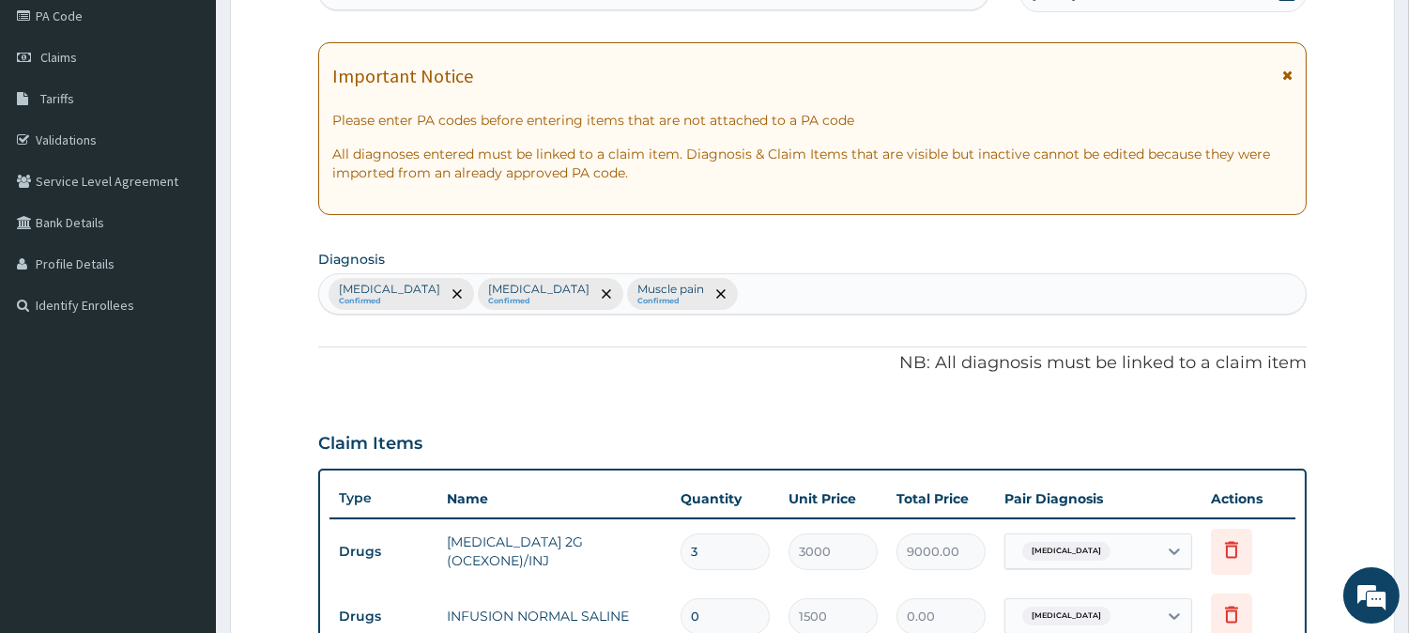
scroll to position [213, 0]
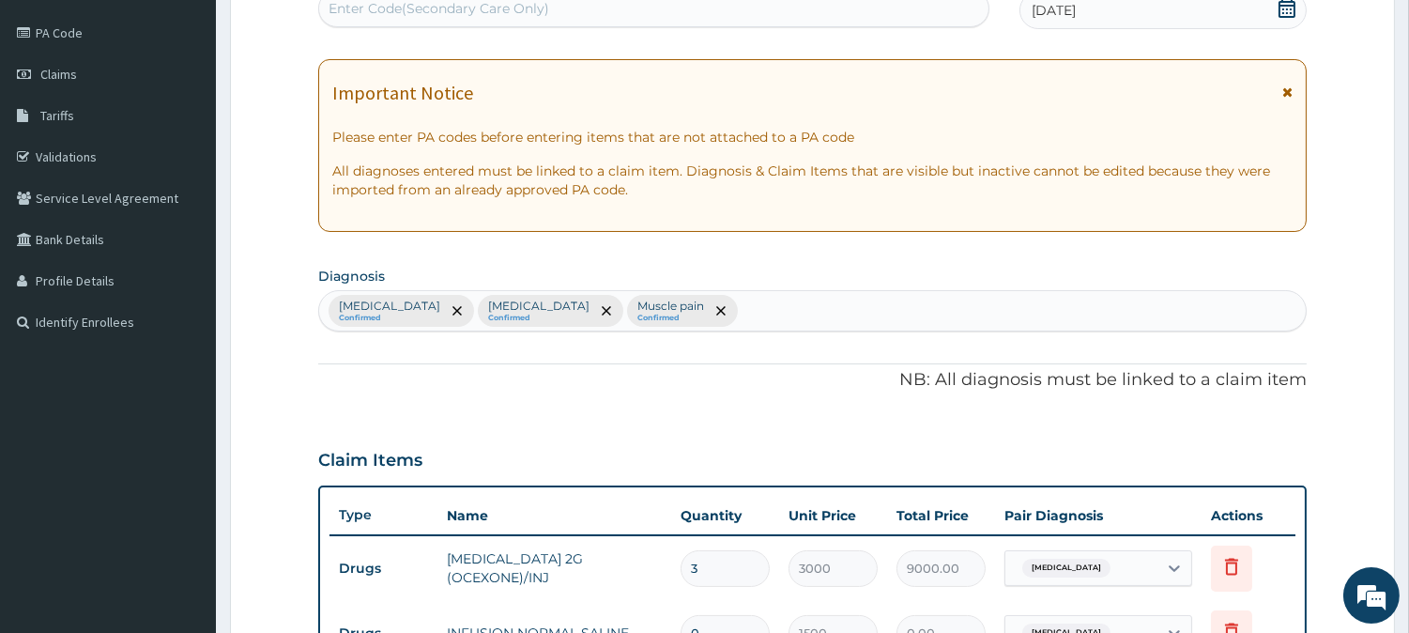
click at [1283, 91] on icon at bounding box center [1287, 91] width 10 height 13
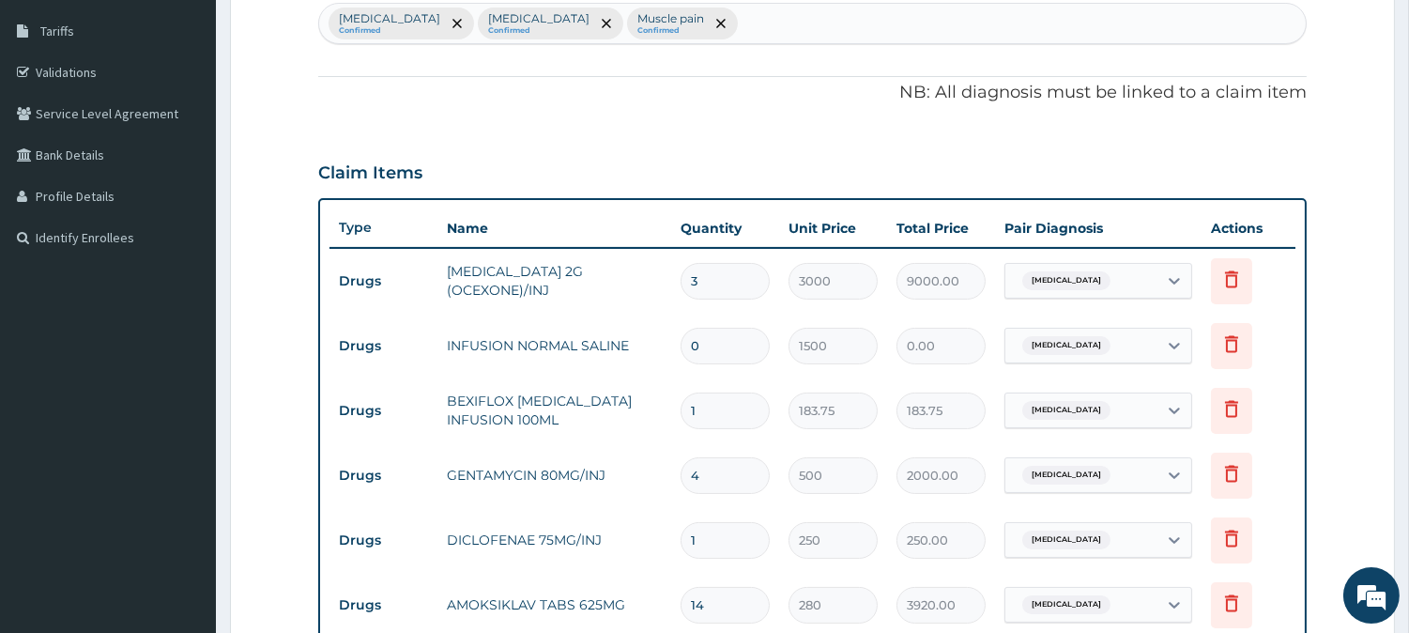
scroll to position [115, 0]
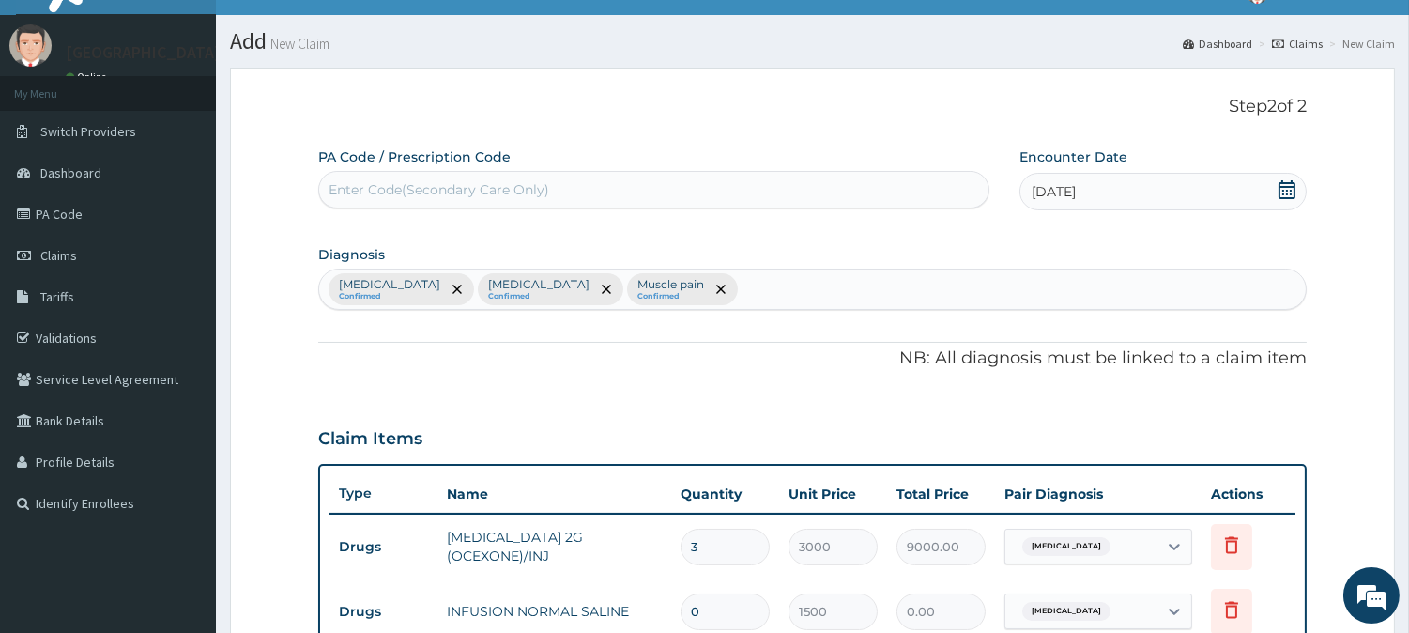
scroll to position [0, 0]
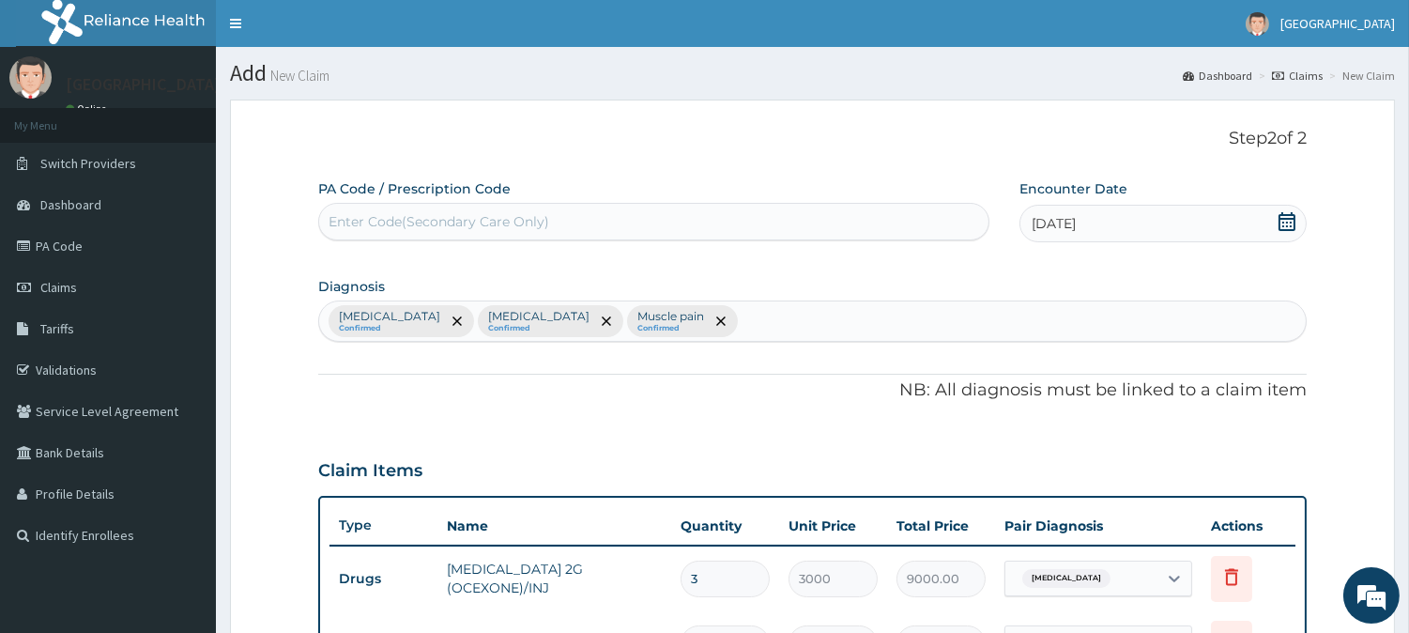
click at [1288, 212] on icon at bounding box center [1286, 221] width 19 height 19
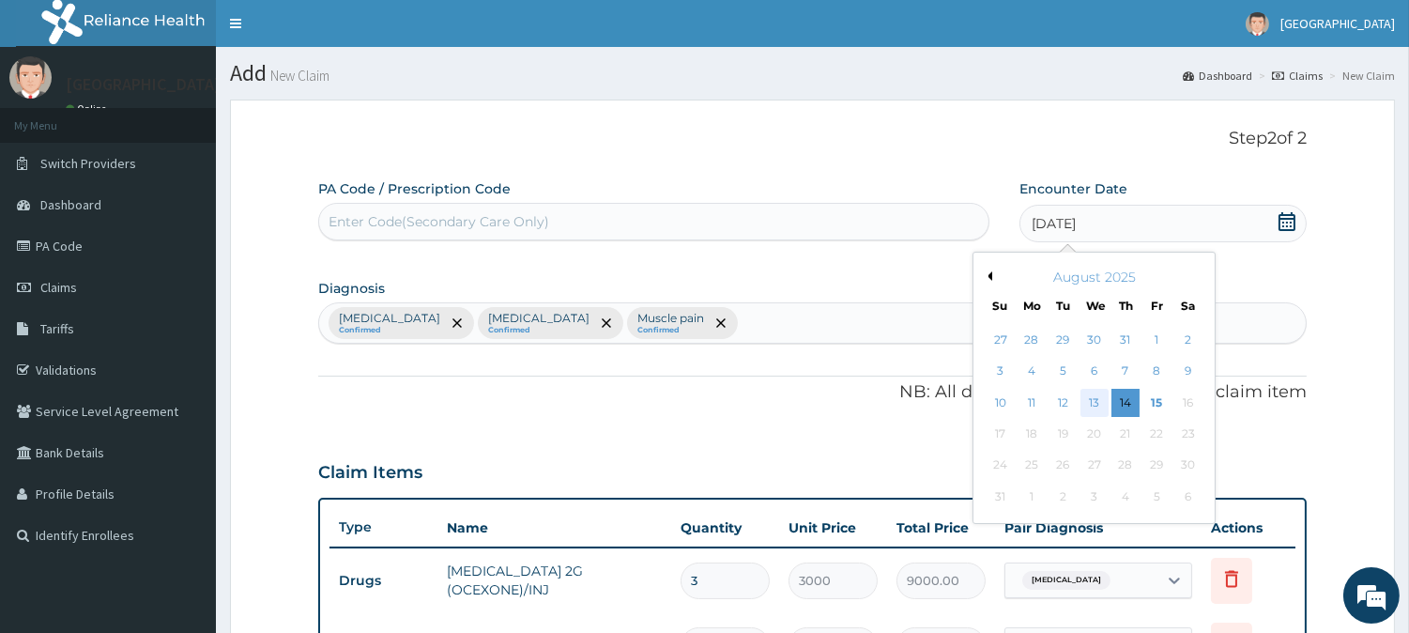
click at [1092, 405] on div "13" at bounding box center [1093, 403] width 28 height 28
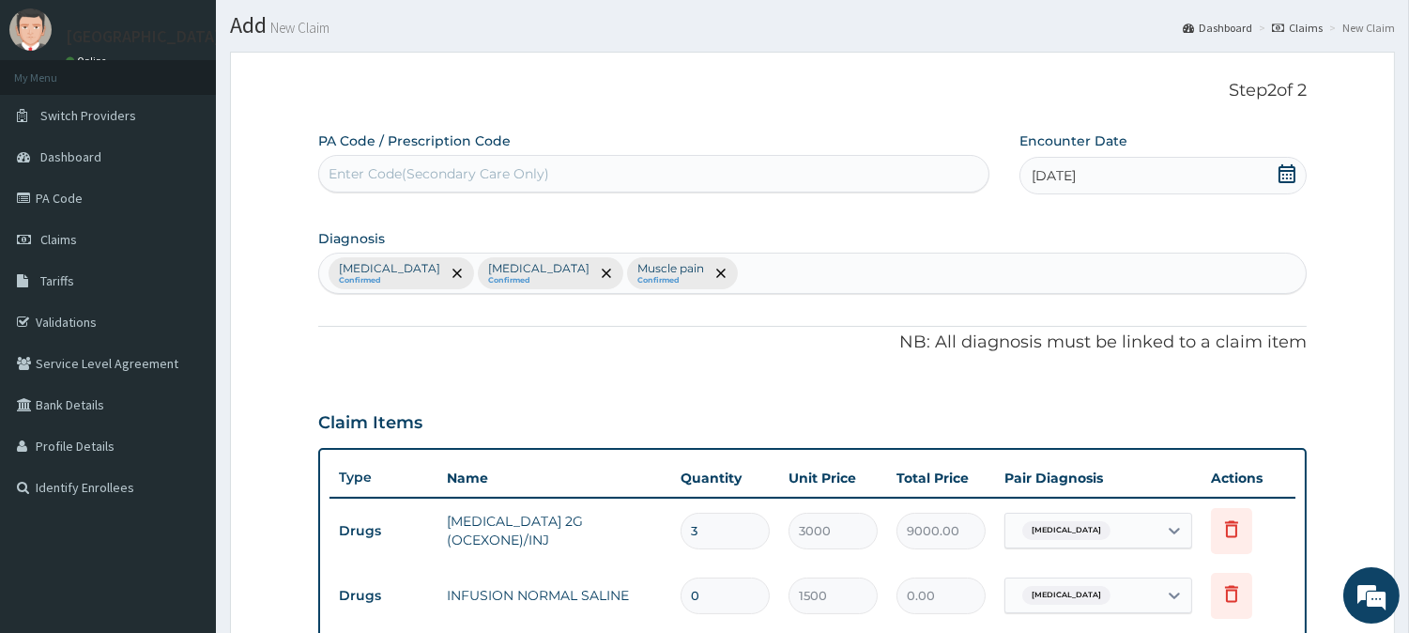
scroll to position [10, 0]
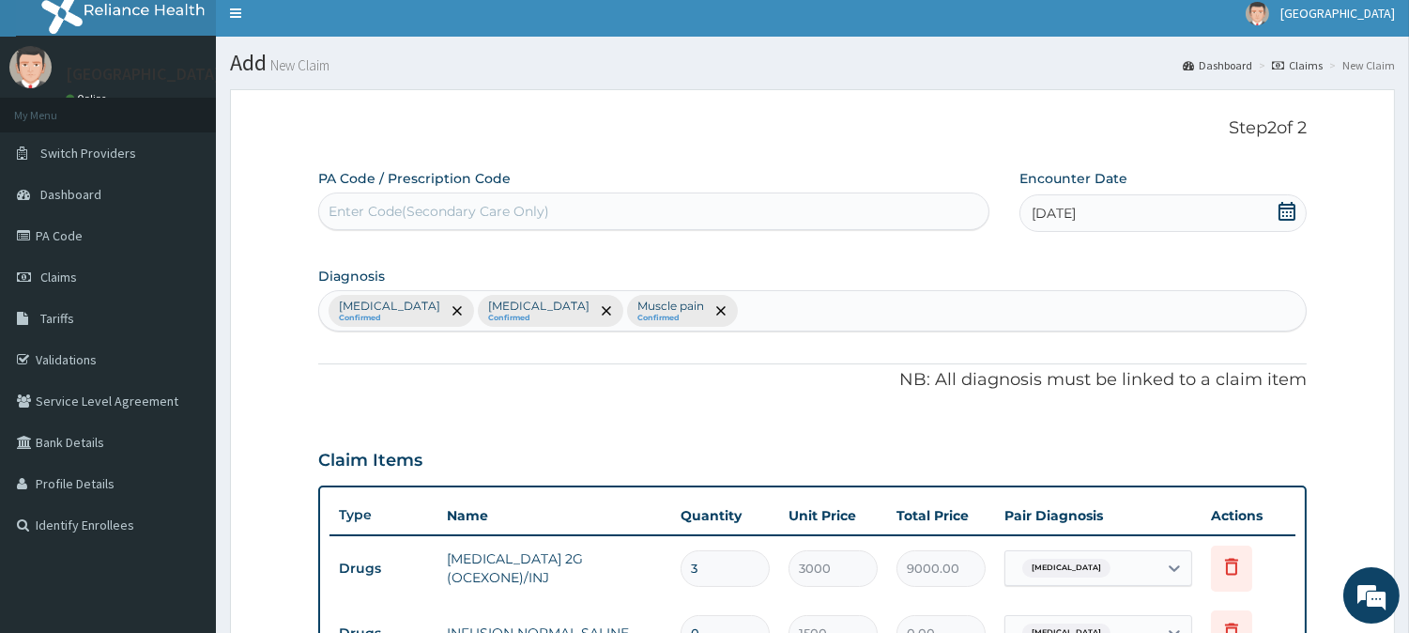
click at [1296, 209] on div "13-08-2025" at bounding box center [1162, 213] width 287 height 38
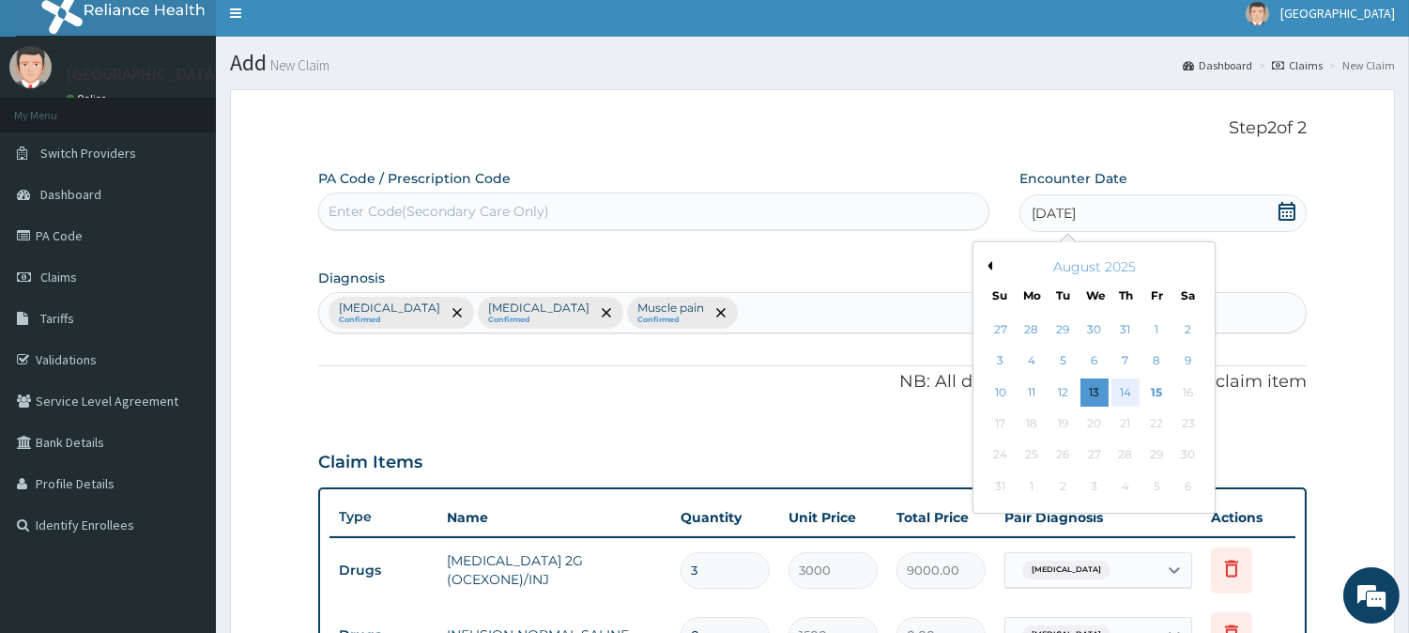
click at [1128, 394] on div "14" at bounding box center [1125, 392] width 28 height 28
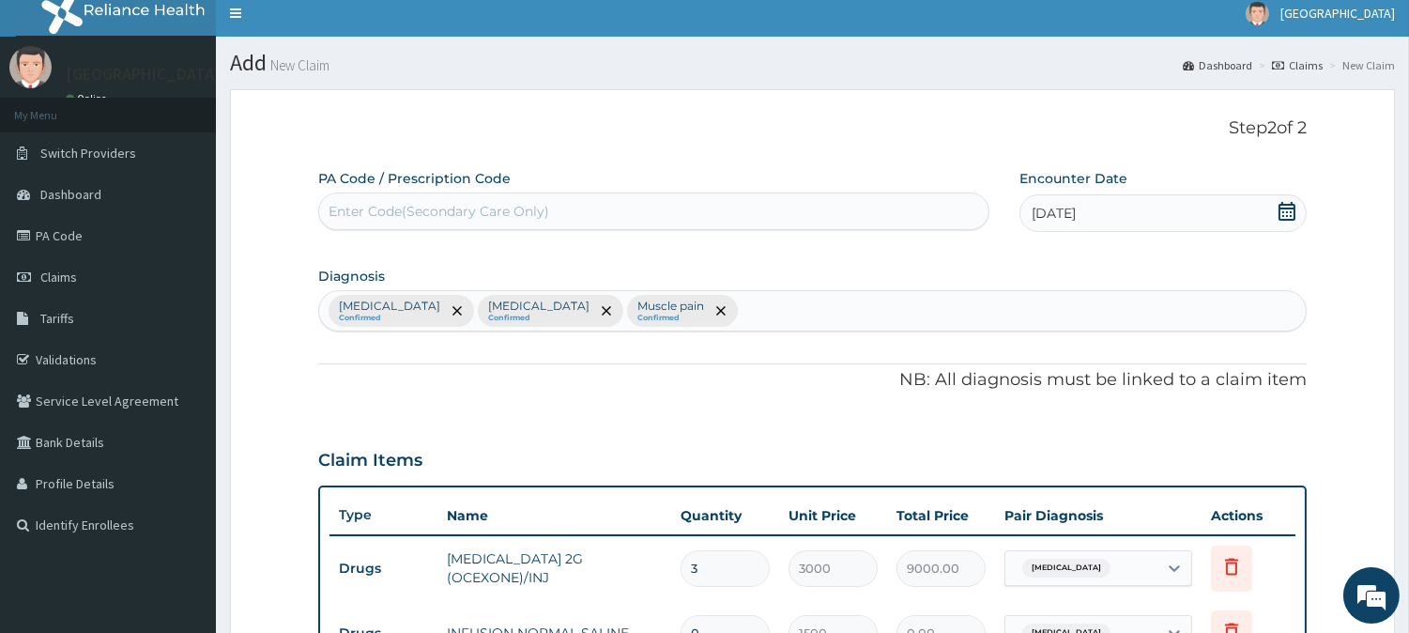
click at [451, 218] on div "Enter Code(Secondary Care Only)" at bounding box center [439, 211] width 221 height 19
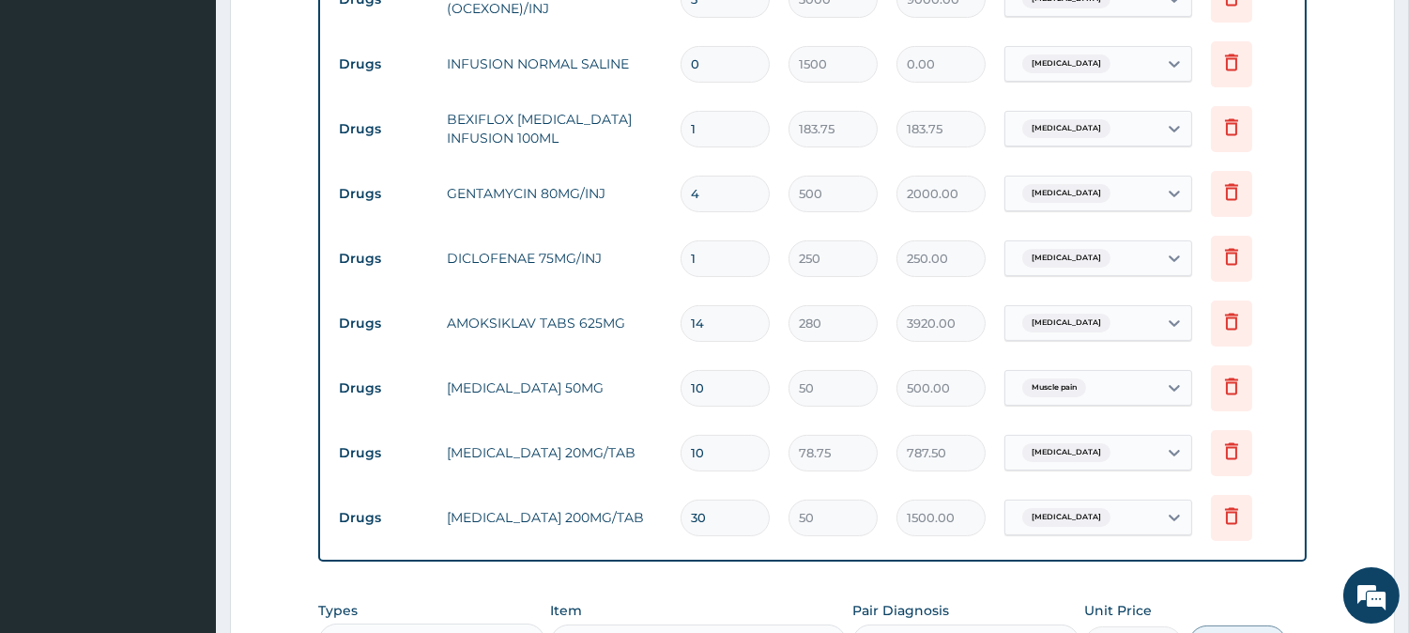
scroll to position [949, 0]
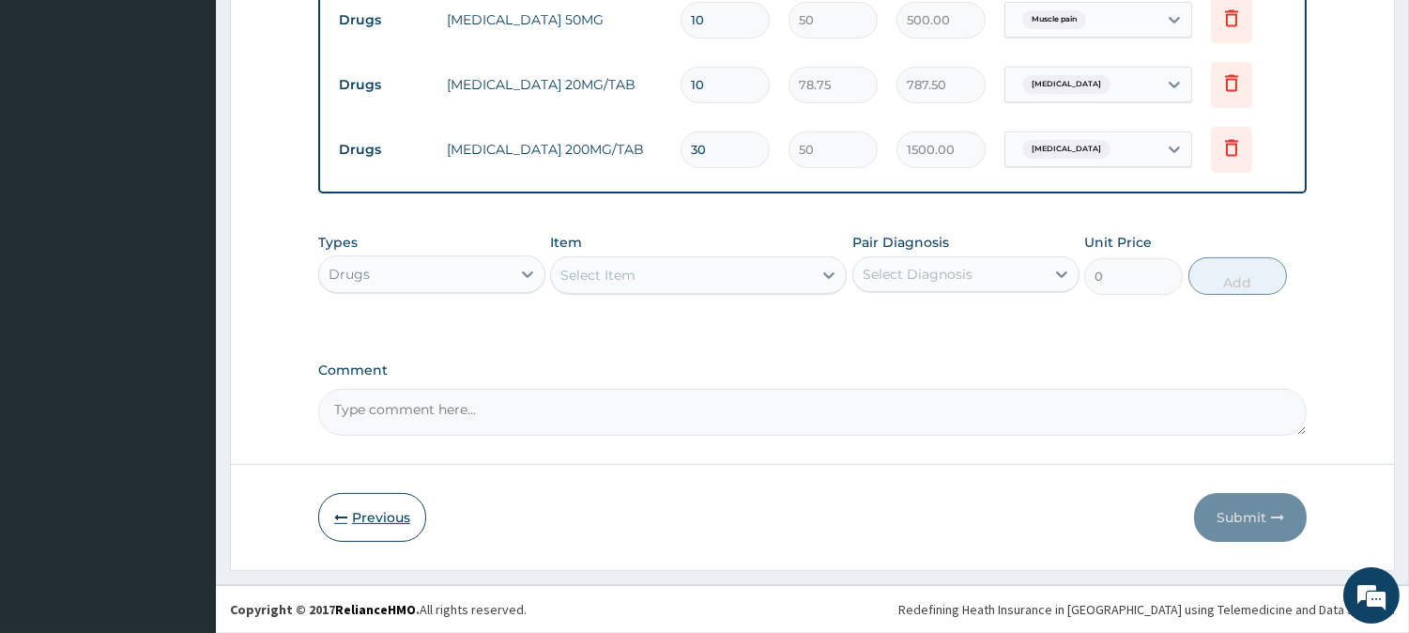
click at [385, 521] on button "Previous" at bounding box center [372, 517] width 108 height 49
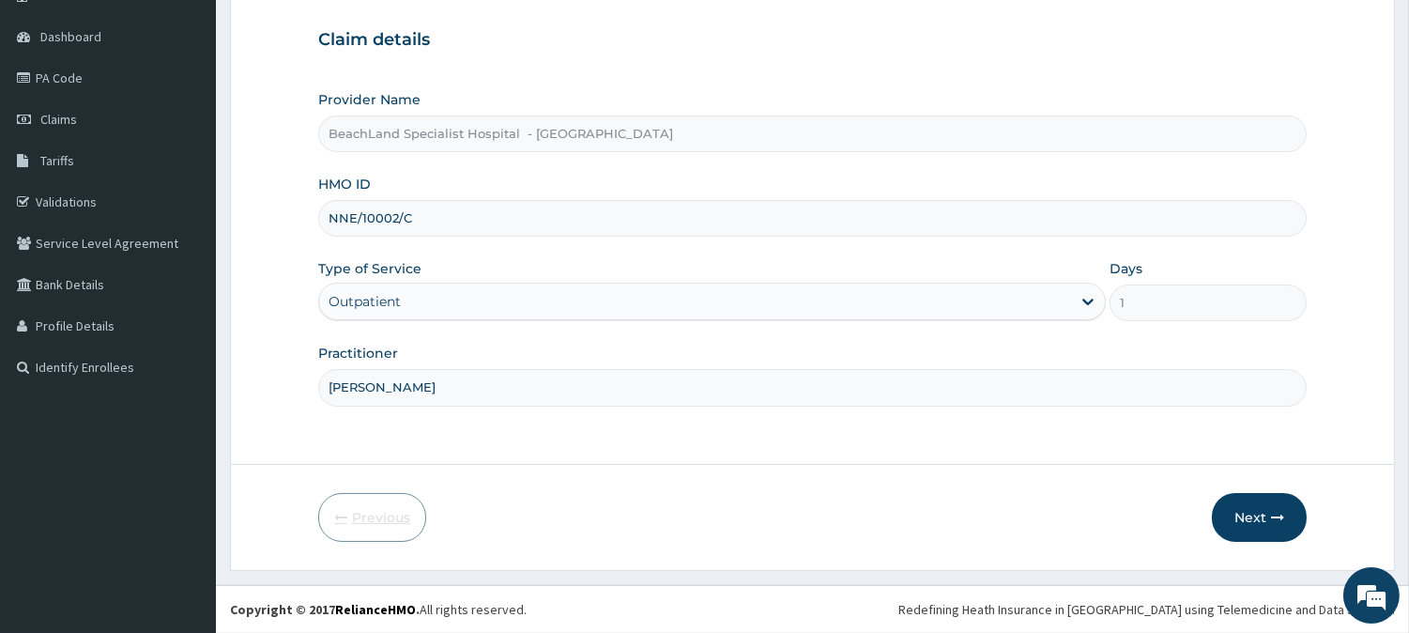
scroll to position [167, 0]
click at [1262, 505] on button "Next" at bounding box center [1259, 518] width 95 height 49
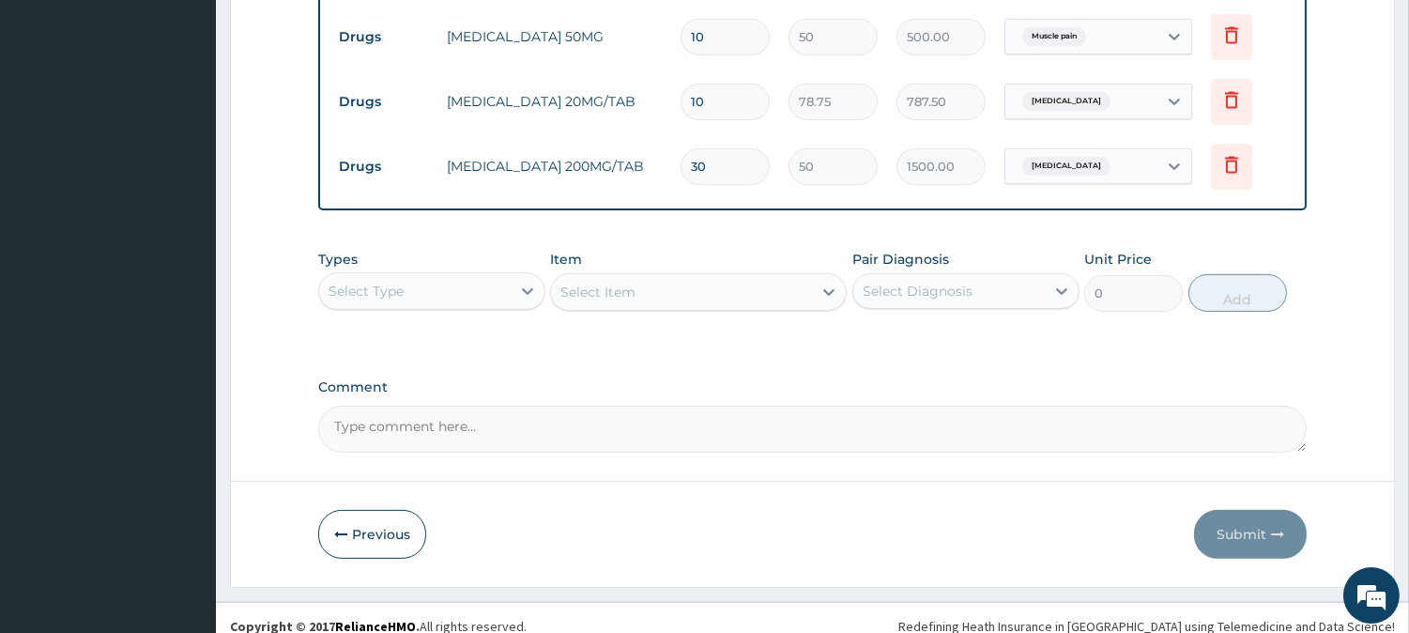
scroll to position [1152, 0]
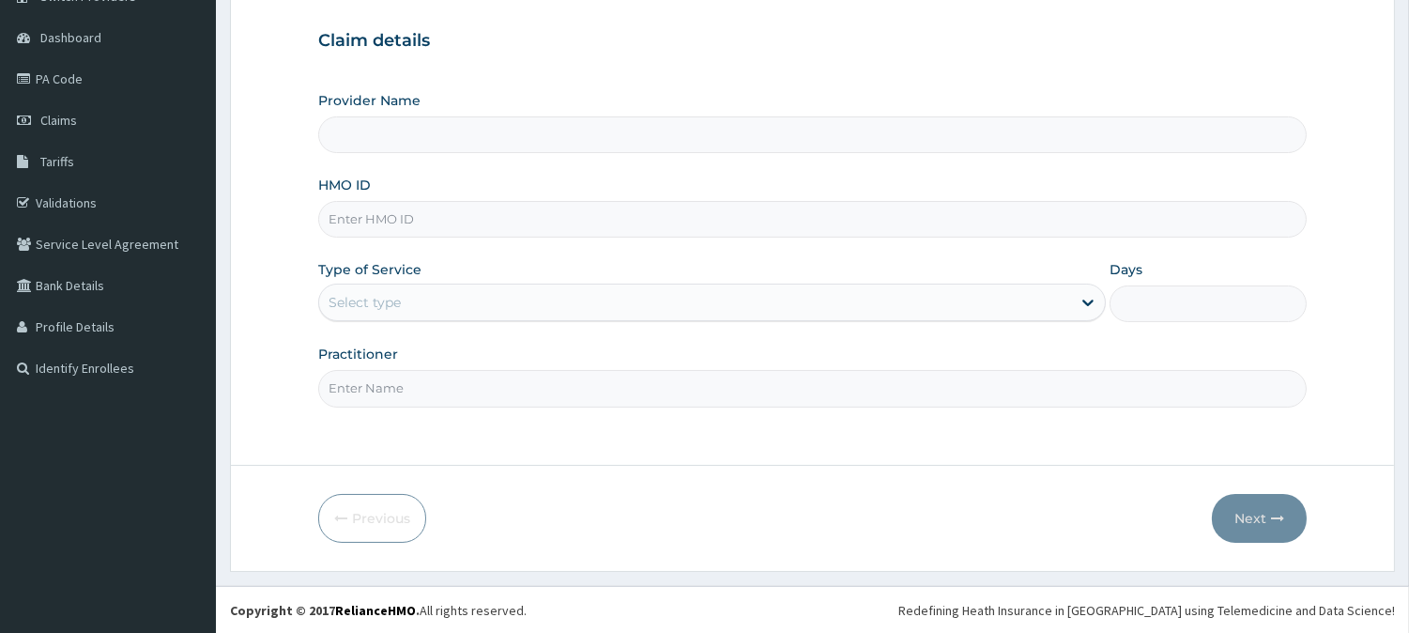
type input "BeachLand Specialist Hospital - [GEOGRAPHIC_DATA]"
click at [375, 226] on input "HMO ID" at bounding box center [812, 219] width 988 height 37
type input "NNE/10002/C"
click at [425, 307] on div "Select type" at bounding box center [695, 302] width 752 height 30
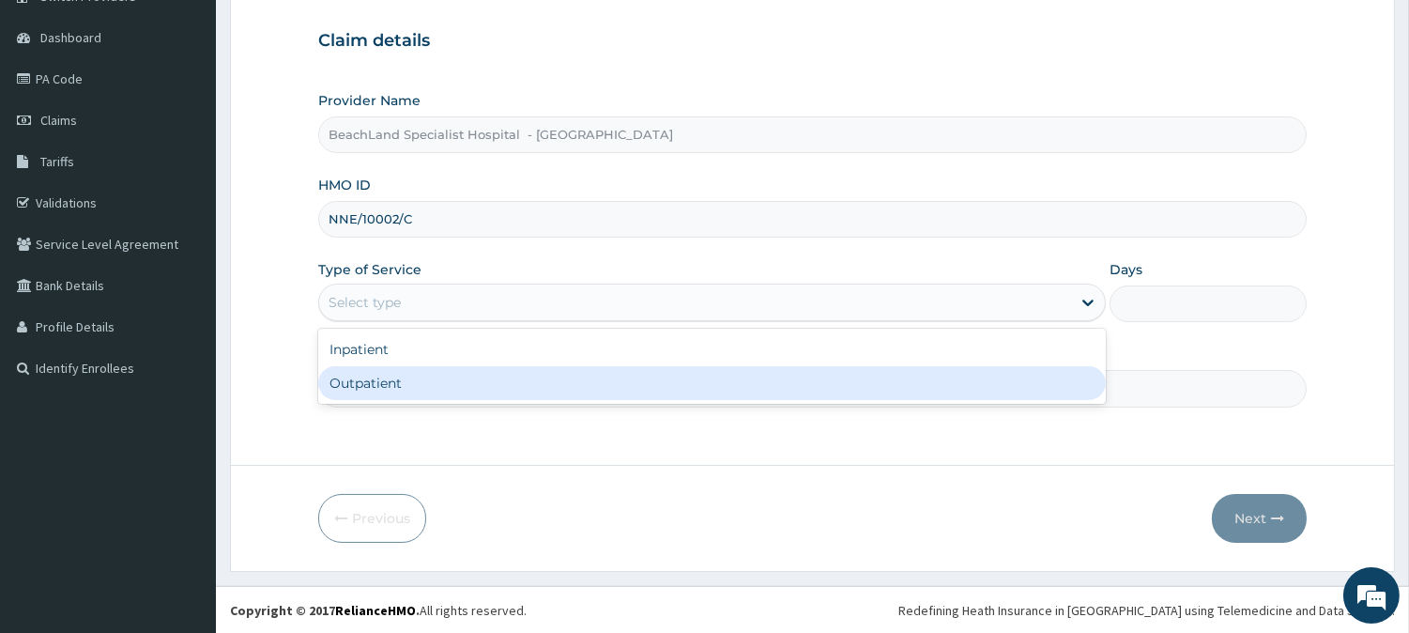
click at [401, 386] on div "Outpatient" at bounding box center [712, 383] width 788 height 34
type input "1"
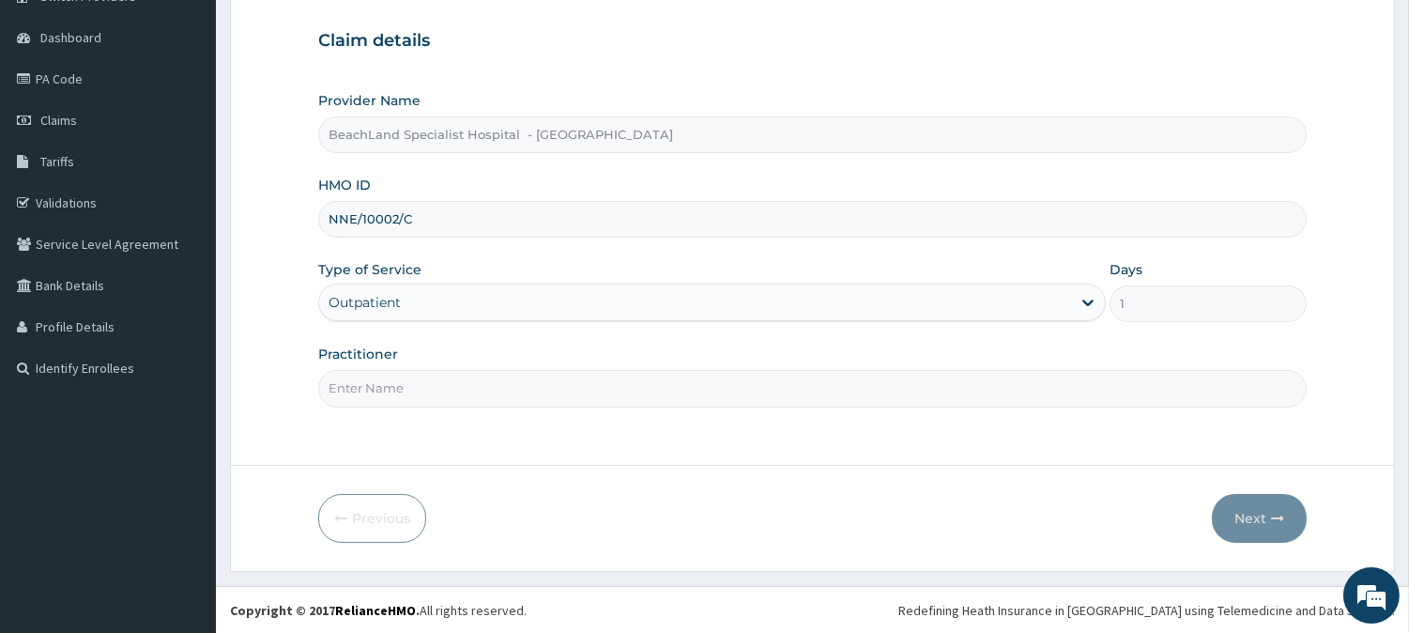
click at [401, 386] on input "Practitioner" at bounding box center [812, 388] width 988 height 37
type input "[PERSON_NAME]"
click at [1244, 514] on button "Next" at bounding box center [1259, 518] width 95 height 49
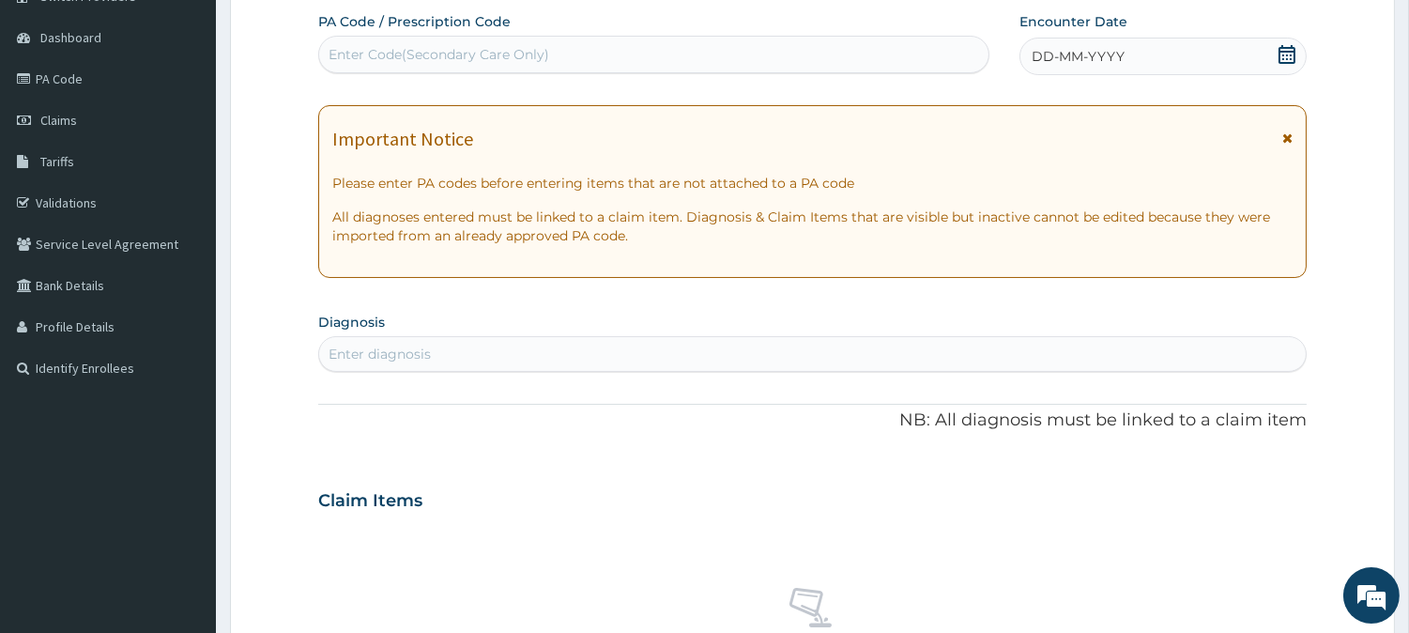
click at [1289, 57] on icon at bounding box center [1286, 54] width 19 height 19
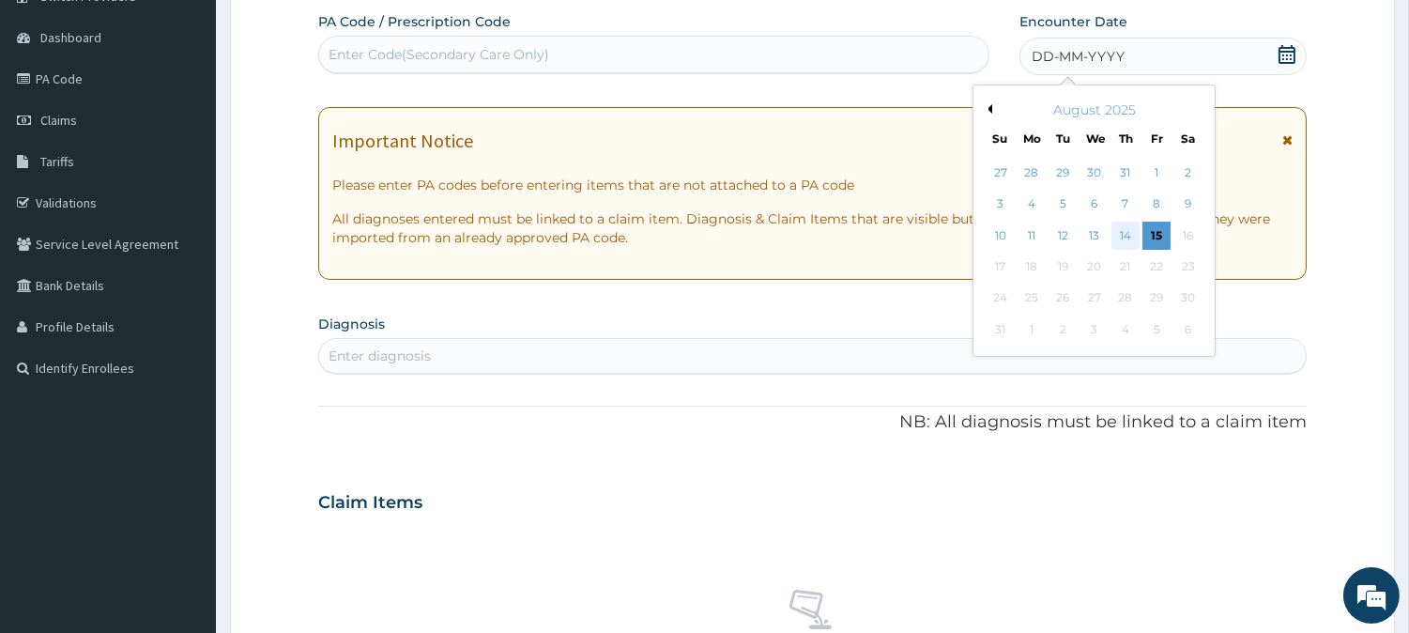
click at [1124, 238] on div "14" at bounding box center [1125, 236] width 28 height 28
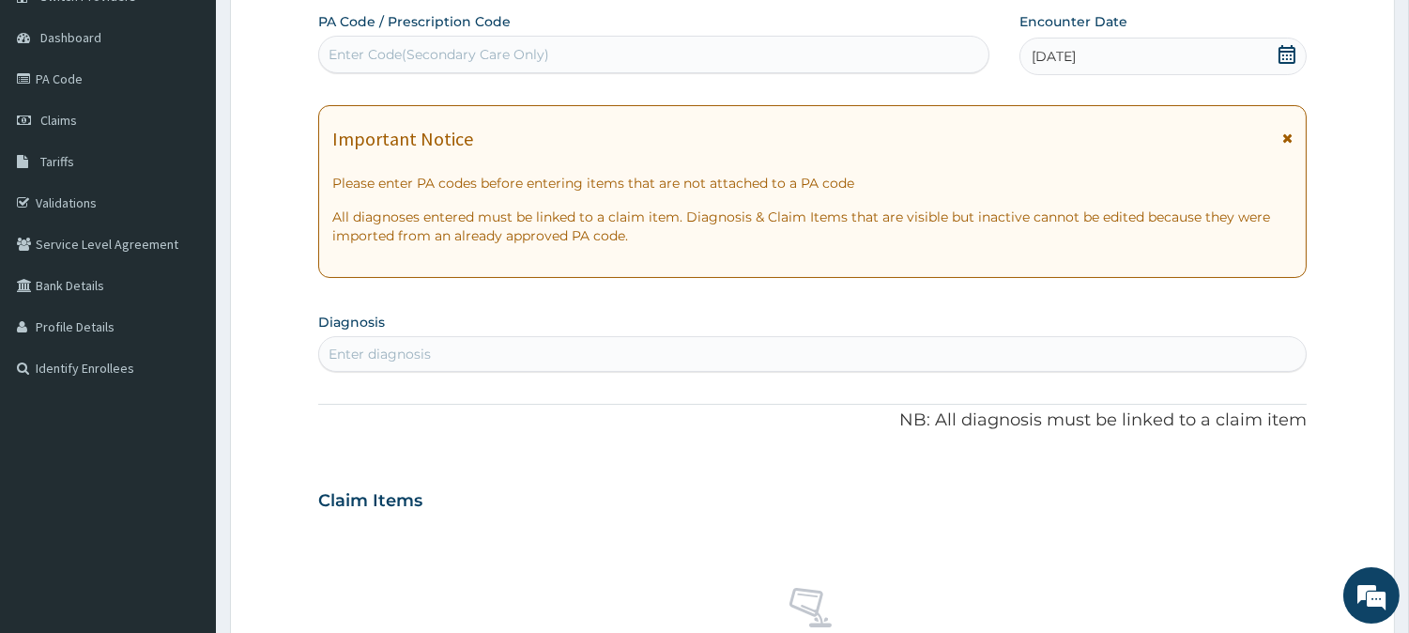
click at [1290, 143] on icon at bounding box center [1287, 137] width 10 height 13
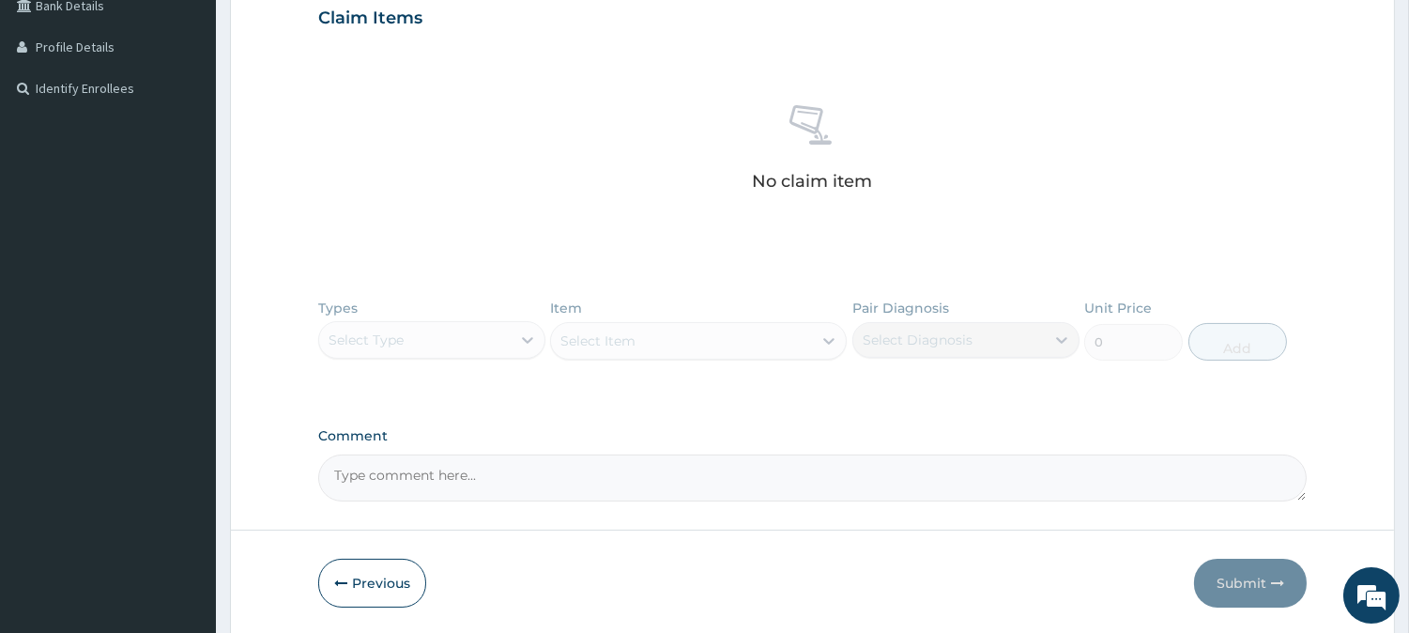
scroll to position [199, 0]
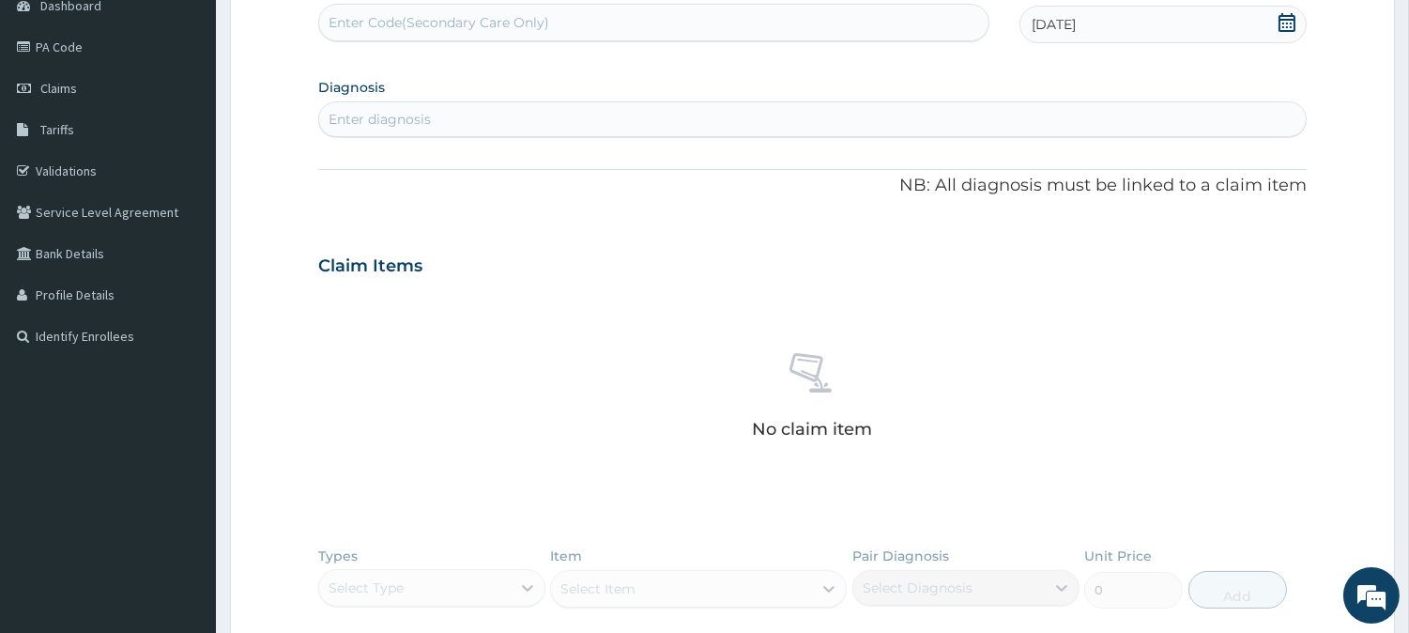
click at [488, 124] on div "Enter diagnosis" at bounding box center [812, 119] width 986 height 30
type input "a"
type input "d"
type input "seps"
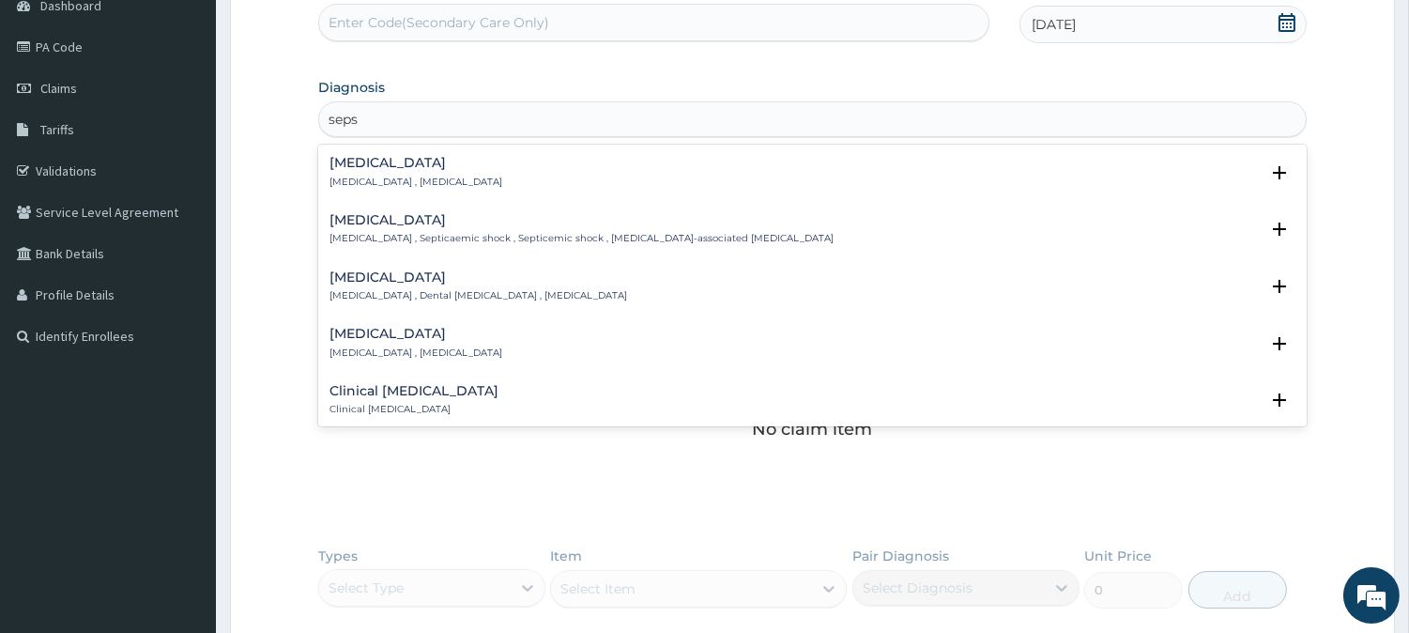
click at [361, 176] on p "[MEDICAL_DATA] , [MEDICAL_DATA]" at bounding box center [415, 182] width 173 height 13
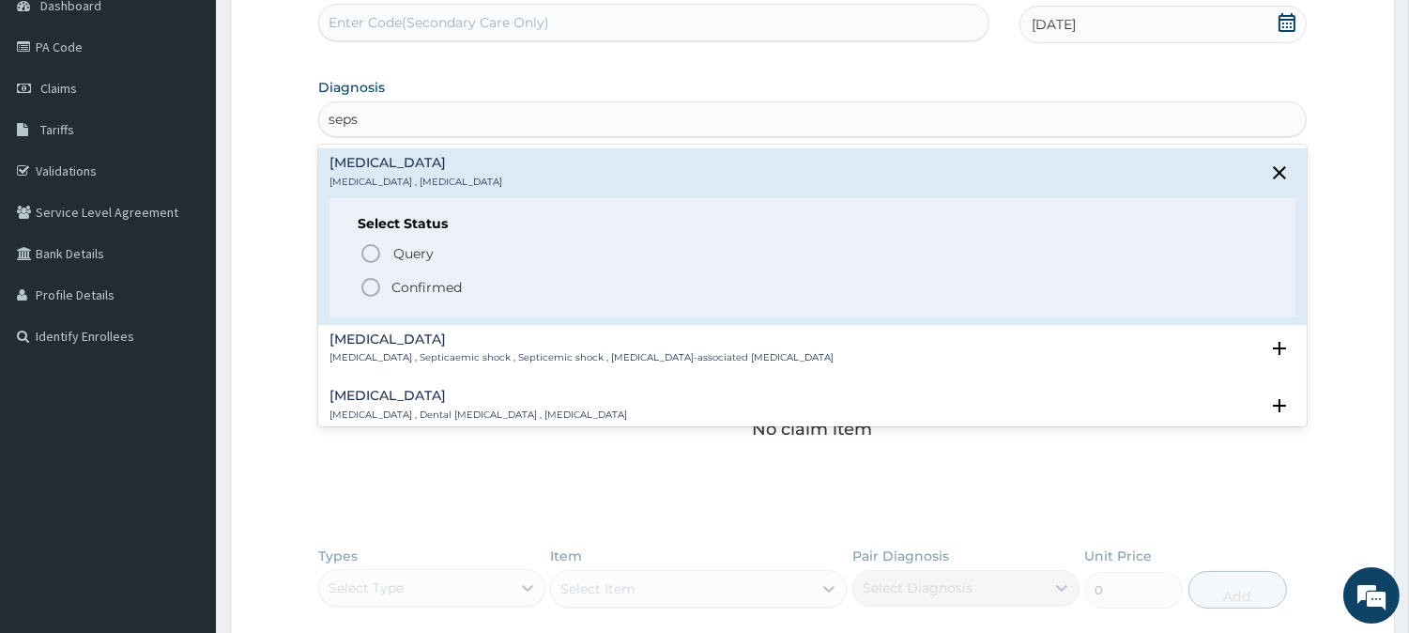
click at [418, 289] on p "Confirmed" at bounding box center [426, 287] width 70 height 19
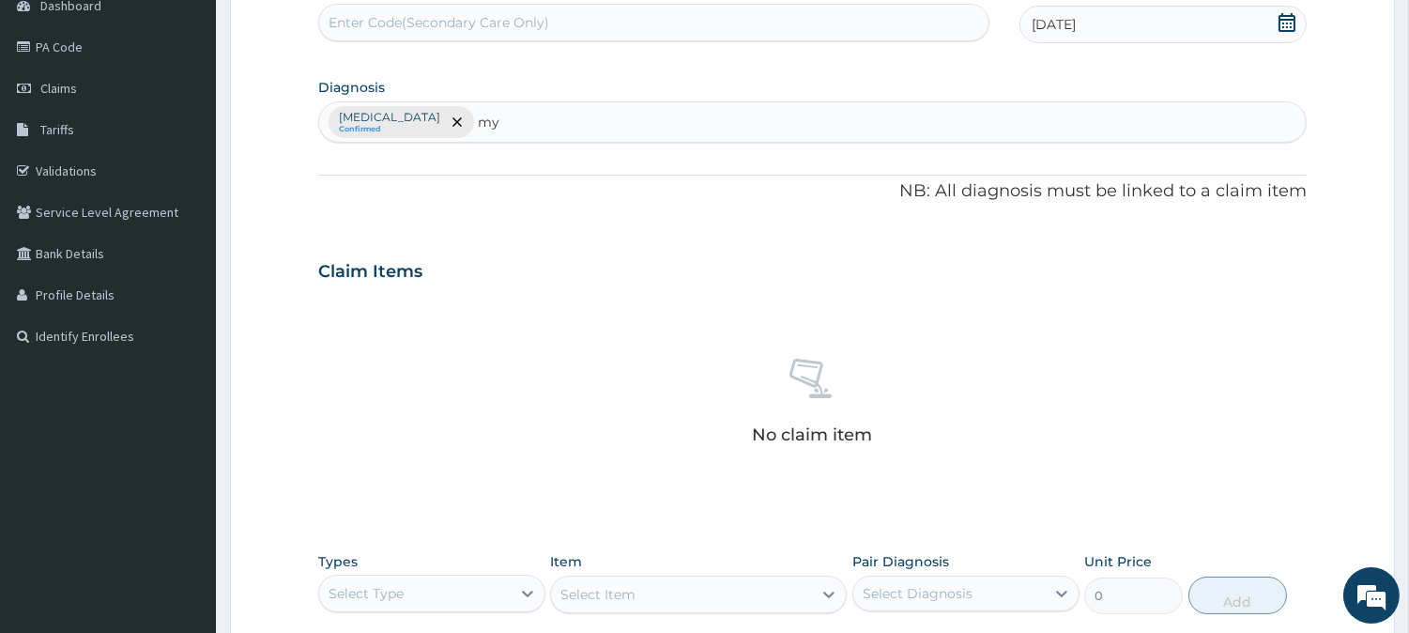
type input "mya"
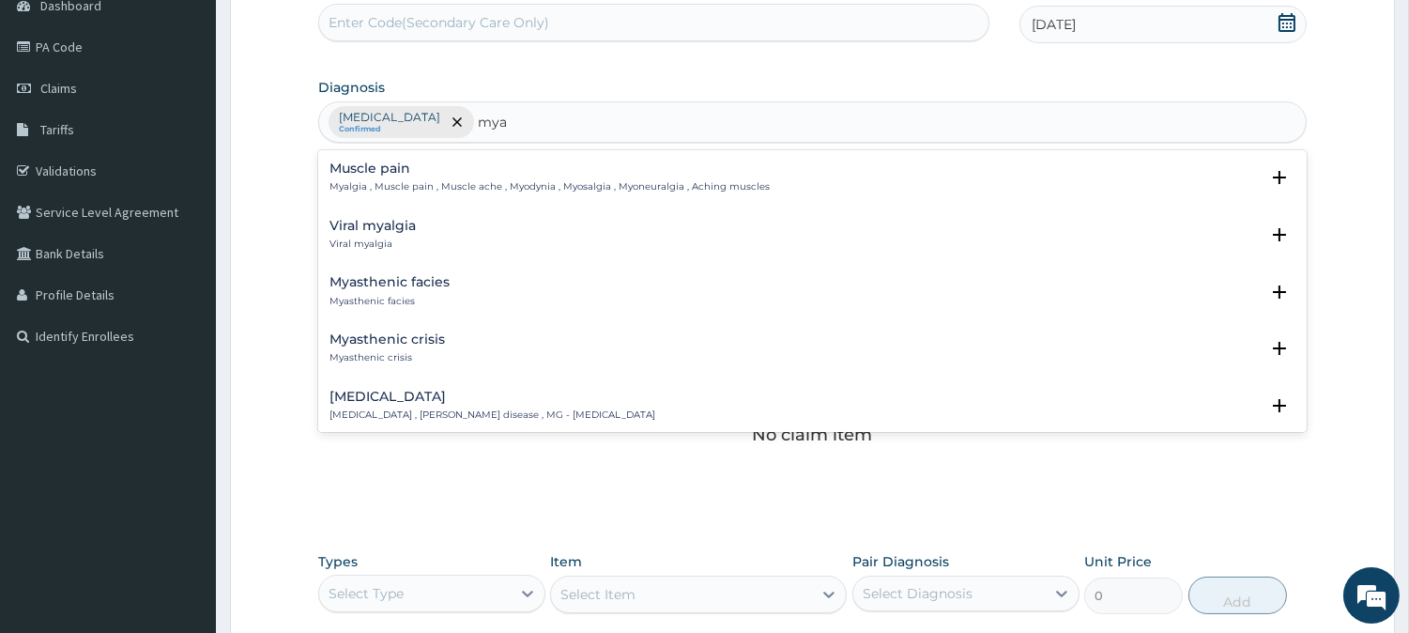
click at [376, 180] on p "Myalgia , Muscle pain , Muscle ache , Myodynia , Myosalgia , Myoneuralgia , Ach…" at bounding box center [549, 186] width 440 height 13
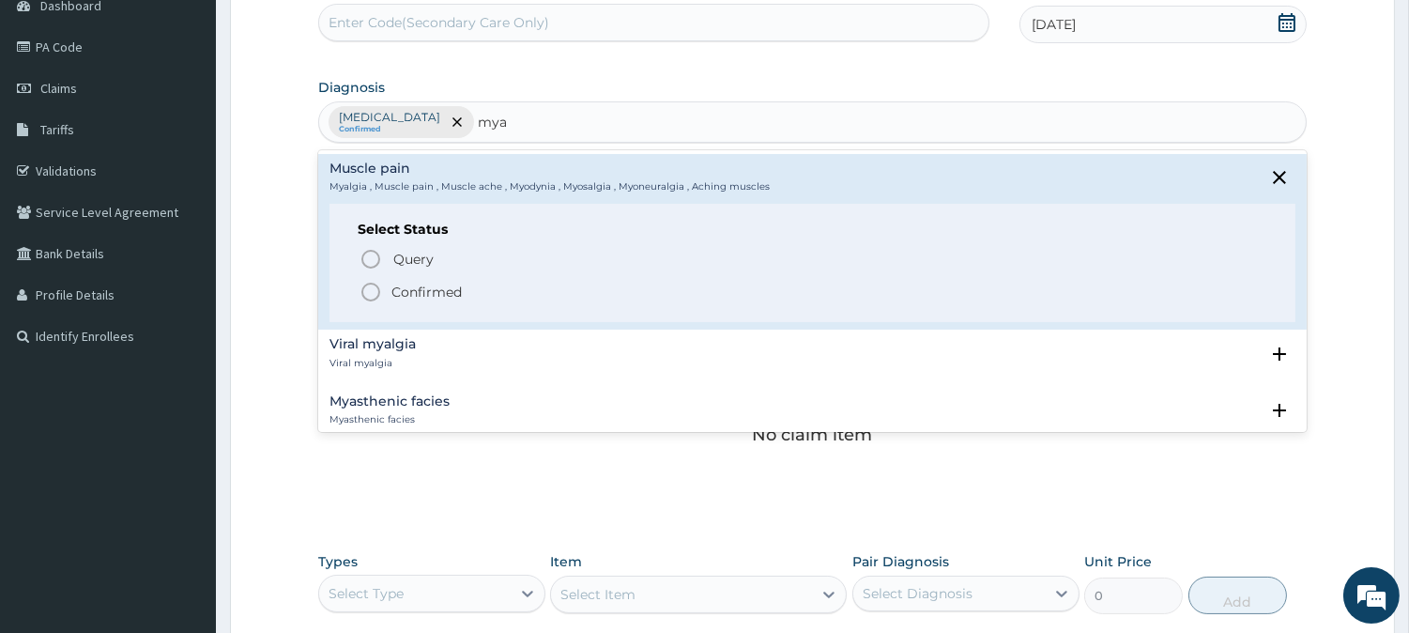
click at [362, 285] on icon "status option filled" at bounding box center [370, 292] width 23 height 23
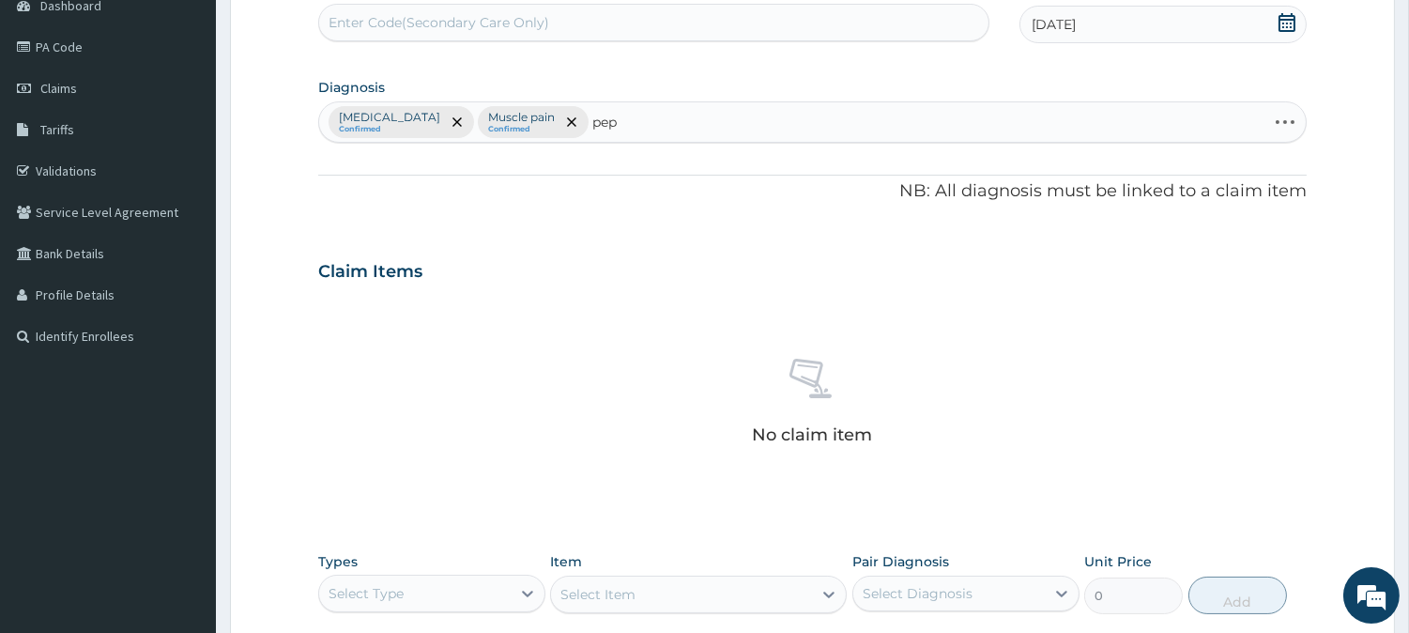
type input "pept"
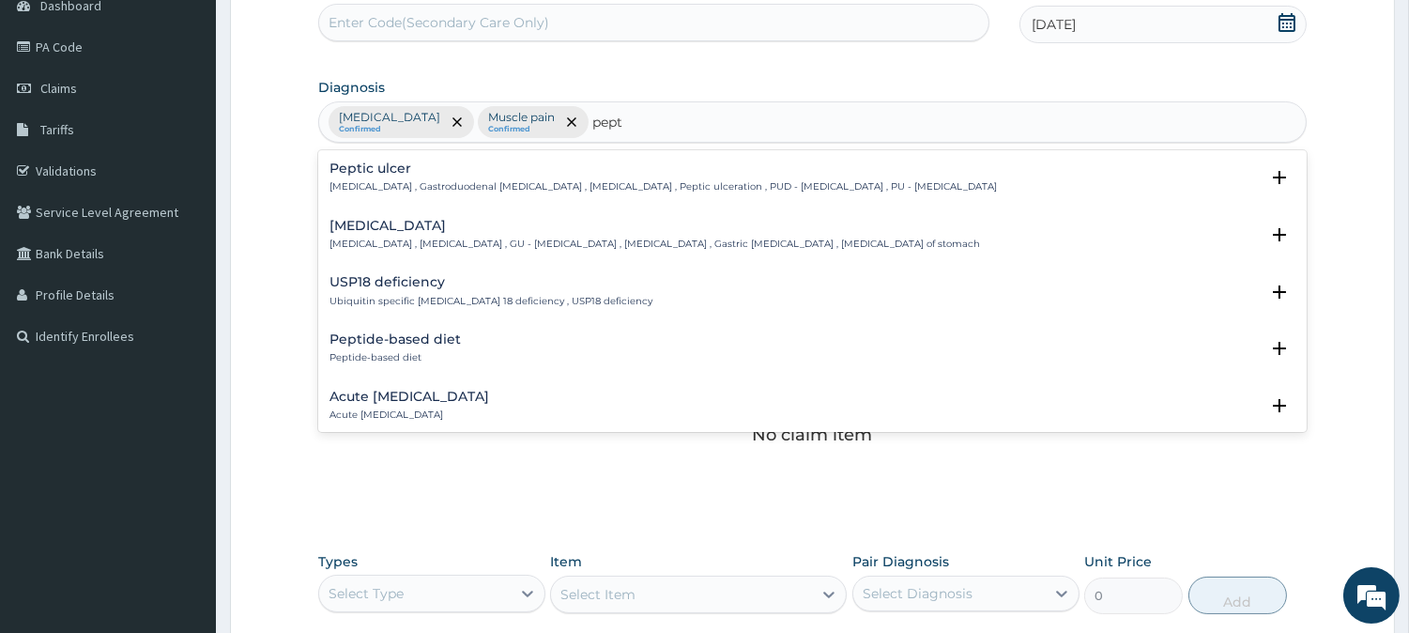
click at [405, 190] on p "[MEDICAL_DATA] , Gastroduodenal [MEDICAL_DATA] , [MEDICAL_DATA] , Peptic ulcera…" at bounding box center [662, 186] width 667 height 13
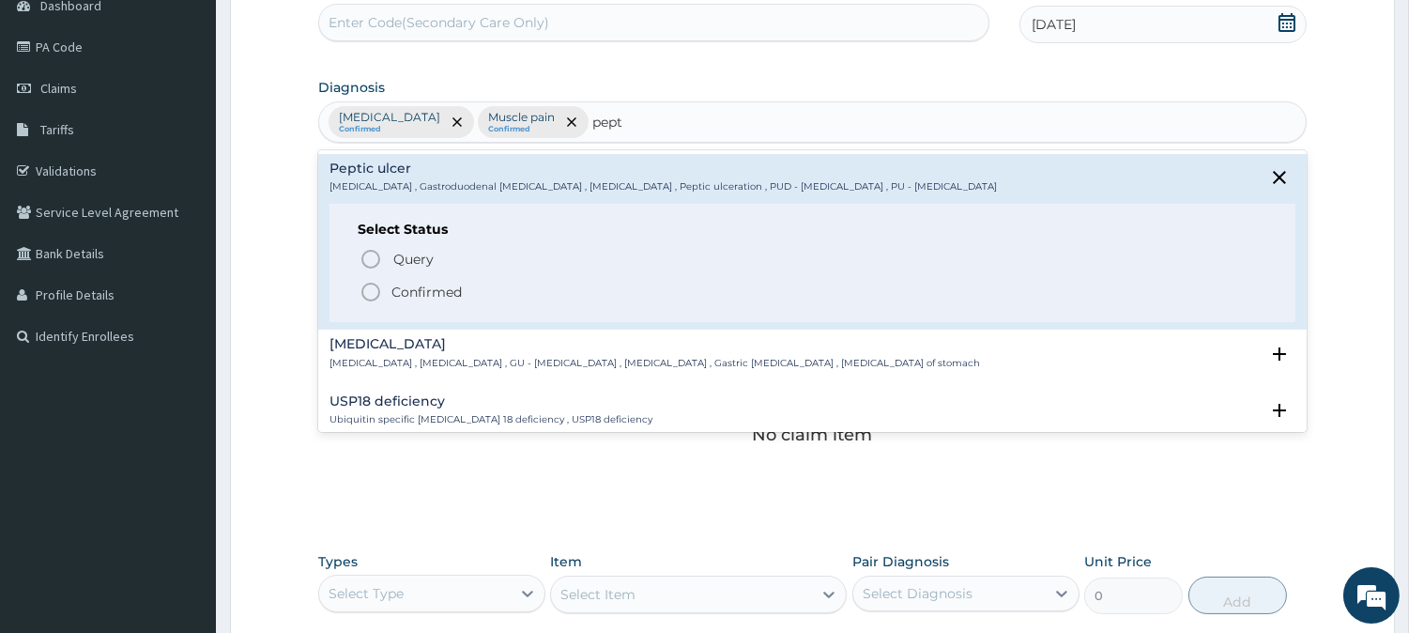
click at [400, 274] on div "Query Query covers suspected (?), Keep in view (kiv), Ruled out (r/o) Confirmed" at bounding box center [813, 274] width 910 height 57
click at [397, 298] on p "Confirmed" at bounding box center [426, 292] width 70 height 19
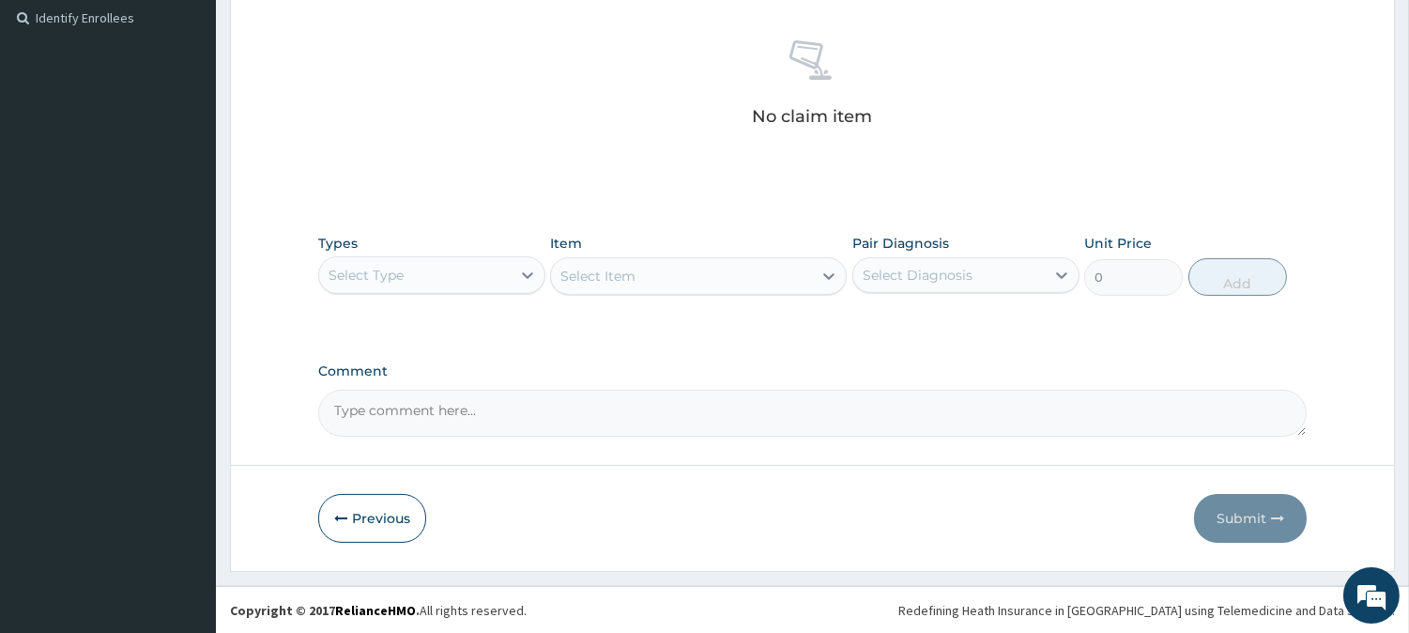
scroll to position [518, 0]
click at [452, 283] on div "Select Type" at bounding box center [414, 274] width 191 height 30
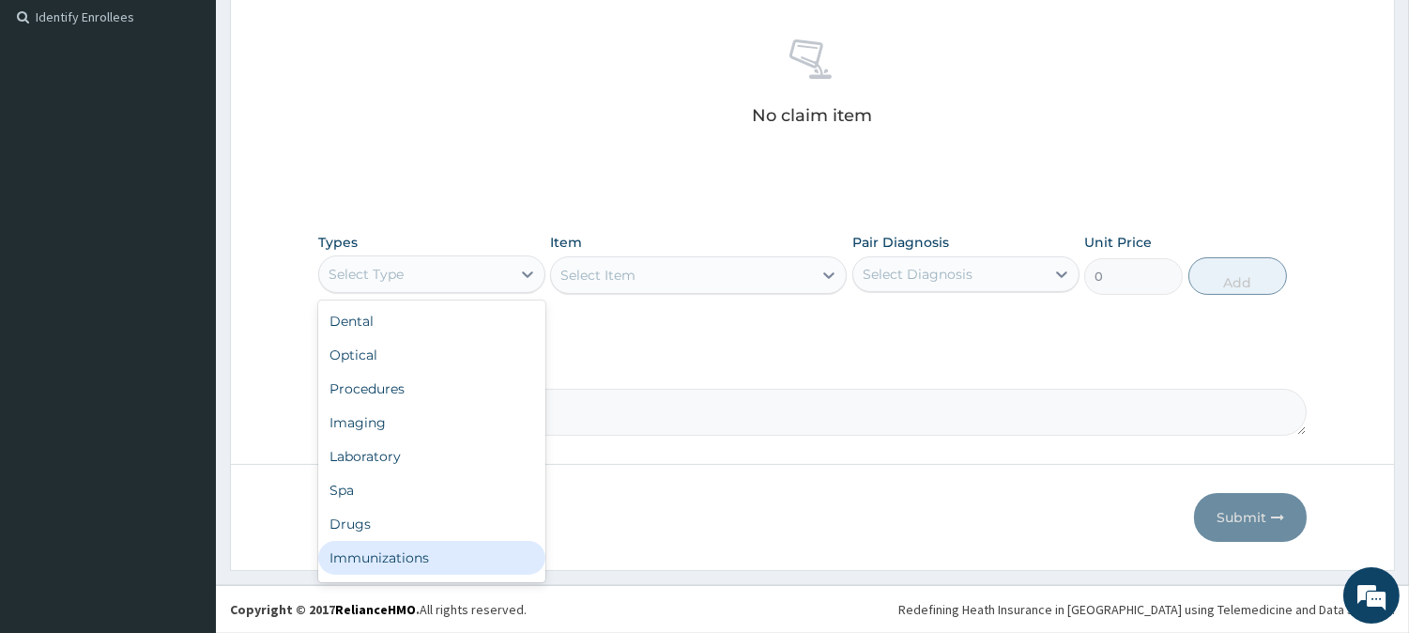
scroll to position [63, 0]
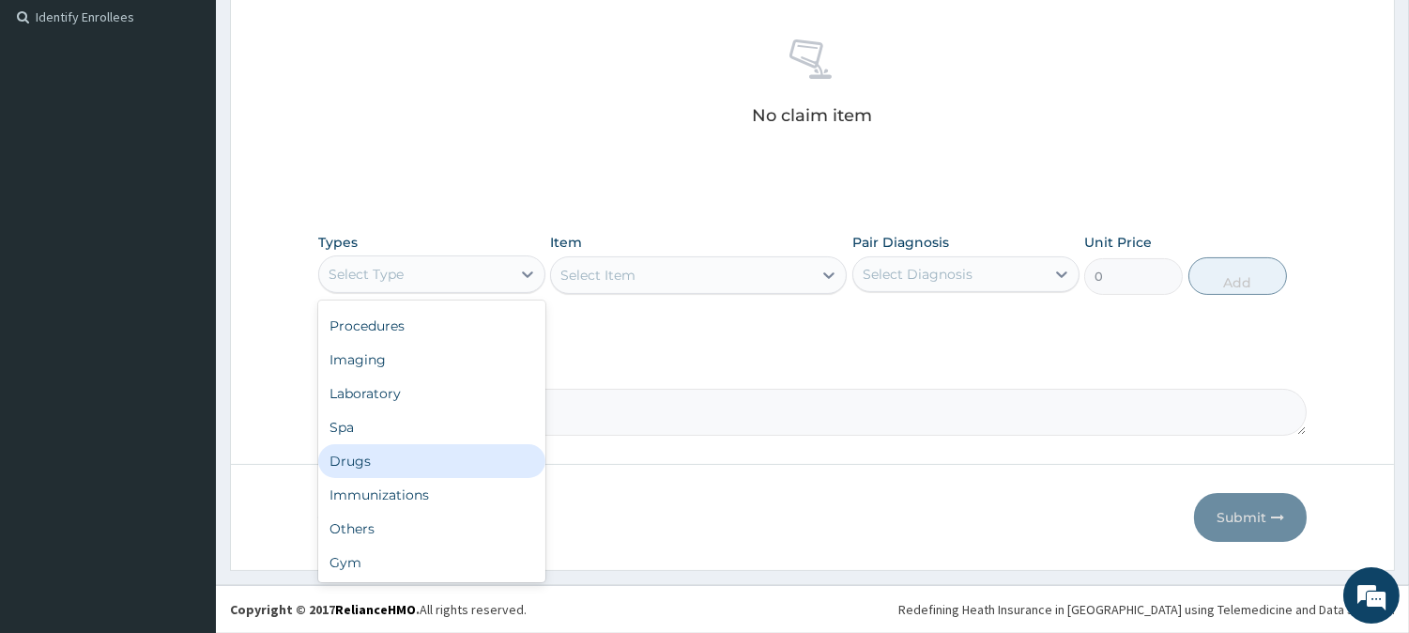
click at [423, 460] on div "Drugs" at bounding box center [431, 461] width 227 height 34
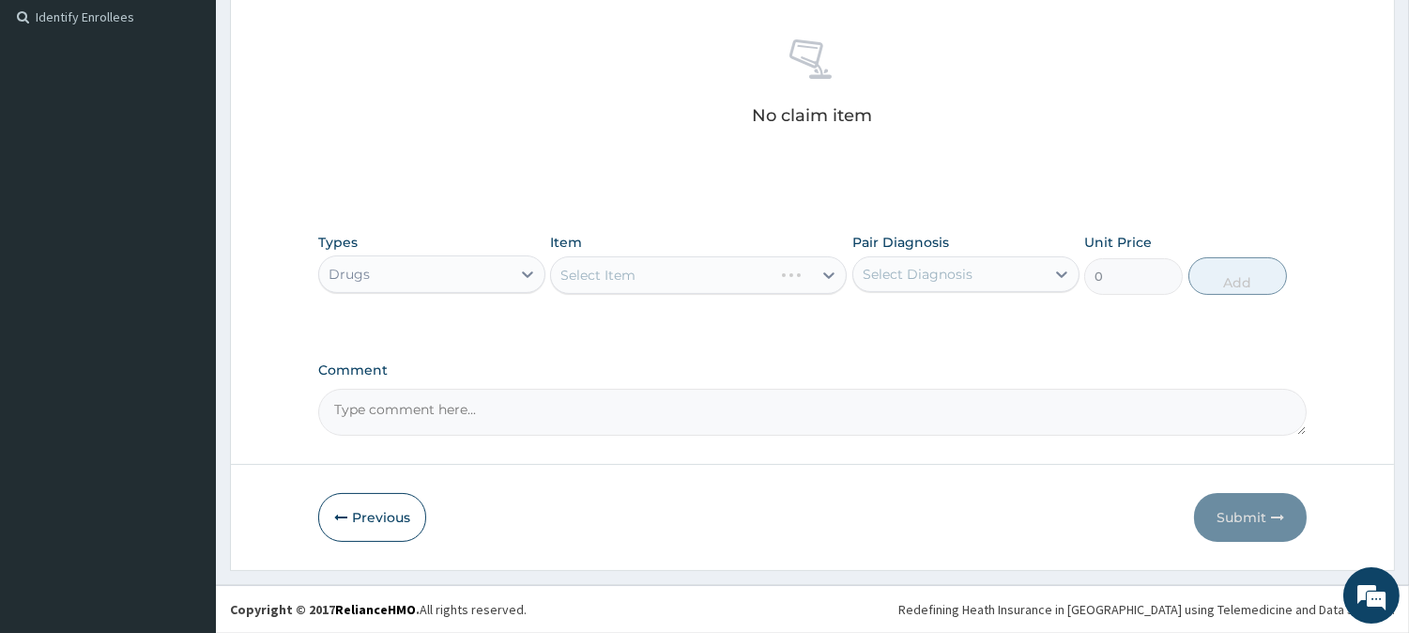
click at [592, 277] on div "Select Item" at bounding box center [698, 275] width 297 height 38
click at [576, 278] on div "Select Item" at bounding box center [698, 275] width 297 height 38
click at [575, 278] on div "Select Item" at bounding box center [698, 275] width 297 height 38
click at [571, 276] on div "Select Item" at bounding box center [698, 275] width 297 height 38
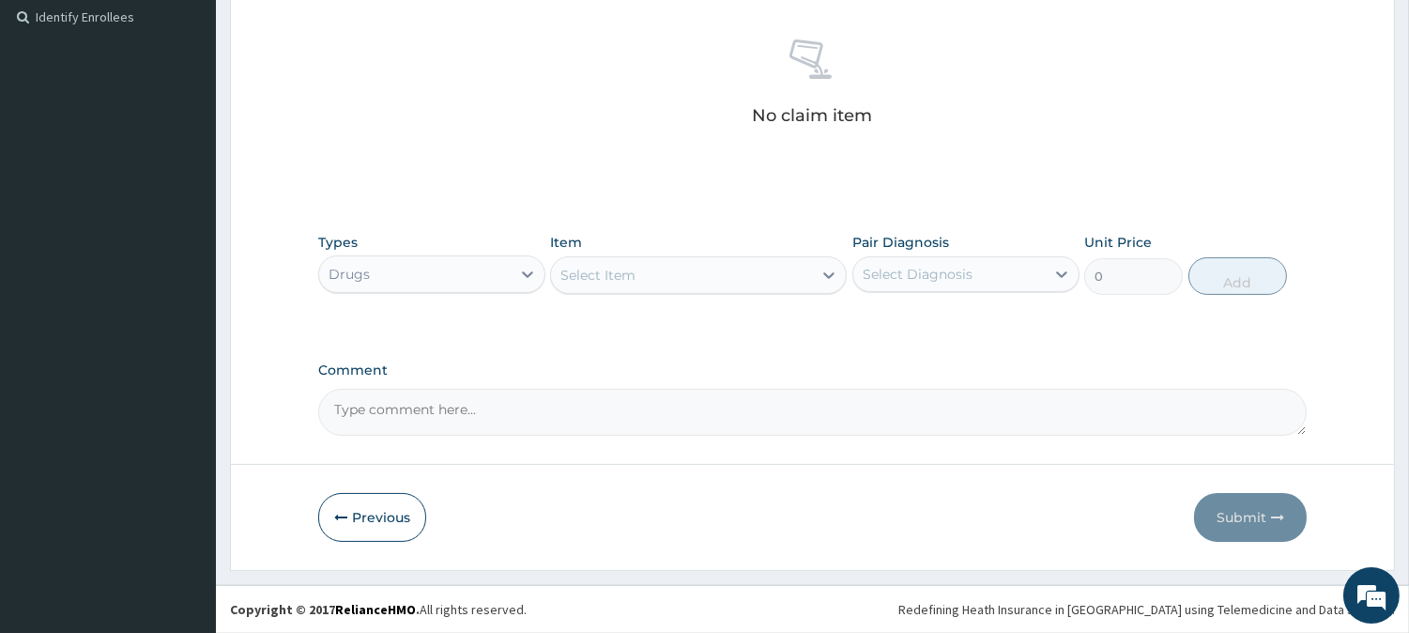
click at [574, 276] on div "Select Item" at bounding box center [597, 275] width 75 height 19
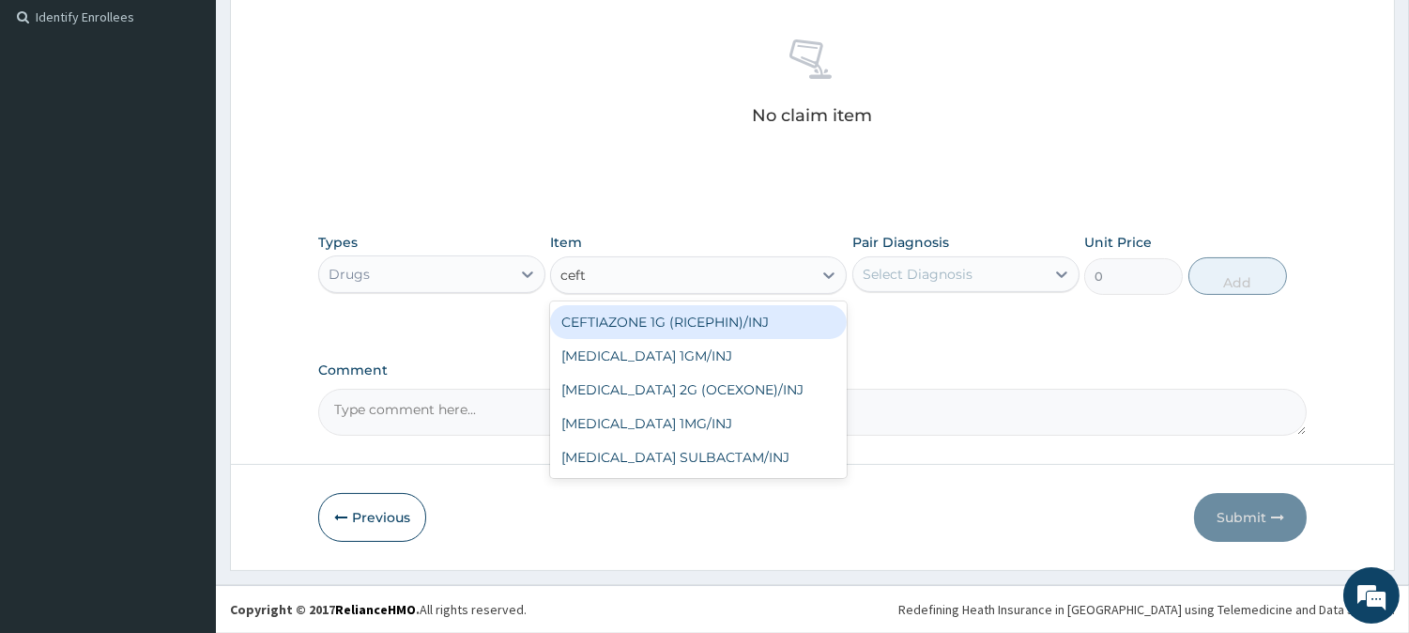
type input "ceftr"
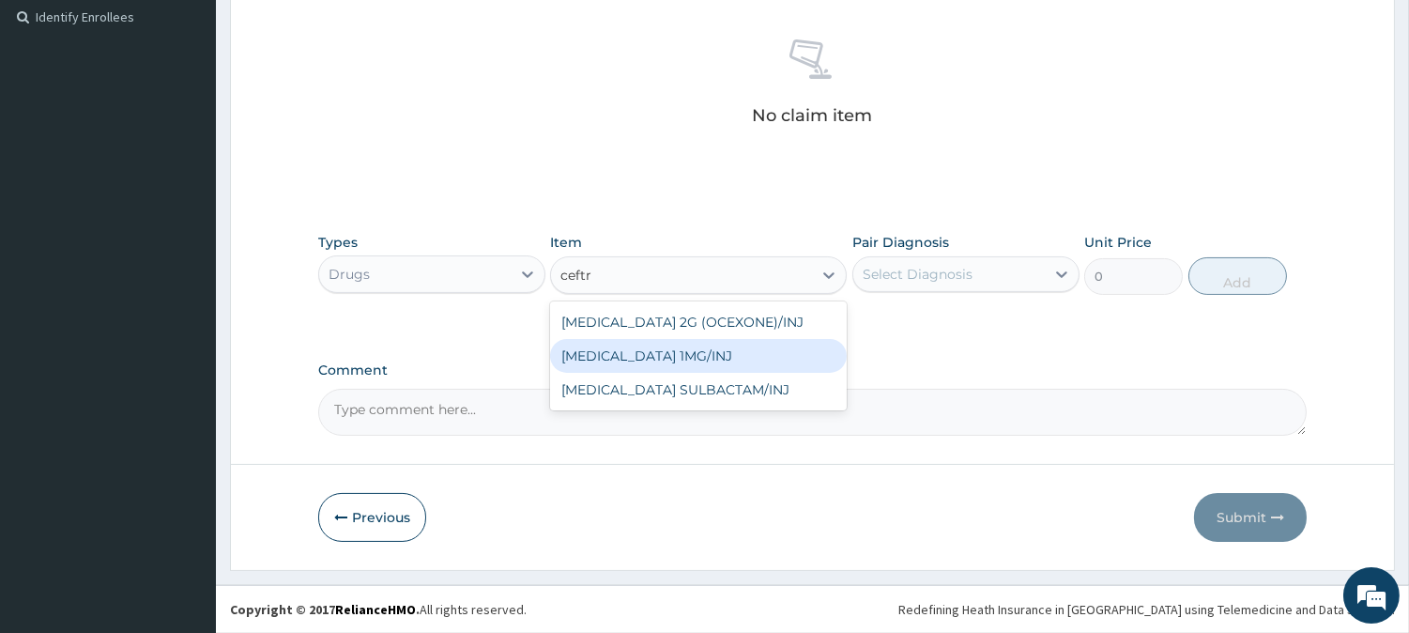
click at [680, 357] on div "CEFTRIAXONE 1MG/INJ" at bounding box center [698, 356] width 297 height 34
type input "446.25"
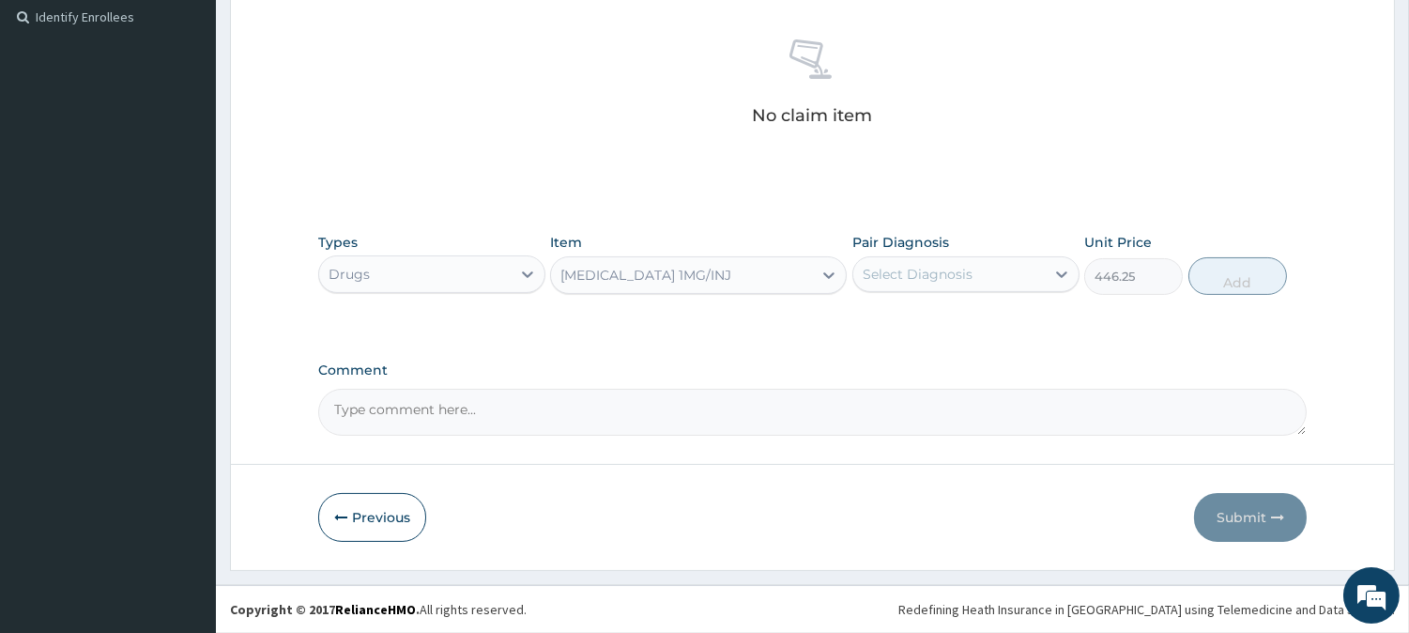
click at [698, 278] on div "CEFTRIAXONE 1MG/INJ" at bounding box center [645, 275] width 171 height 19
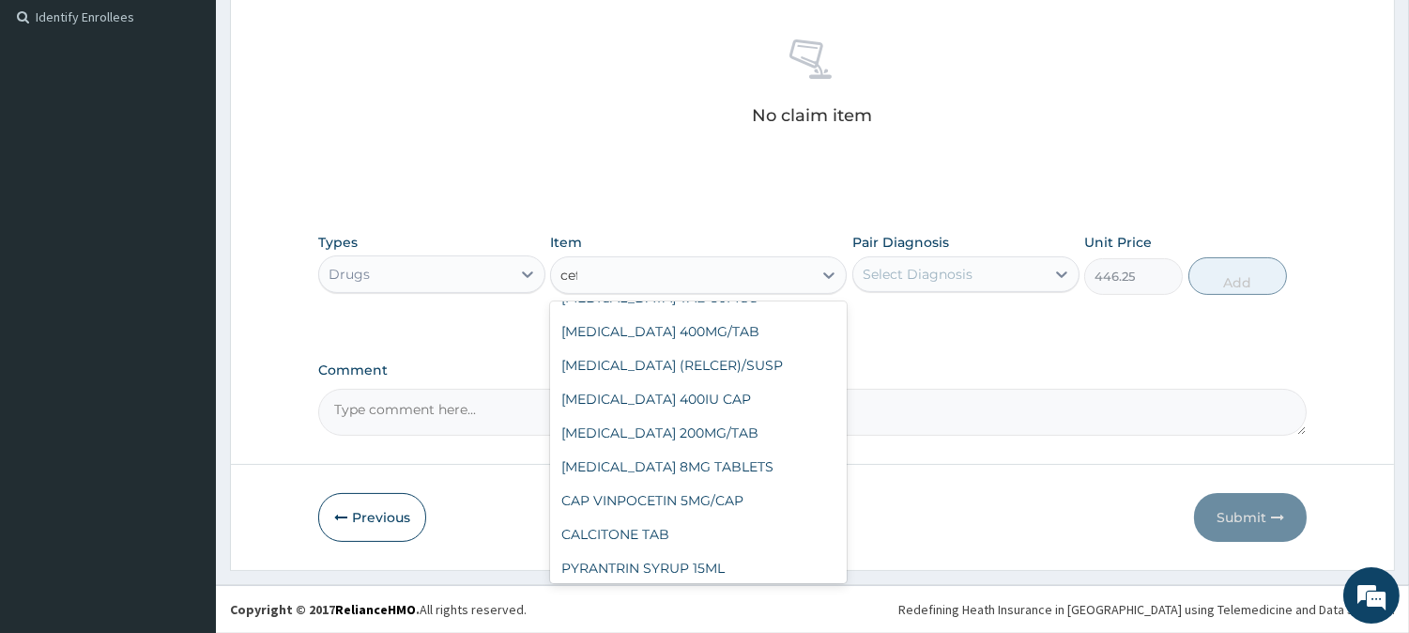
scroll to position [873, 0]
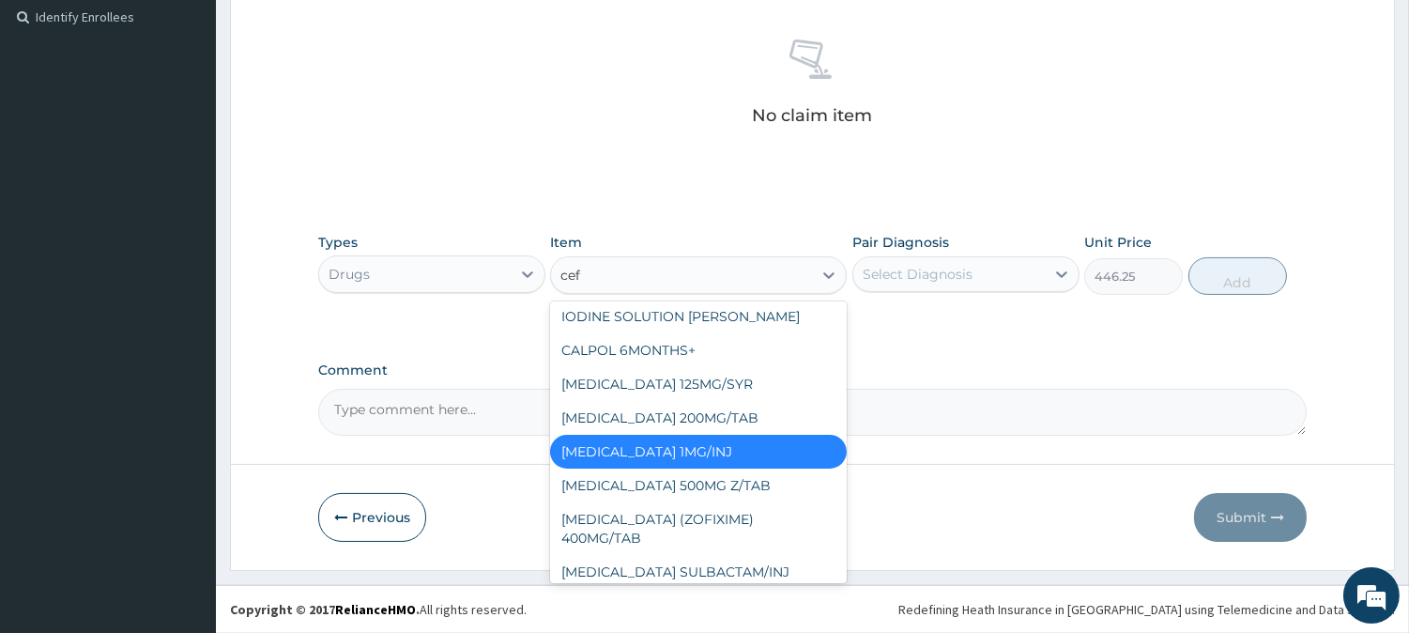
type input "ceft"
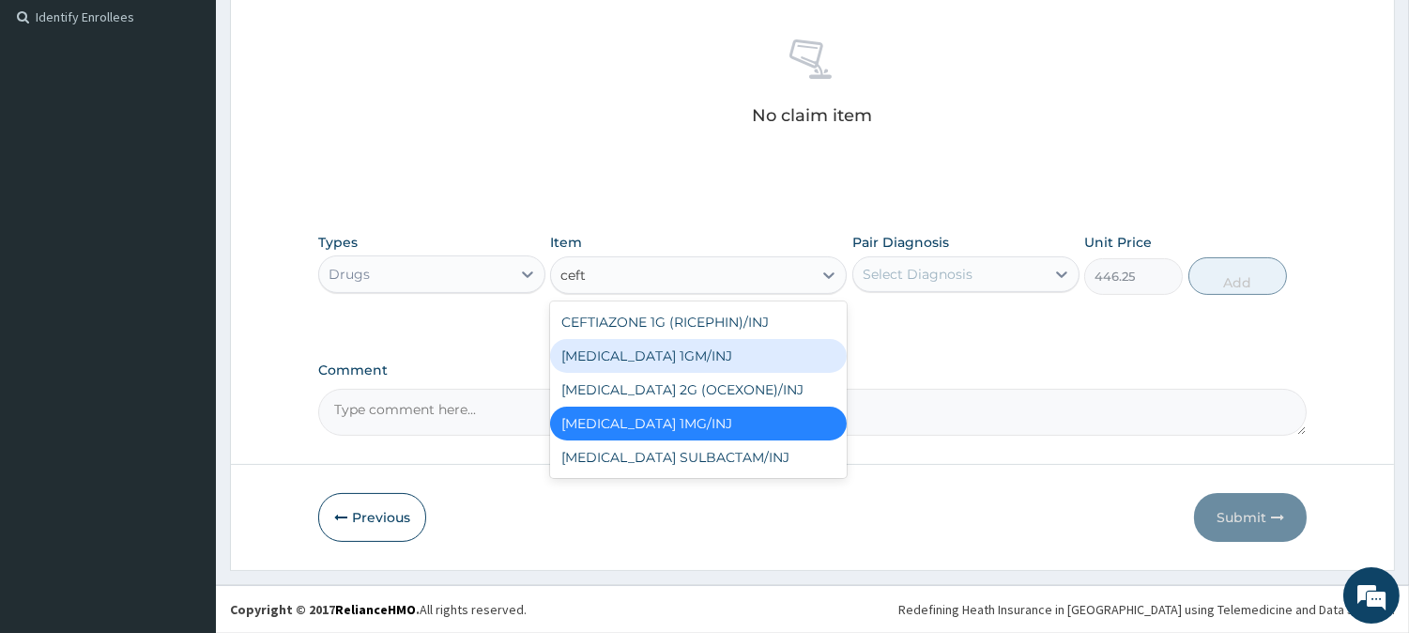
click at [692, 352] on div "CEFTAZIDIME 1GM/INJ" at bounding box center [698, 356] width 297 height 34
type input "2030"
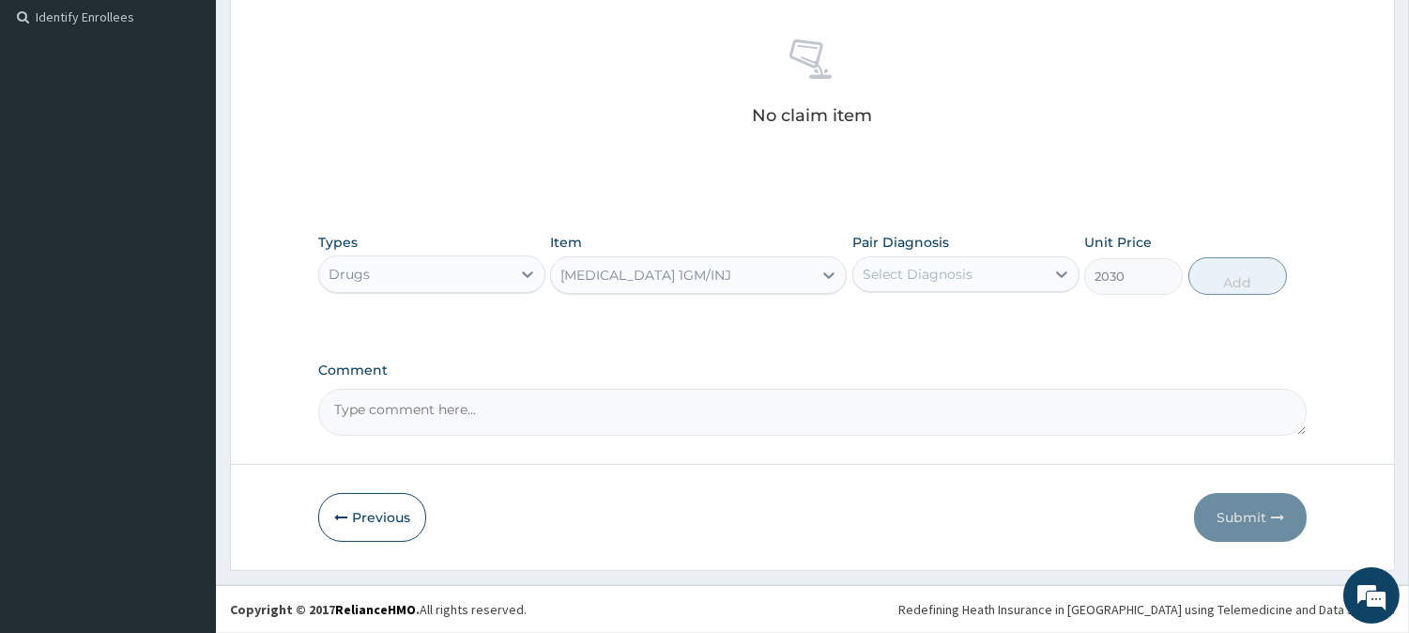
click at [673, 278] on div "CEFTAZIDIME 1GM/INJ" at bounding box center [645, 275] width 171 height 19
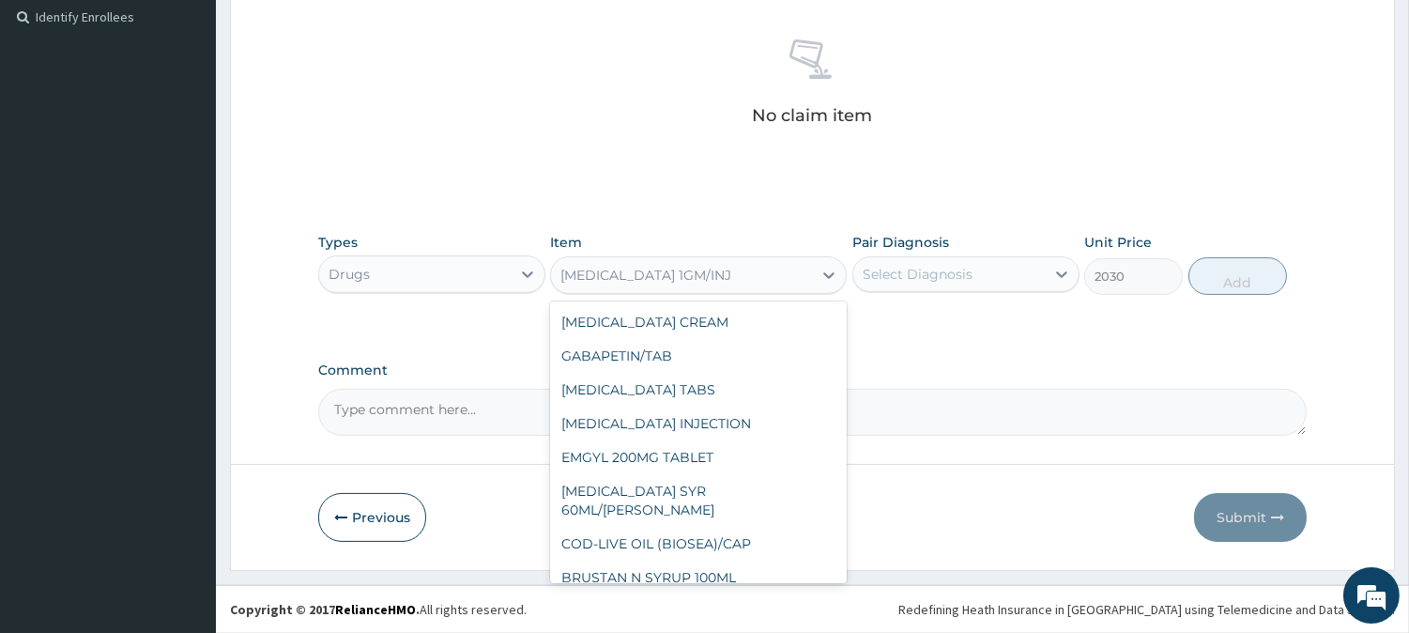
scroll to position [11400, 0]
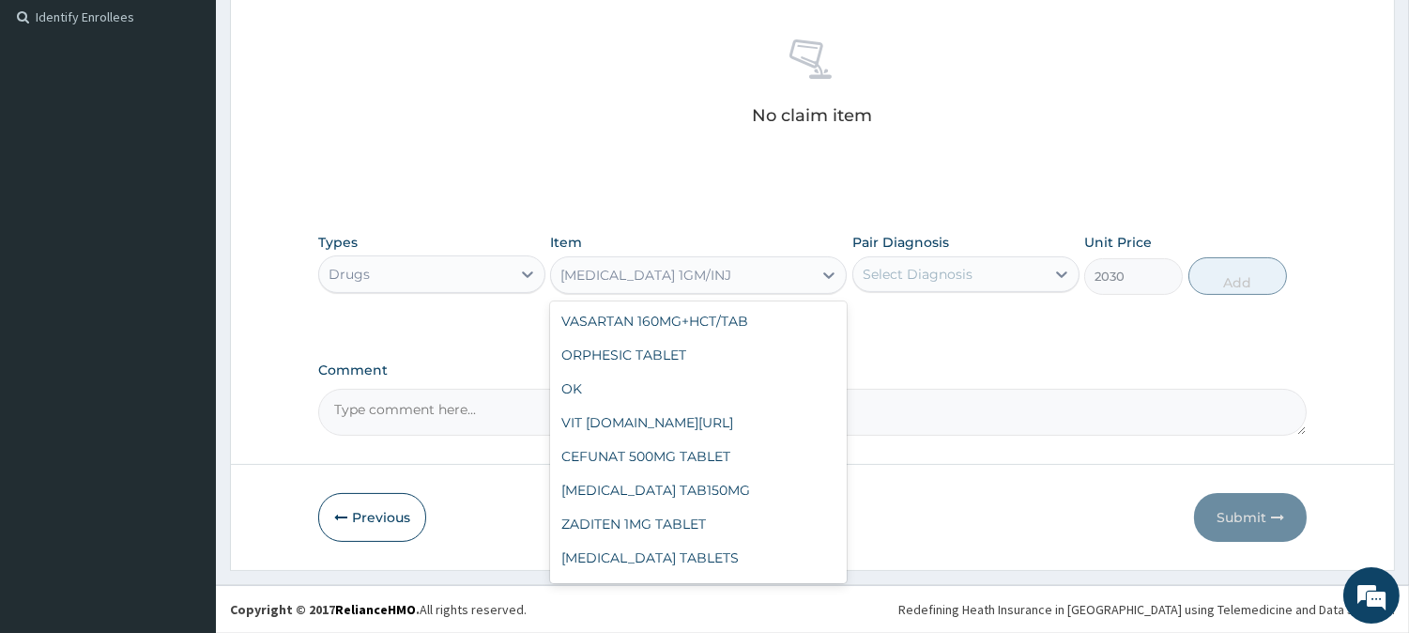
type input "v"
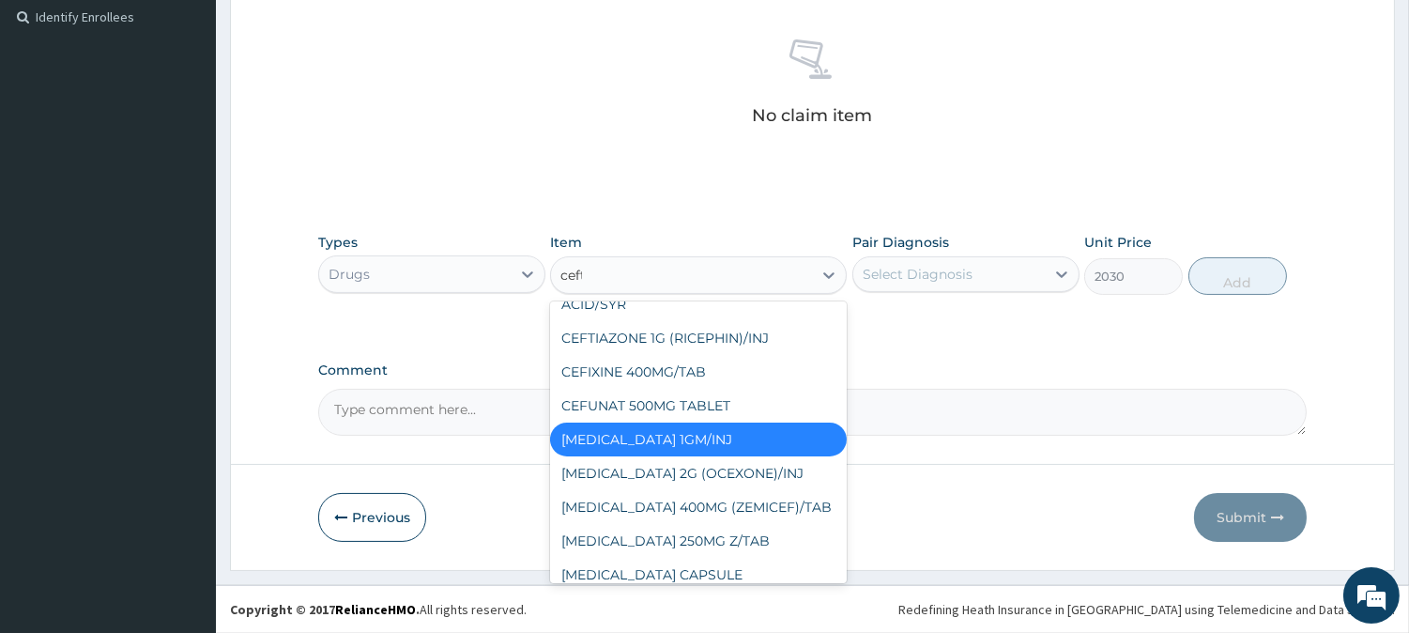
scroll to position [0, 0]
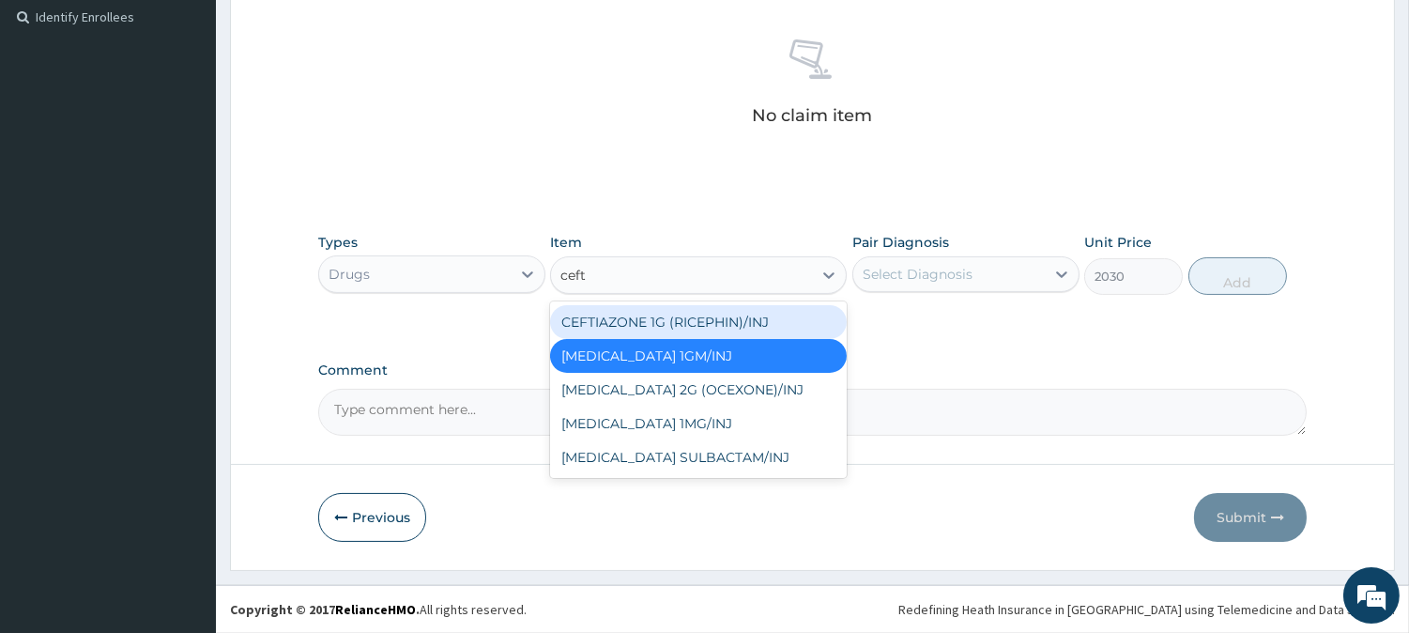
type input "ceftr"
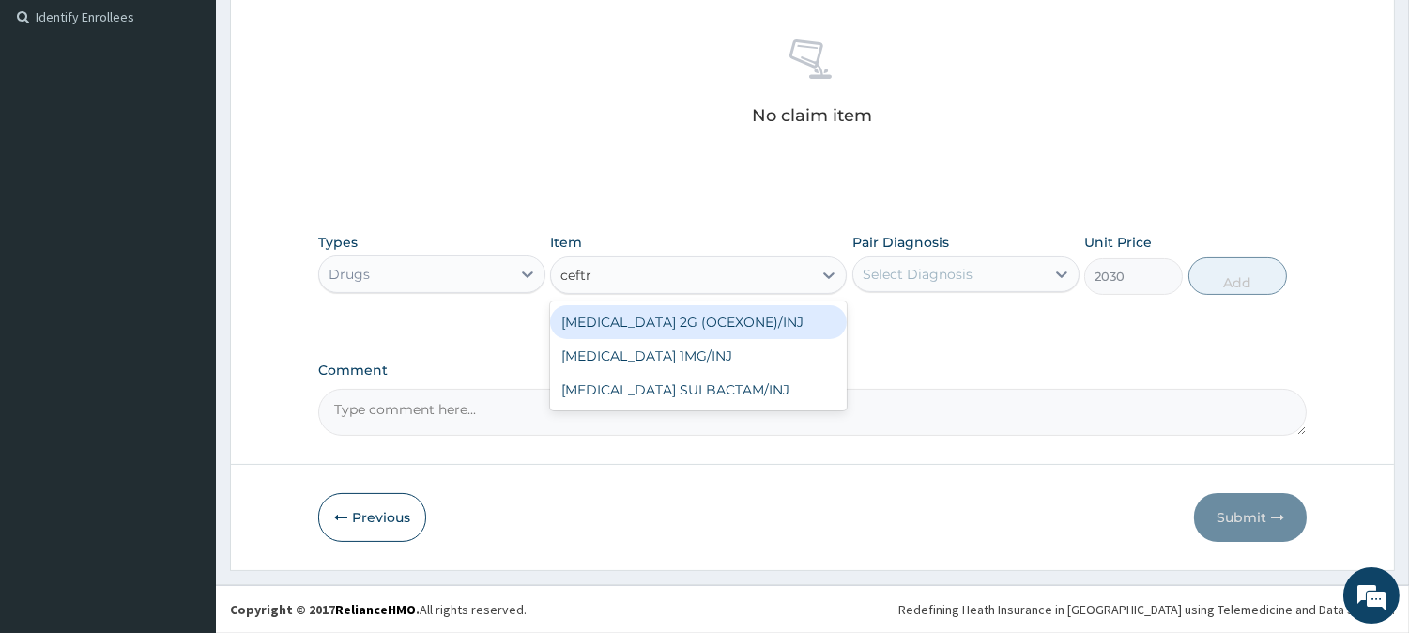
click at [775, 320] on div "CEFTRIAXONE 2G (OCEXONE)/INJ" at bounding box center [698, 322] width 297 height 34
type input "3000"
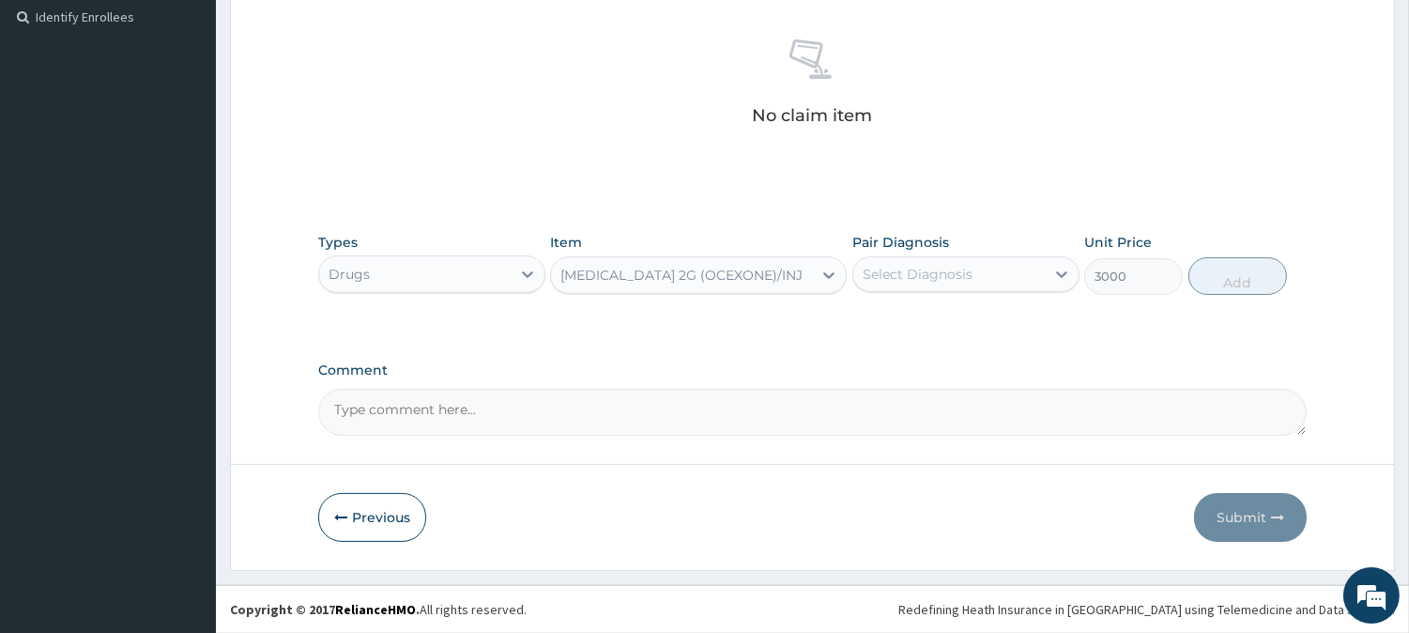
click at [927, 277] on div "Select Diagnosis" at bounding box center [918, 274] width 110 height 19
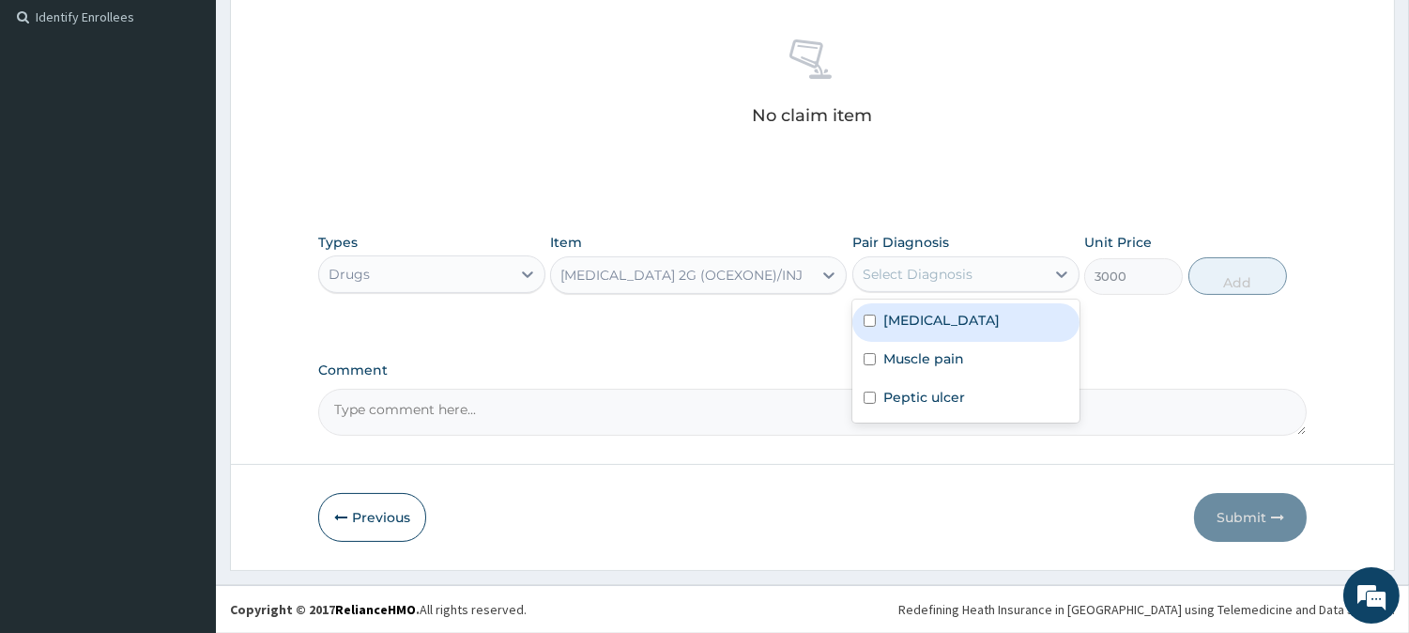
click at [940, 322] on div "Sepsis" at bounding box center [965, 322] width 227 height 38
checkbox input "true"
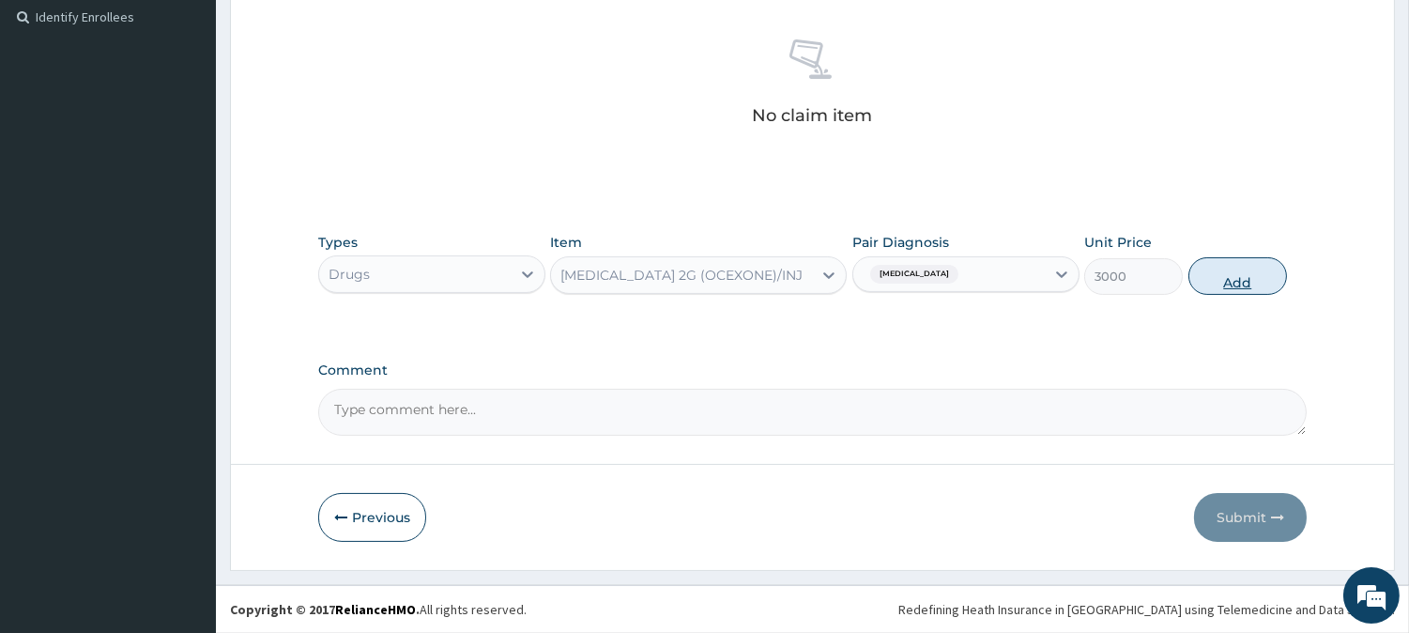
click at [1239, 284] on button "Add" at bounding box center [1237, 276] width 99 height 38
type input "0"
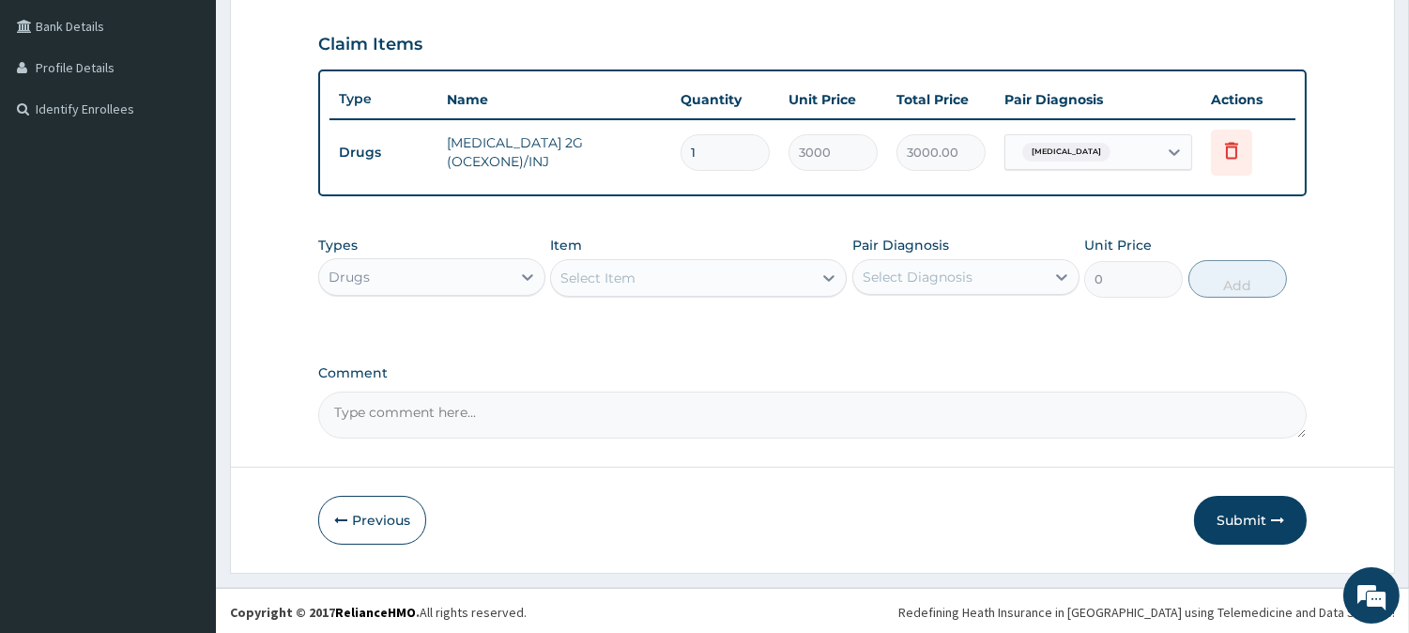
type input "0.00"
type input "3"
type input "9000.00"
type input "3"
click at [575, 278] on div "Select Item" at bounding box center [597, 277] width 75 height 19
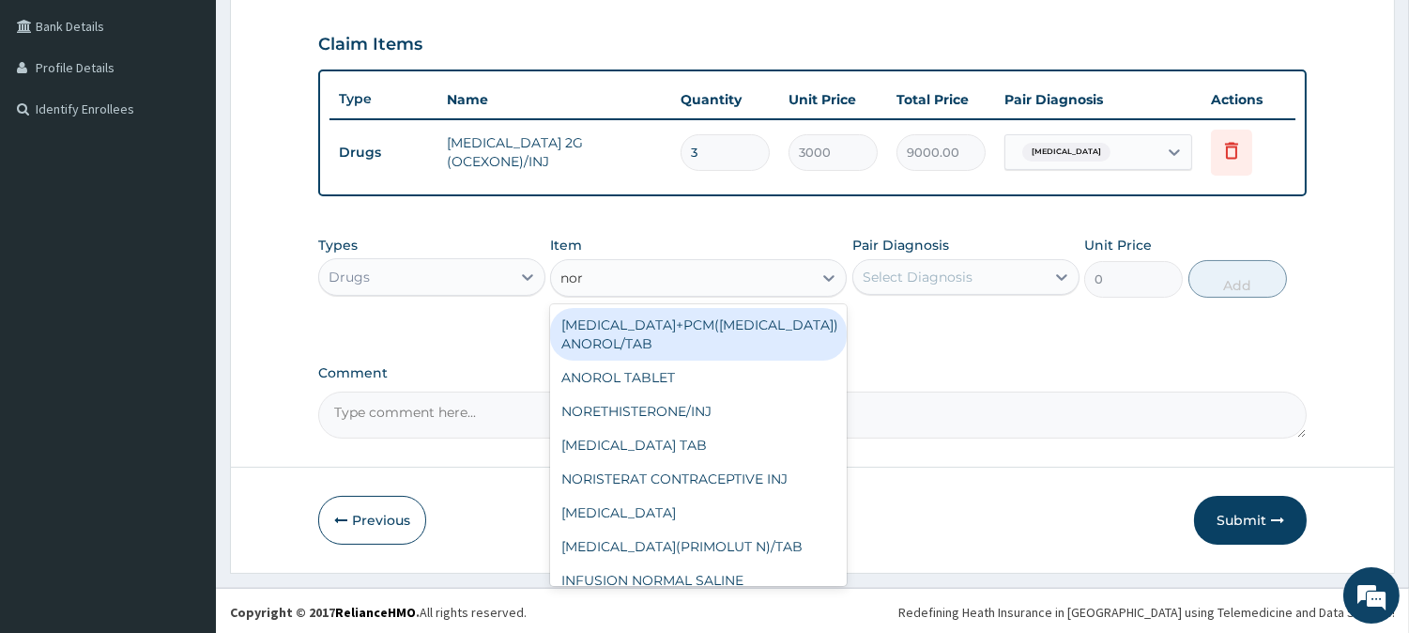
type input "norm"
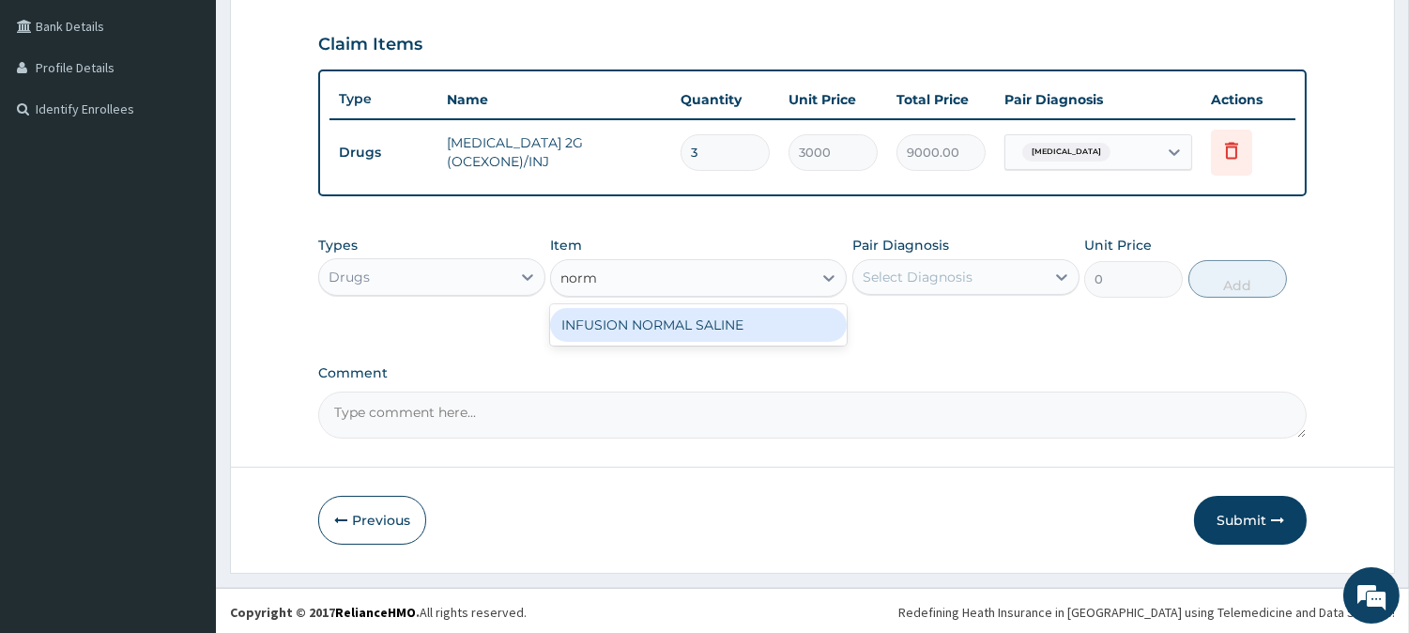
click at [714, 320] on div "INFUSION NORMAL SALINE" at bounding box center [698, 325] width 297 height 34
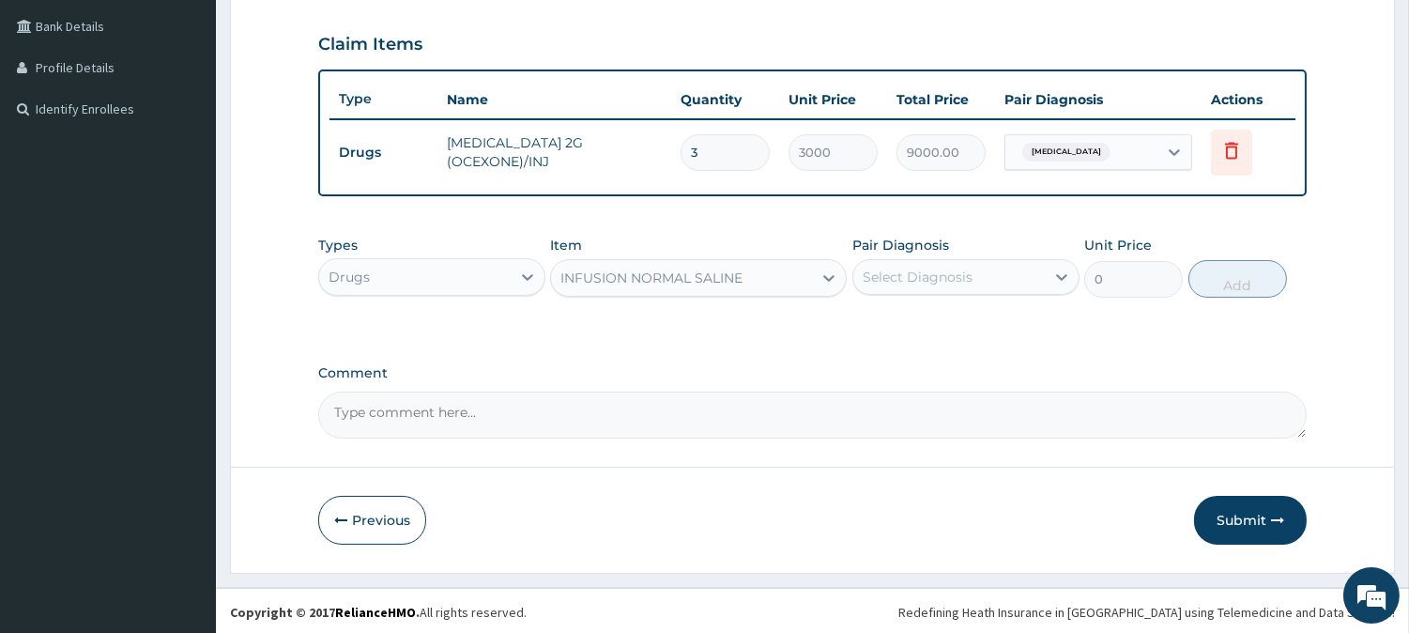
type input "1500"
click at [895, 287] on div "Select Diagnosis" at bounding box center [948, 277] width 191 height 30
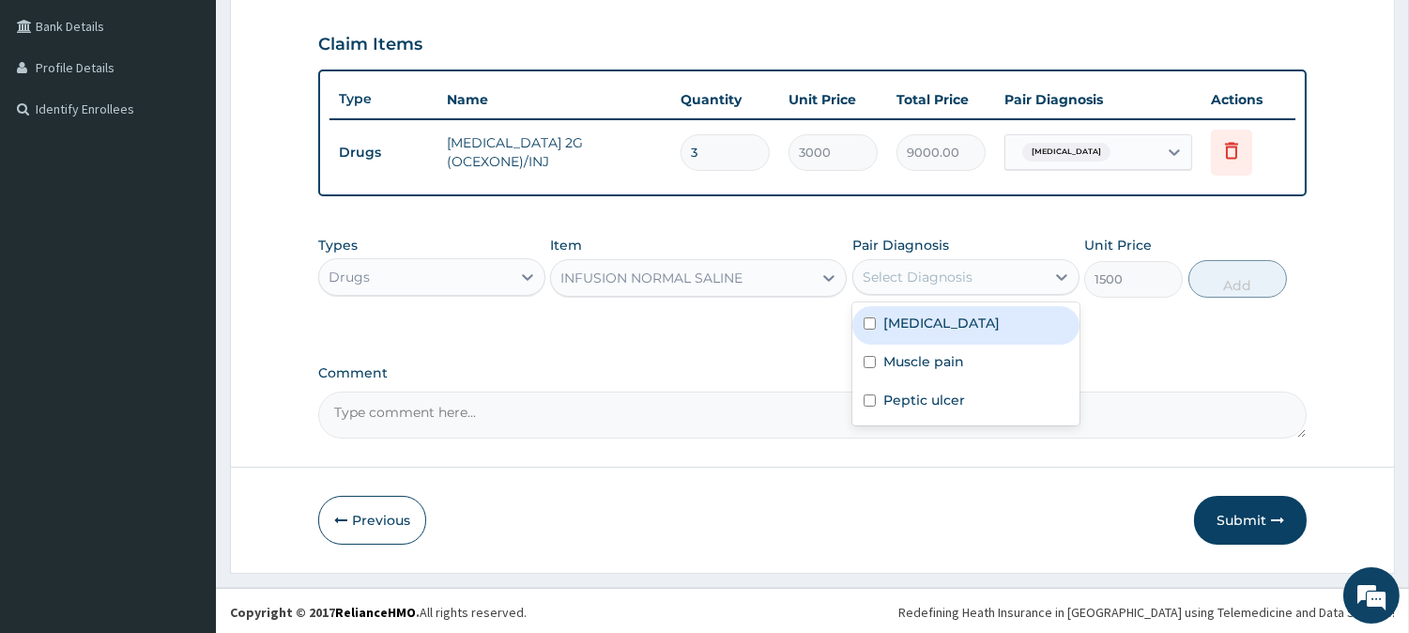
click at [940, 339] on div "Sepsis" at bounding box center [965, 325] width 227 height 38
checkbox input "true"
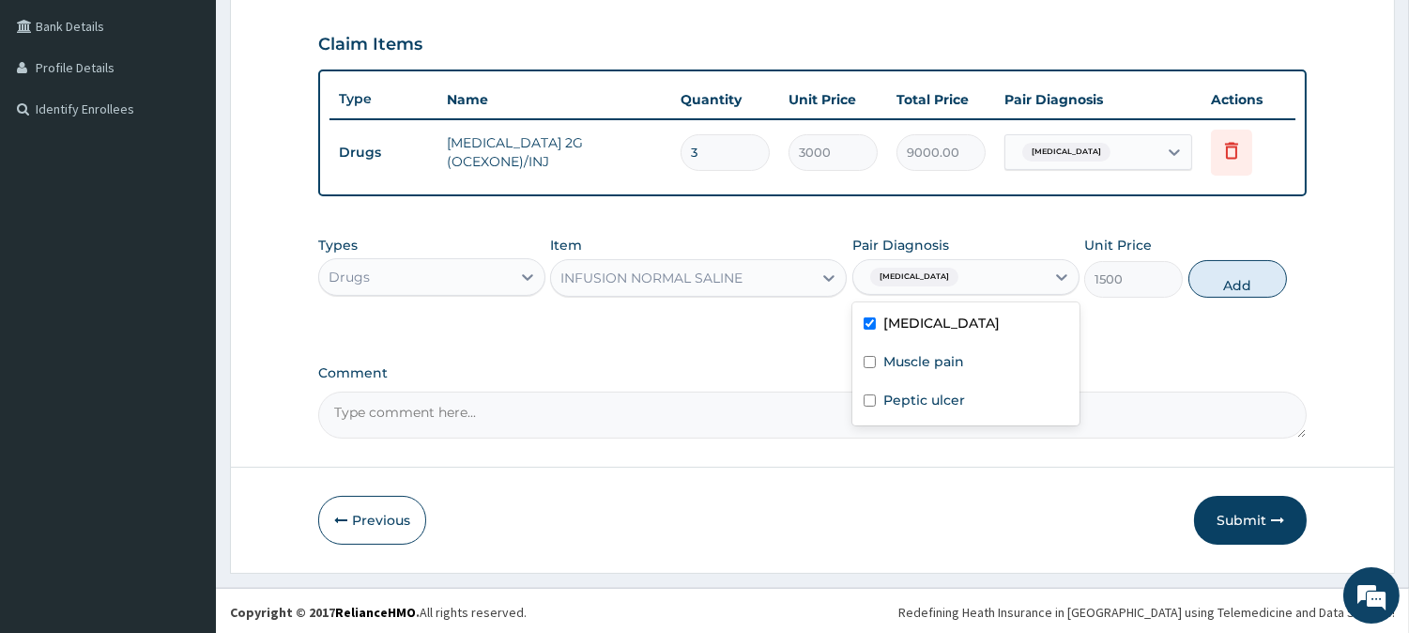
click at [1213, 283] on button "Add" at bounding box center [1237, 279] width 99 height 38
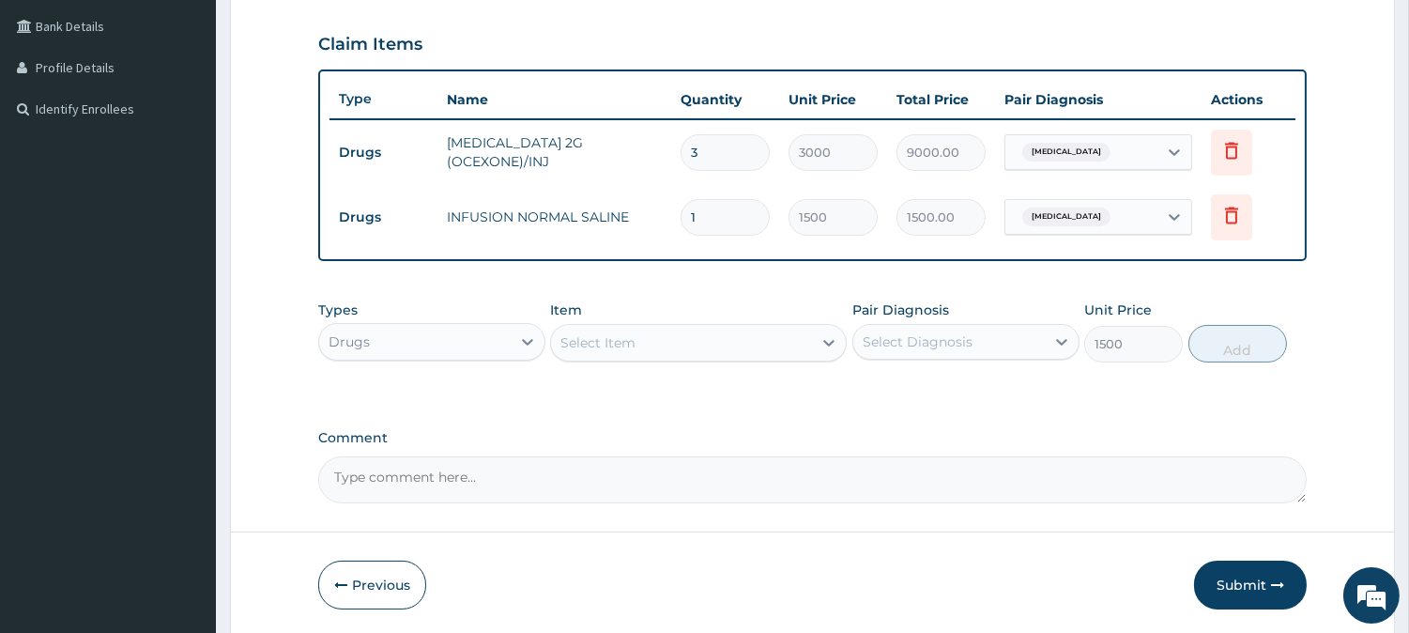
type input "0"
type input "0.00"
type input "2"
type input "3000.00"
type input "2"
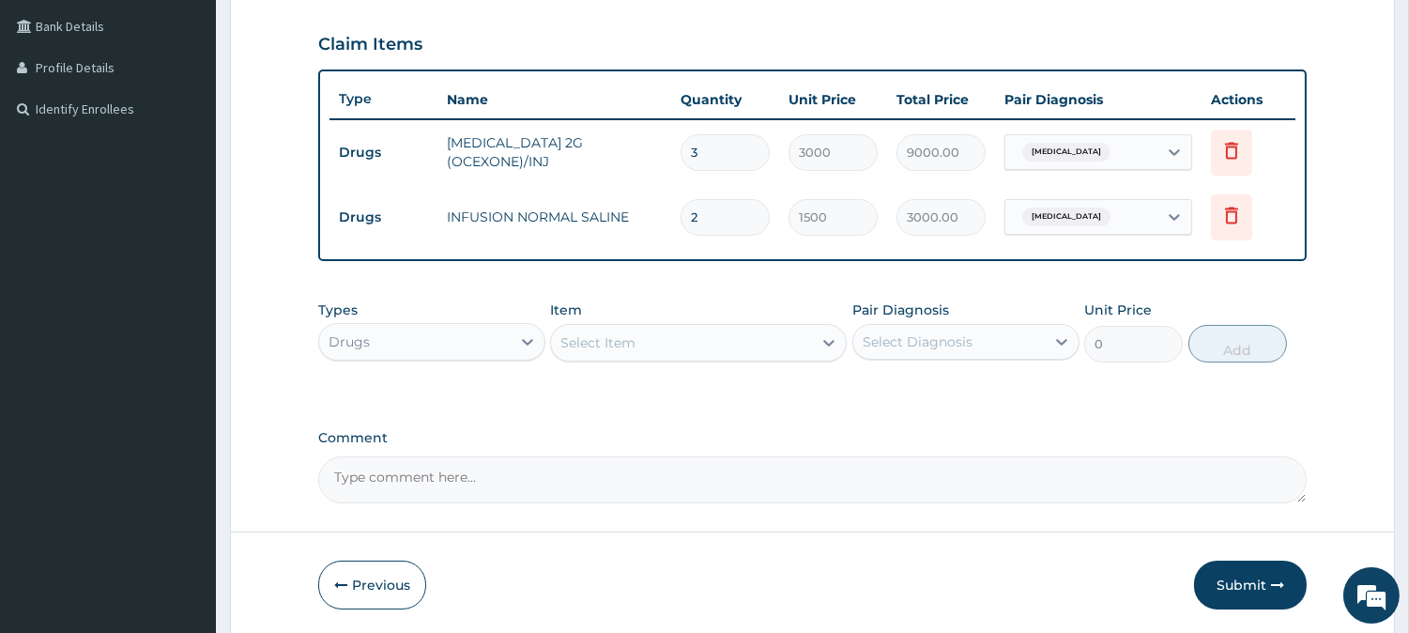
click at [575, 345] on div "Select Item" at bounding box center [597, 342] width 75 height 19
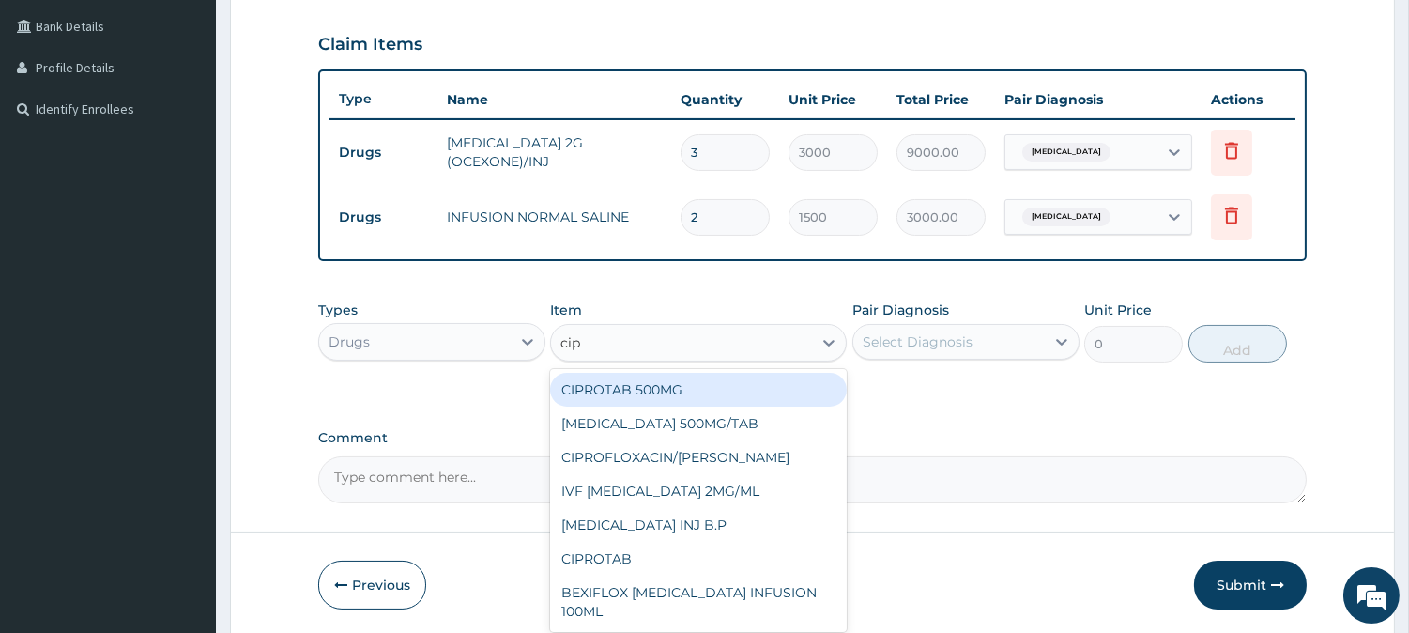
type input "cipr"
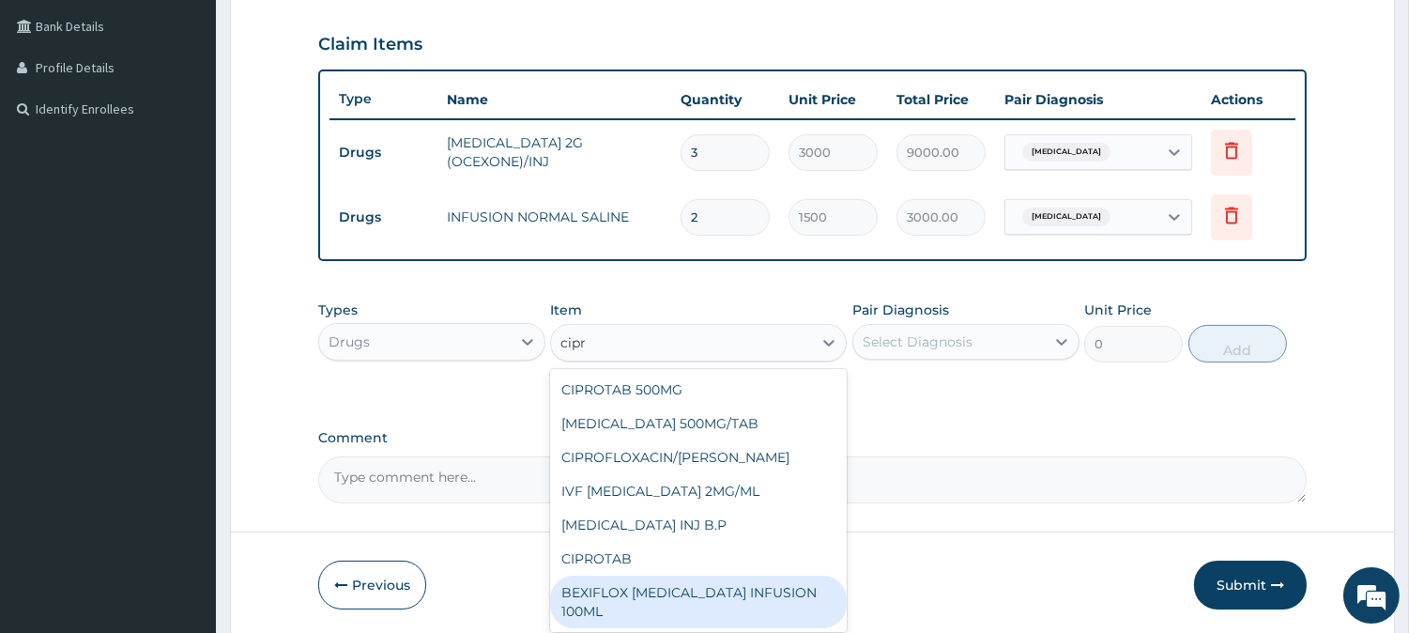
click at [693, 580] on div "BEXIFLOX CIPRO INFUSION 100ML" at bounding box center [698, 601] width 297 height 53
type input "183.75"
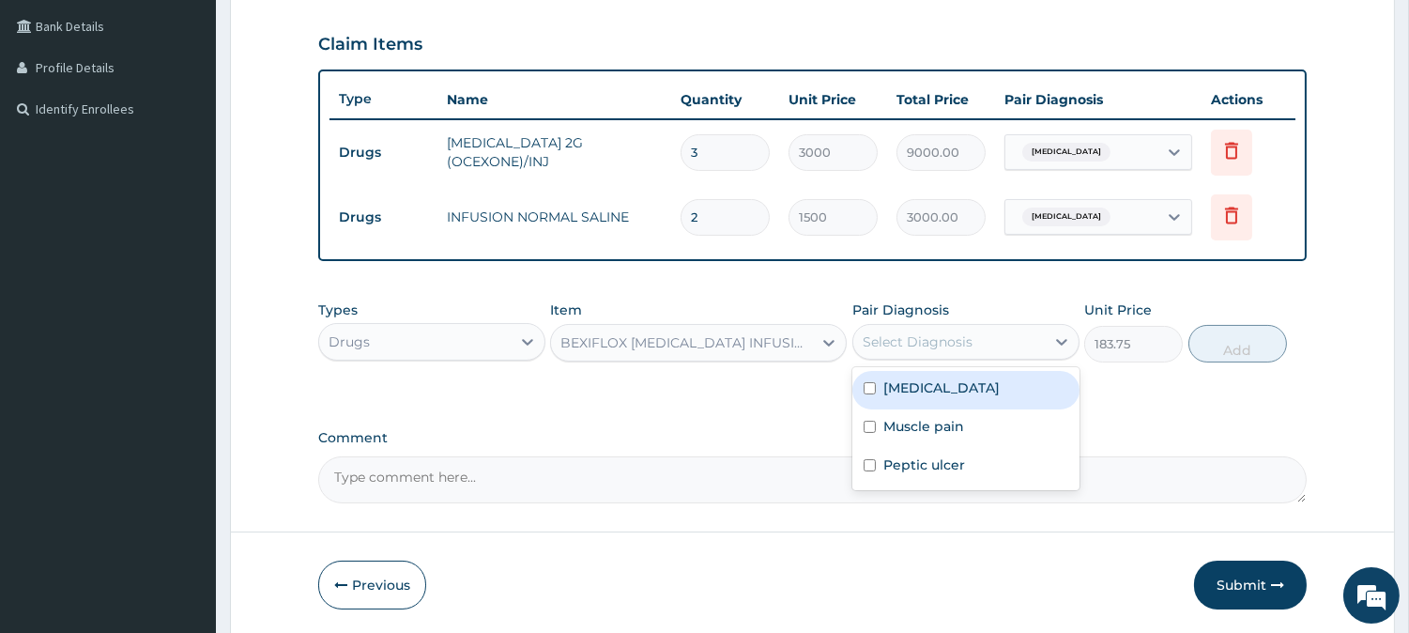
click at [945, 334] on div "Select Diagnosis" at bounding box center [918, 341] width 110 height 19
click at [940, 388] on div "Sepsis" at bounding box center [965, 390] width 227 height 38
checkbox input "true"
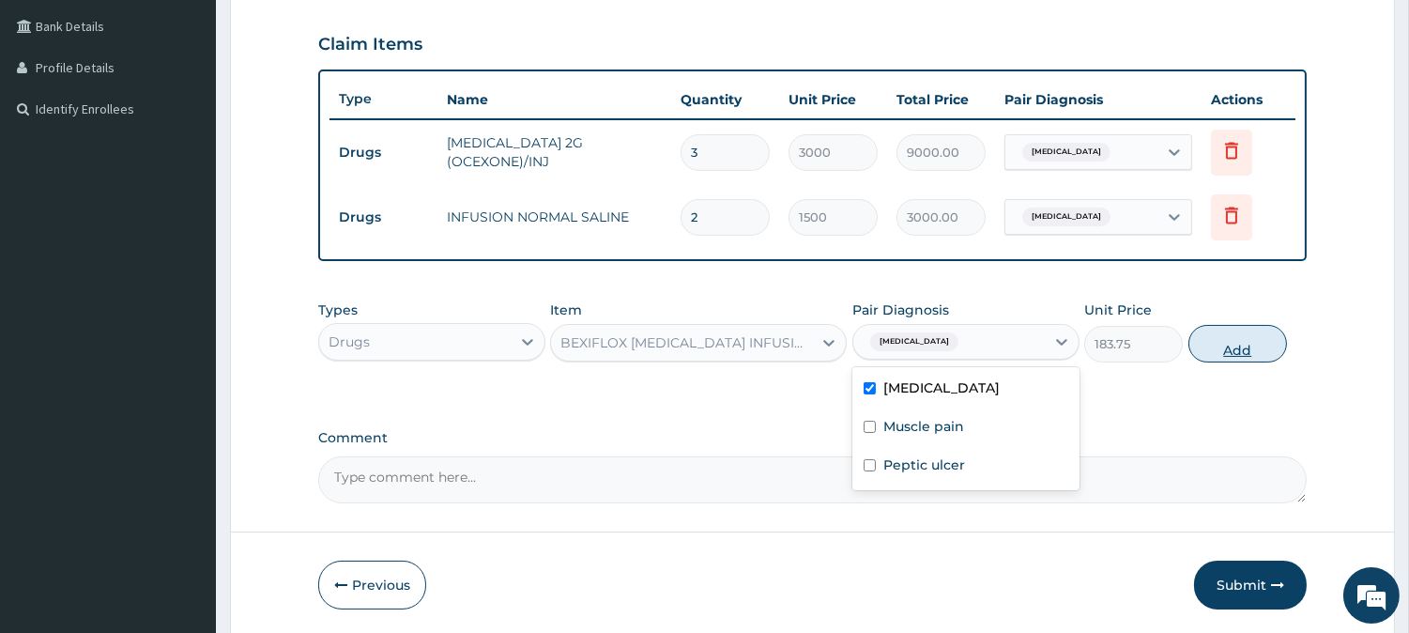
click at [1248, 345] on button "Add" at bounding box center [1237, 344] width 99 height 38
type input "0"
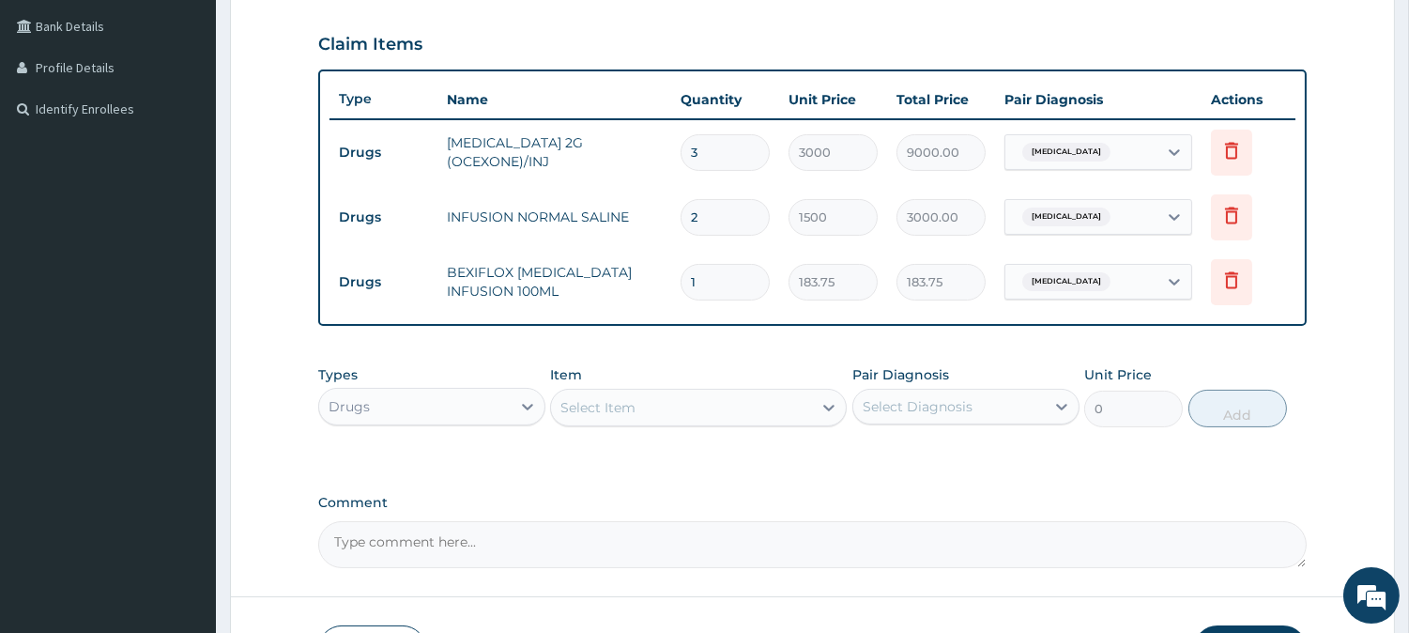
click at [560, 397] on div "Select Item" at bounding box center [681, 407] width 261 height 30
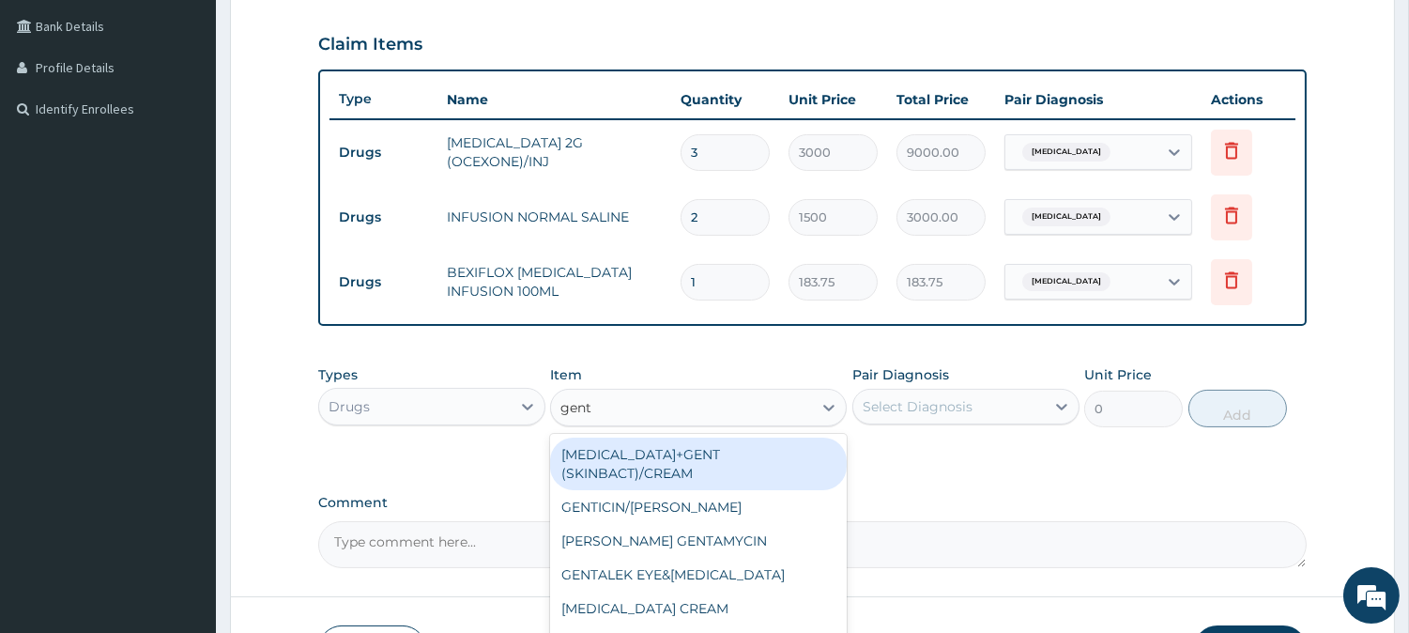
type input "genta"
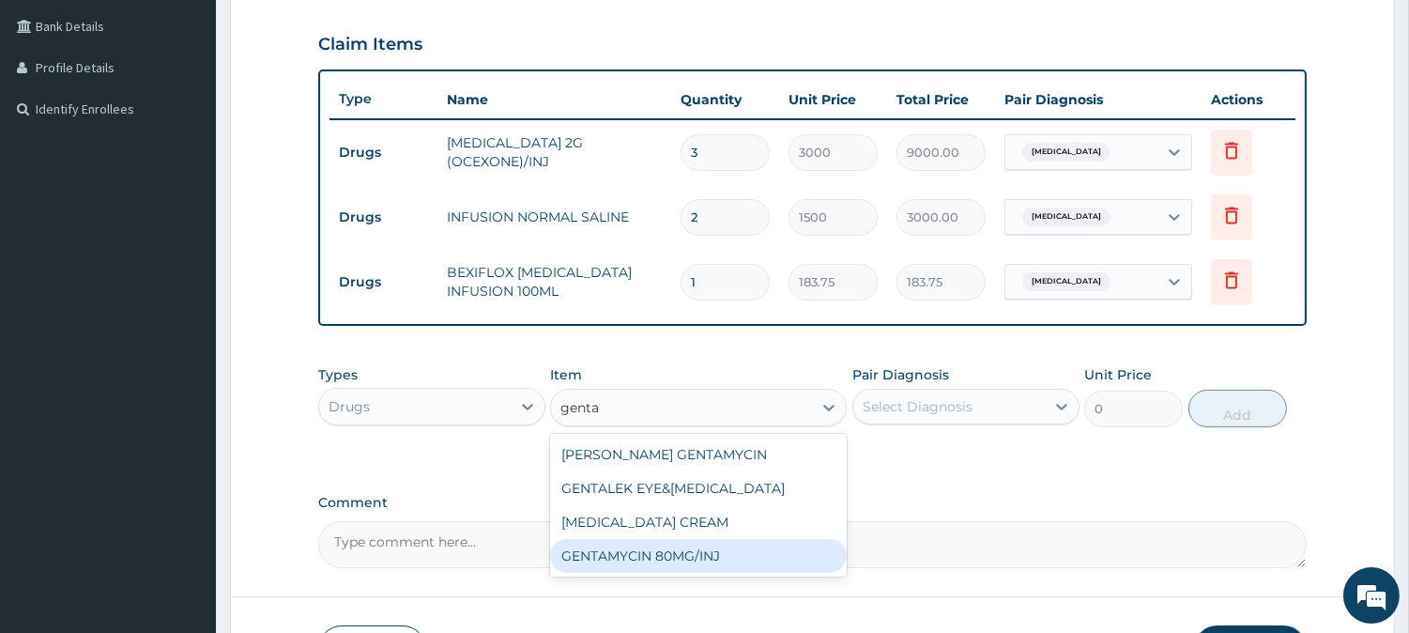
click at [691, 547] on div "GENTAMYCIN 80MG/INJ" at bounding box center [698, 556] width 297 height 34
type input "500"
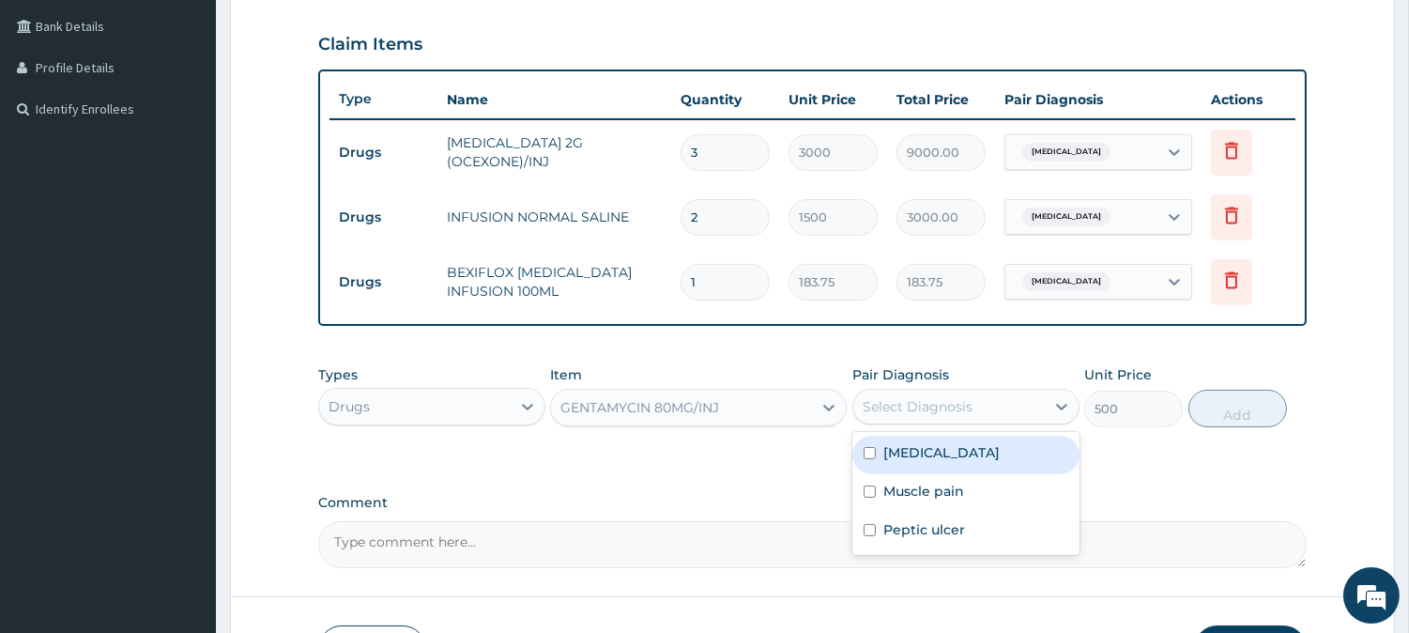
click at [937, 391] on div "Select Diagnosis" at bounding box center [948, 406] width 191 height 30
click at [921, 455] on label "Sepsis" at bounding box center [941, 452] width 116 height 19
checkbox input "true"
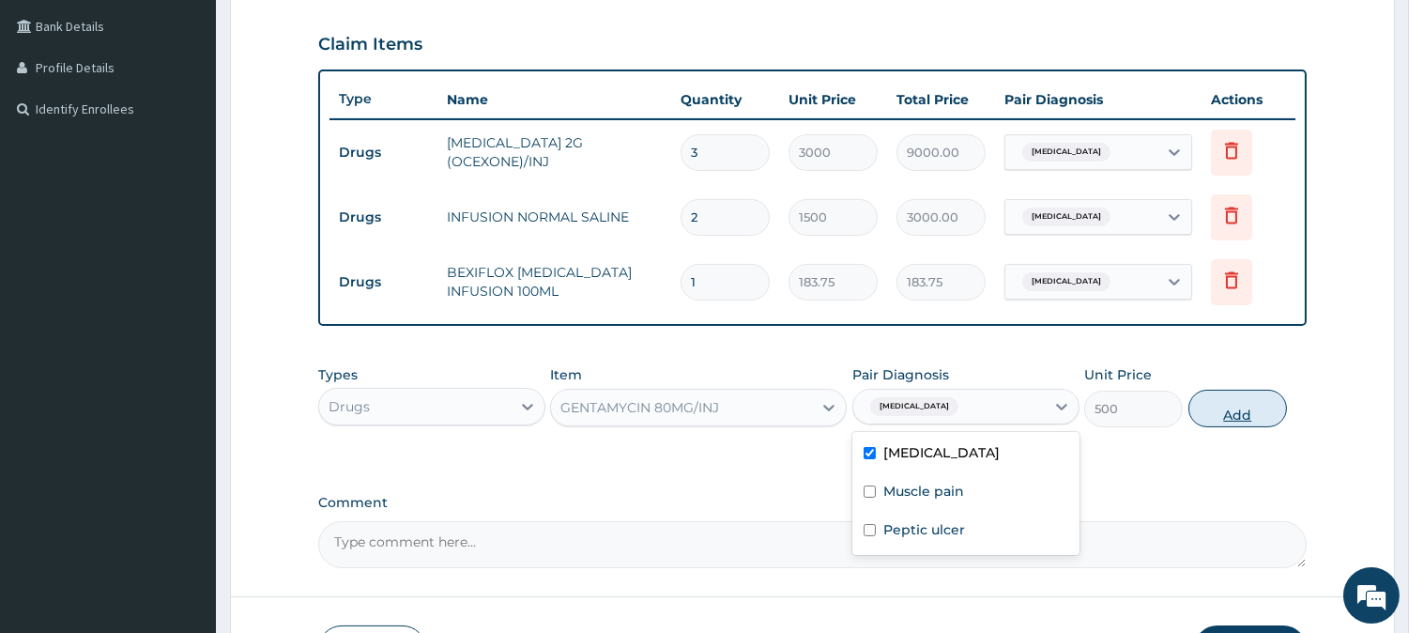
click at [1250, 410] on button "Add" at bounding box center [1237, 409] width 99 height 38
type input "0"
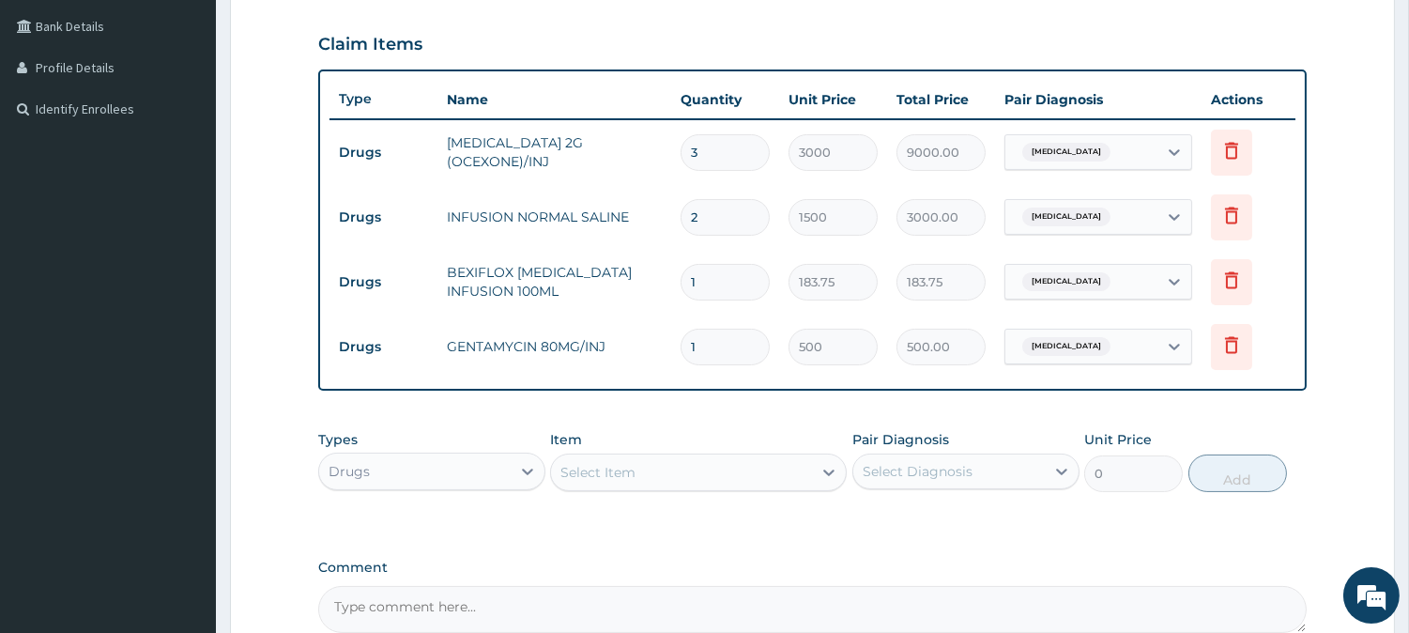
type input "0.00"
type input "4"
type input "2000.00"
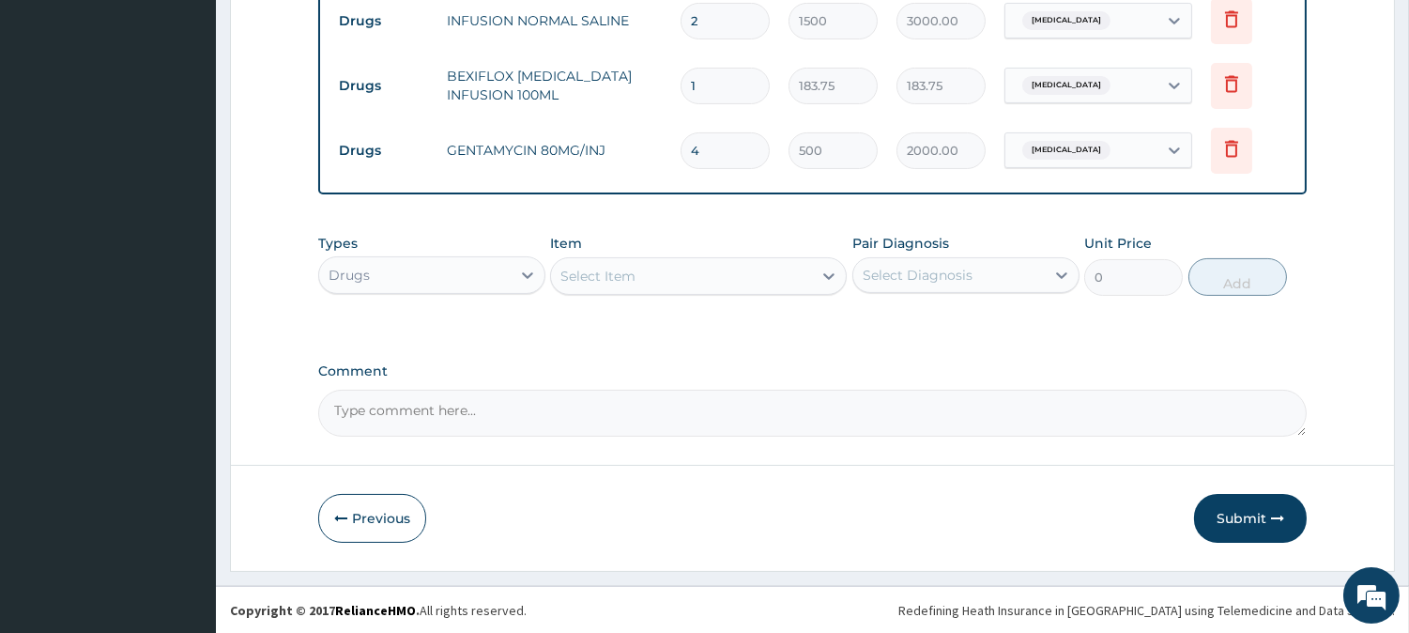
type input "4"
click at [583, 268] on div "Select Item" at bounding box center [597, 276] width 75 height 19
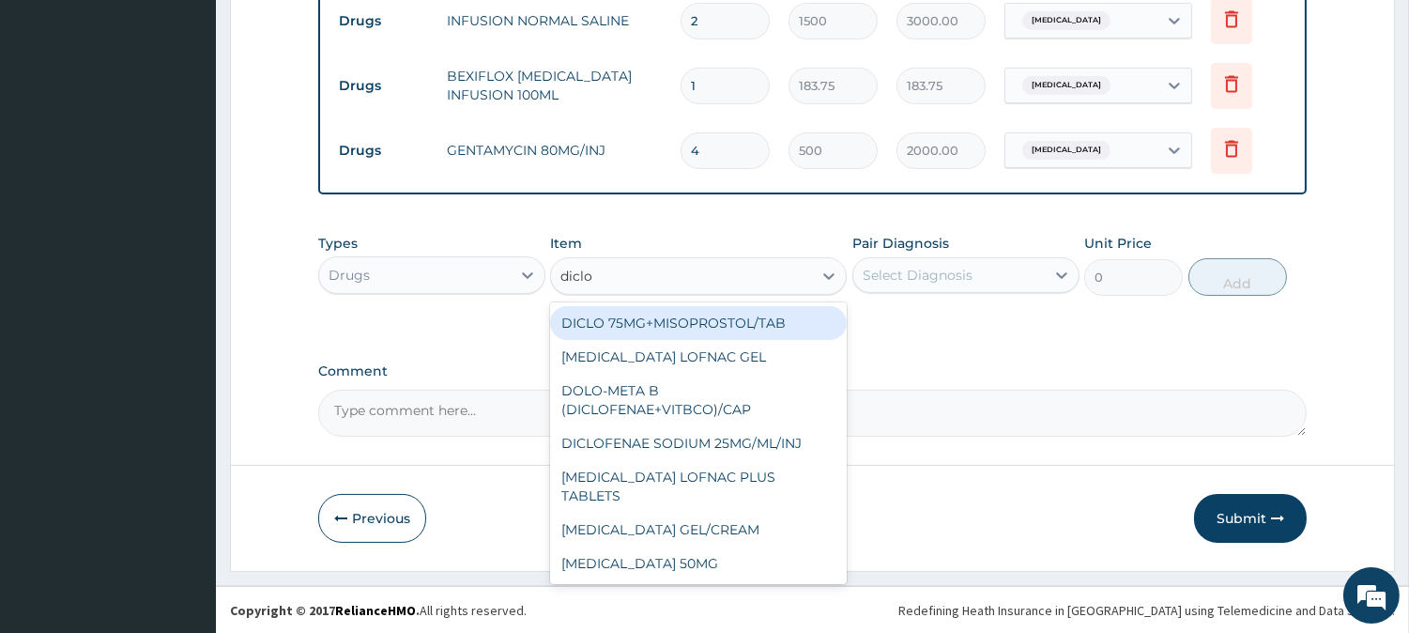
type input "diclof"
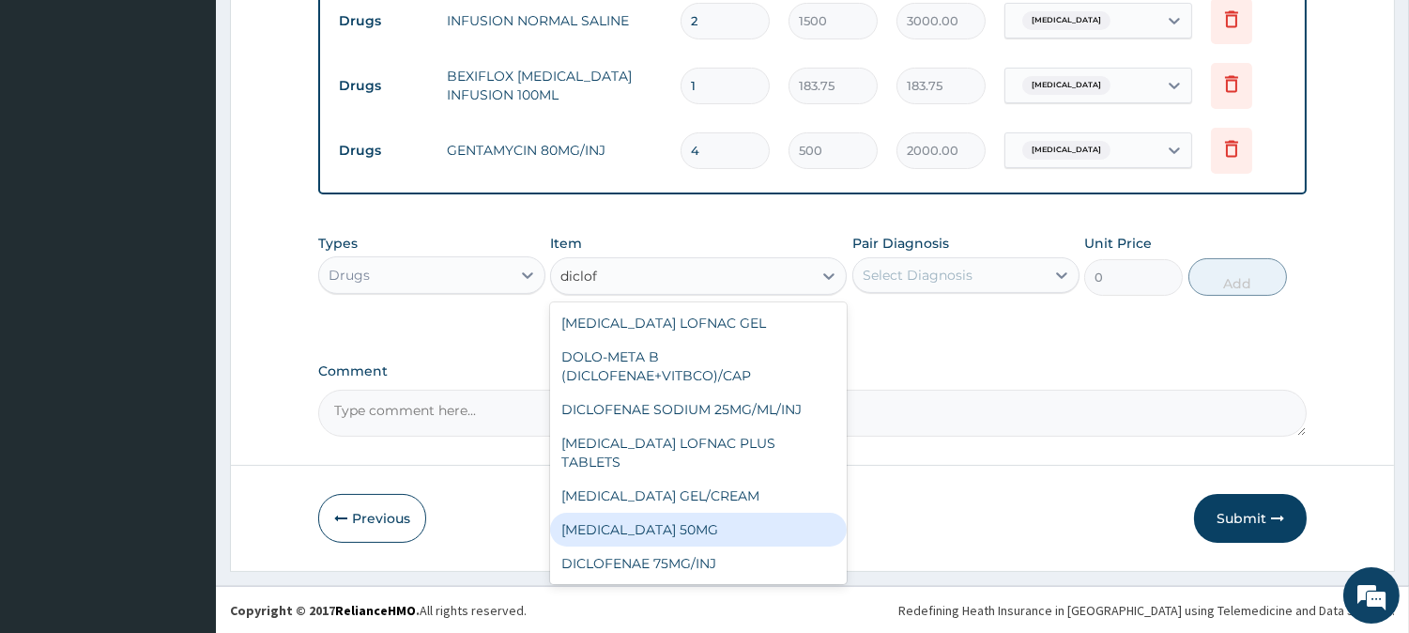
click at [683, 512] on div "DICLOFENAC SODIUM 50MG" at bounding box center [698, 529] width 297 height 34
type input "50"
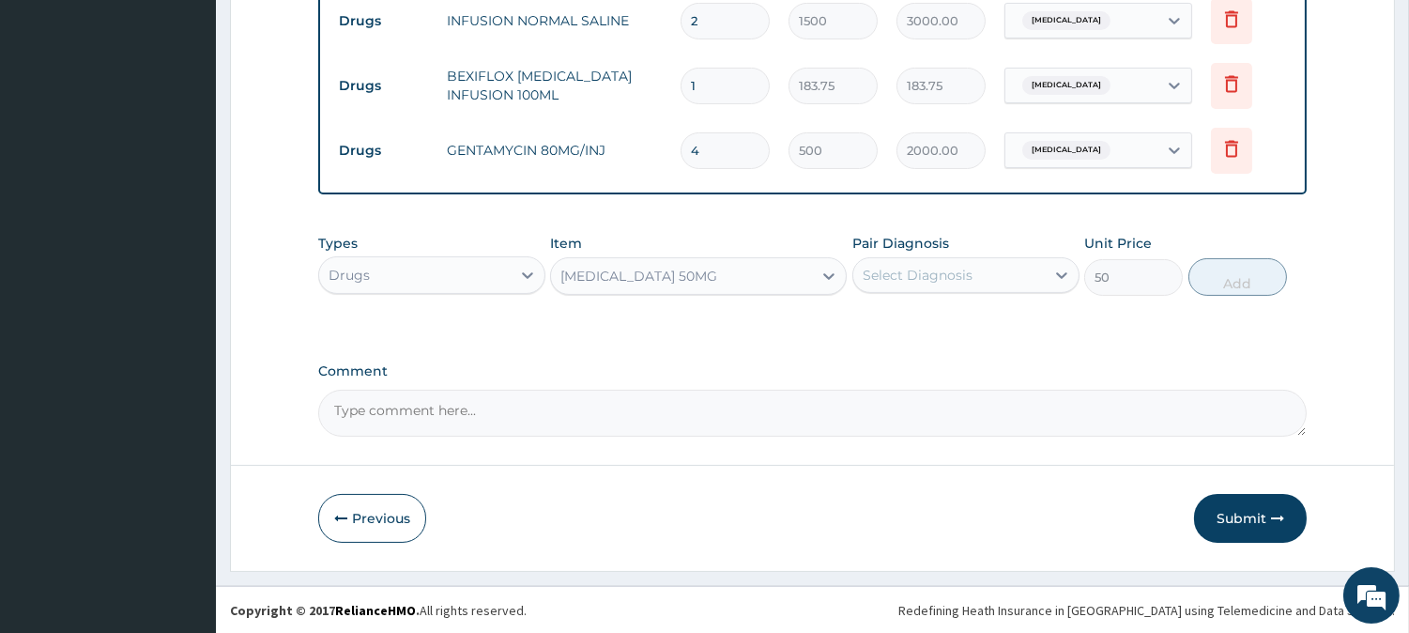
click at [931, 269] on div "Select Diagnosis" at bounding box center [918, 275] width 110 height 19
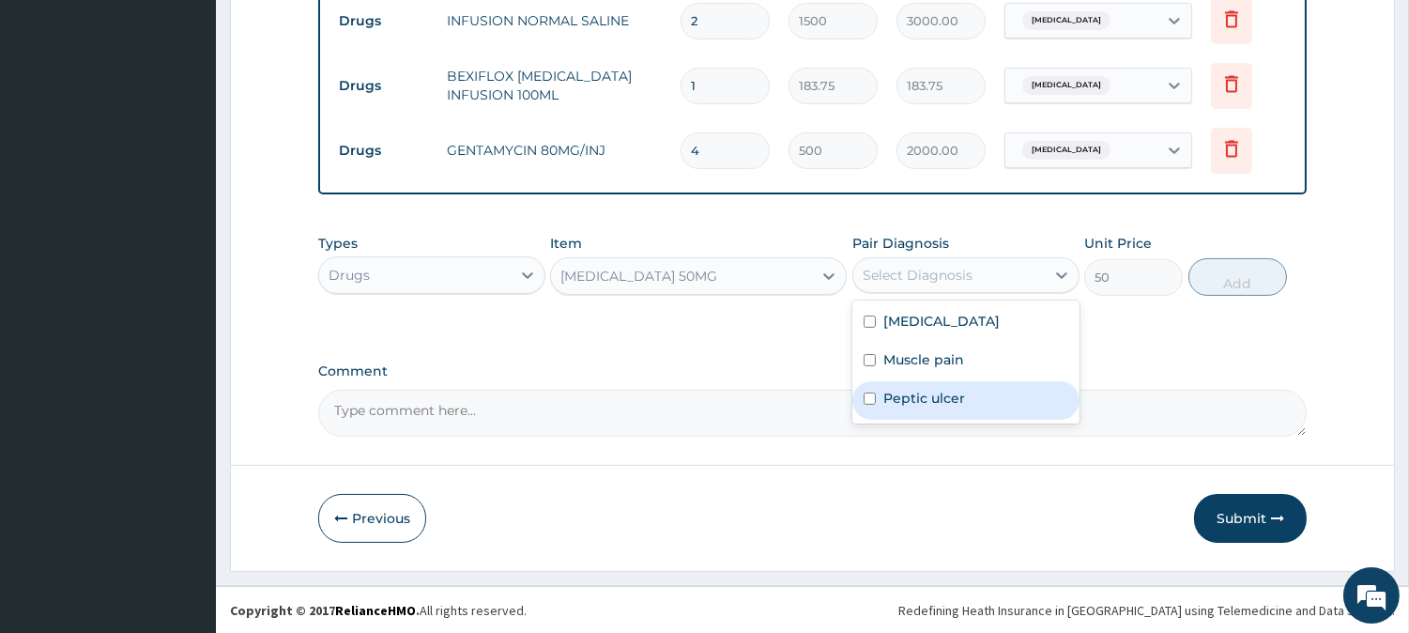
click at [922, 400] on label "Peptic ulcer" at bounding box center [924, 398] width 82 height 19
checkbox input "true"
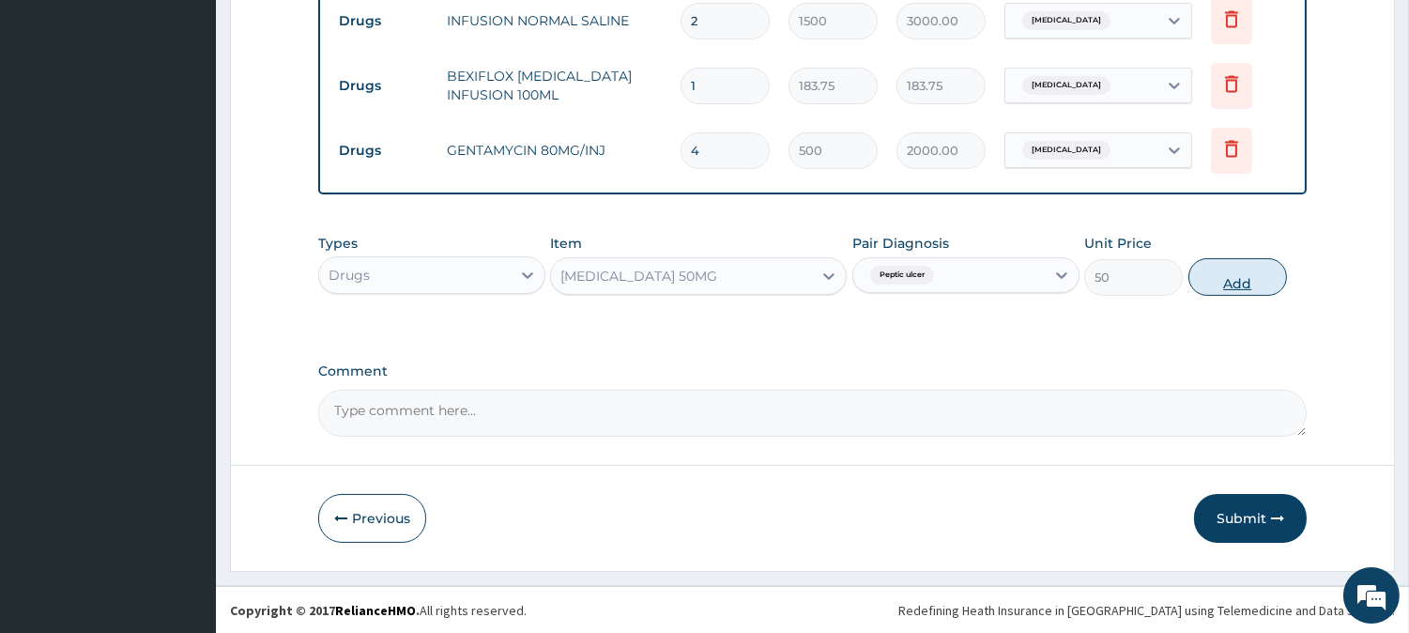
drag, startPoint x: 1243, startPoint y: 277, endPoint x: 1235, endPoint y: 283, distance: 10.0
click at [1244, 278] on button "Add" at bounding box center [1237, 277] width 99 height 38
type input "0"
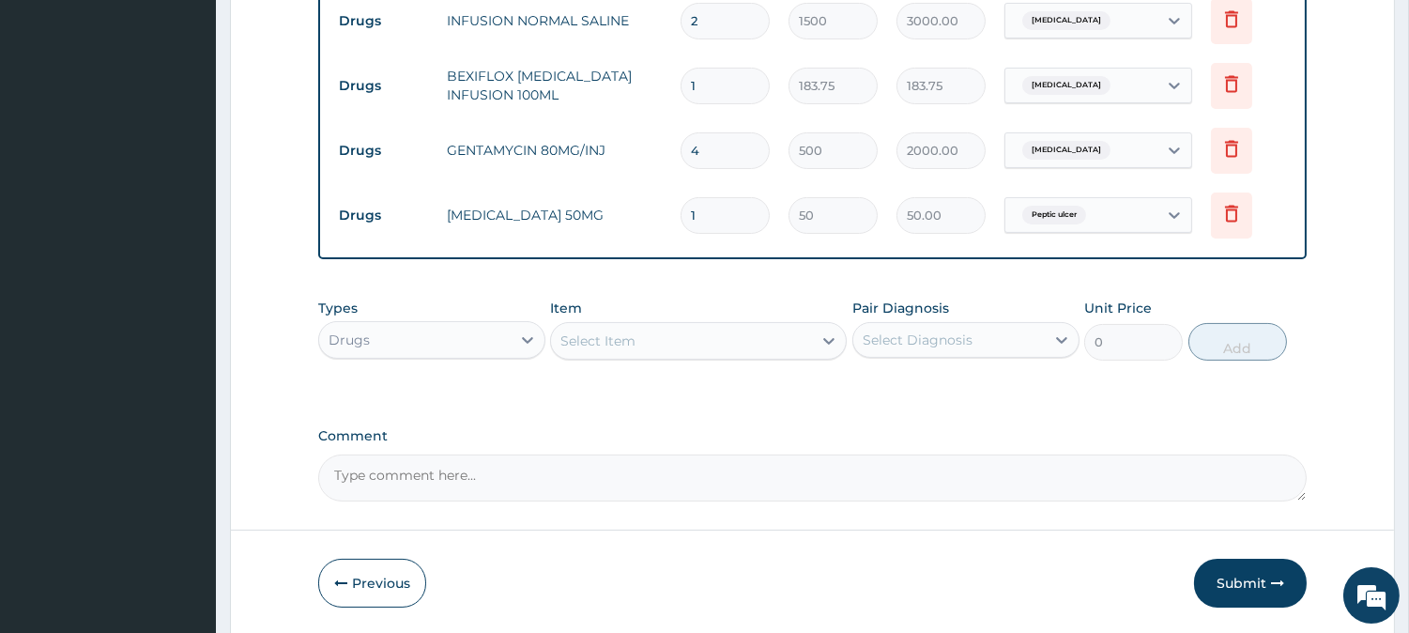
type input "10"
type input "500.00"
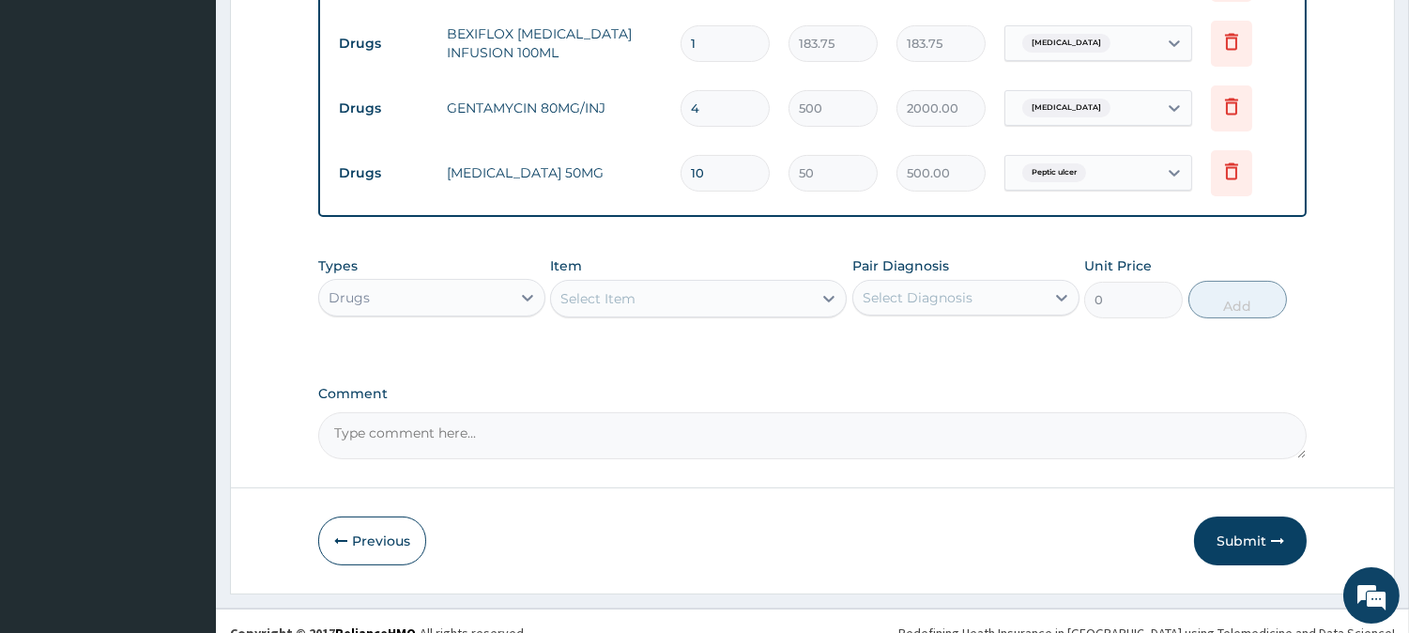
scroll to position [688, 0]
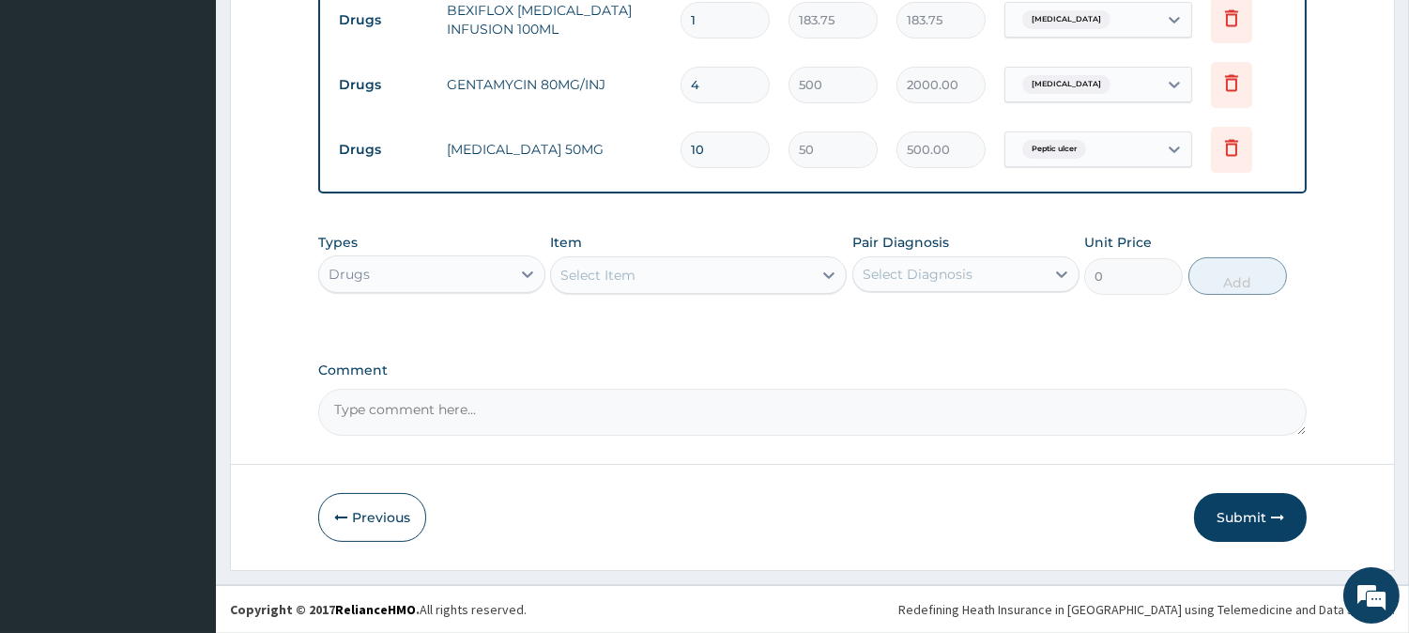
type input "10"
click at [567, 275] on div "Select Item" at bounding box center [597, 275] width 75 height 19
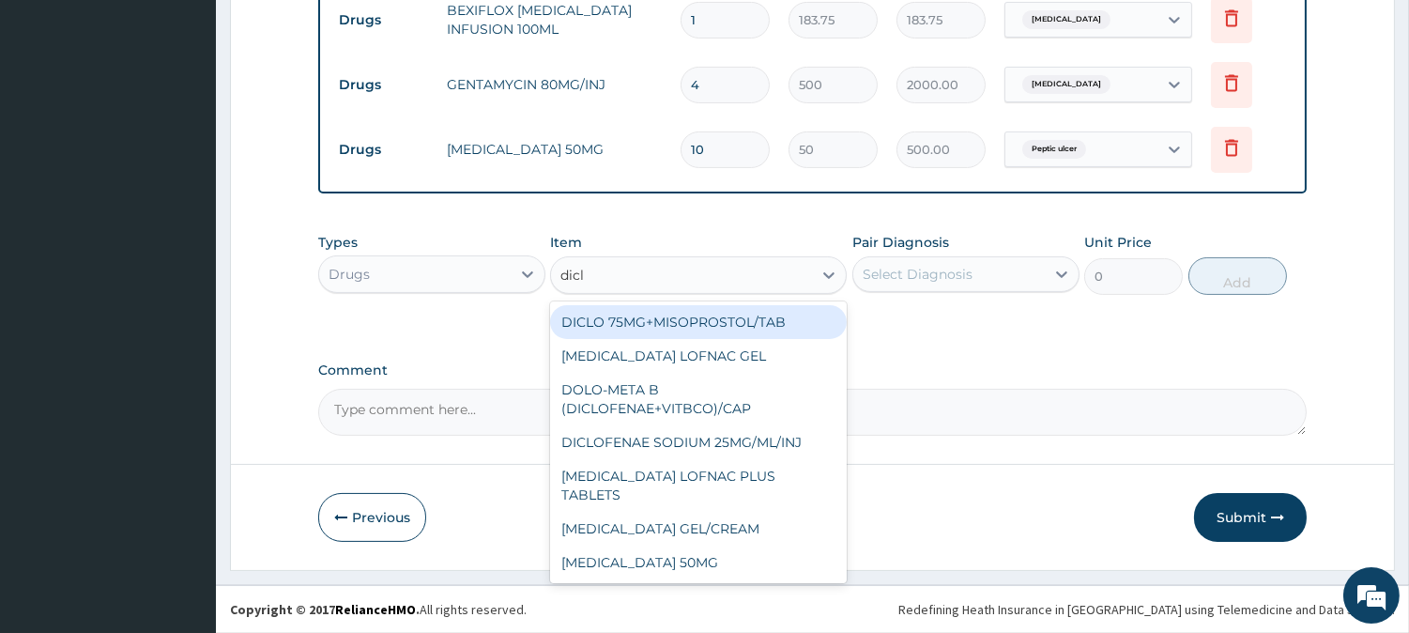
type input "diclo"
click at [664, 579] on div "DICLOFENAE 75MG/INJ" at bounding box center [698, 596] width 297 height 34
type input "250"
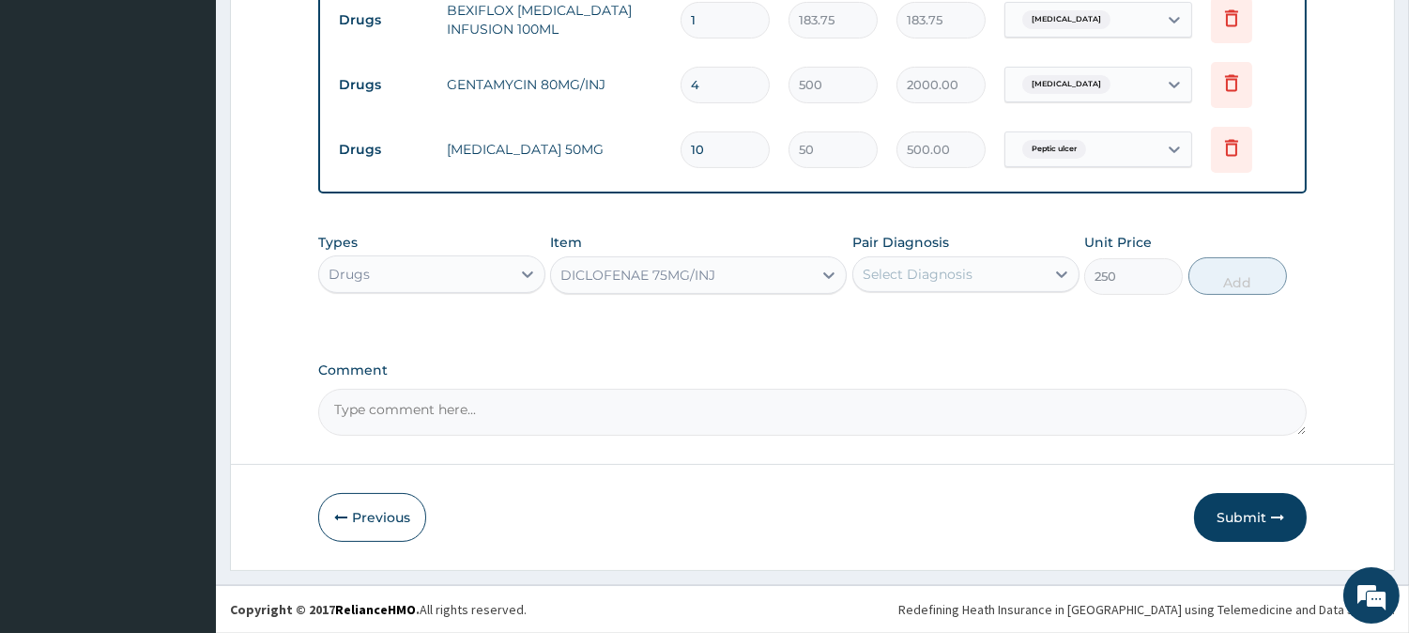
click at [1008, 289] on div "Select Diagnosis" at bounding box center [965, 274] width 227 height 36
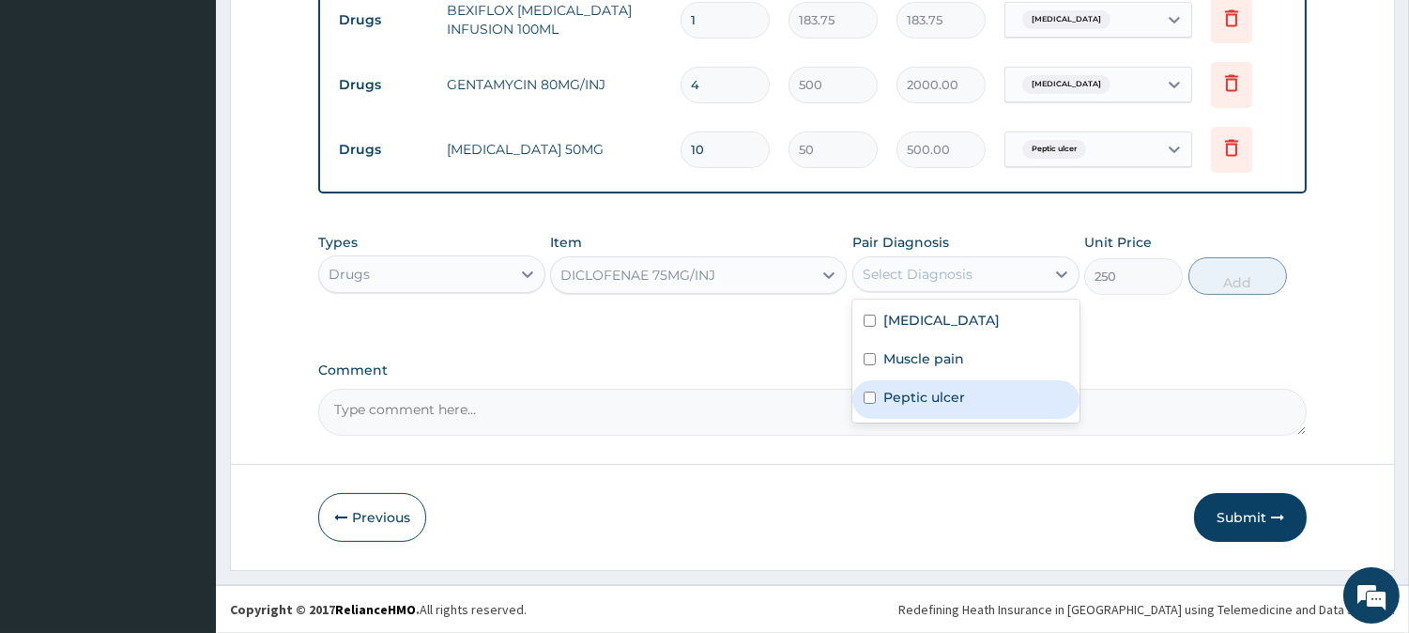
click at [976, 390] on div "Peptic ulcer" at bounding box center [965, 399] width 227 height 38
checkbox input "true"
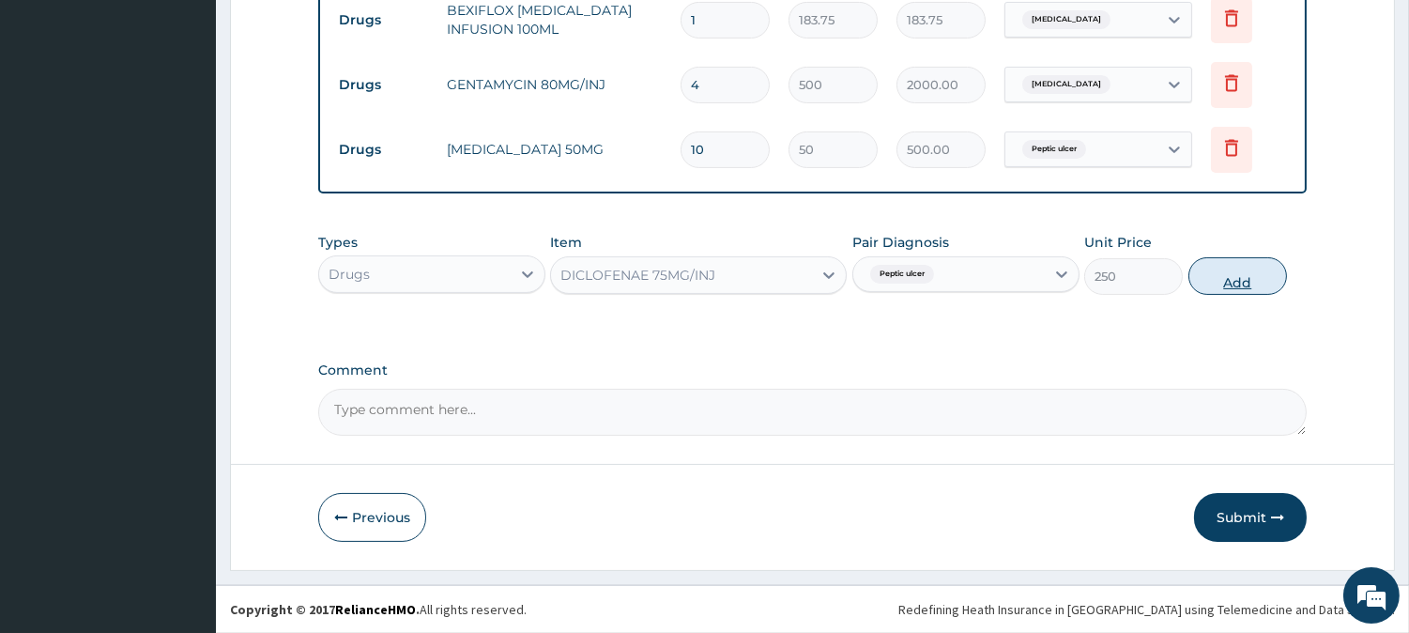
click at [1245, 268] on button "Add" at bounding box center [1237, 276] width 99 height 38
type input "0"
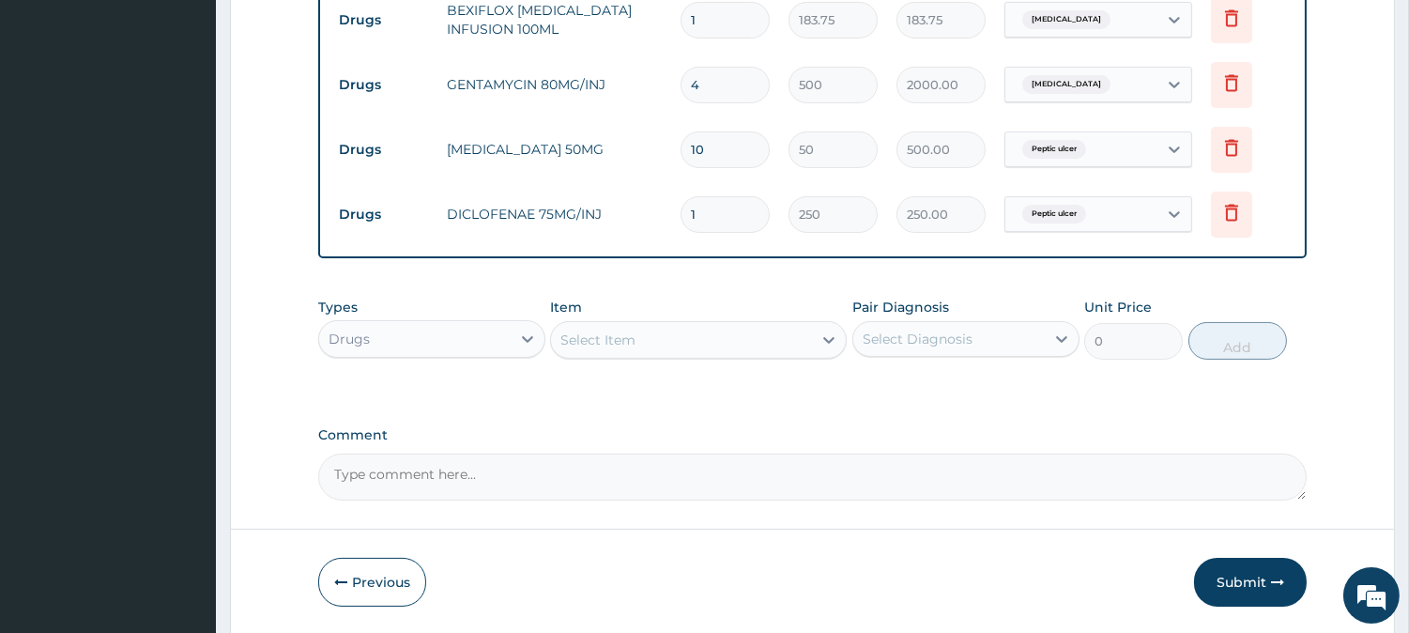
click at [589, 334] on div "Select Item" at bounding box center [597, 339] width 75 height 19
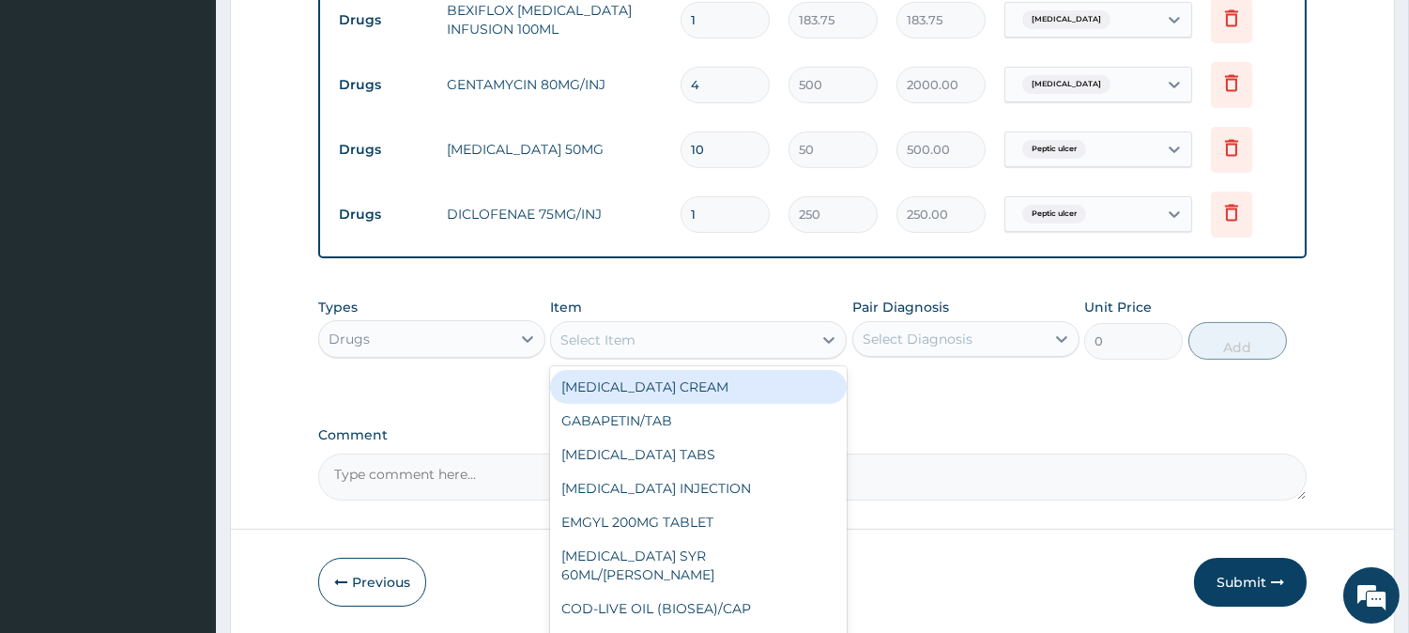
type input "a"
type input "625"
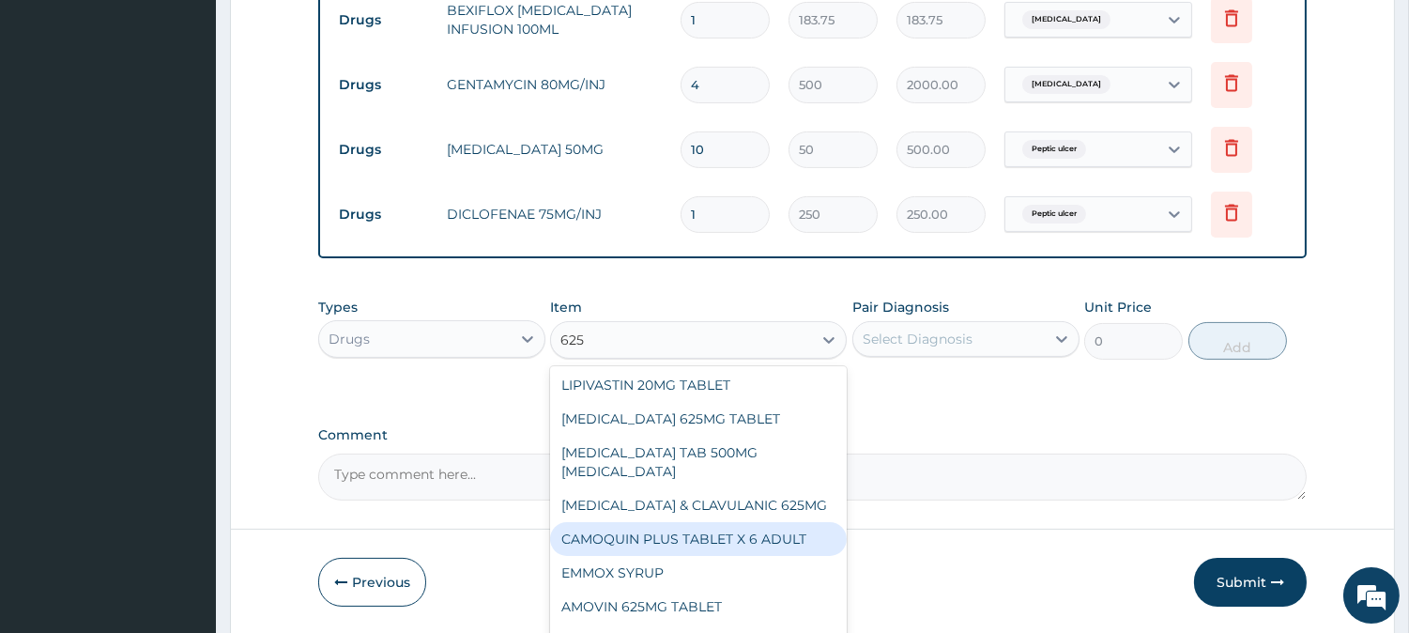
scroll to position [164, 0]
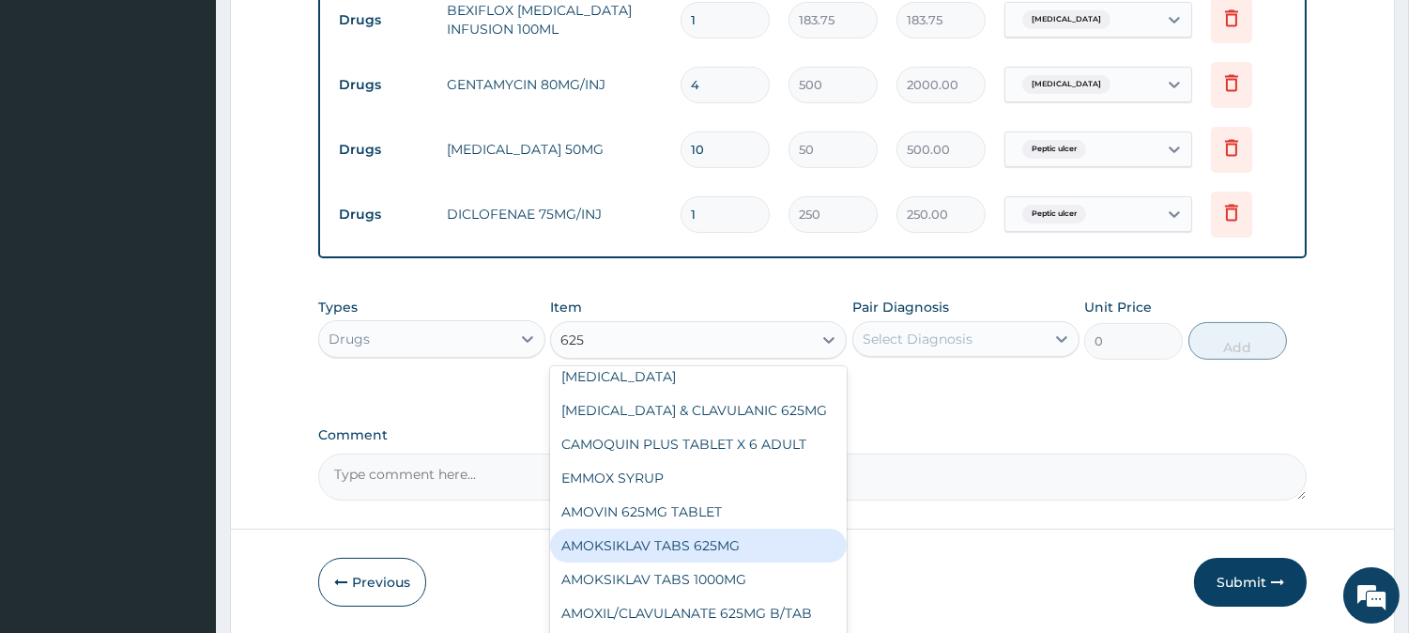
click at [738, 535] on div "AMOKSIKLAV TABS 625MG" at bounding box center [698, 545] width 297 height 34
type input "280"
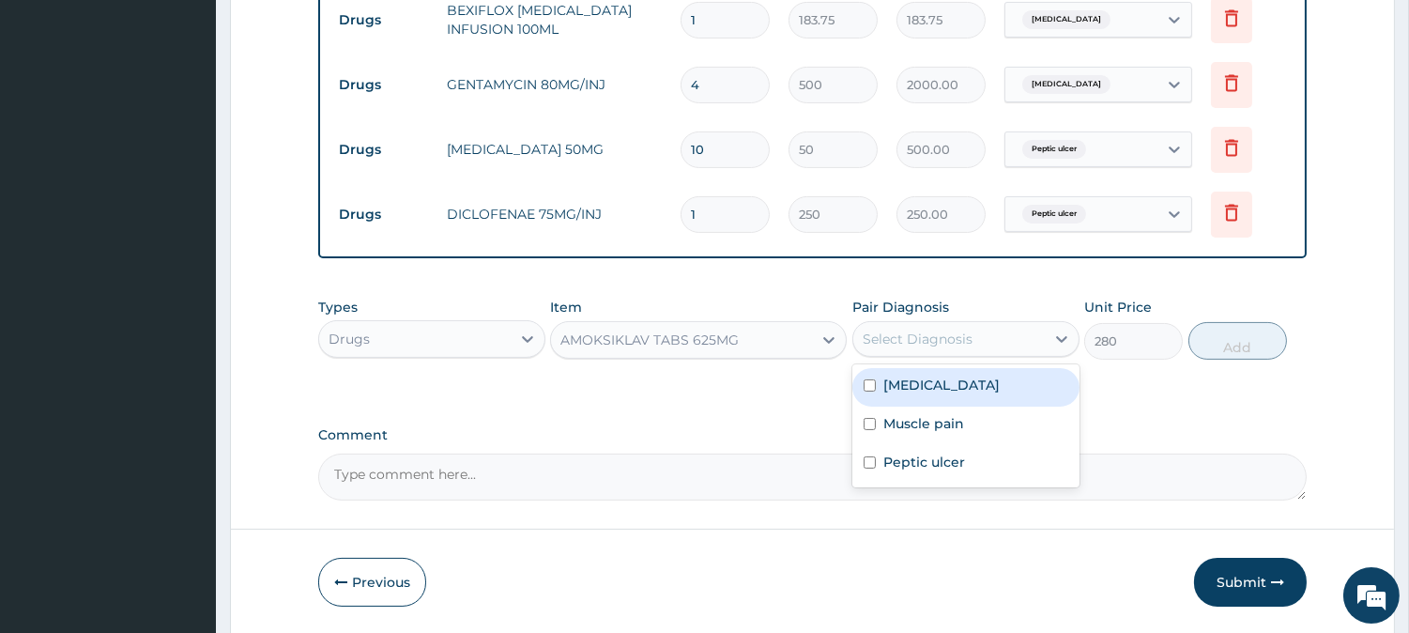
click at [899, 350] on div "Select Diagnosis" at bounding box center [948, 339] width 191 height 30
click at [937, 387] on div "Sepsis" at bounding box center [965, 387] width 227 height 38
checkbox input "true"
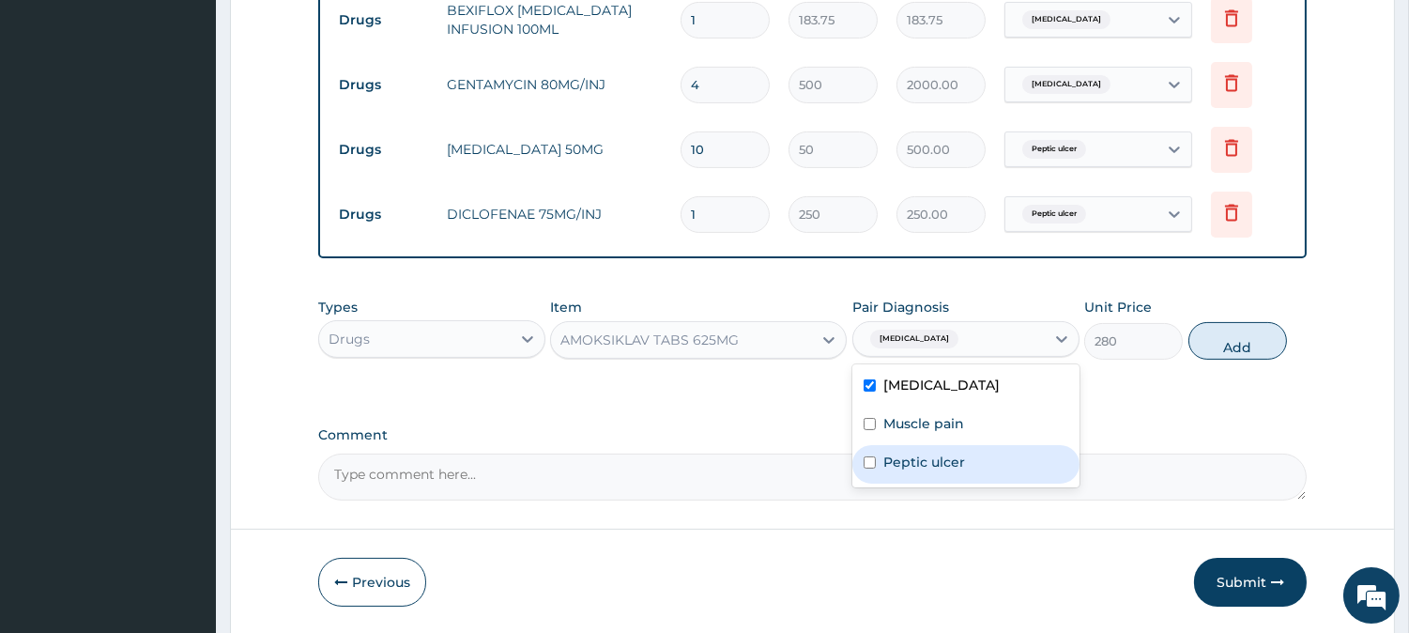
drag, startPoint x: 1250, startPoint y: 344, endPoint x: 1231, endPoint y: 347, distance: 19.0
click at [1251, 344] on button "Add" at bounding box center [1237, 341] width 99 height 38
type input "0"
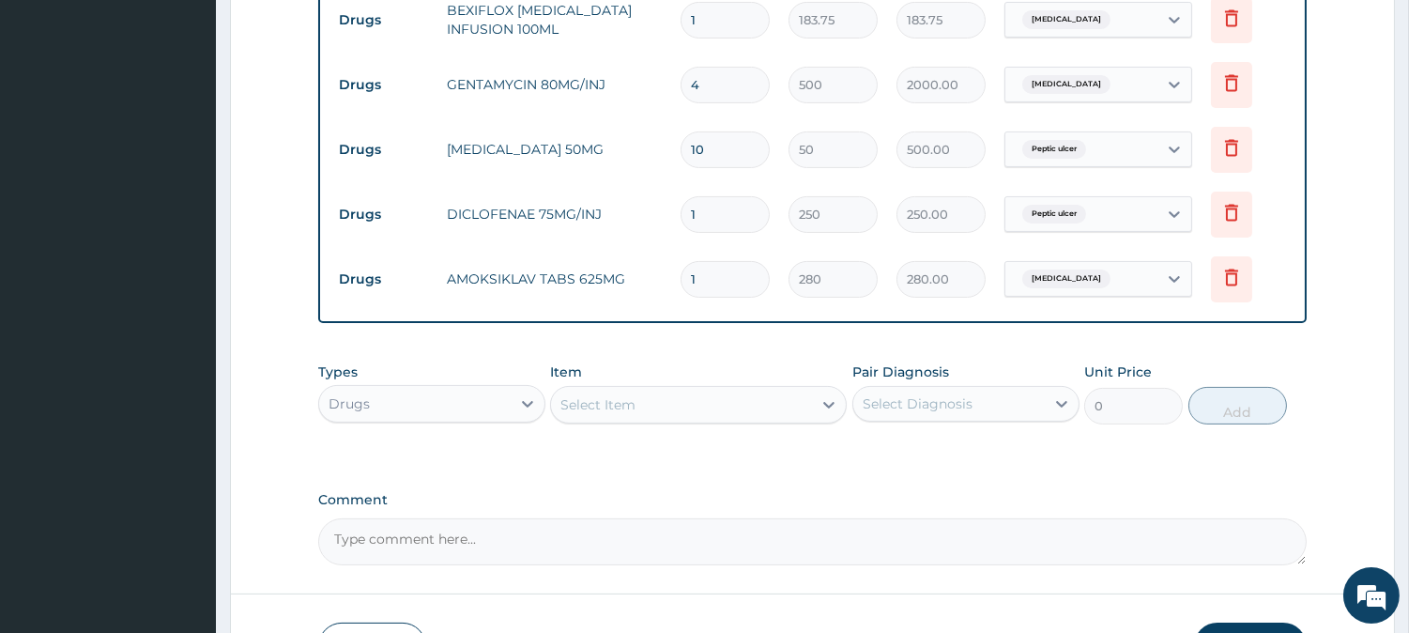
type input "14"
type input "3920.00"
type input "14"
click at [582, 413] on div "Select Item" at bounding box center [597, 404] width 75 height 19
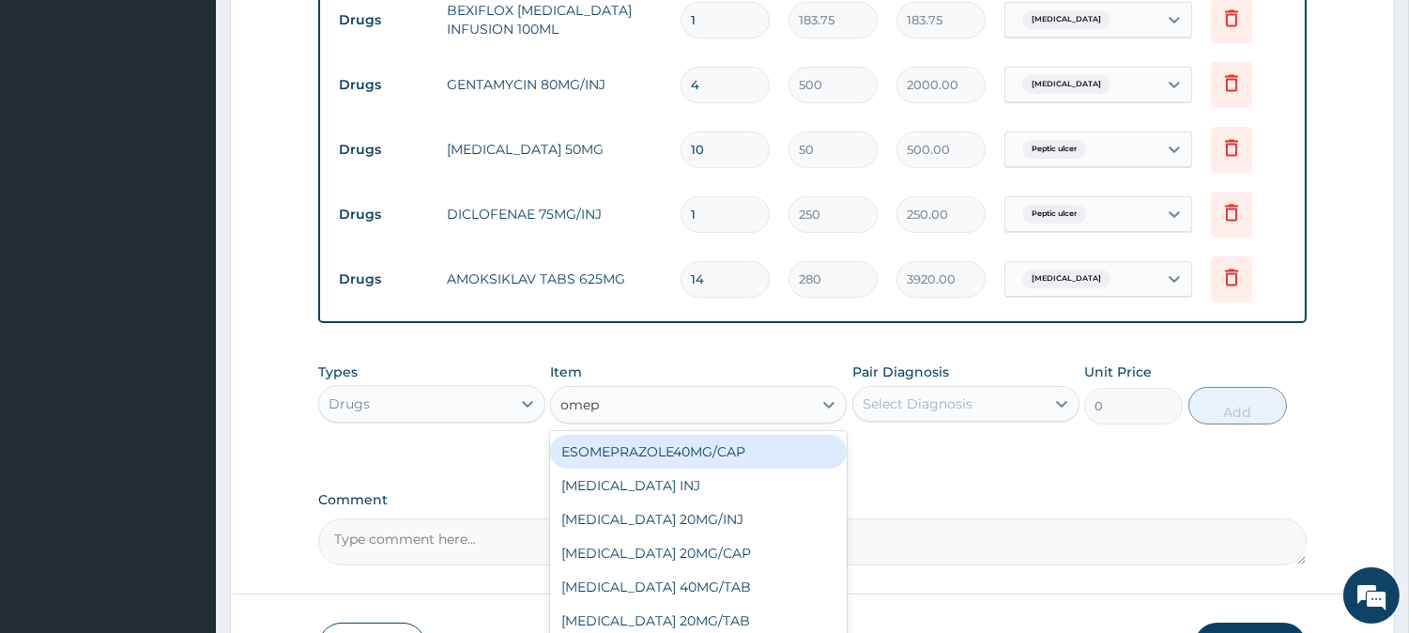
type input "omepr"
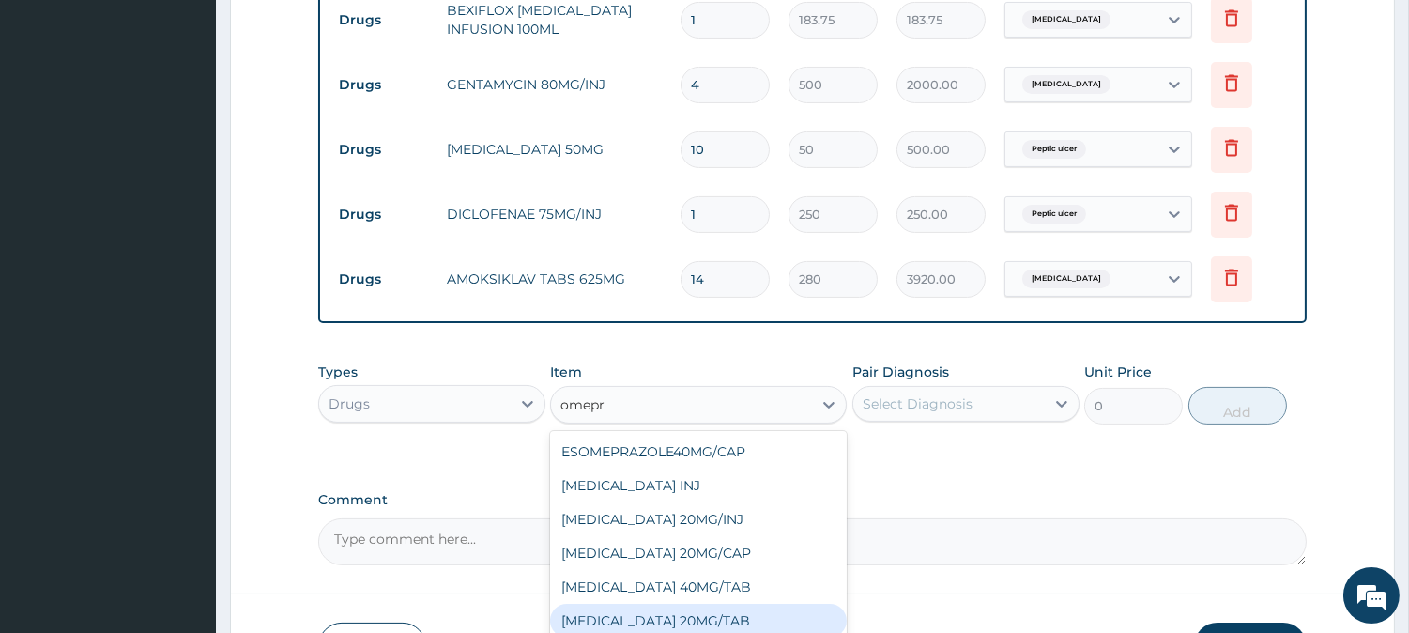
click at [692, 621] on div "OMEPRAZOLE 20MG/TAB" at bounding box center [698, 621] width 297 height 34
type input "78.75"
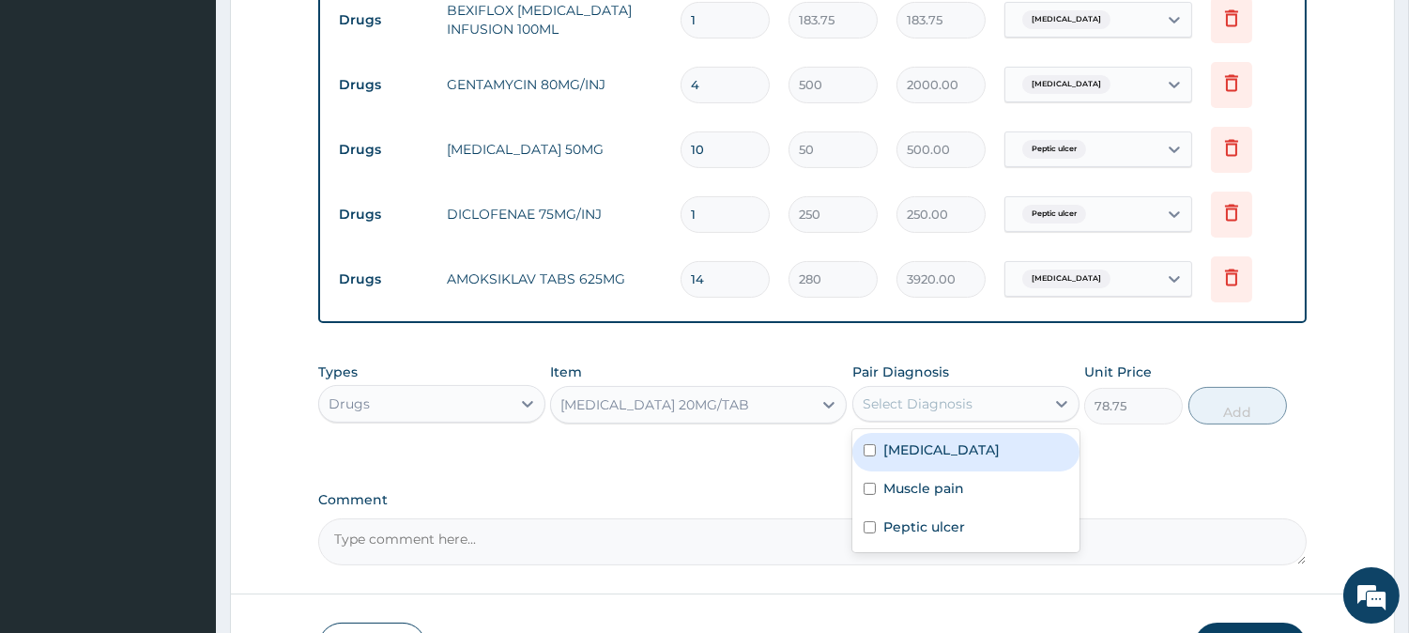
click at [1012, 395] on div "Select Diagnosis" at bounding box center [948, 404] width 191 height 30
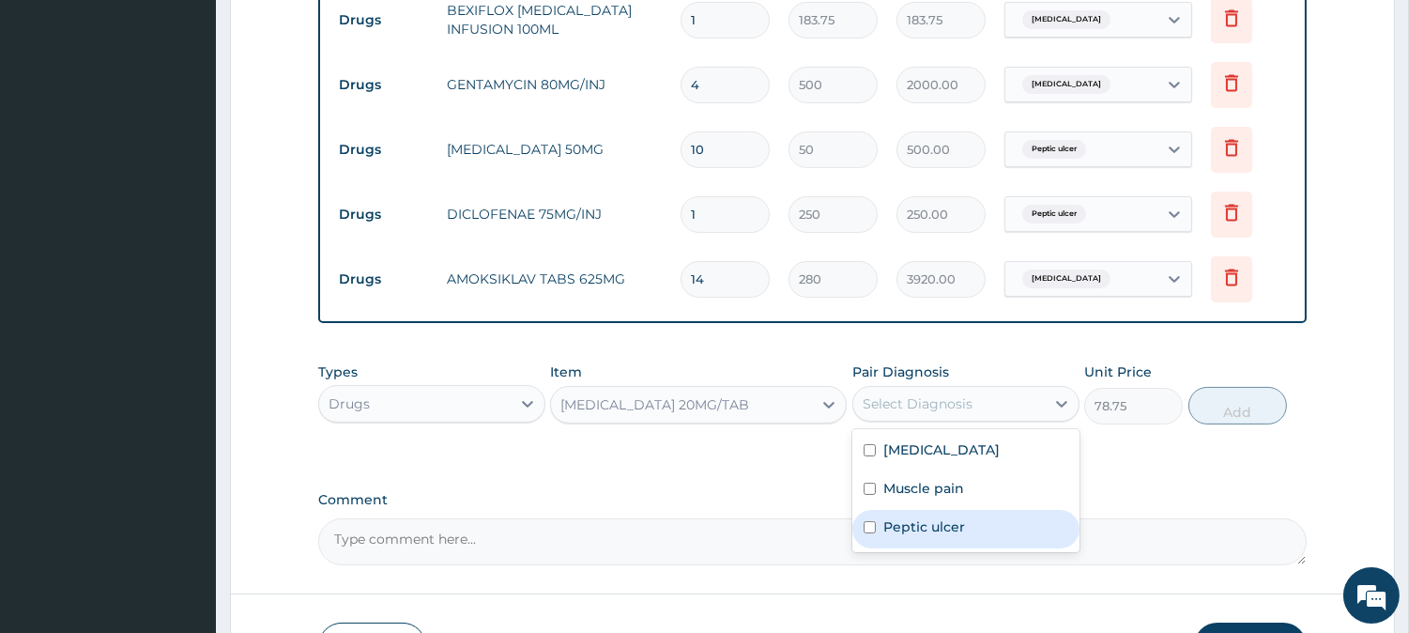
click at [952, 519] on label "Peptic ulcer" at bounding box center [924, 526] width 82 height 19
checkbox input "true"
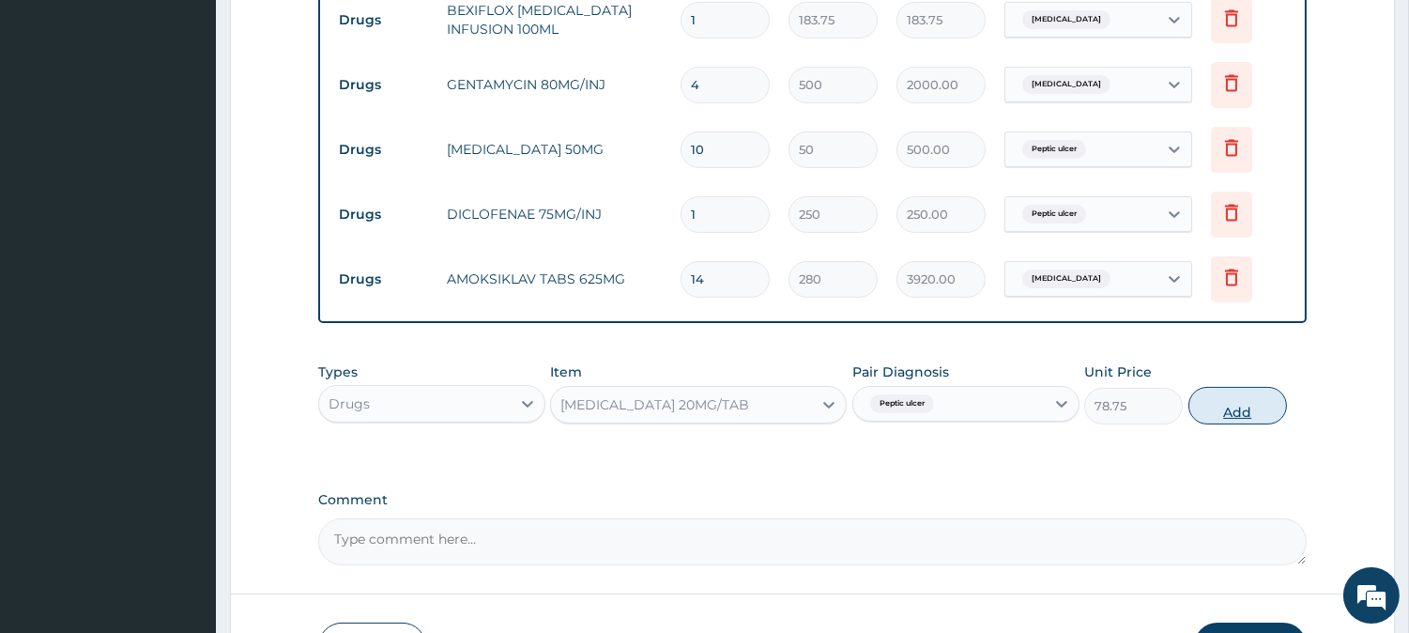
click at [1259, 404] on button "Add" at bounding box center [1237, 406] width 99 height 38
type input "0"
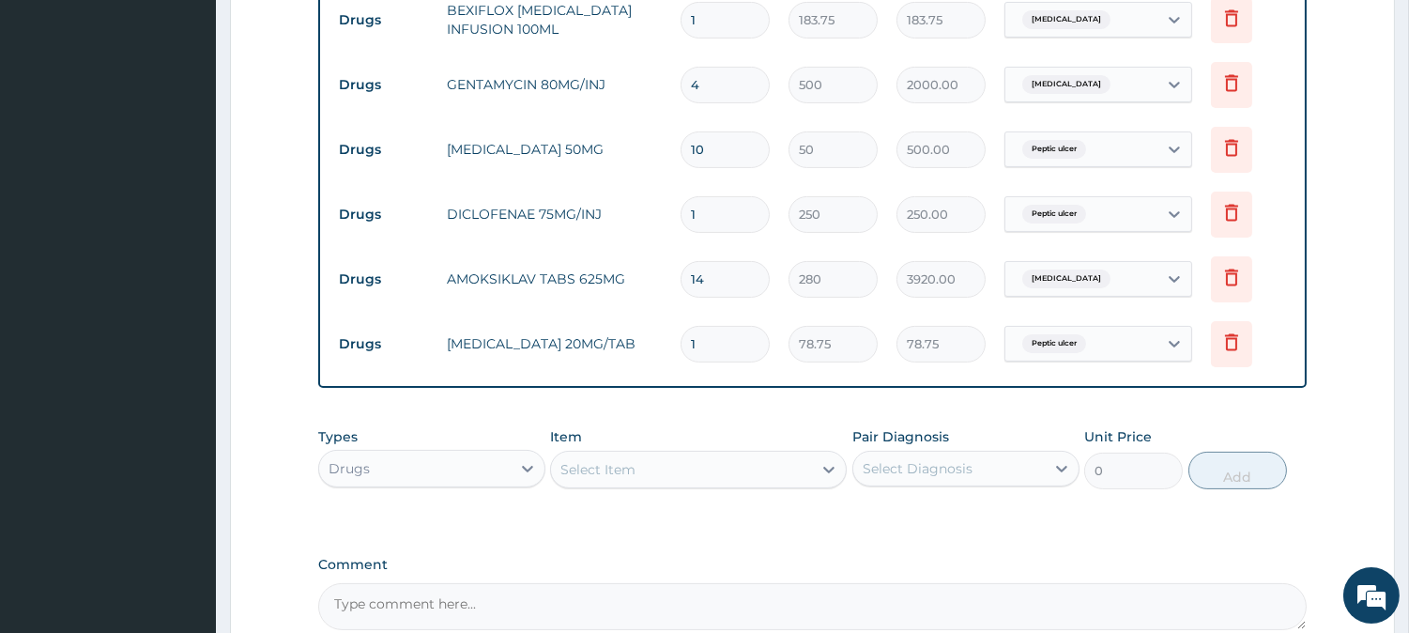
type input "10"
type input "787.50"
type input "10"
click at [560, 471] on div "Select Item" at bounding box center [681, 469] width 261 height 30
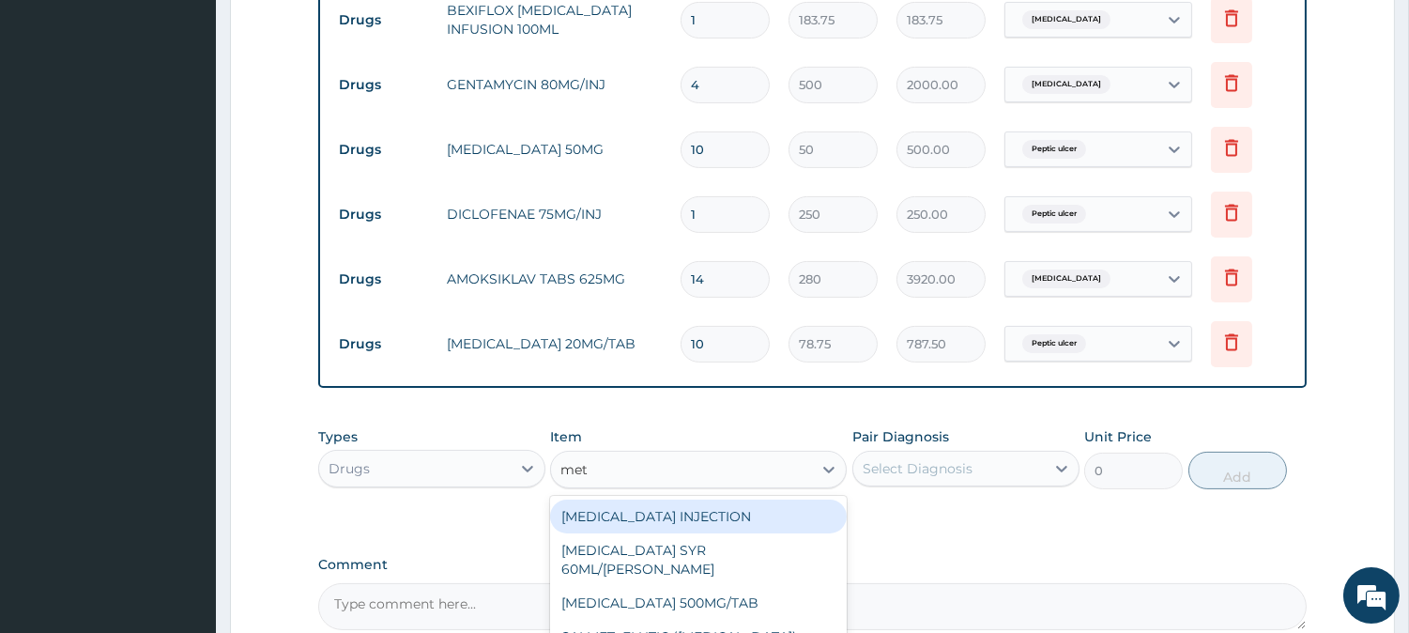
type input "metr"
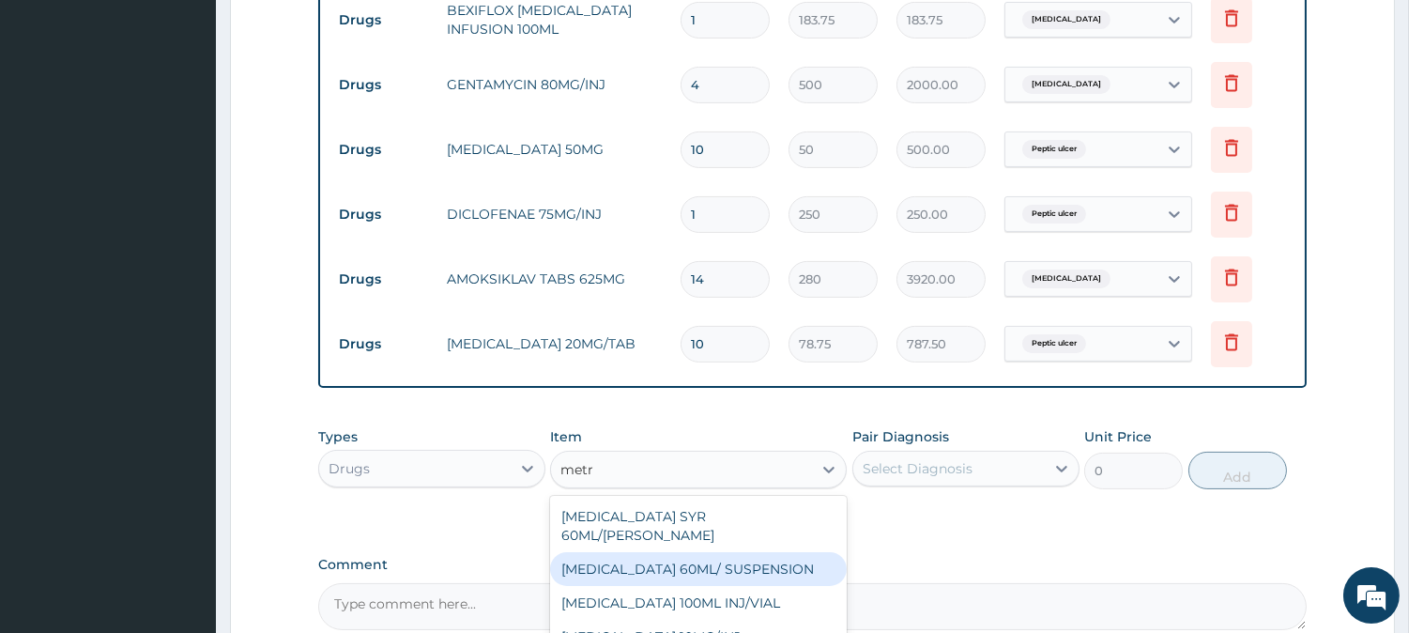
scroll to position [792, 0]
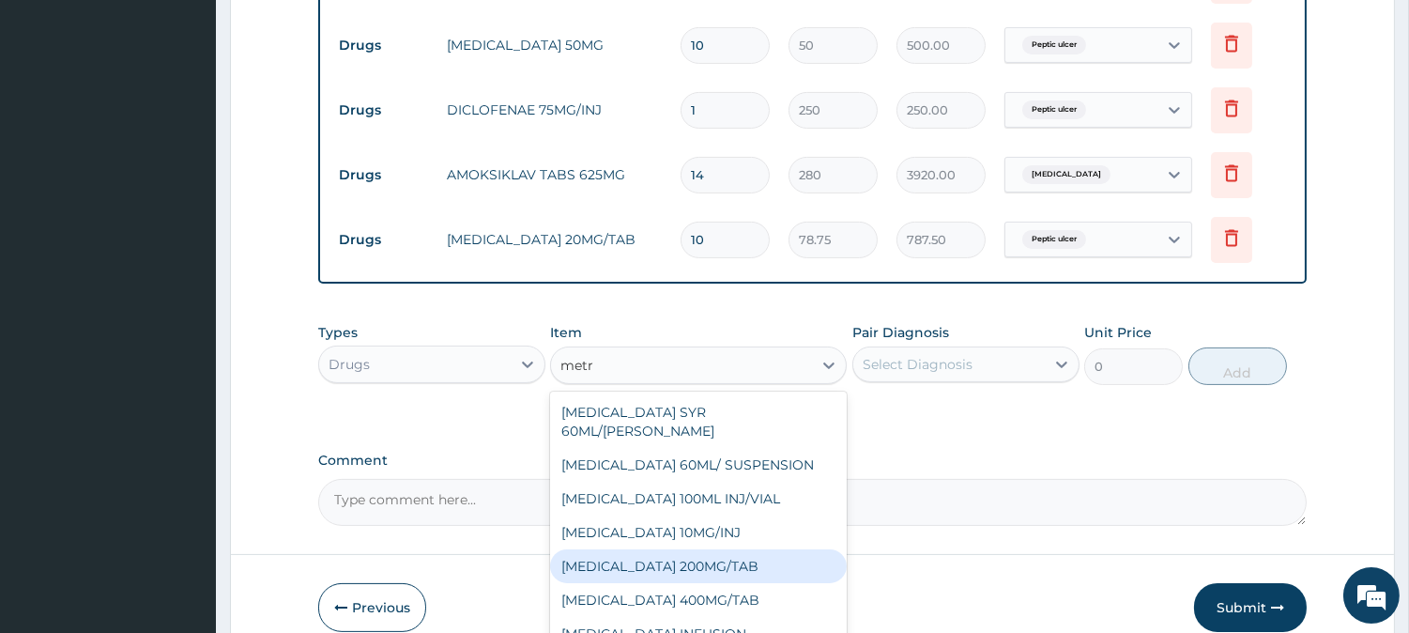
click at [745, 556] on div "METRONIDAZOLE 200MG/TAB" at bounding box center [698, 566] width 297 height 34
type input "50"
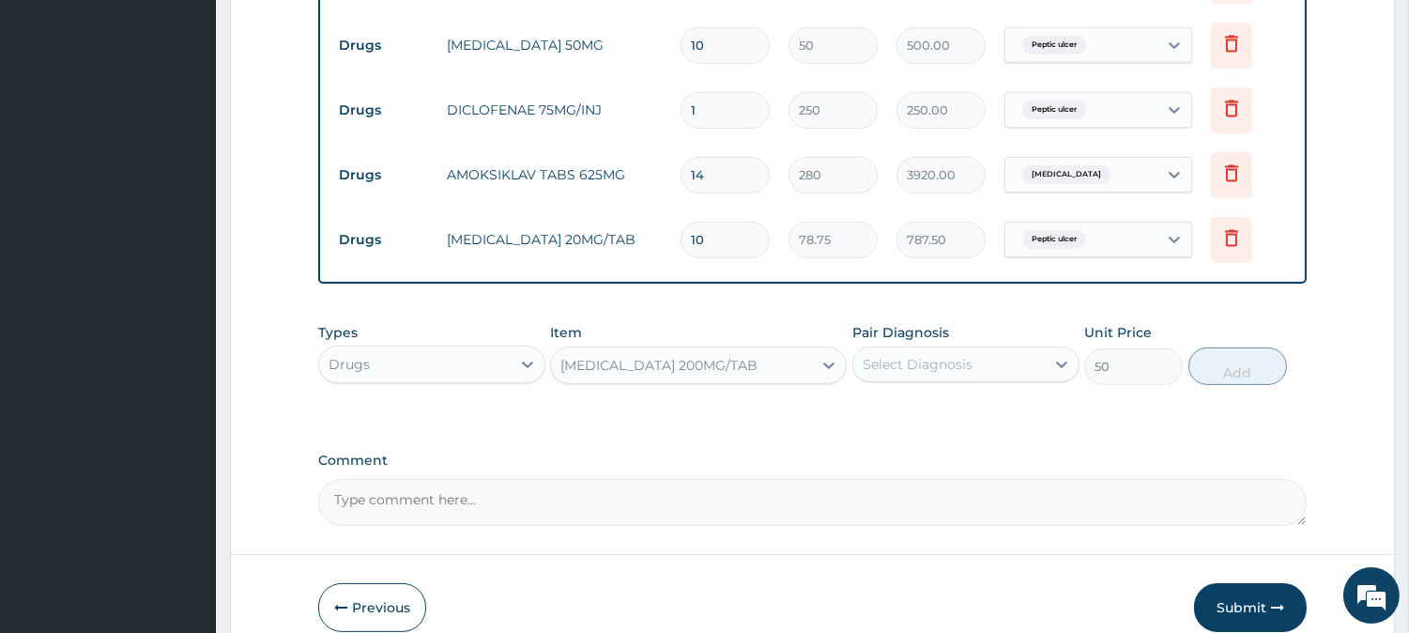
click at [956, 363] on div "Select Diagnosis" at bounding box center [918, 364] width 110 height 19
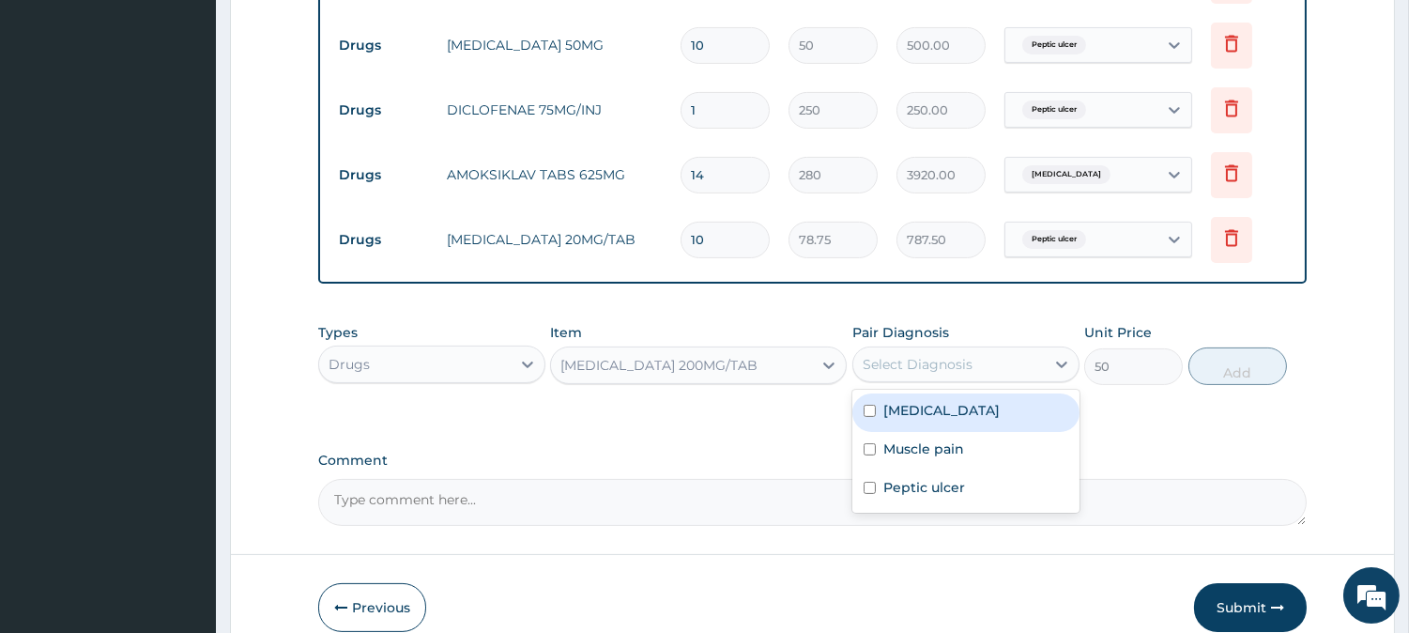
click at [950, 409] on div "Sepsis" at bounding box center [965, 412] width 227 height 38
checkbox input "true"
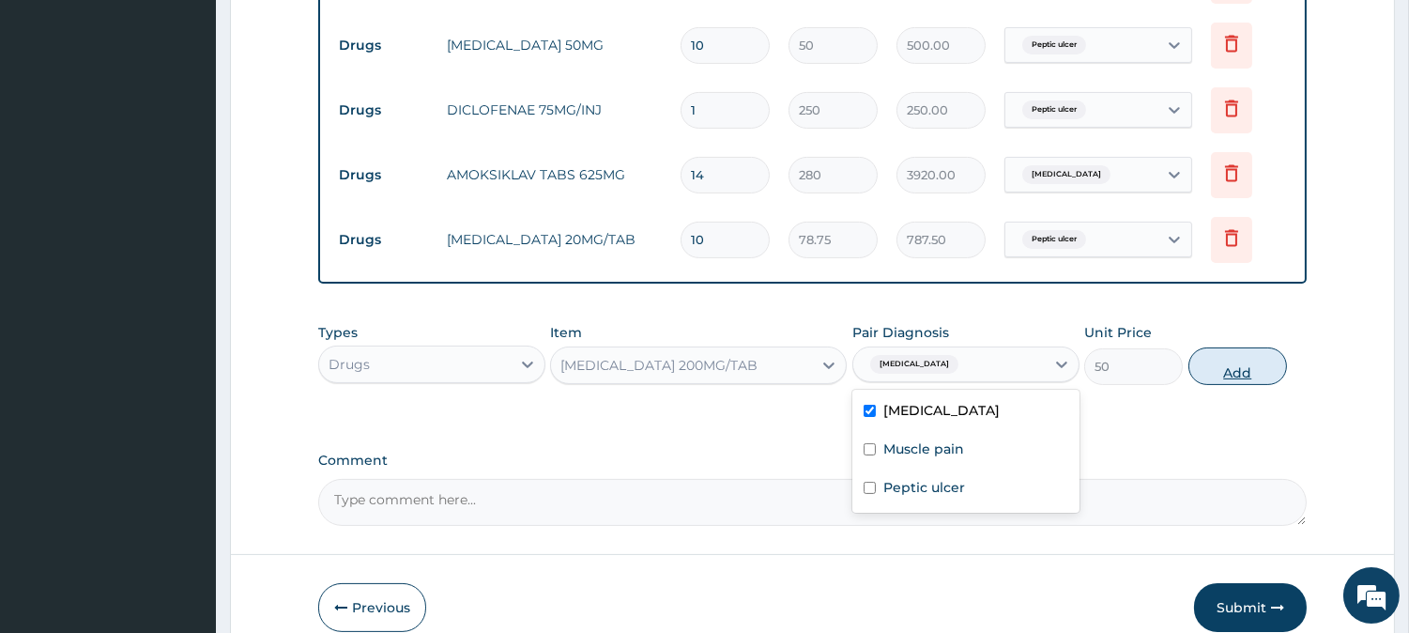
click at [1246, 371] on button "Add" at bounding box center [1237, 366] width 99 height 38
type input "0"
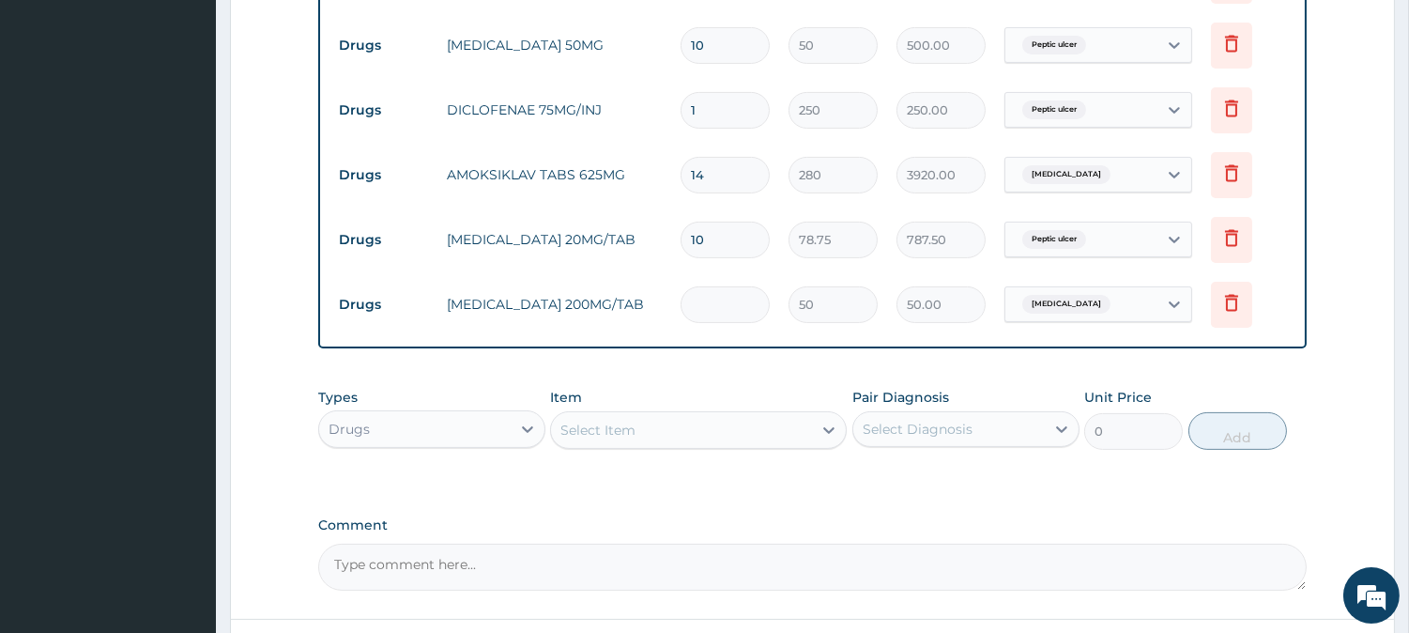
type input "0.00"
type input "3"
type input "150.00"
type input "30"
type input "1500.00"
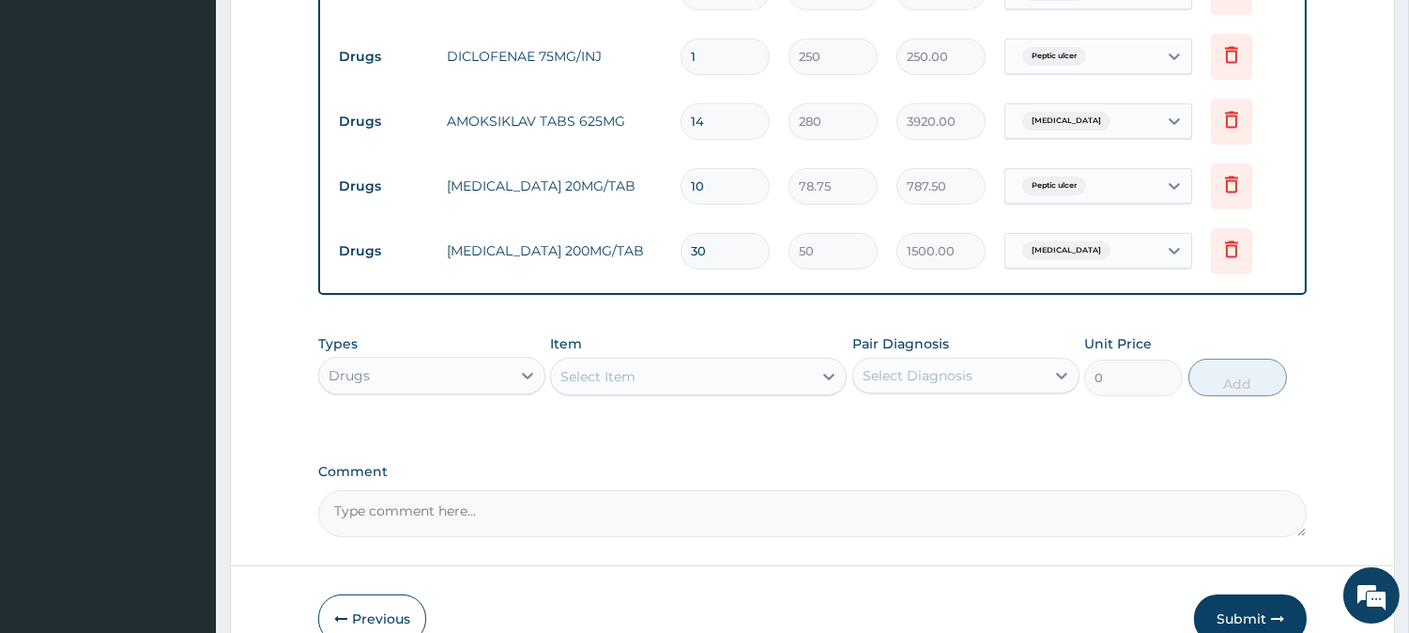
scroll to position [949, 0]
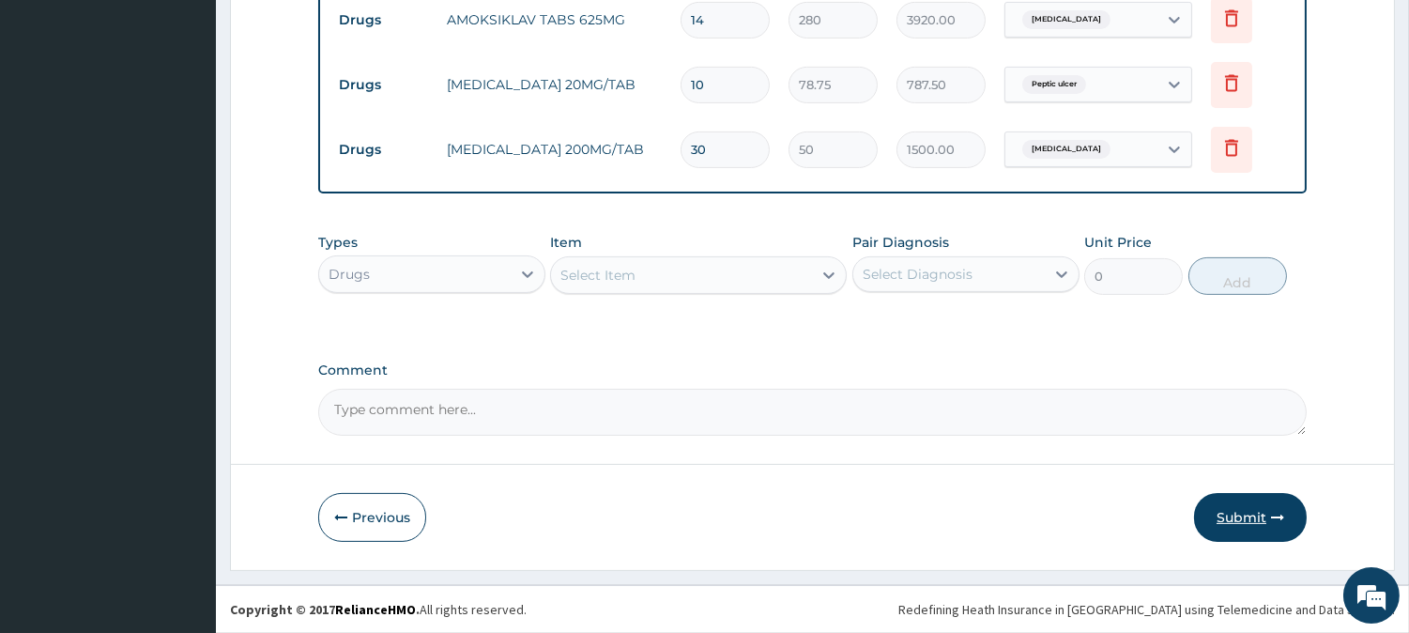
type input "30"
click at [1260, 527] on button "Submit" at bounding box center [1250, 517] width 113 height 49
click at [1249, 510] on button "Submit" at bounding box center [1250, 517] width 113 height 49
click at [1244, 507] on button "Submit" at bounding box center [1250, 517] width 113 height 49
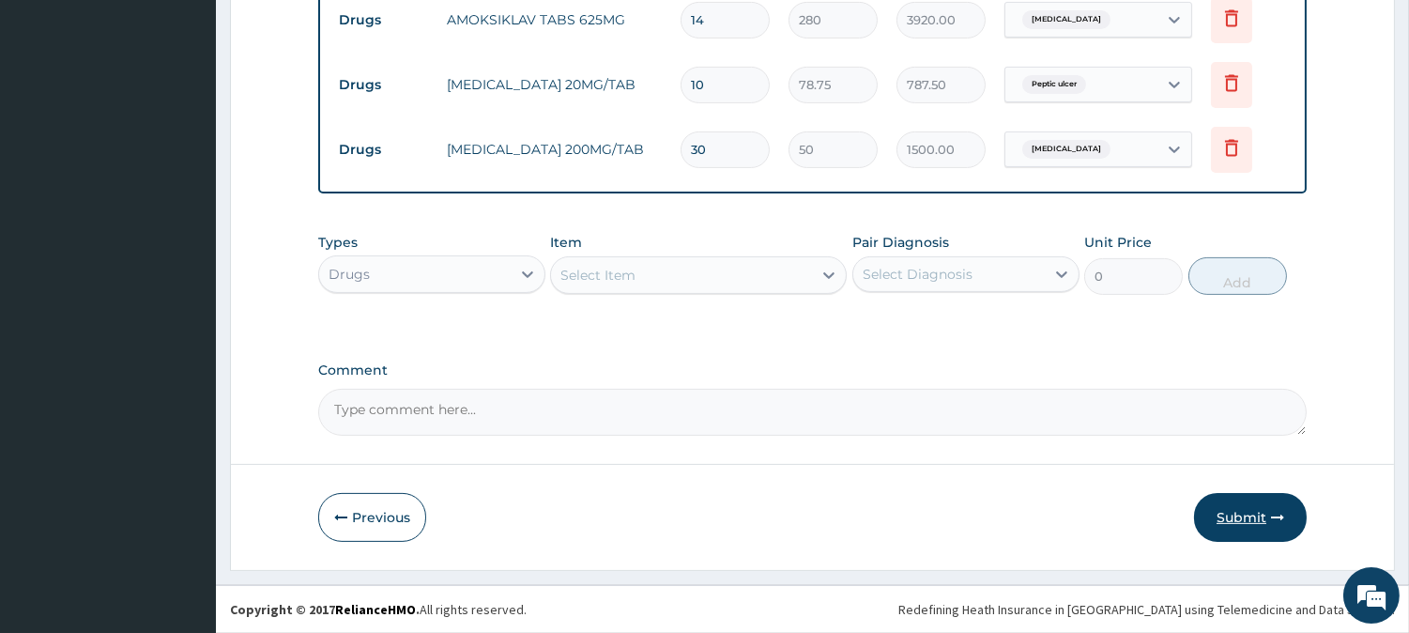
click at [1244, 507] on button "Submit" at bounding box center [1250, 517] width 113 height 49
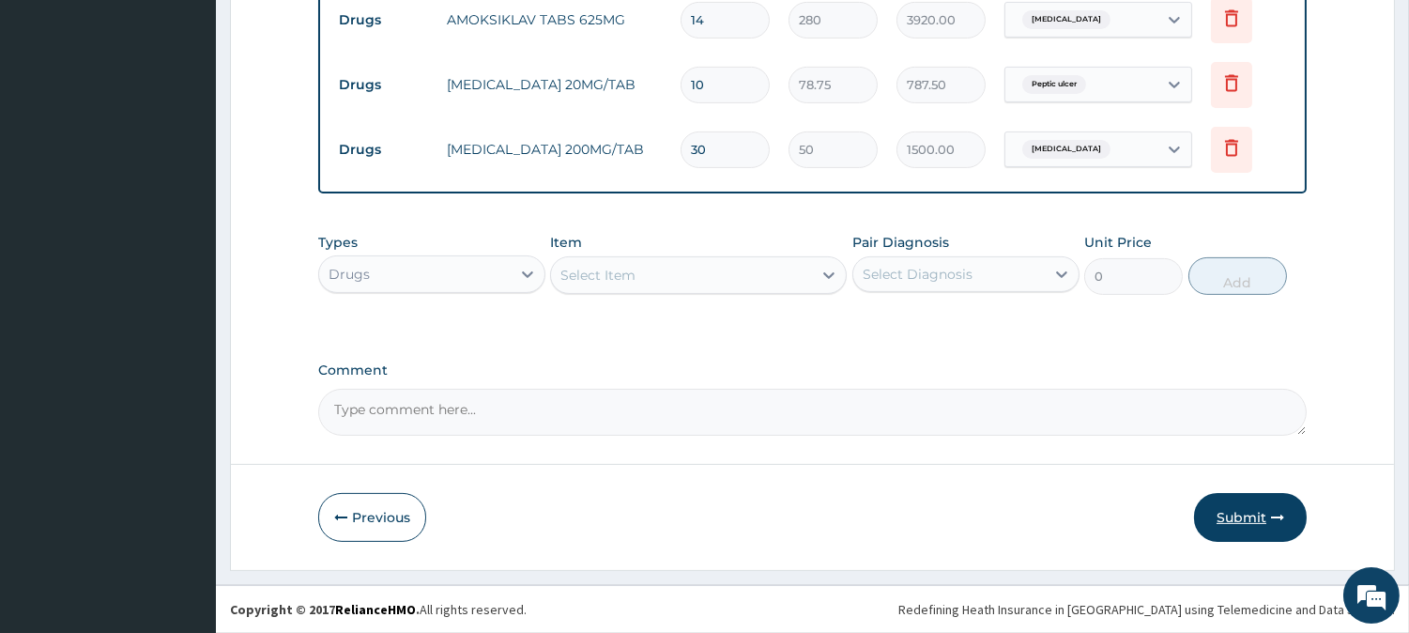
click at [1244, 507] on button "Submit" at bounding box center [1250, 517] width 113 height 49
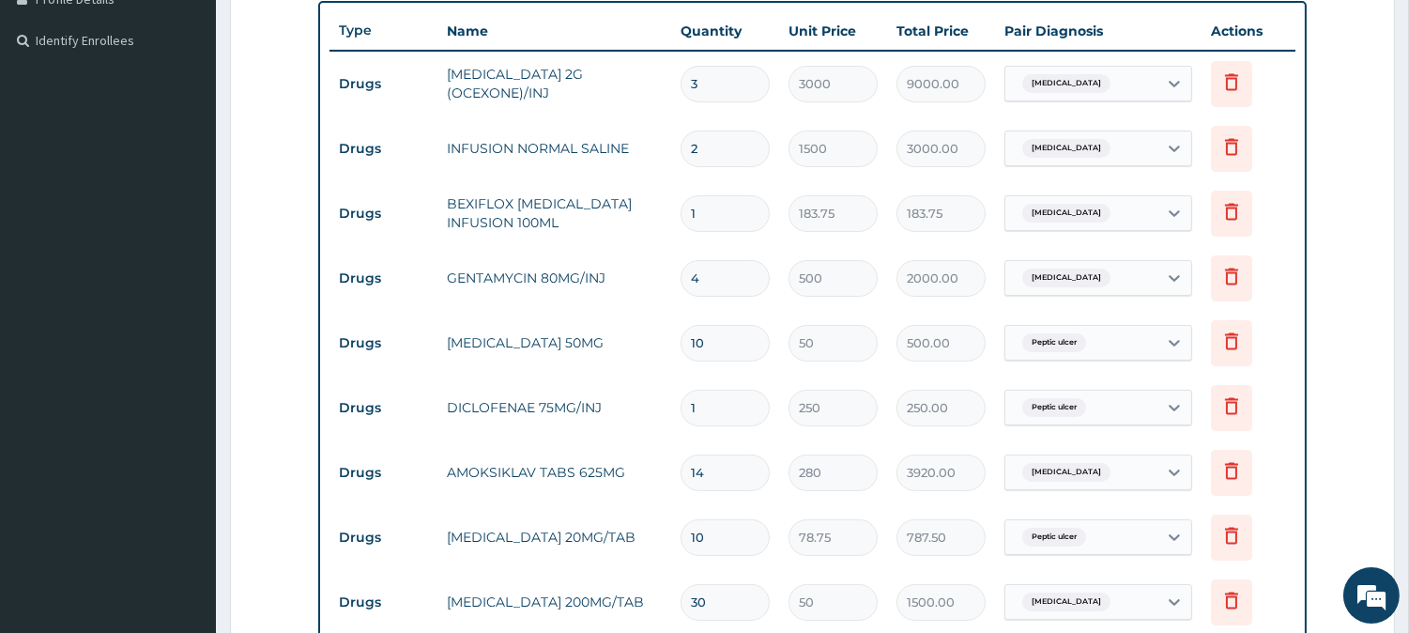
scroll to position [531, 0]
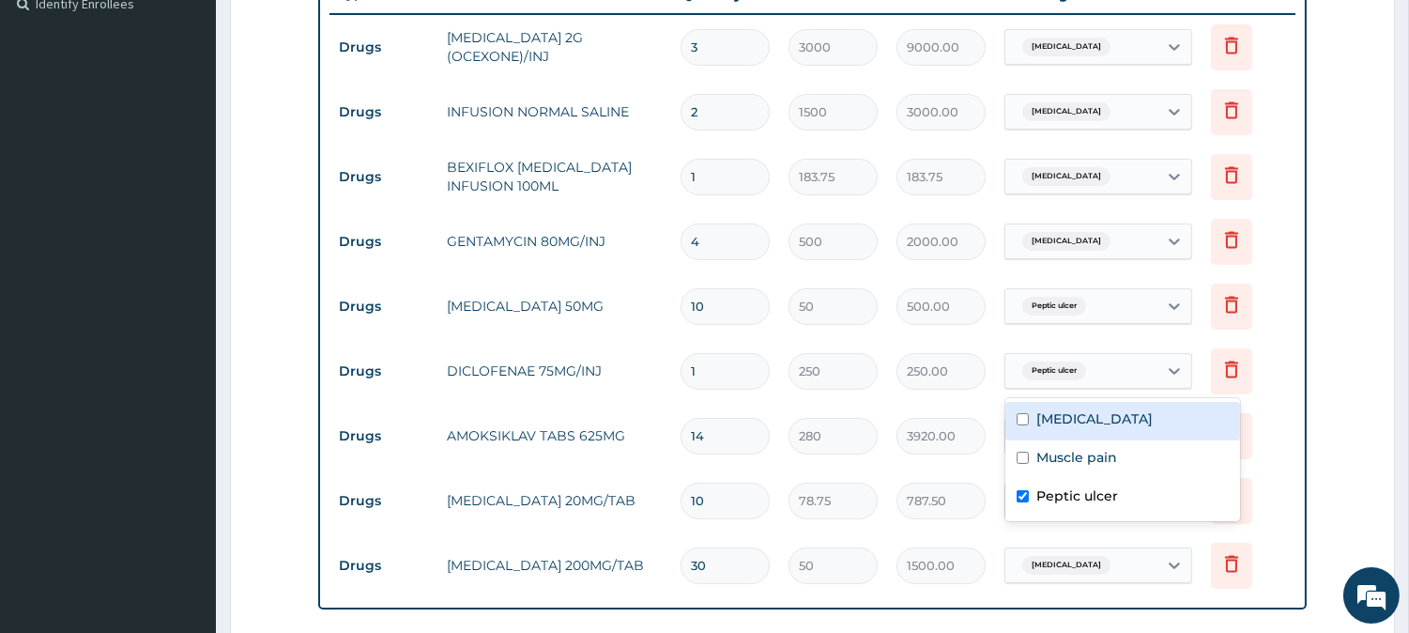
click at [1129, 379] on div "Peptic ulcer" at bounding box center [1081, 371] width 152 height 32
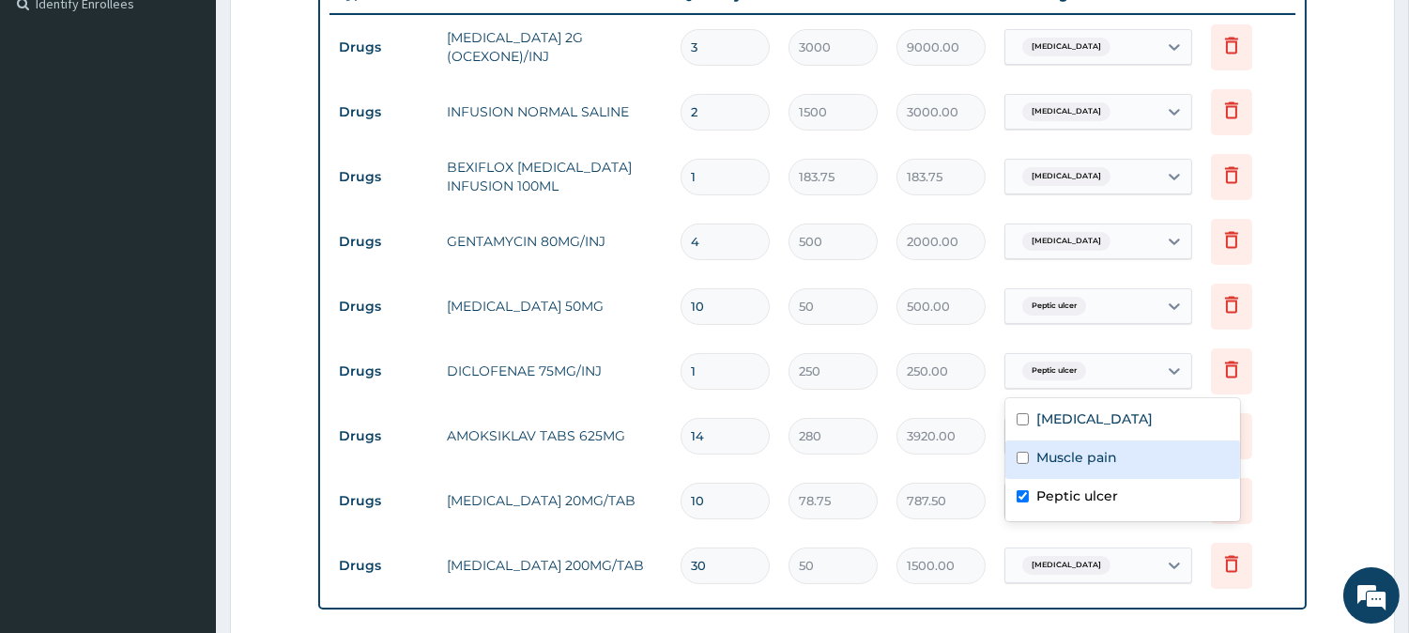
click at [1093, 453] on label "Muscle pain" at bounding box center [1076, 457] width 81 height 19
checkbox input "true"
click at [1051, 494] on label "Peptic ulcer" at bounding box center [1077, 495] width 82 height 19
checkbox input "false"
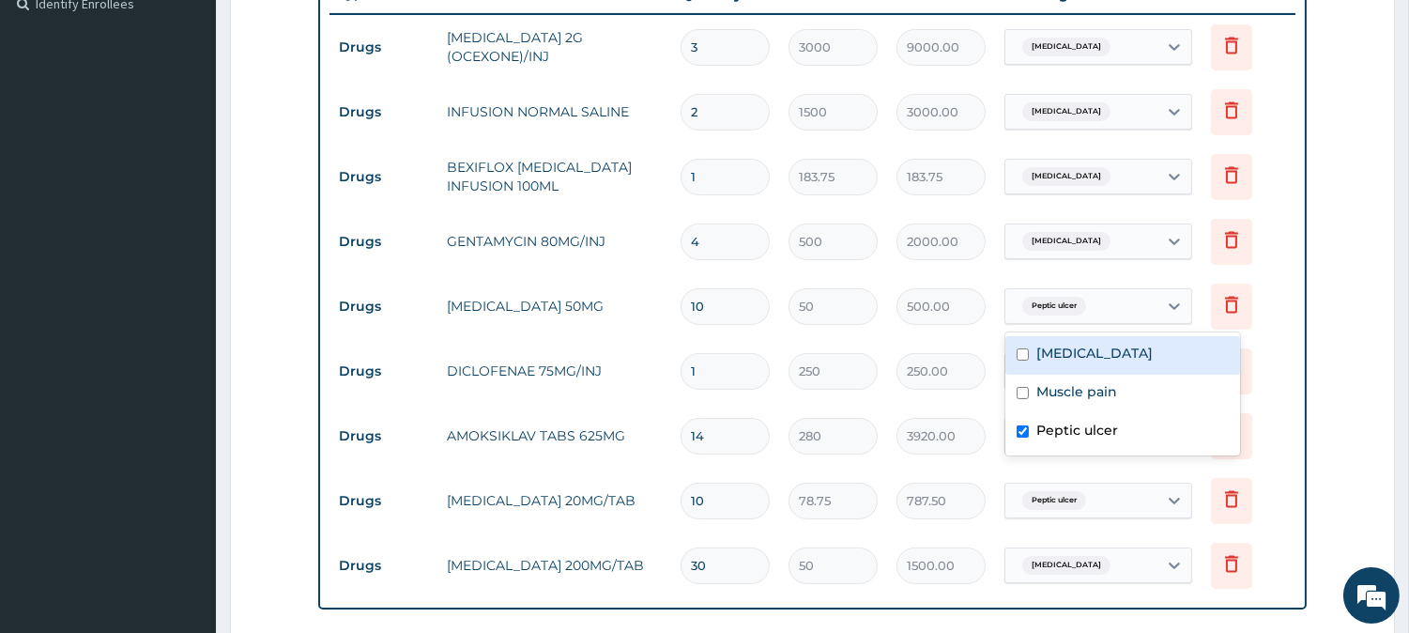
click at [1073, 302] on span "Peptic ulcer" at bounding box center [1054, 306] width 64 height 19
click at [1072, 433] on label "Peptic ulcer" at bounding box center [1077, 430] width 82 height 19
checkbox input "false"
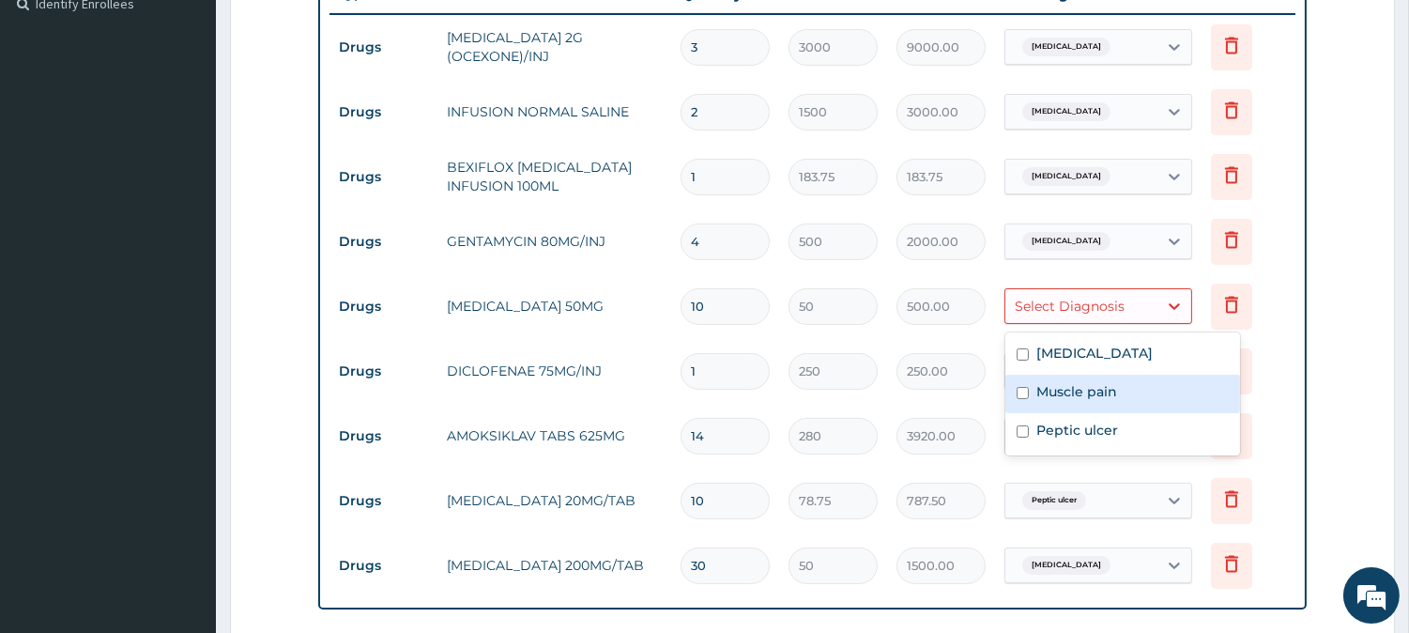
click at [1079, 388] on label "Muscle pain" at bounding box center [1076, 391] width 81 height 19
checkbox input "true"
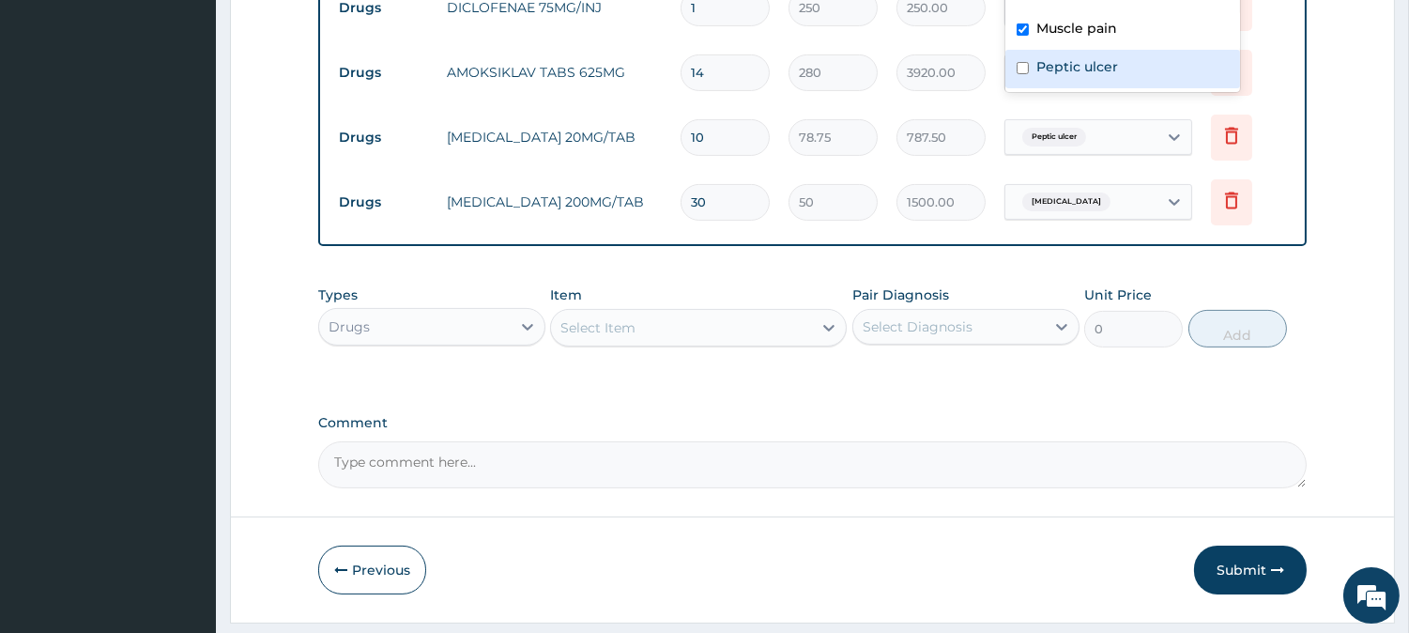
scroll to position [949, 0]
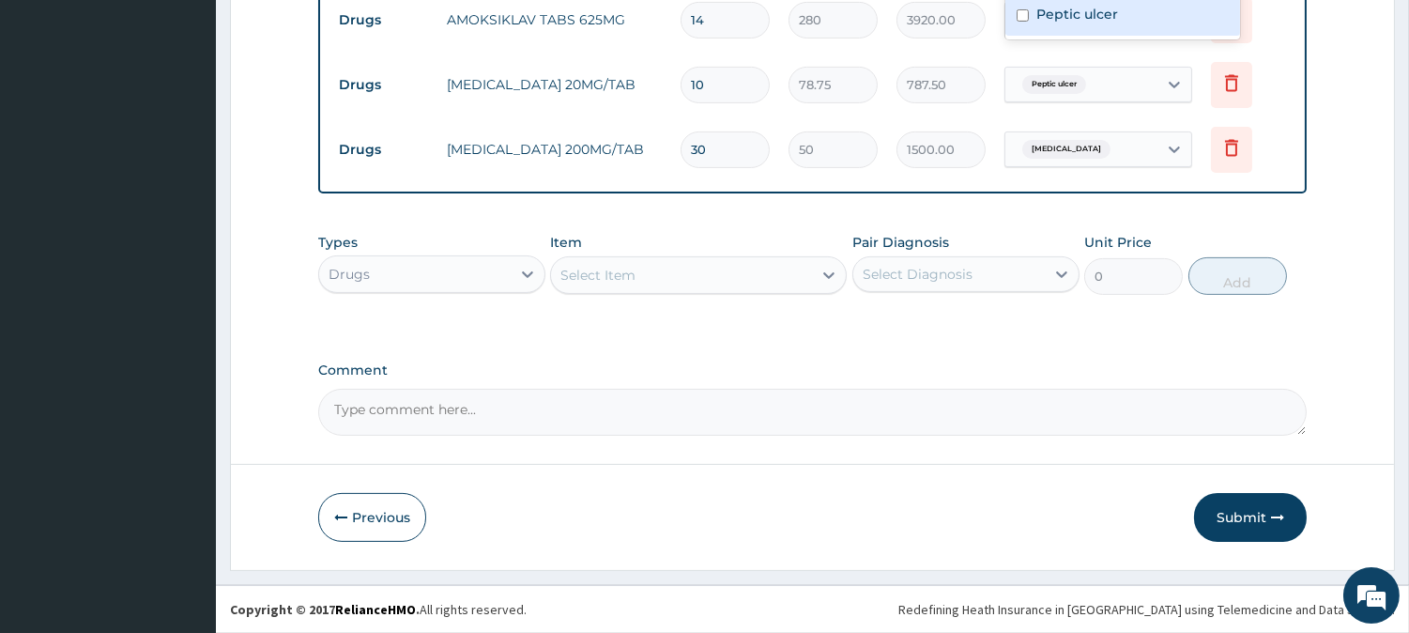
click at [1262, 523] on button "Submit" at bounding box center [1250, 517] width 113 height 49
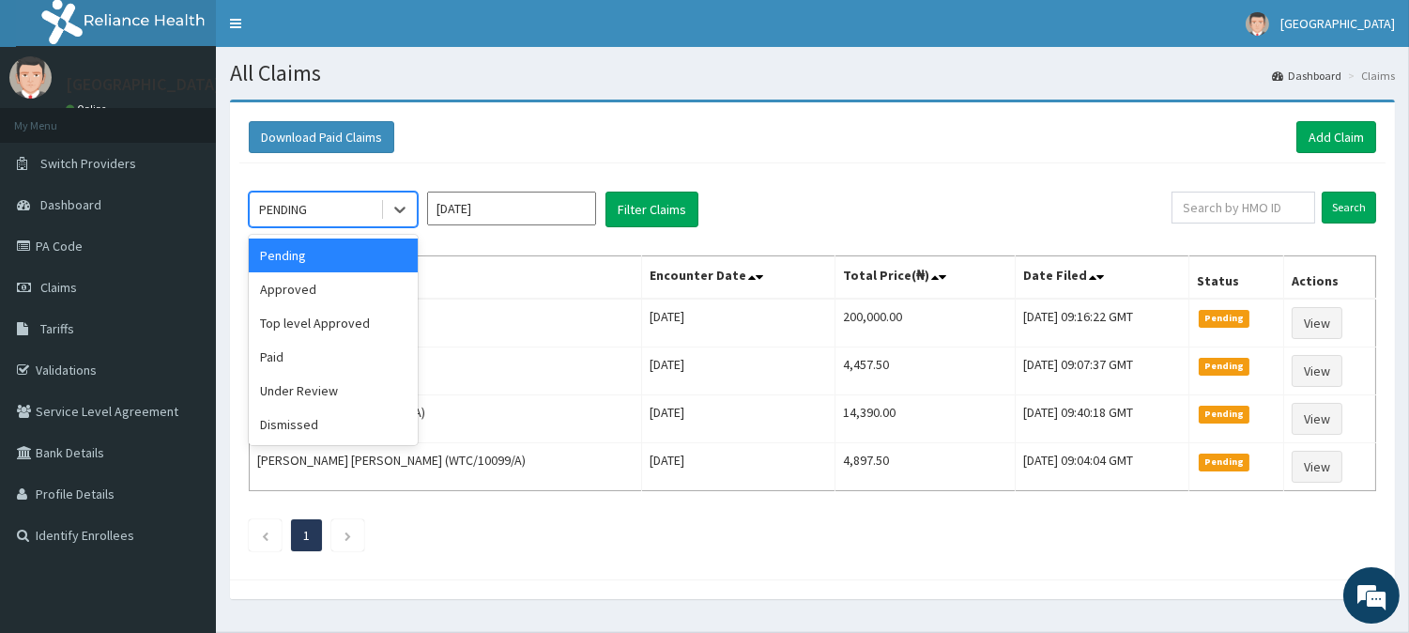
click at [295, 206] on div "PENDING" at bounding box center [283, 209] width 48 height 19
click at [323, 292] on div "Approved" at bounding box center [333, 289] width 169 height 34
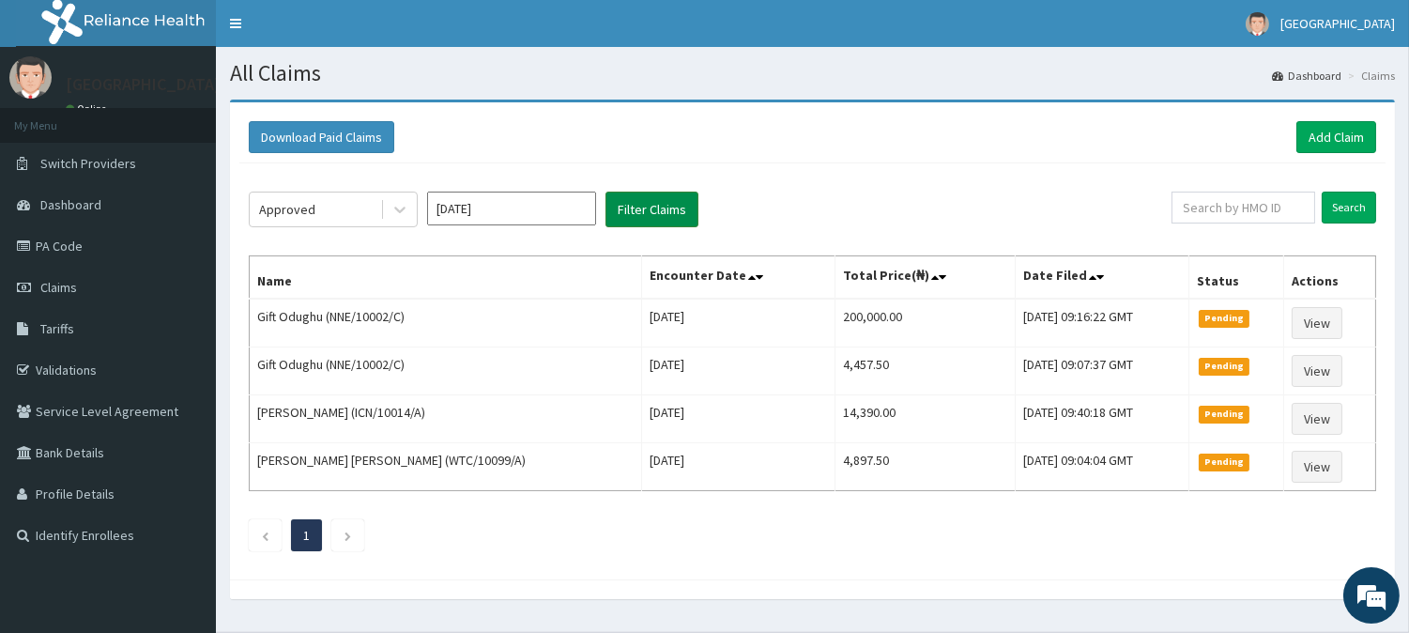
click at [648, 211] on button "Filter Claims" at bounding box center [651, 209] width 93 height 36
click at [649, 211] on button "Filter Claims" at bounding box center [651, 209] width 93 height 36
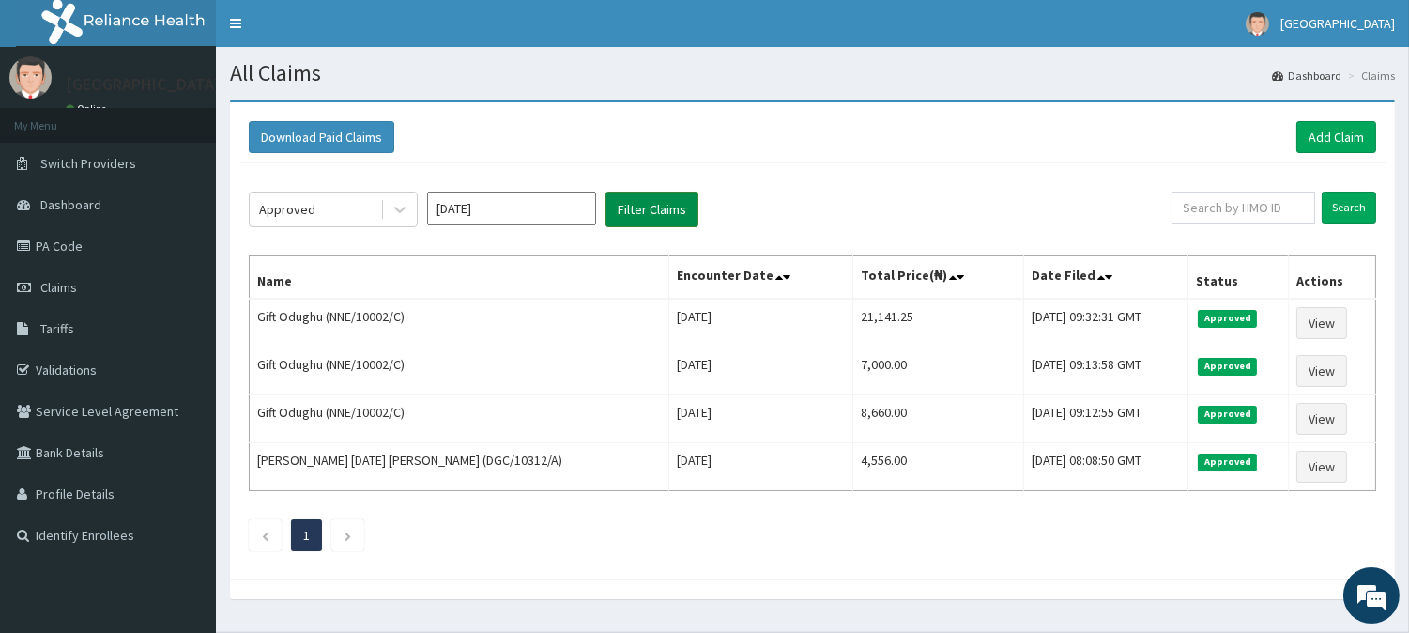
click at [649, 211] on button "Filter Claims" at bounding box center [651, 209] width 93 height 36
